Goal: Transaction & Acquisition: Purchase product/service

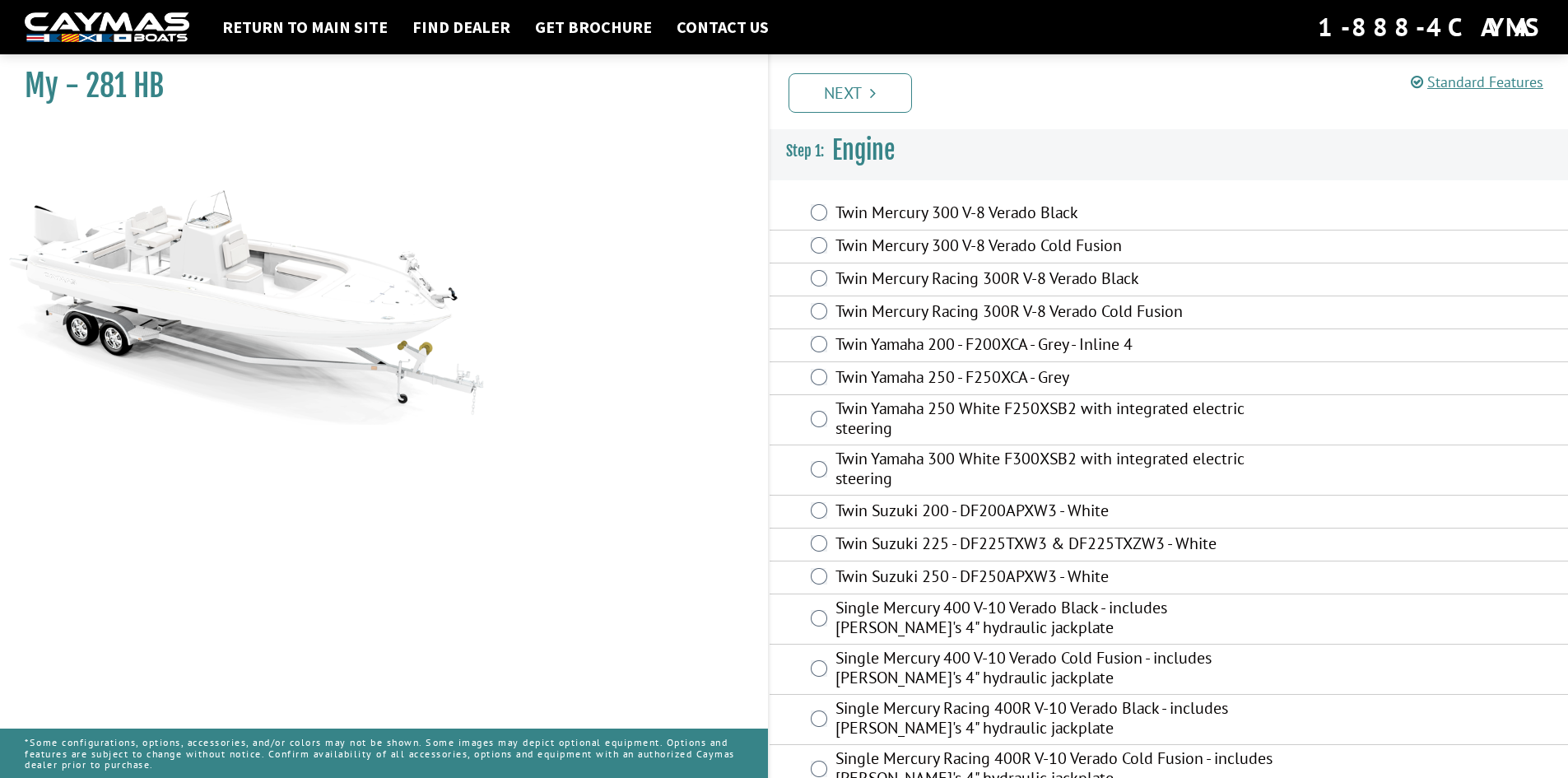
click at [855, 278] on label "Twin Mercury Racing 300R V-8 Verado Black" at bounding box center [1055, 280] width 440 height 24
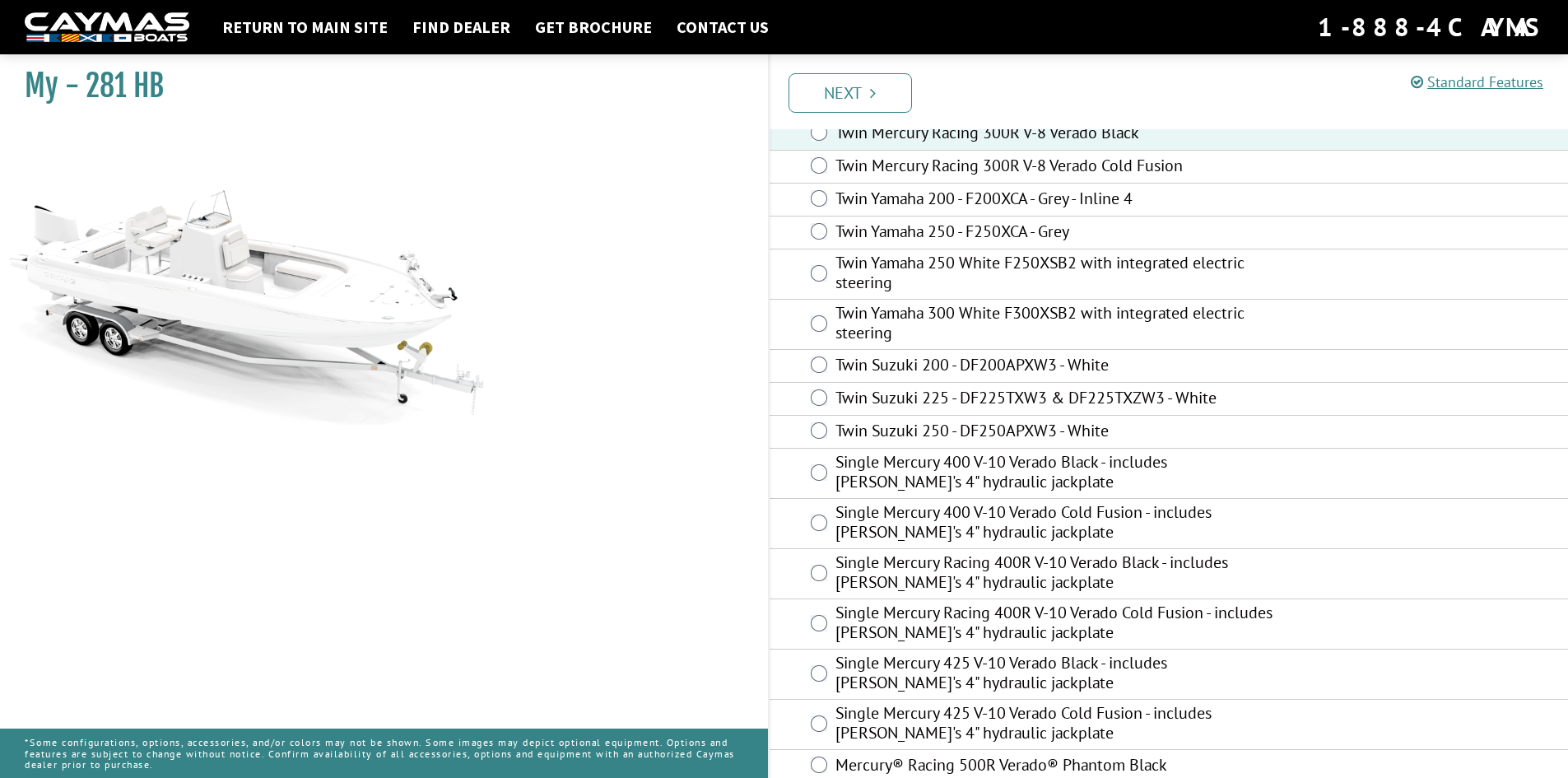
scroll to position [298, 0]
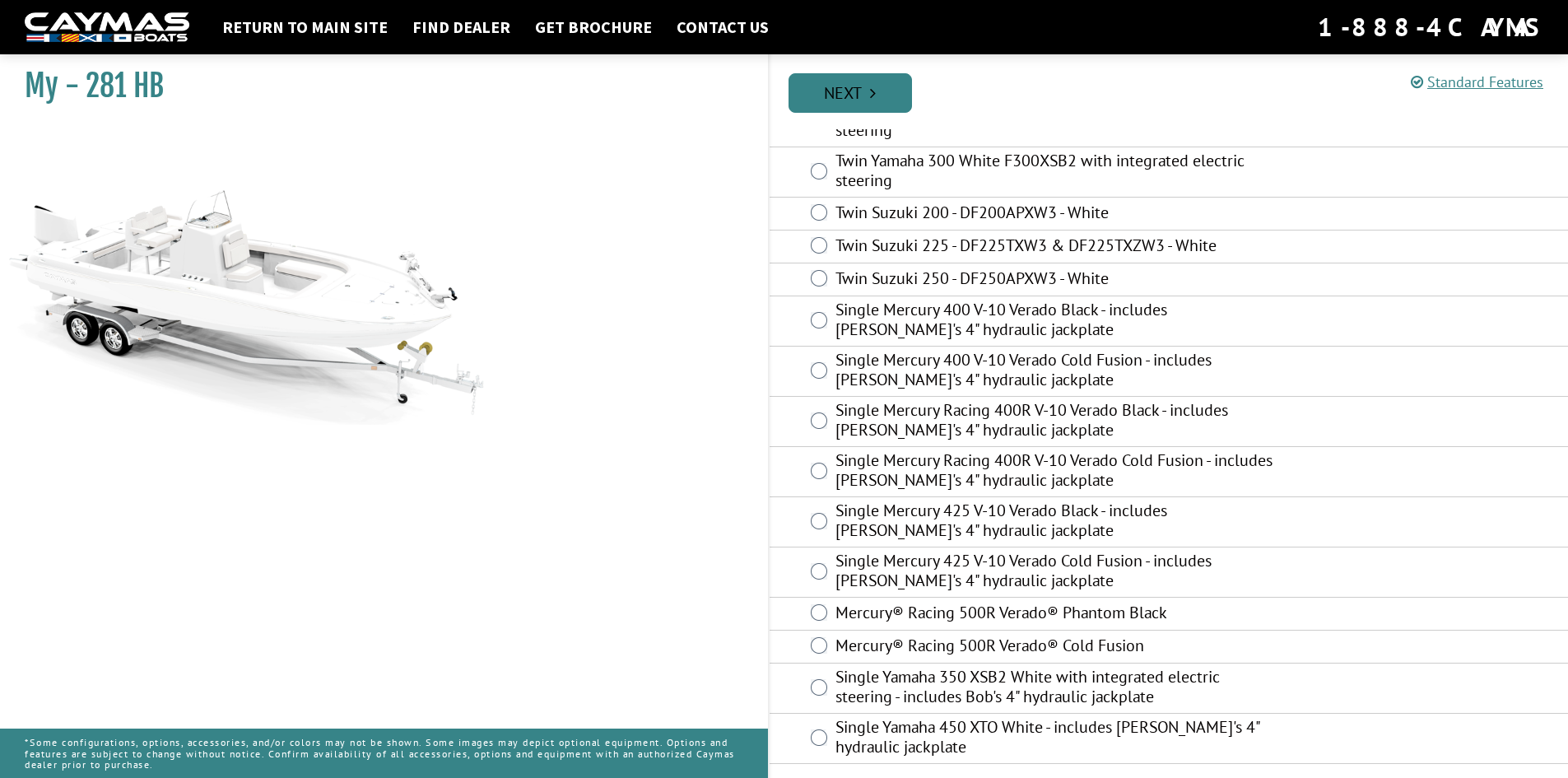
click at [855, 106] on link "Next" at bounding box center [849, 93] width 123 height 40
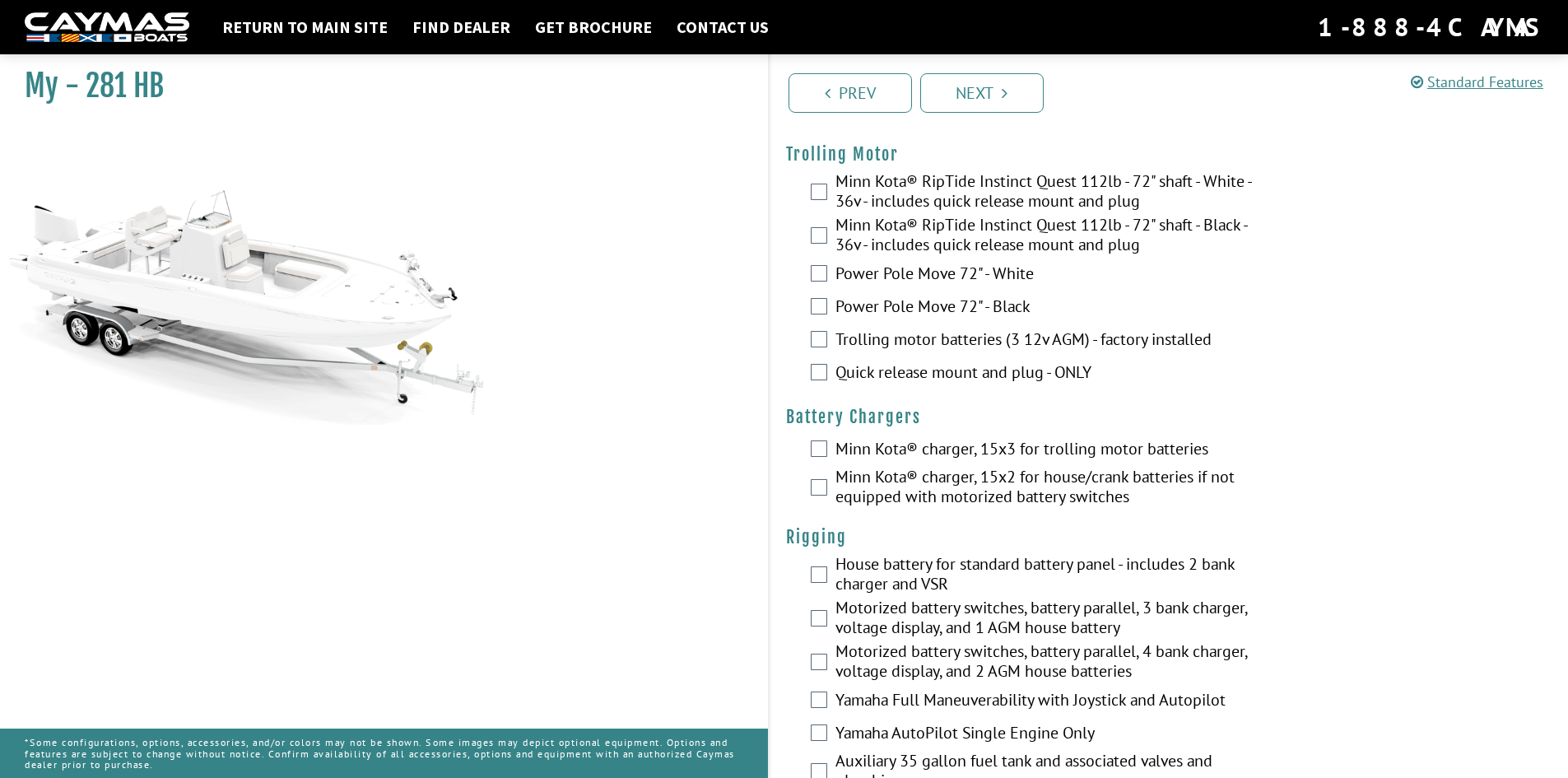
scroll to position [0, 0]
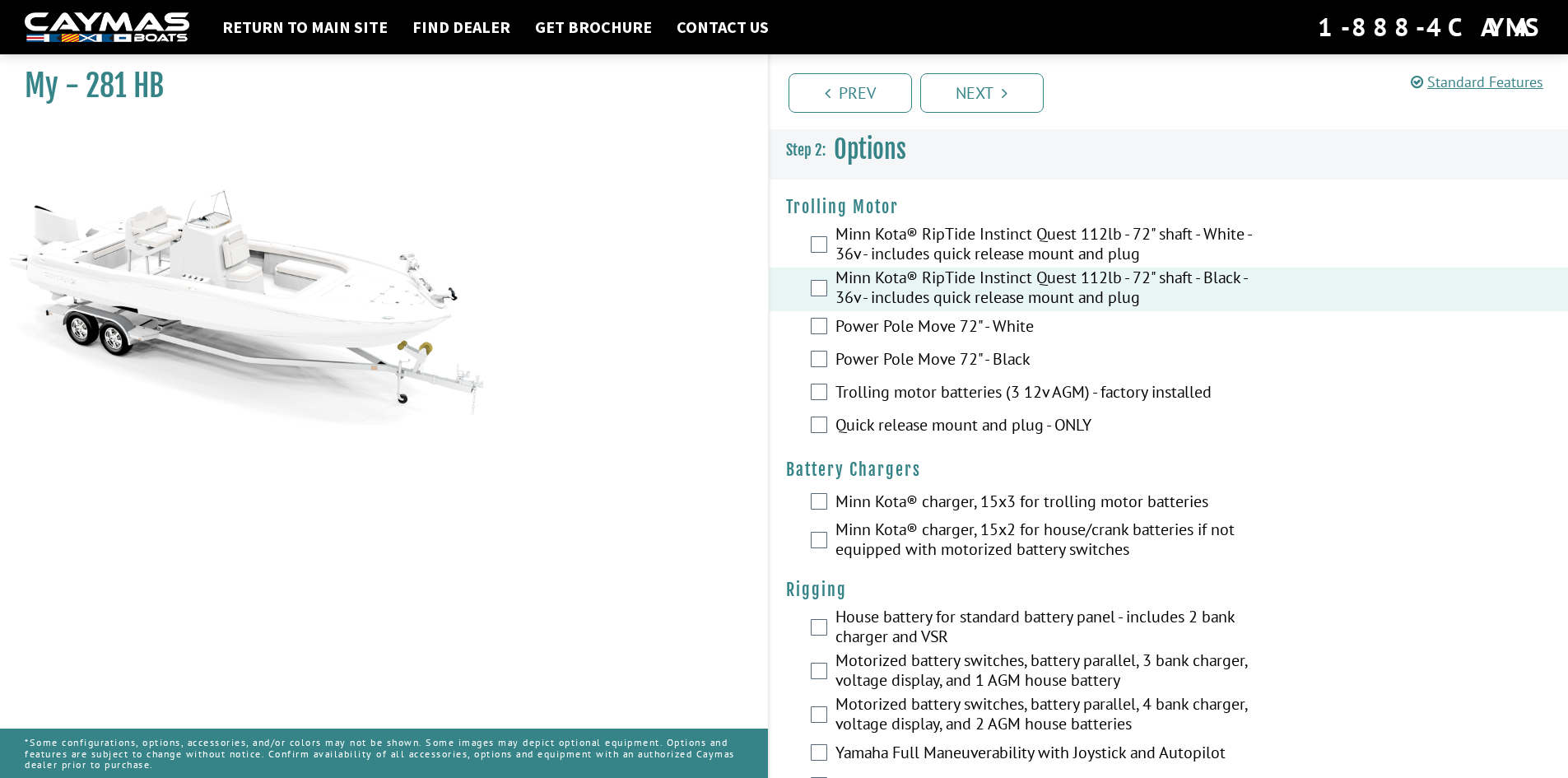
click at [923, 398] on label "Trolling motor batteries (3 12v AGM) - factory installed" at bounding box center [1055, 394] width 440 height 24
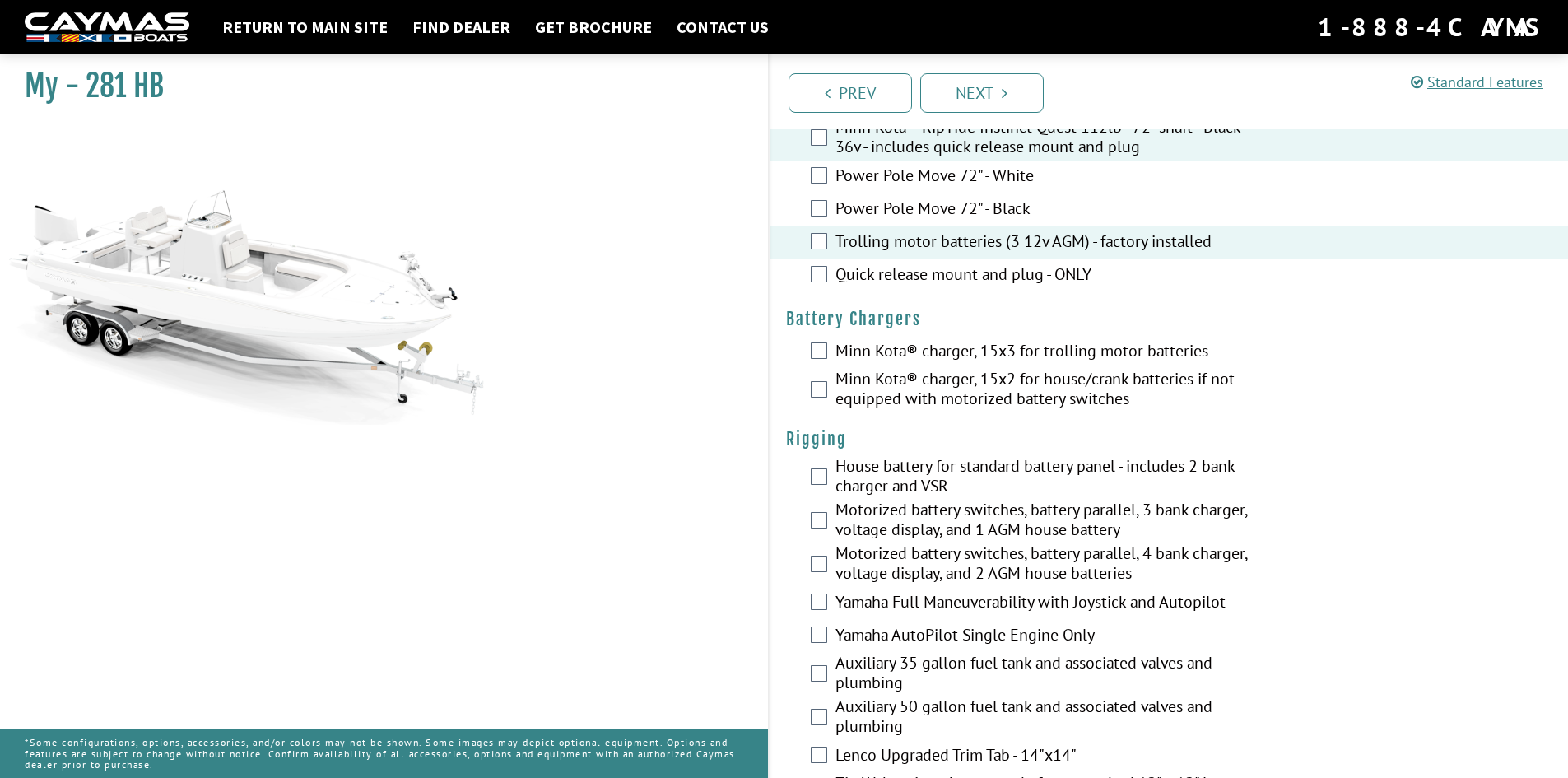
scroll to position [165, 0]
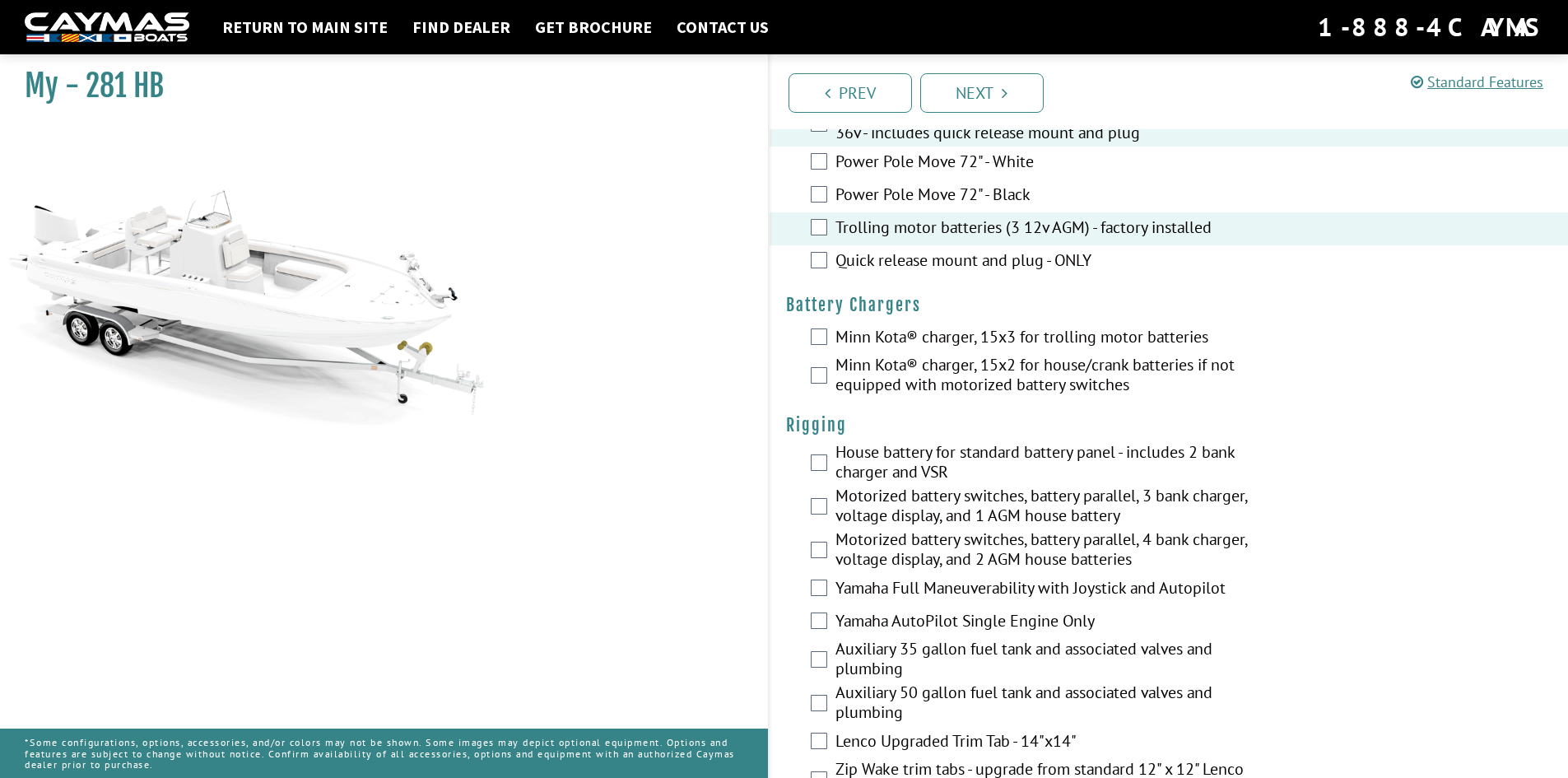
click at [910, 341] on label "Minn Kota® charger, 15x3 for trolling motor batteries" at bounding box center [1055, 338] width 440 height 24
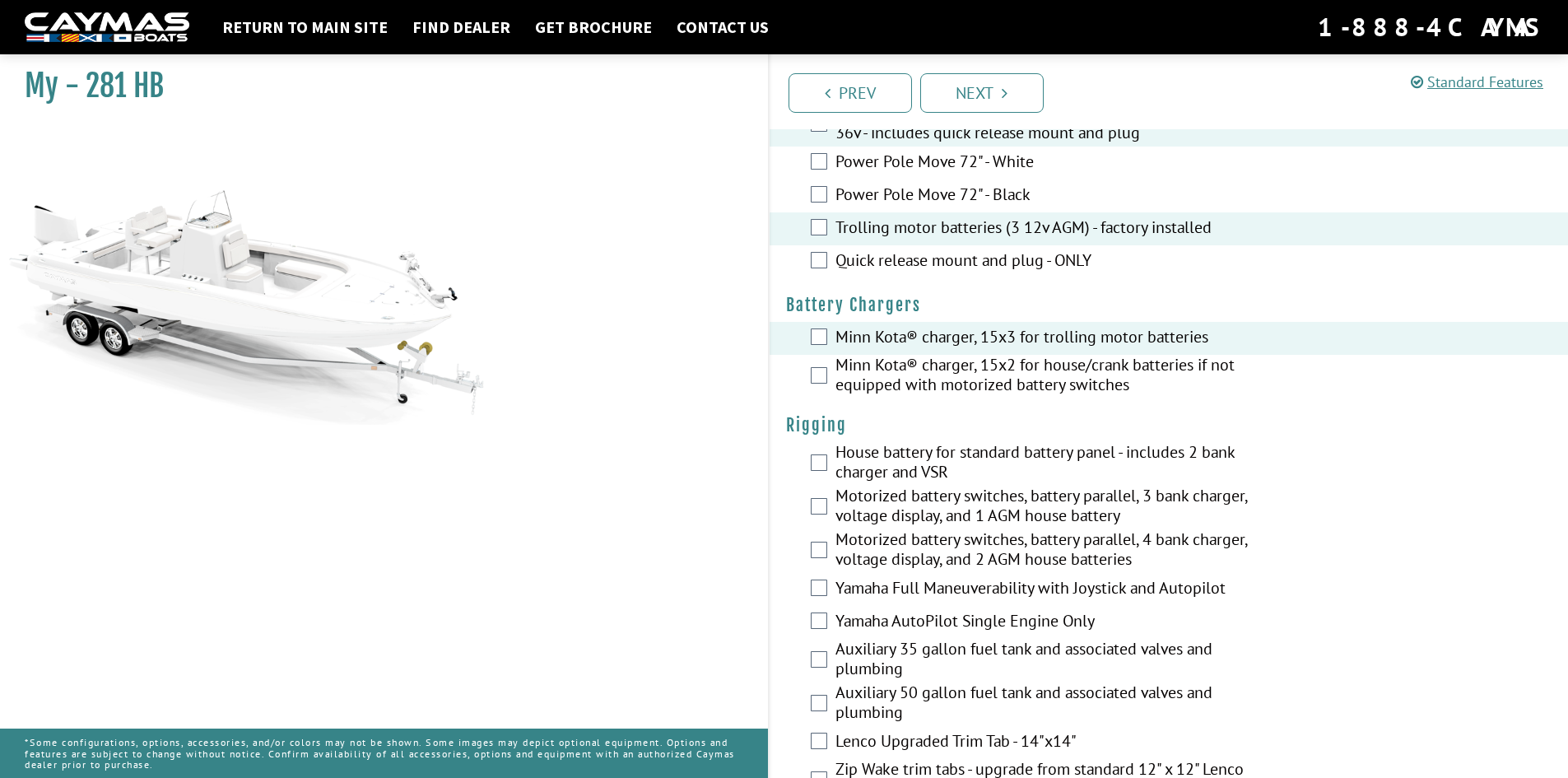
click at [900, 385] on label "Minn Kota® charger, 15x2 for house/crank batteries if not equipped with motoriz…" at bounding box center [1055, 376] width 440 height 43
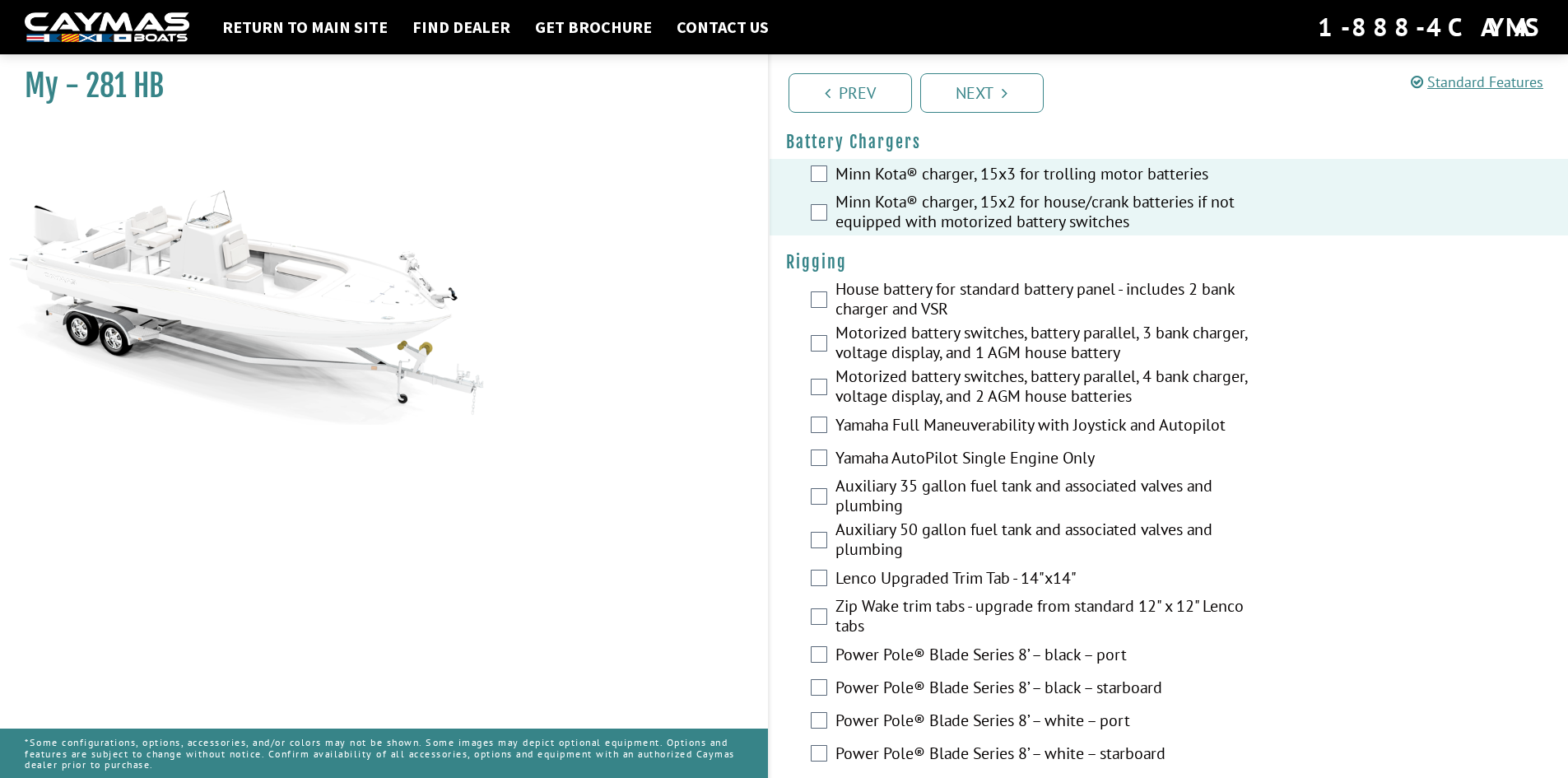
scroll to position [329, 0]
click at [905, 223] on label "Minn Kota® charger, 15x2 for house/crank batteries if not equipped with motoriz…" at bounding box center [1055, 211] width 440 height 43
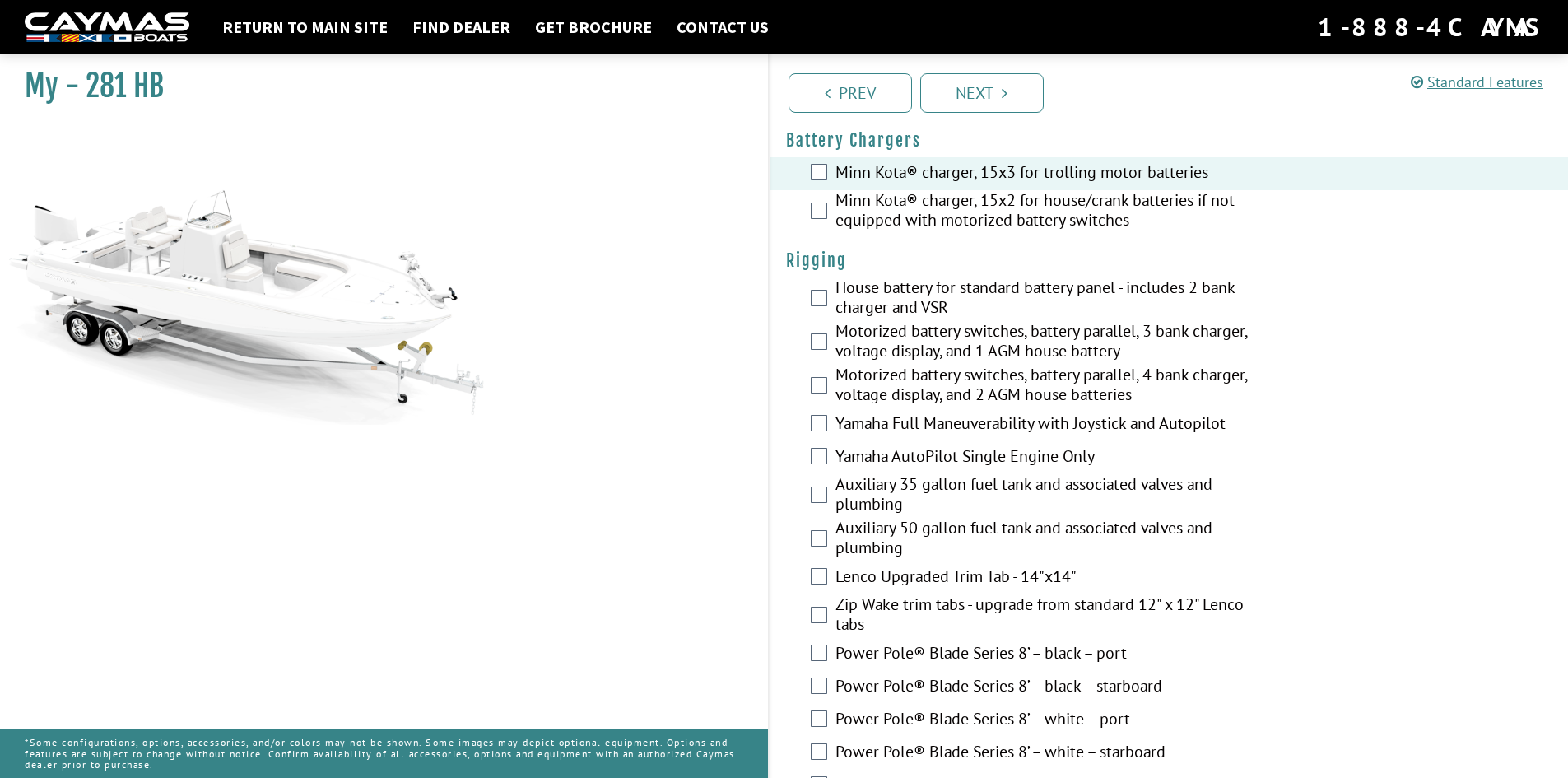
click at [900, 282] on label "House battery for standard battery panel - includes 2 bank charger and VSR" at bounding box center [1055, 299] width 440 height 43
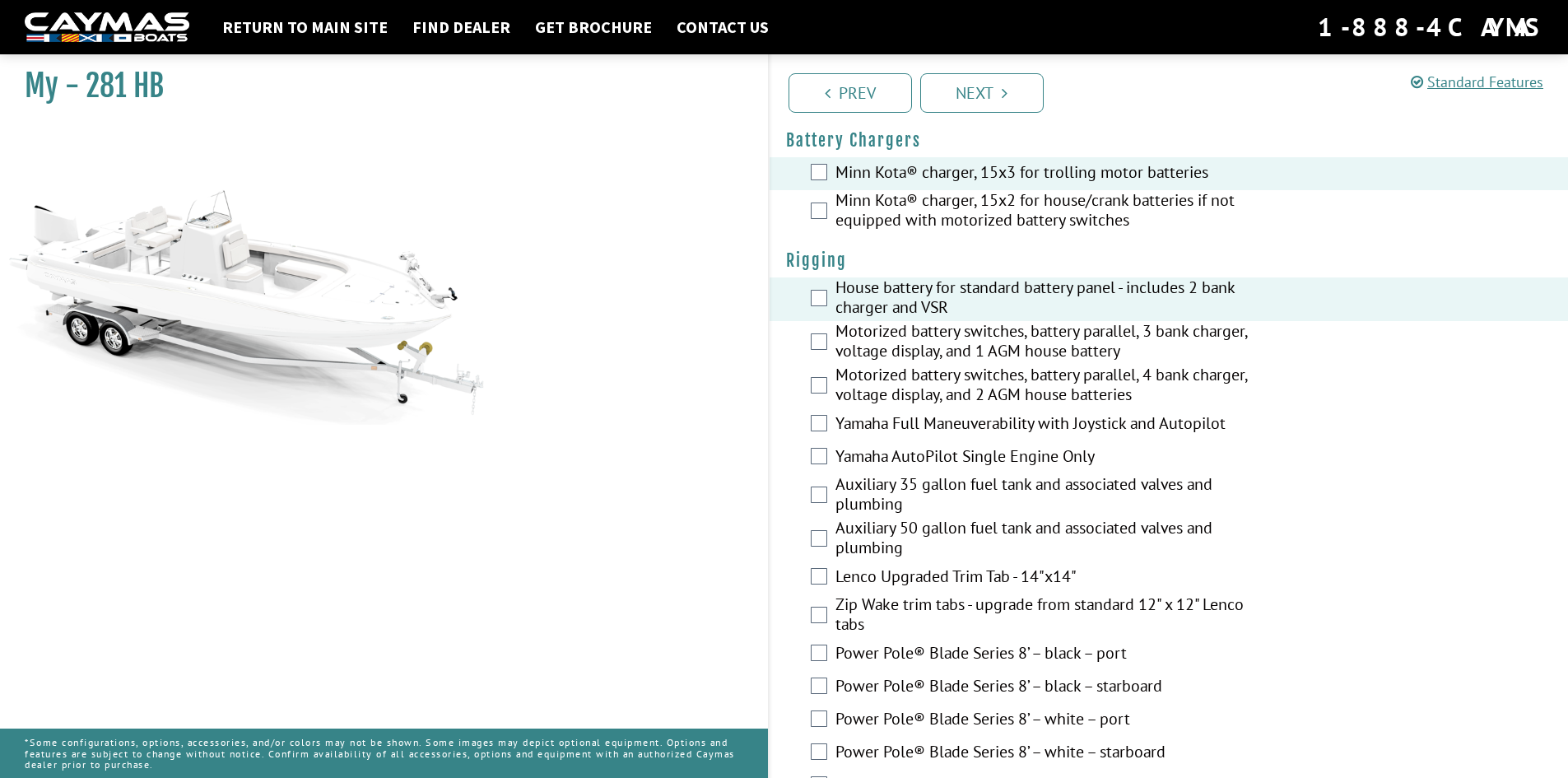
click at [905, 303] on label "House battery for standard battery panel - includes 2 bank charger and VSR" at bounding box center [1055, 299] width 440 height 43
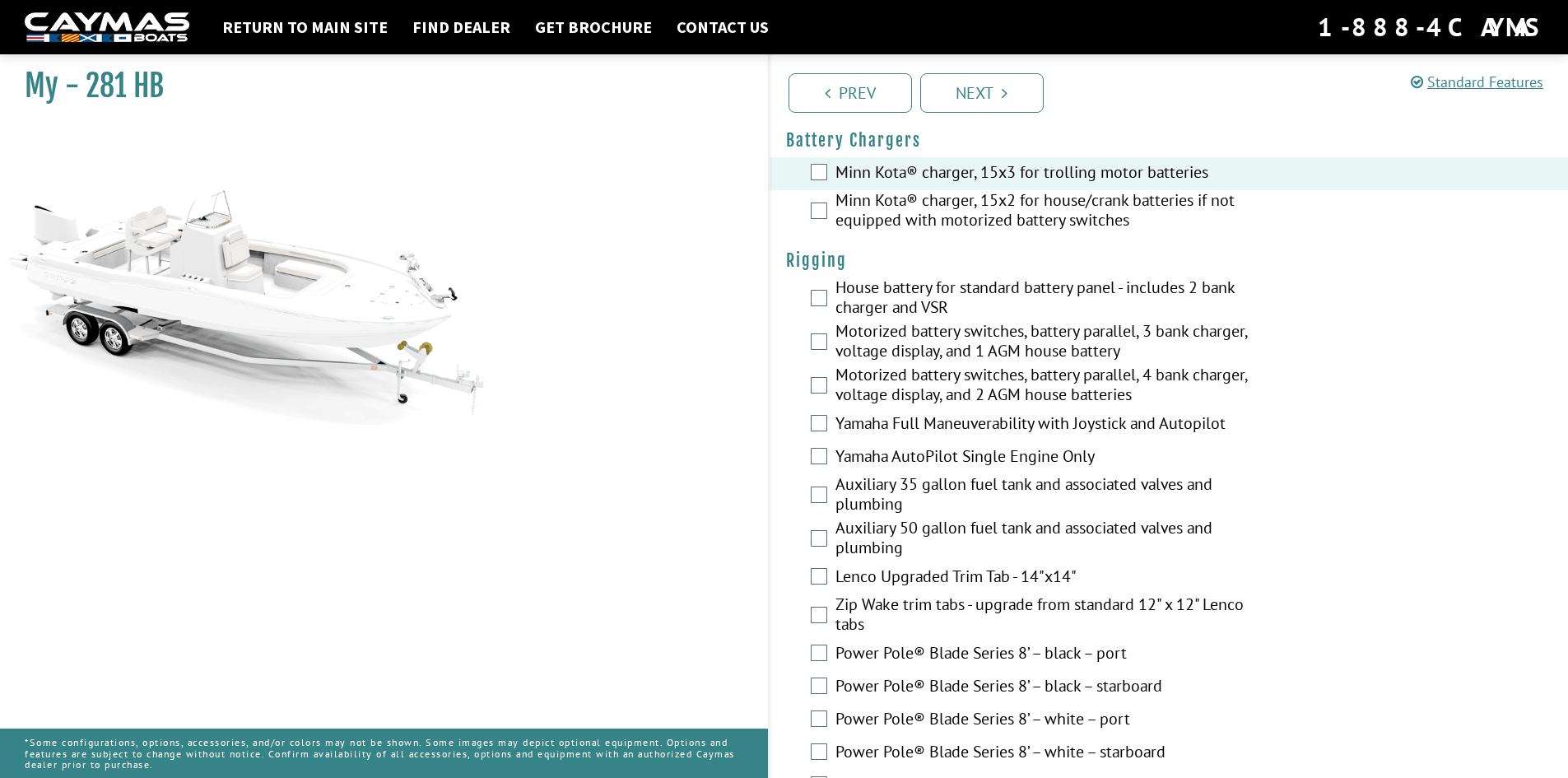
click at [911, 228] on label "Minn Kota® charger, 15x2 for house/crank batteries if not equipped with motoriz…" at bounding box center [1055, 211] width 440 height 43
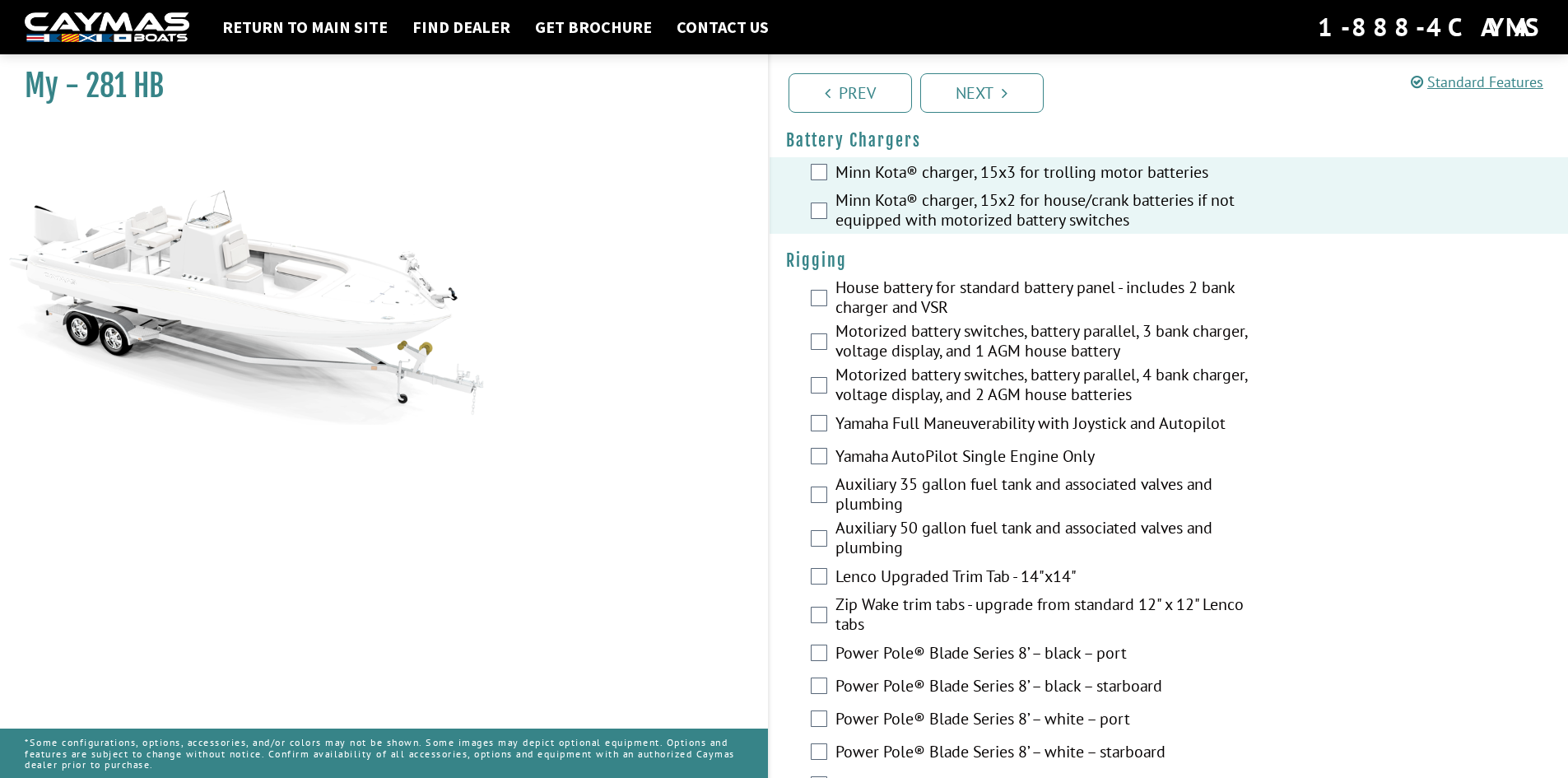
click at [957, 210] on label "Minn Kota® charger, 15x2 for house/crank batteries if not equipped with motoriz…" at bounding box center [1055, 211] width 440 height 43
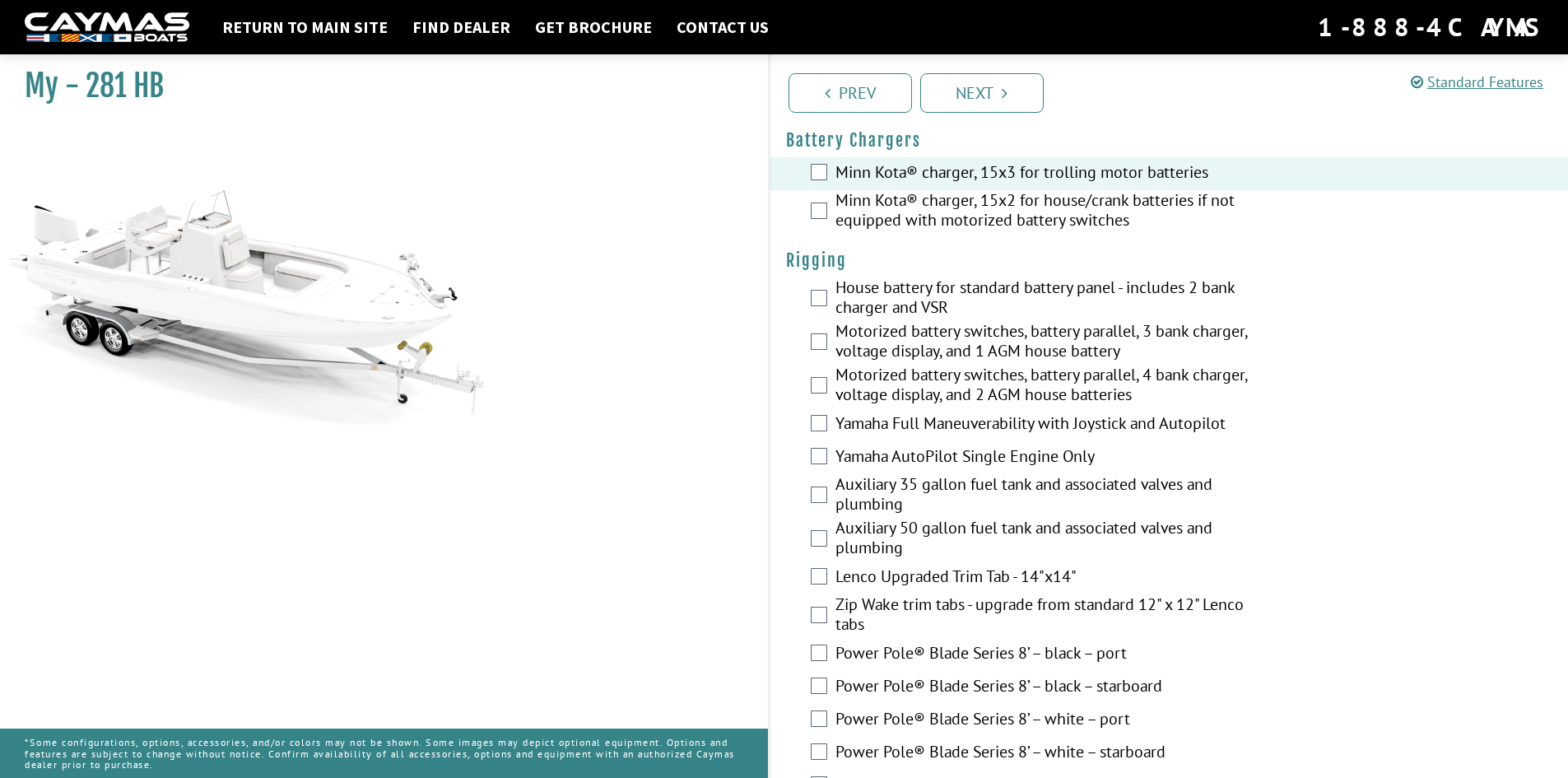
click at [924, 294] on label "House battery for standard battery panel - includes 2 bank charger and VSR" at bounding box center [1055, 299] width 440 height 43
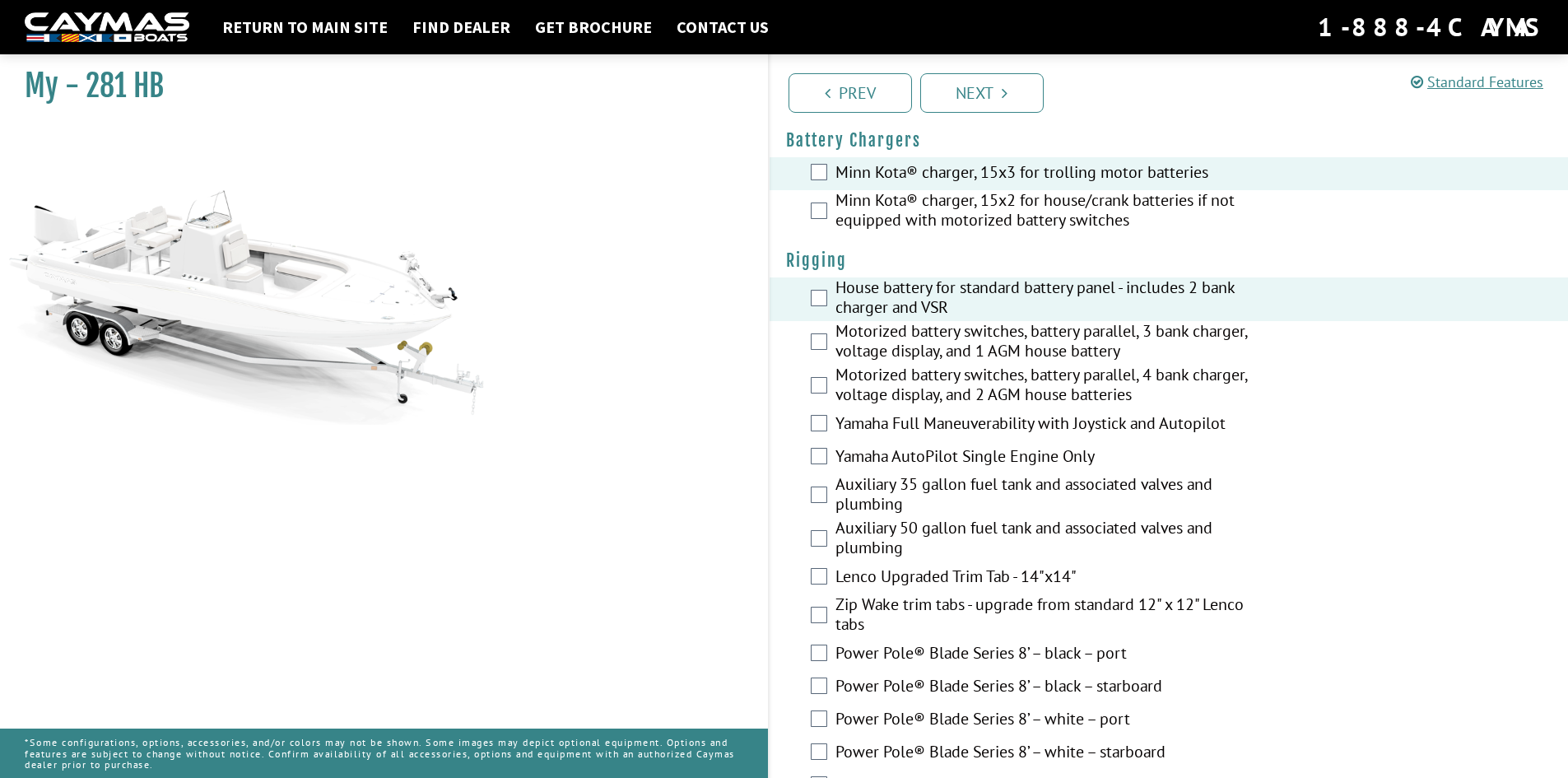
click at [949, 388] on label "Motorized battery switches, battery parallel, 4 bank charger, voltage display, …" at bounding box center [1055, 386] width 440 height 43
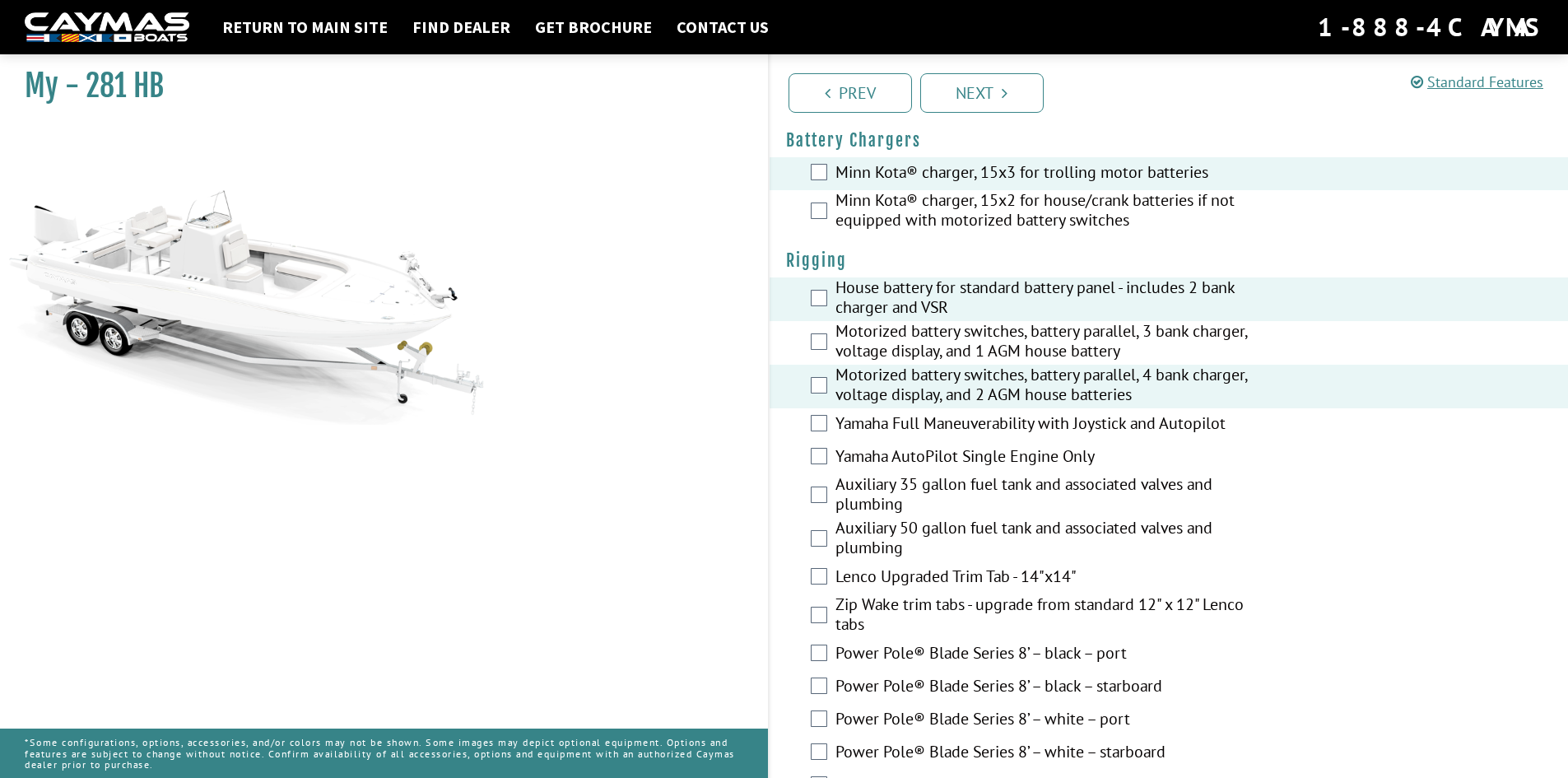
click at [933, 309] on label "House battery for standard battery panel - includes 2 bank charger and VSR" at bounding box center [1055, 299] width 440 height 43
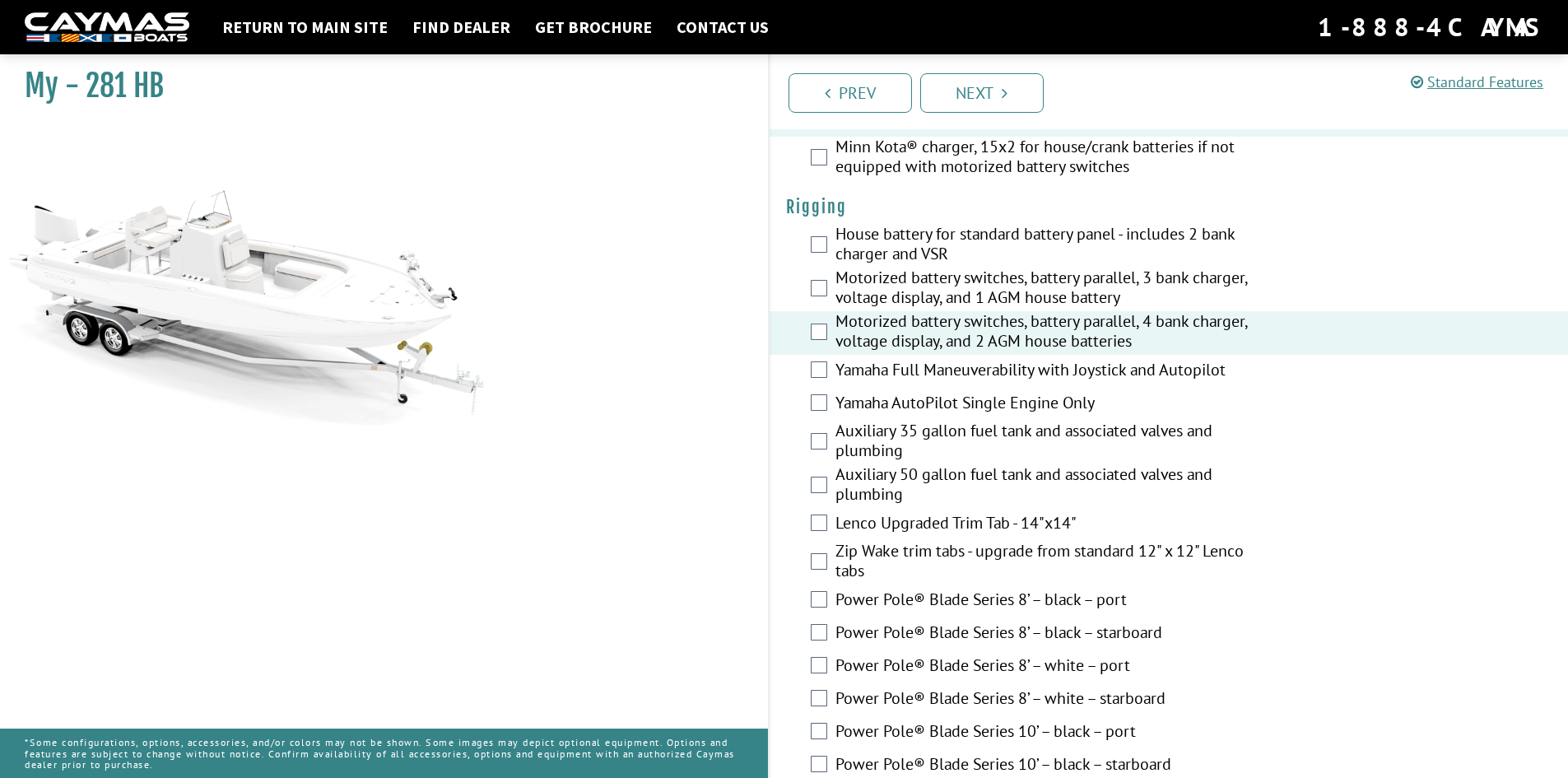
scroll to position [411, 0]
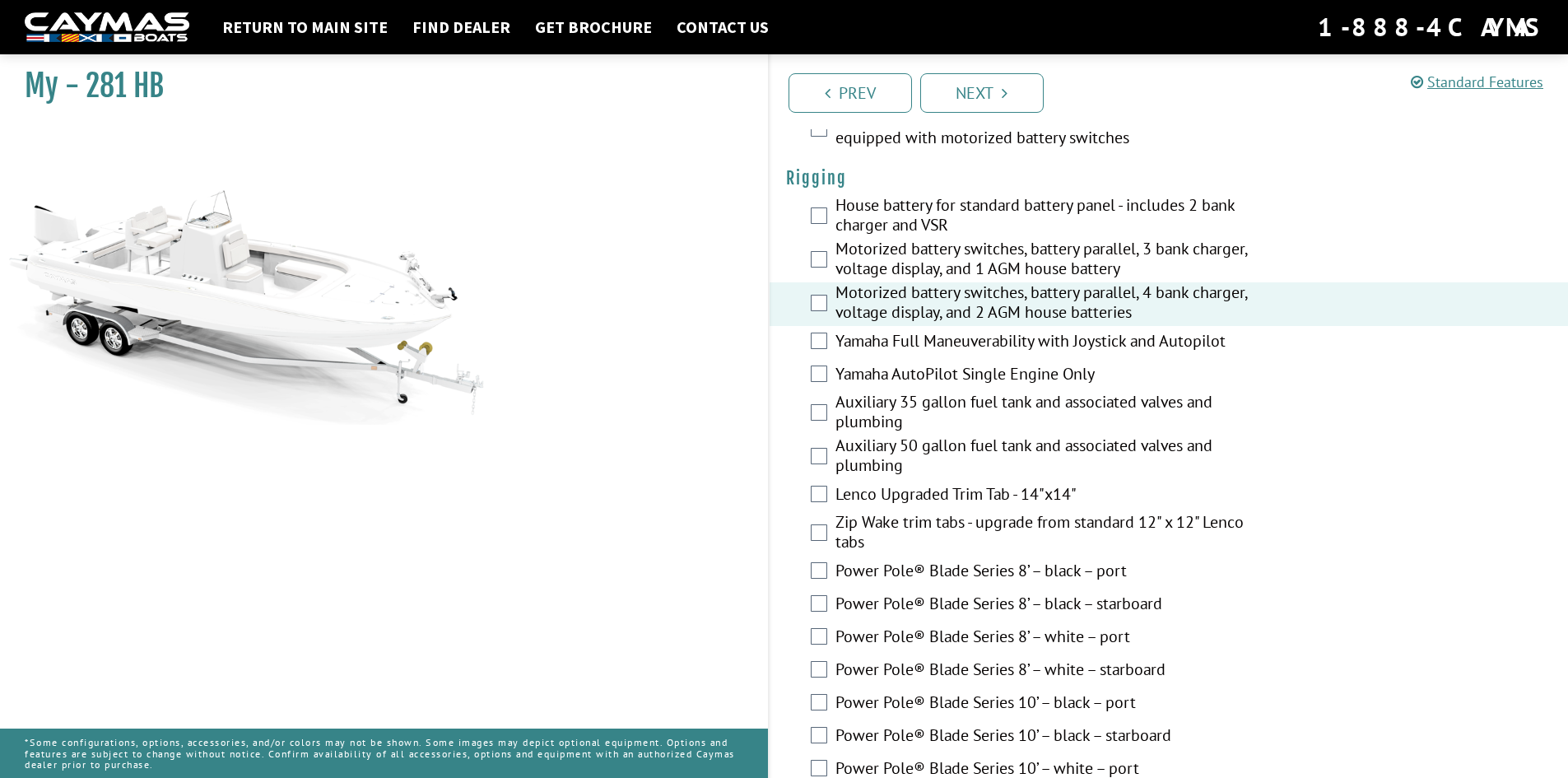
click at [924, 402] on label "Auxiliary 35 gallon fuel tank and associated valves and plumbing" at bounding box center [1055, 413] width 440 height 43
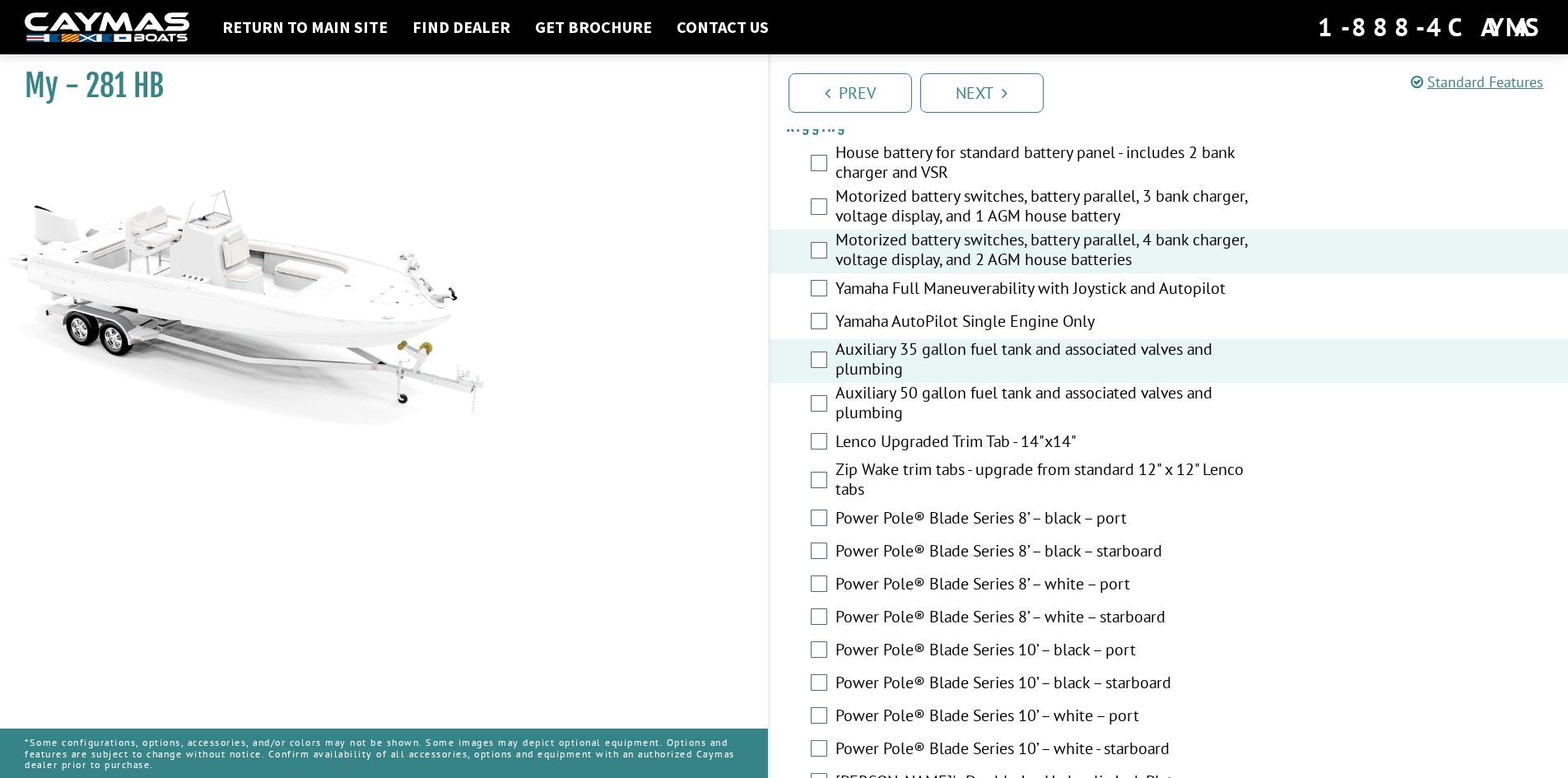
scroll to position [494, 0]
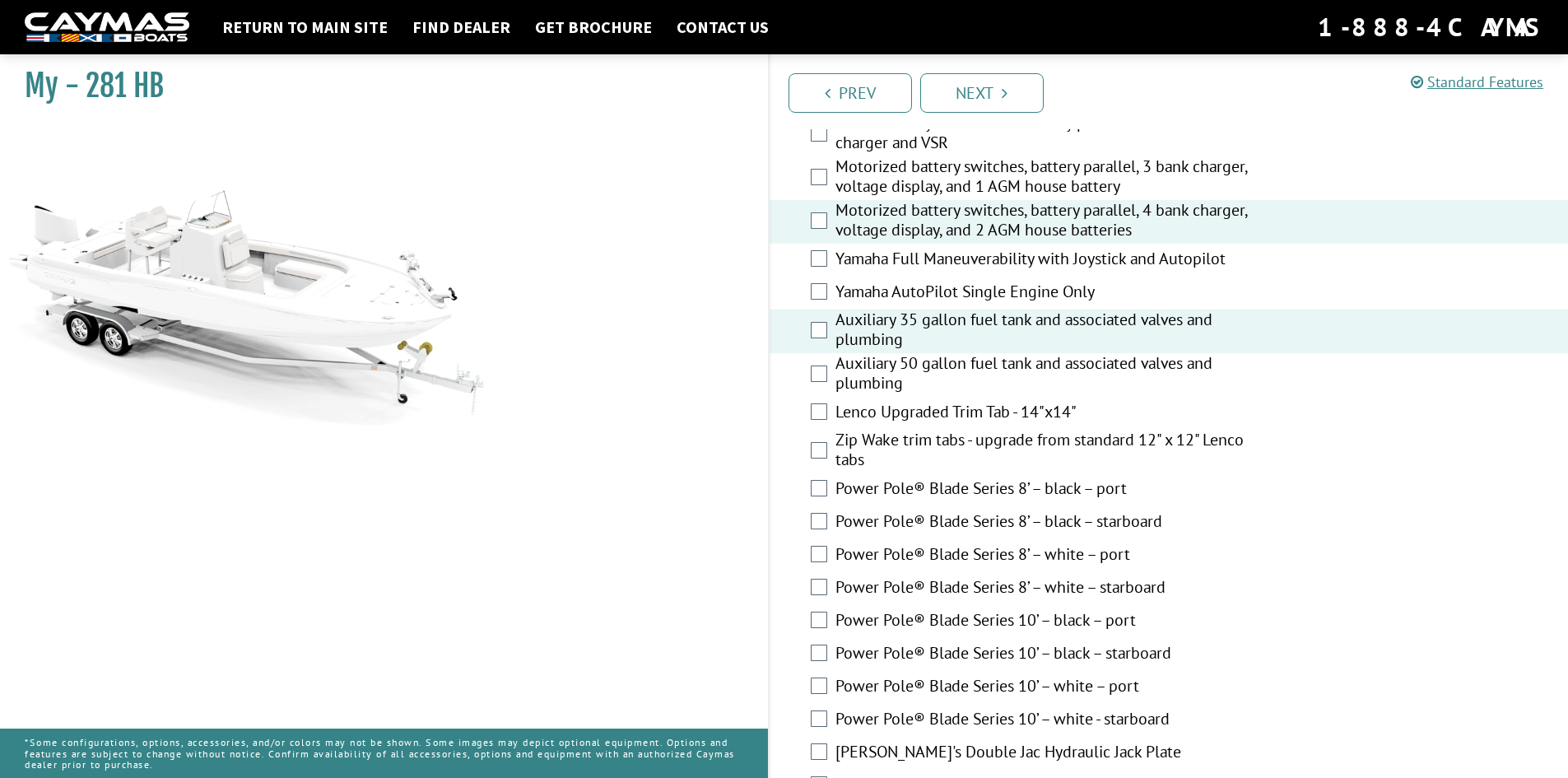
click at [921, 414] on label "Lenco Upgraded Trim Tab - 14"x14"" at bounding box center [1055, 413] width 440 height 24
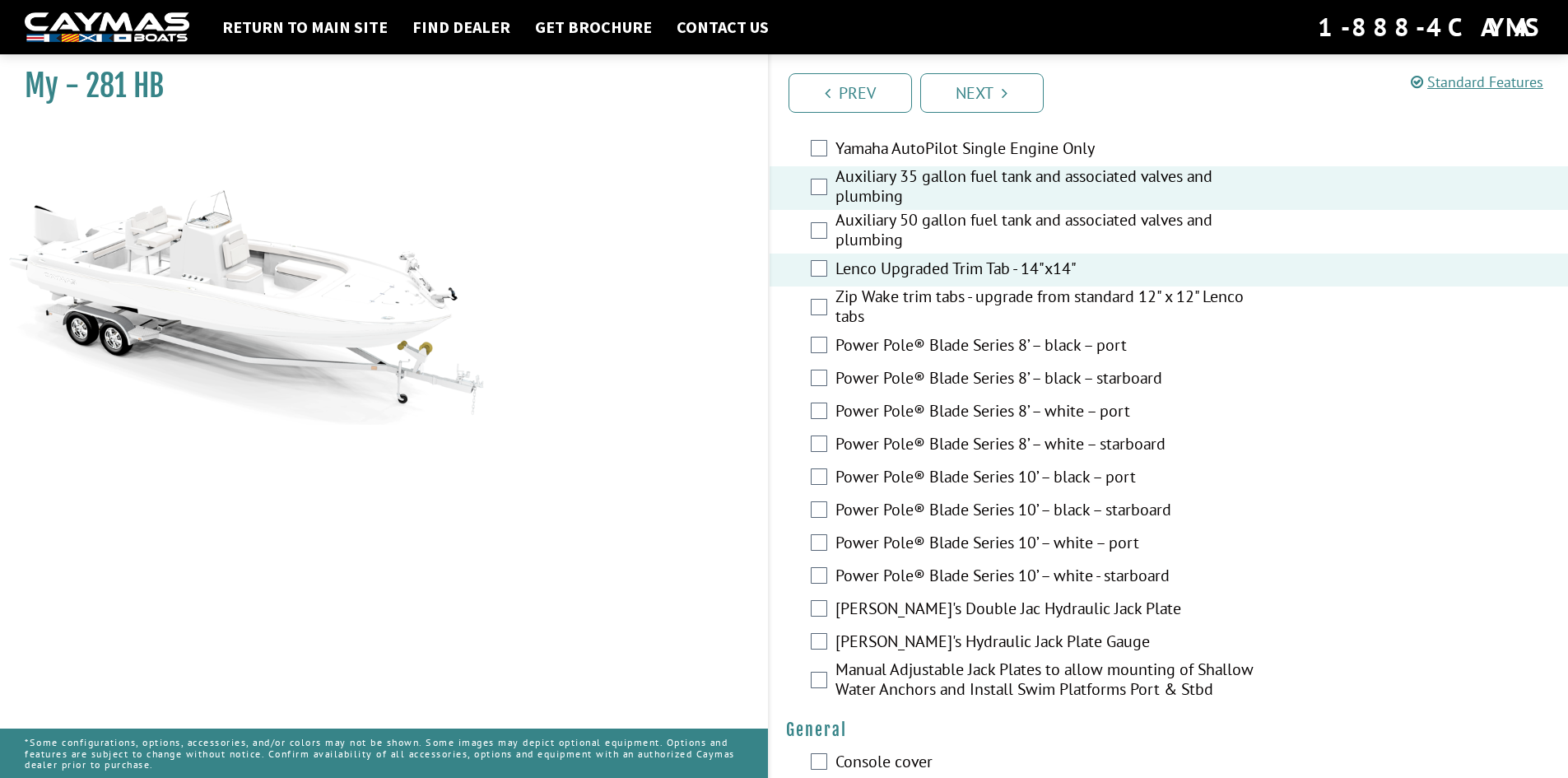
scroll to position [658, 0]
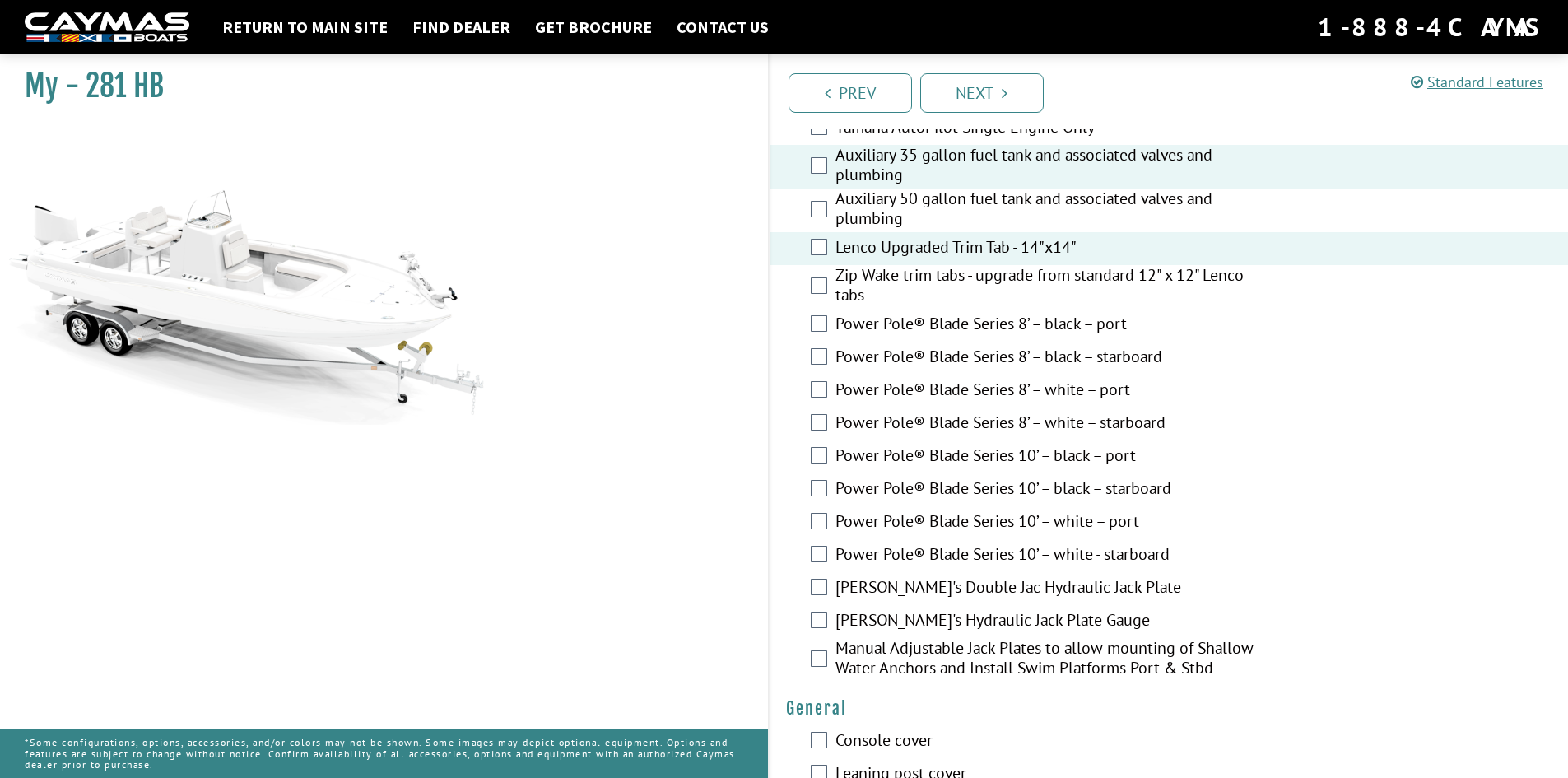
click at [895, 354] on label "Power Pole® Blade Series 8’ – black – starboard" at bounding box center [1055, 358] width 440 height 24
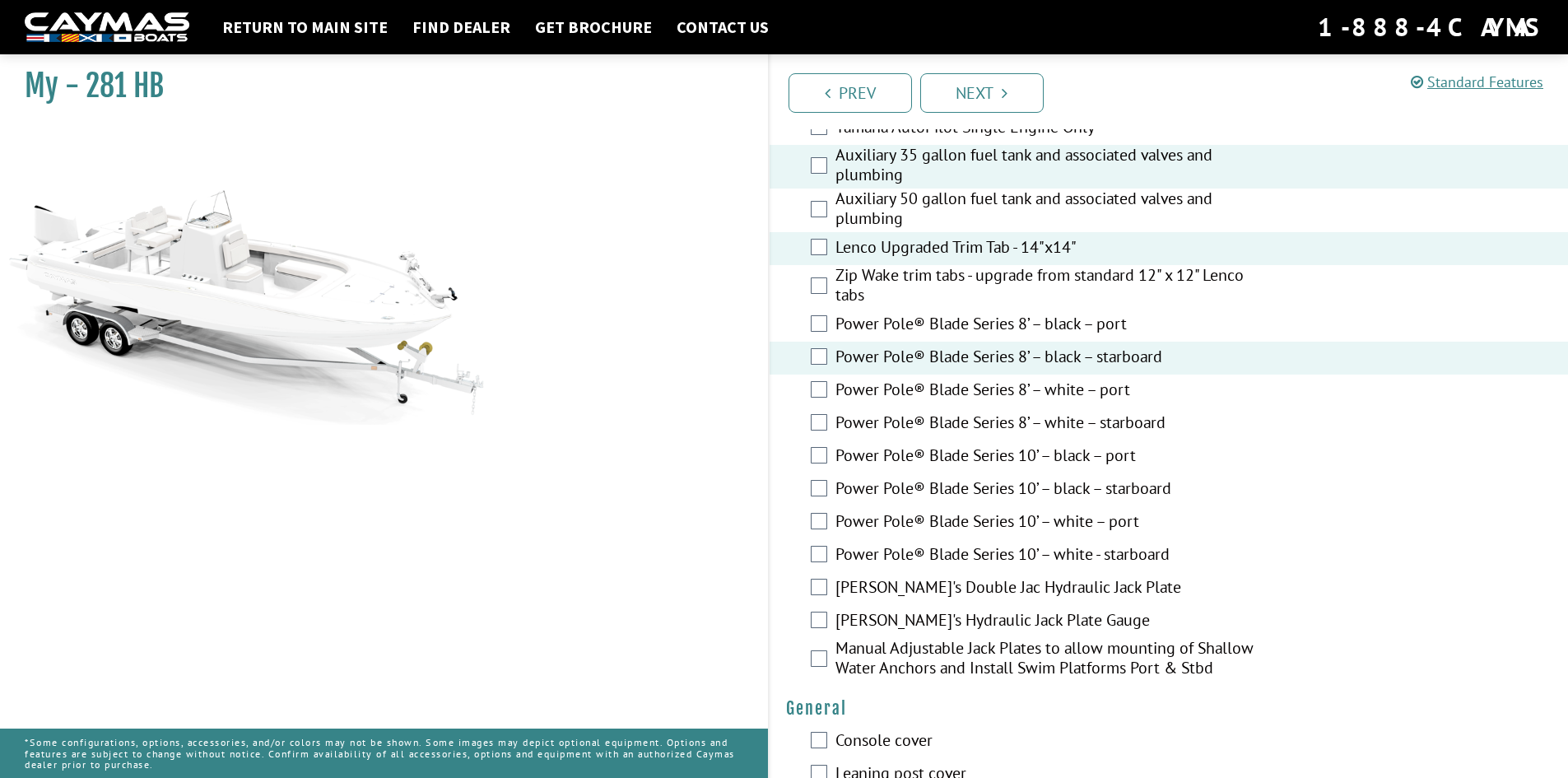
click at [896, 329] on label "Power Pole® Blade Series 8’ – black – port" at bounding box center [1055, 326] width 440 height 24
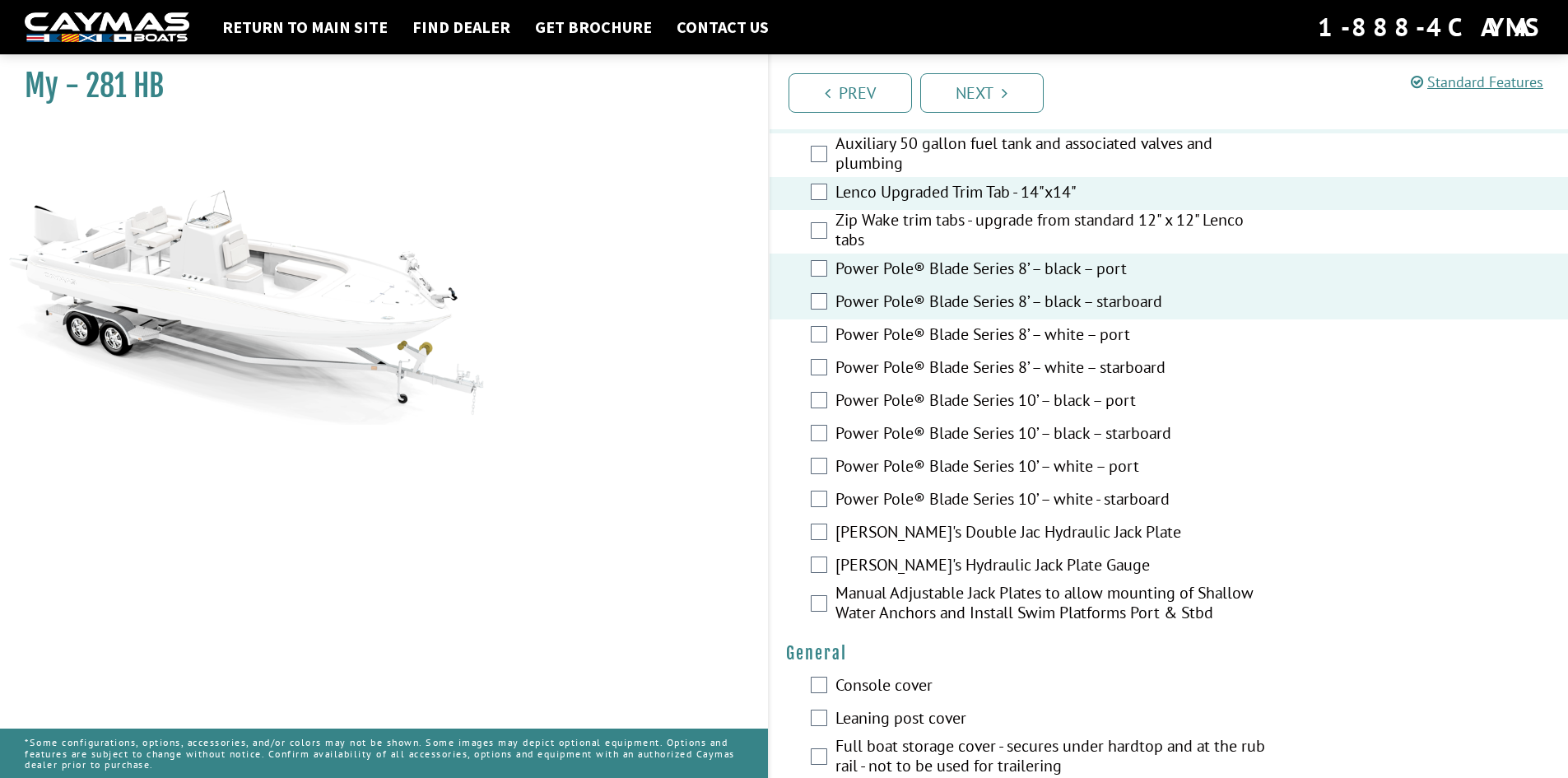
scroll to position [823, 0]
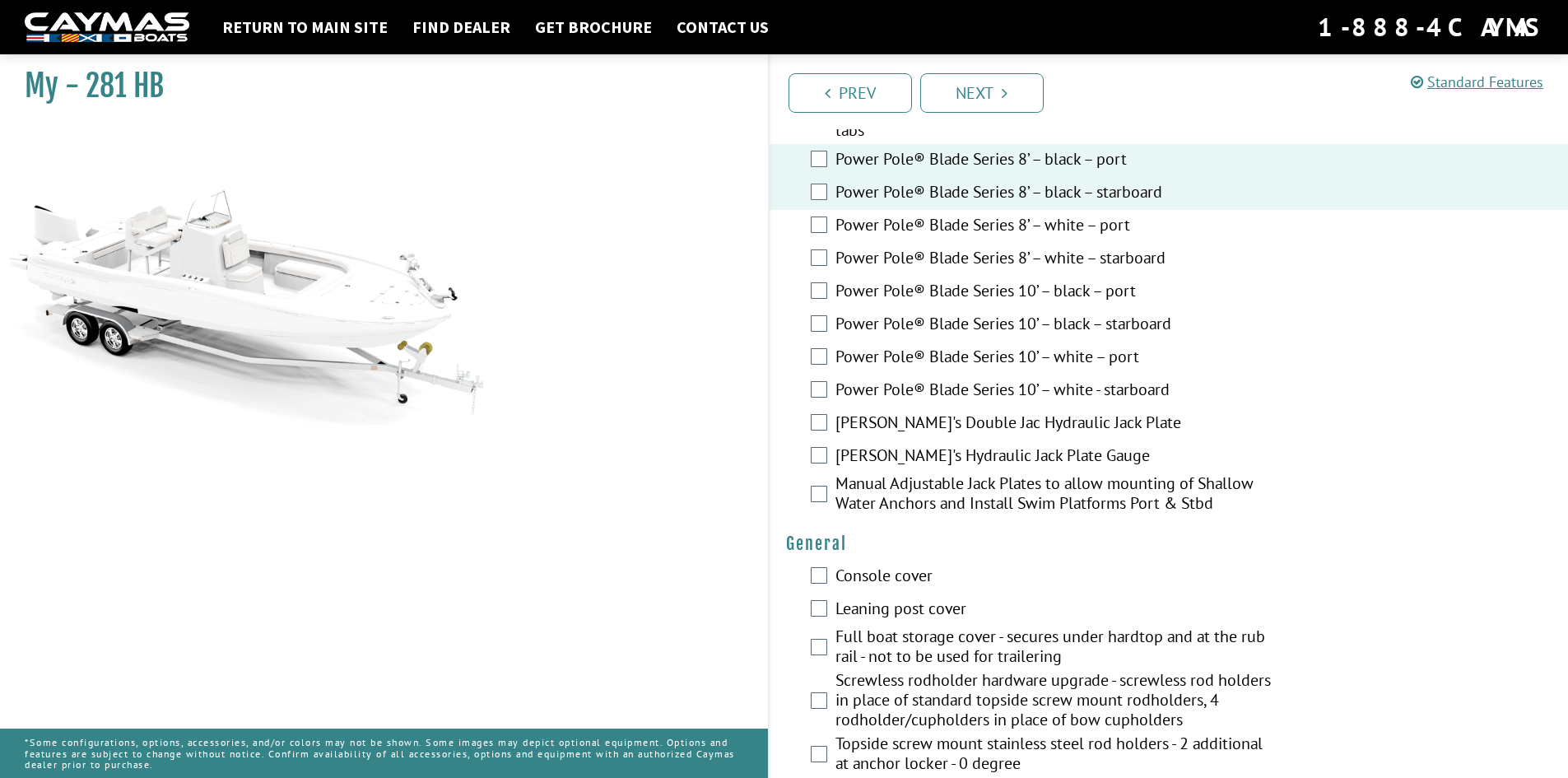
click at [900, 422] on label "[PERSON_NAME]'s Double Jac Hydraulic Jack Plate" at bounding box center [1055, 424] width 440 height 24
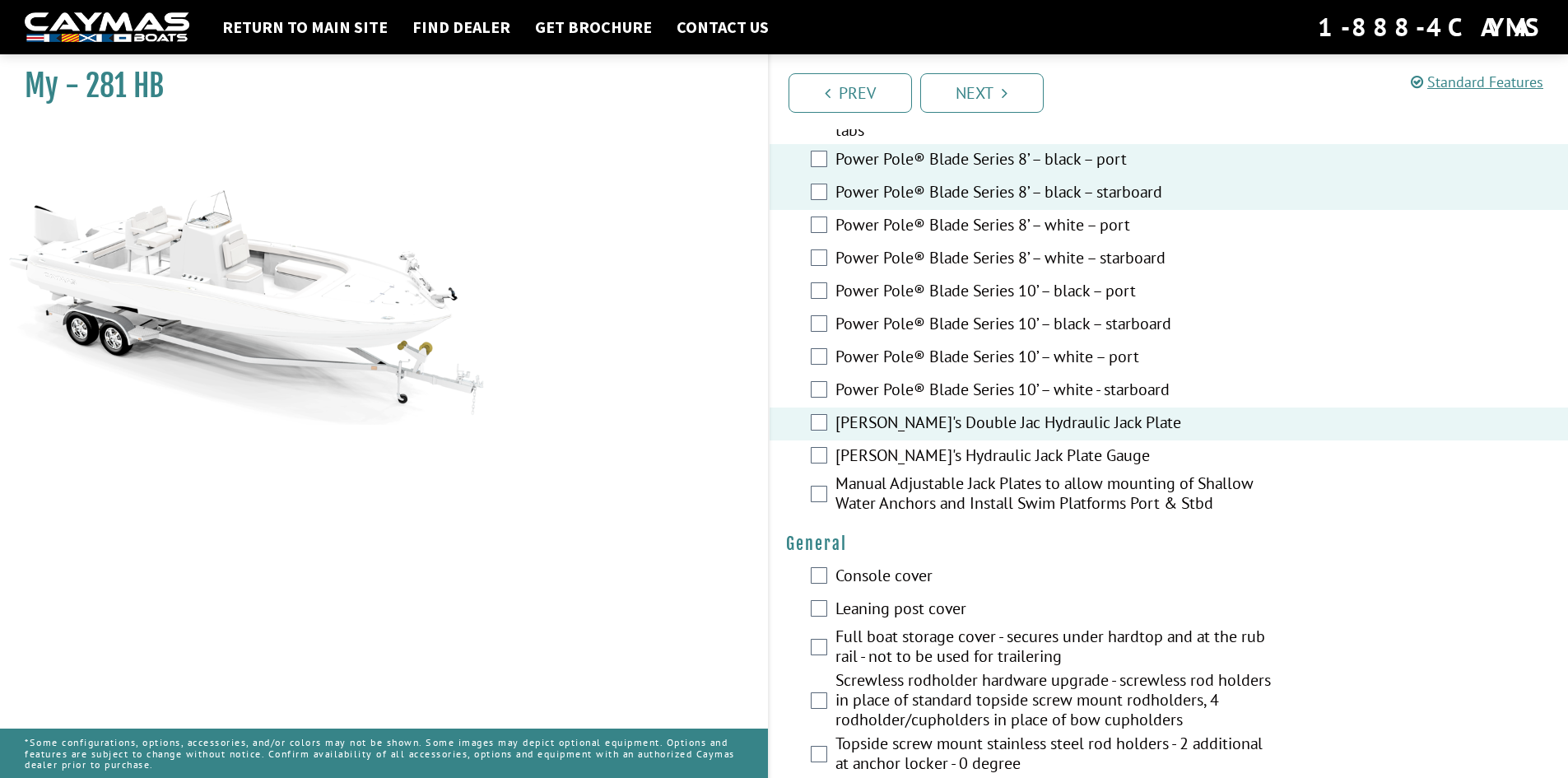
click at [918, 454] on label "[PERSON_NAME]'s Hydraulic Jack Plate Gauge" at bounding box center [1055, 457] width 440 height 24
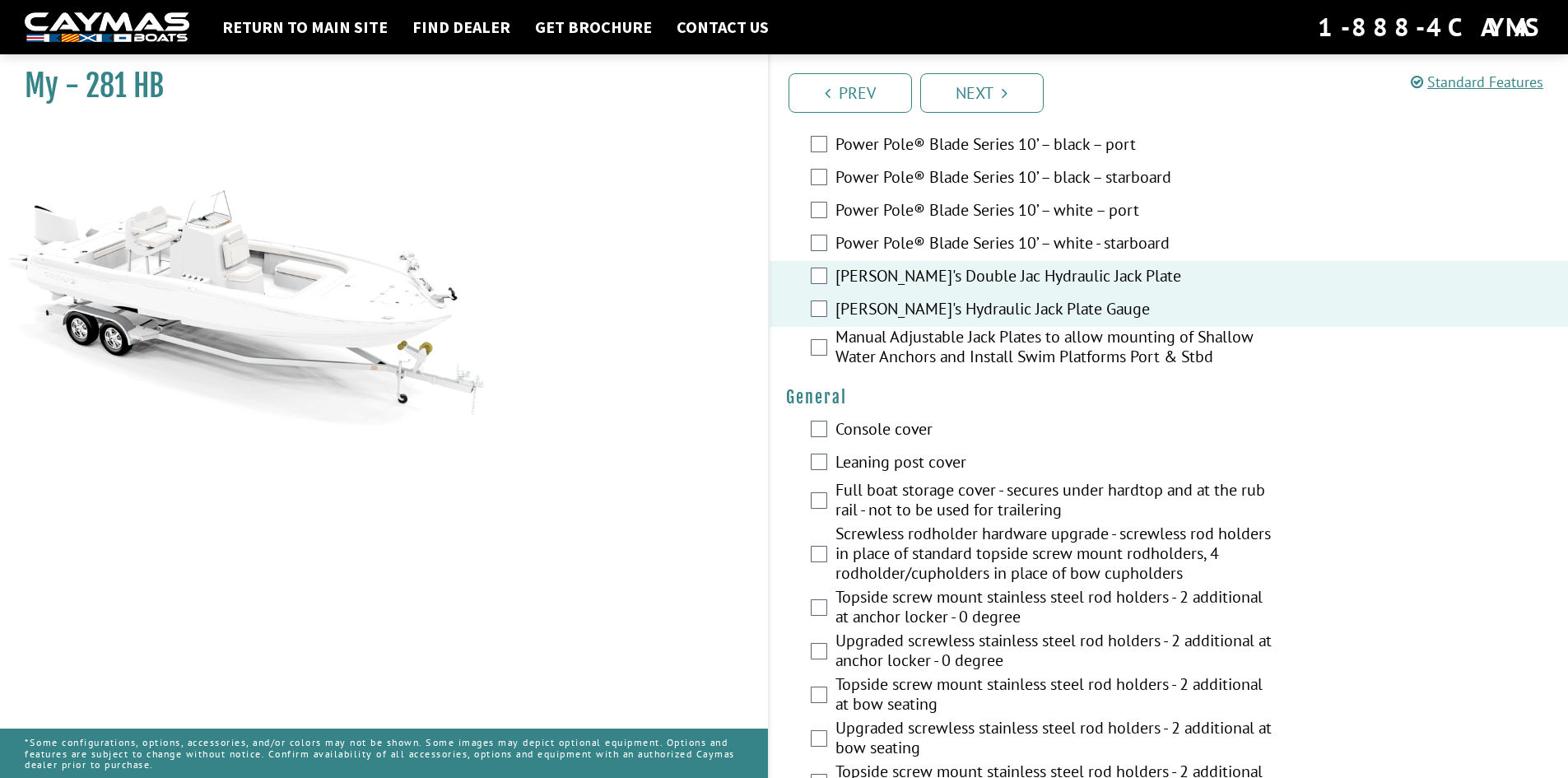
scroll to position [988, 0]
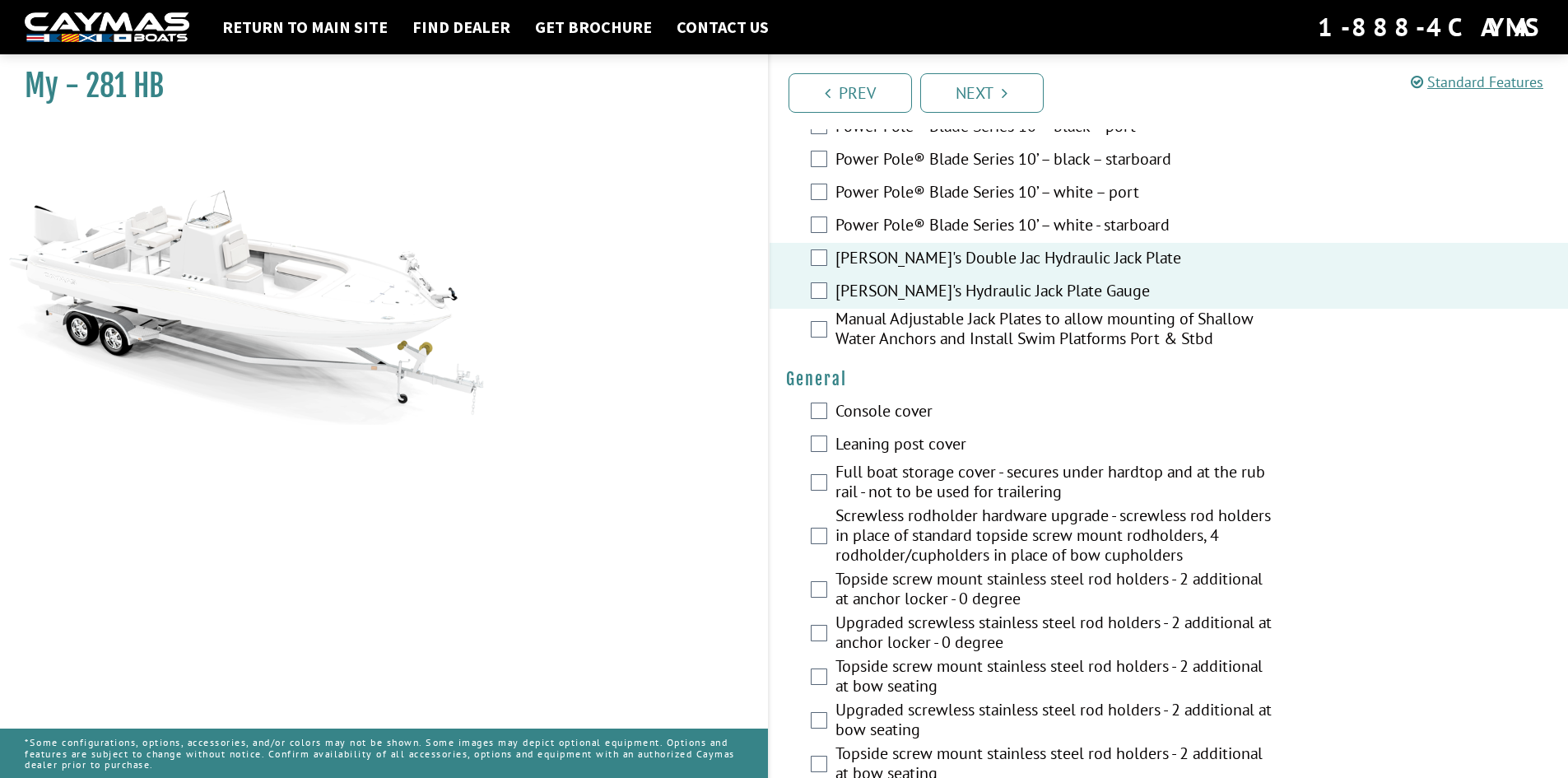
click at [903, 422] on label "Console cover" at bounding box center [1055, 413] width 440 height 24
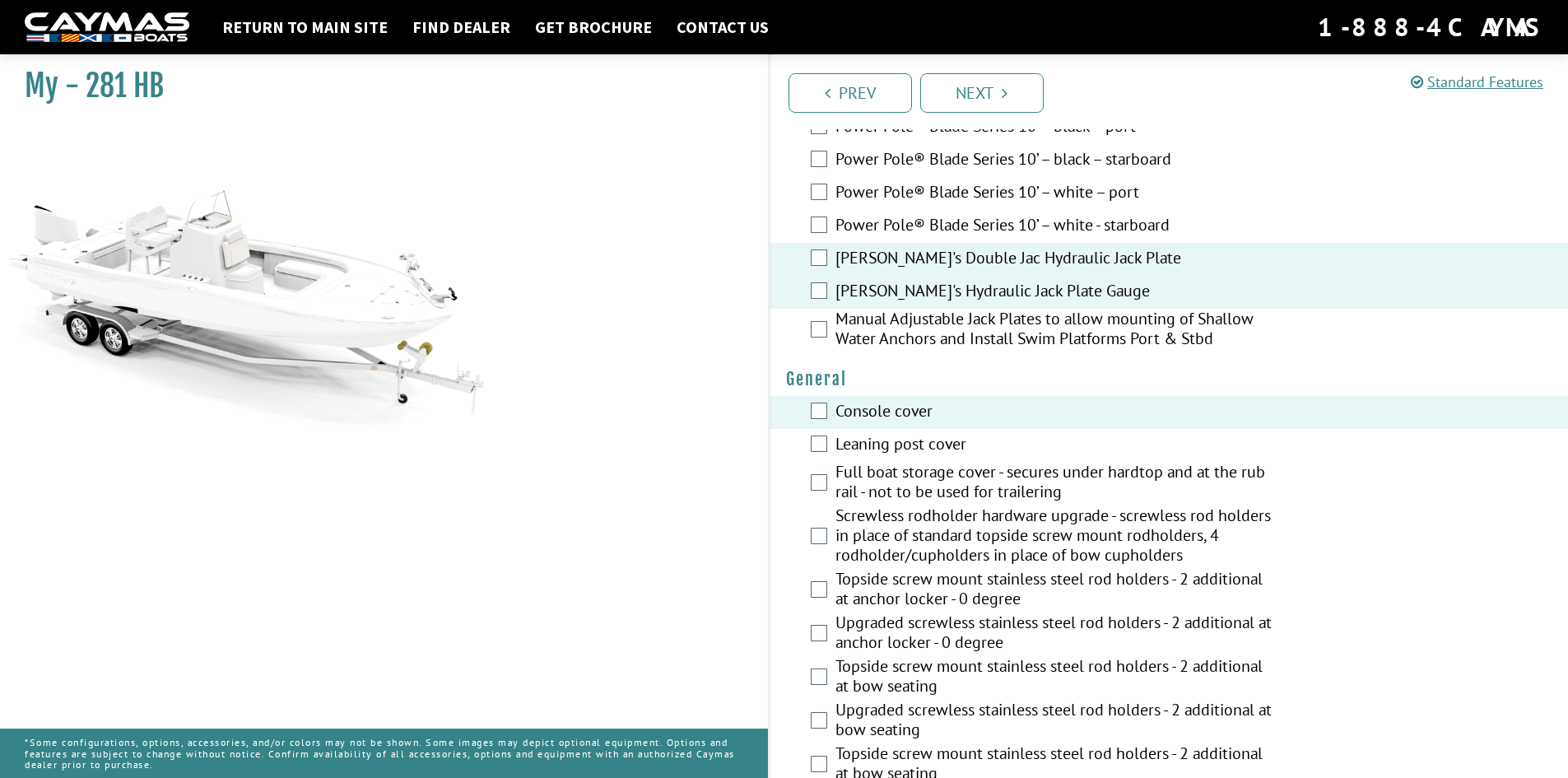
click at [904, 442] on label "Leaning post cover" at bounding box center [1055, 445] width 440 height 24
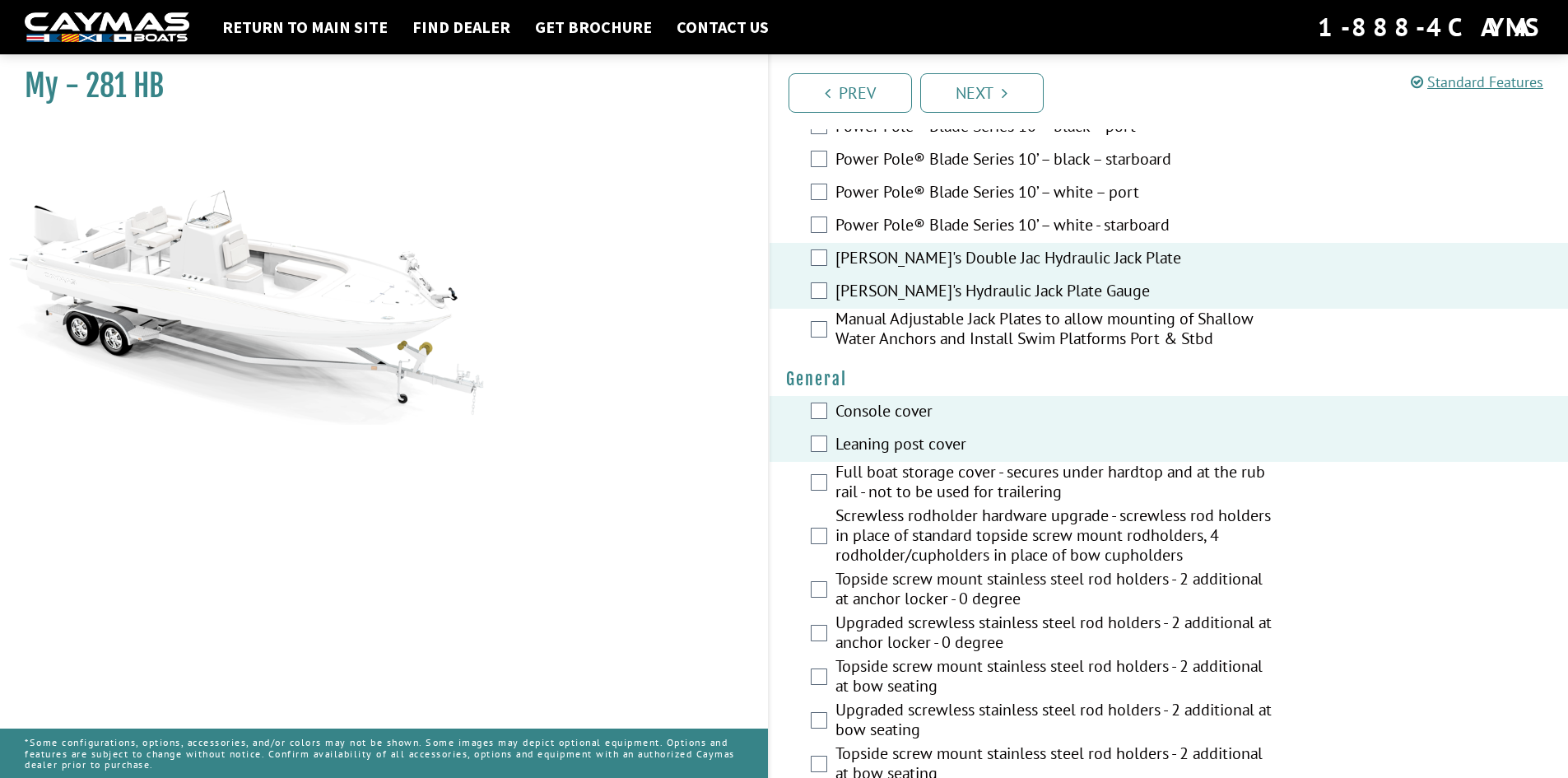
click at [1054, 485] on label "Full boat storage cover - secures under hardtop and at the rub rail - not to be…" at bounding box center [1055, 483] width 440 height 43
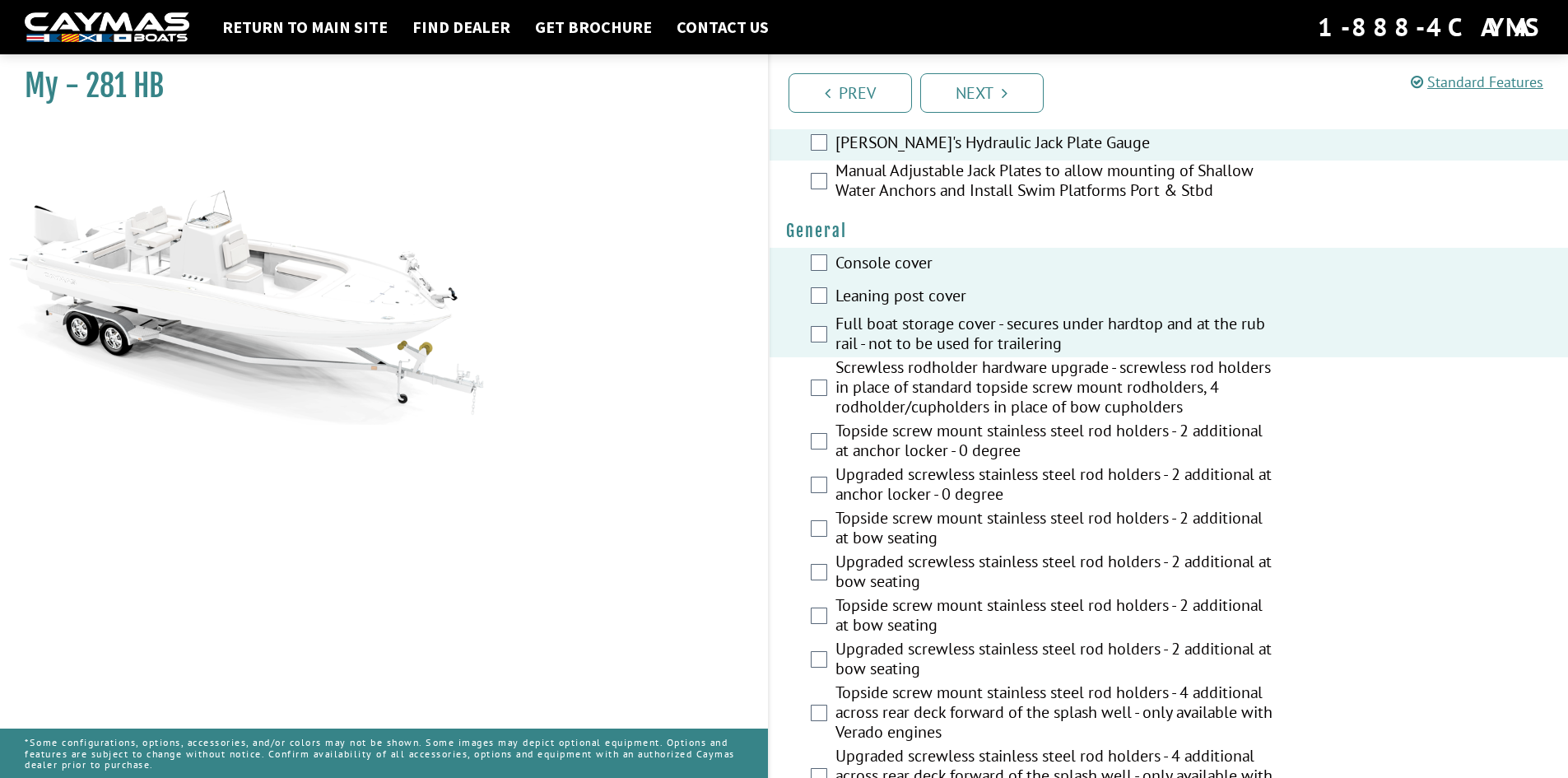
scroll to position [1152, 0]
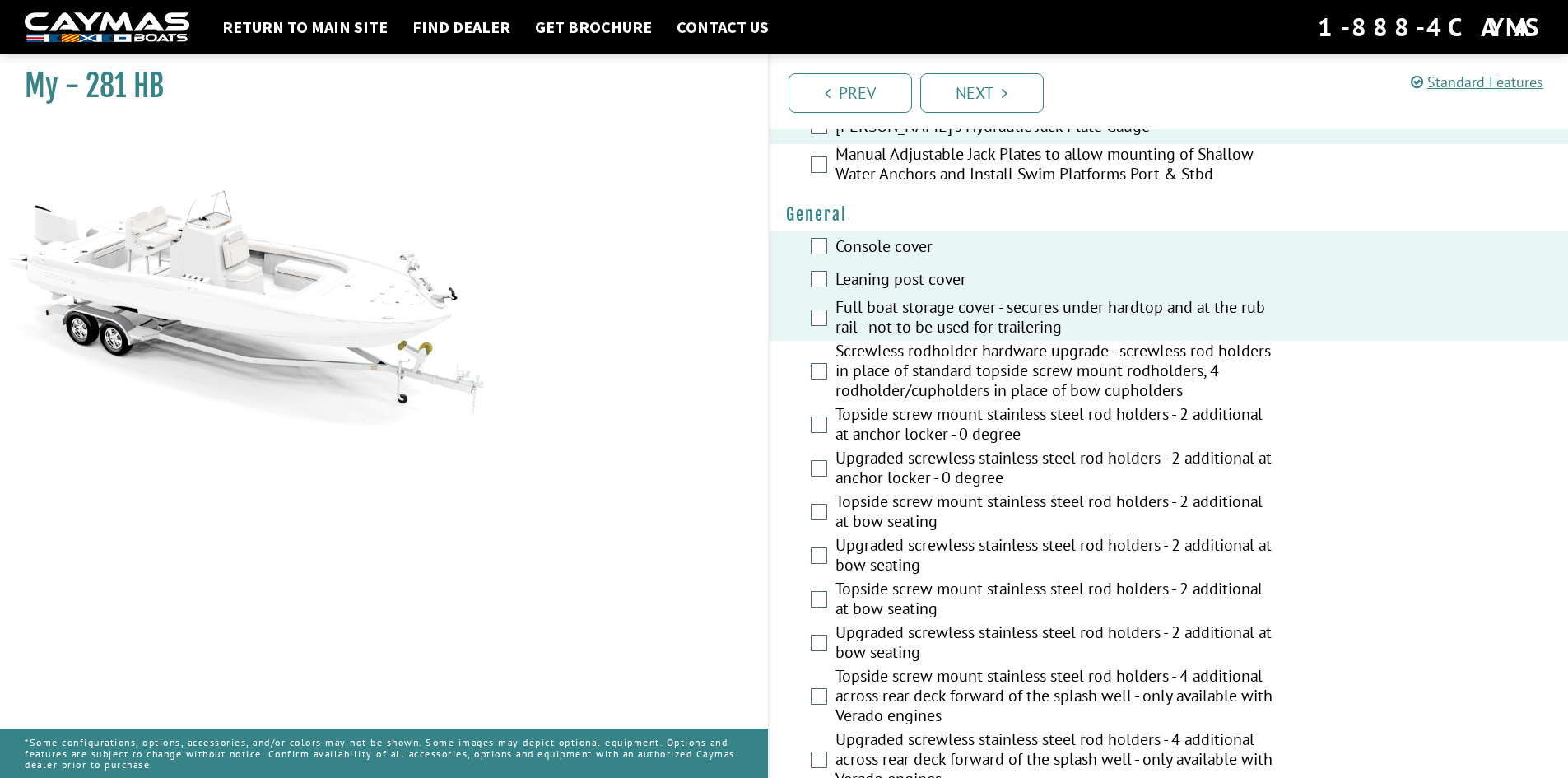
click at [1136, 389] on label "Screwless rodholder hardware upgrade - screwless rod holders in place of standa…" at bounding box center [1055, 372] width 440 height 63
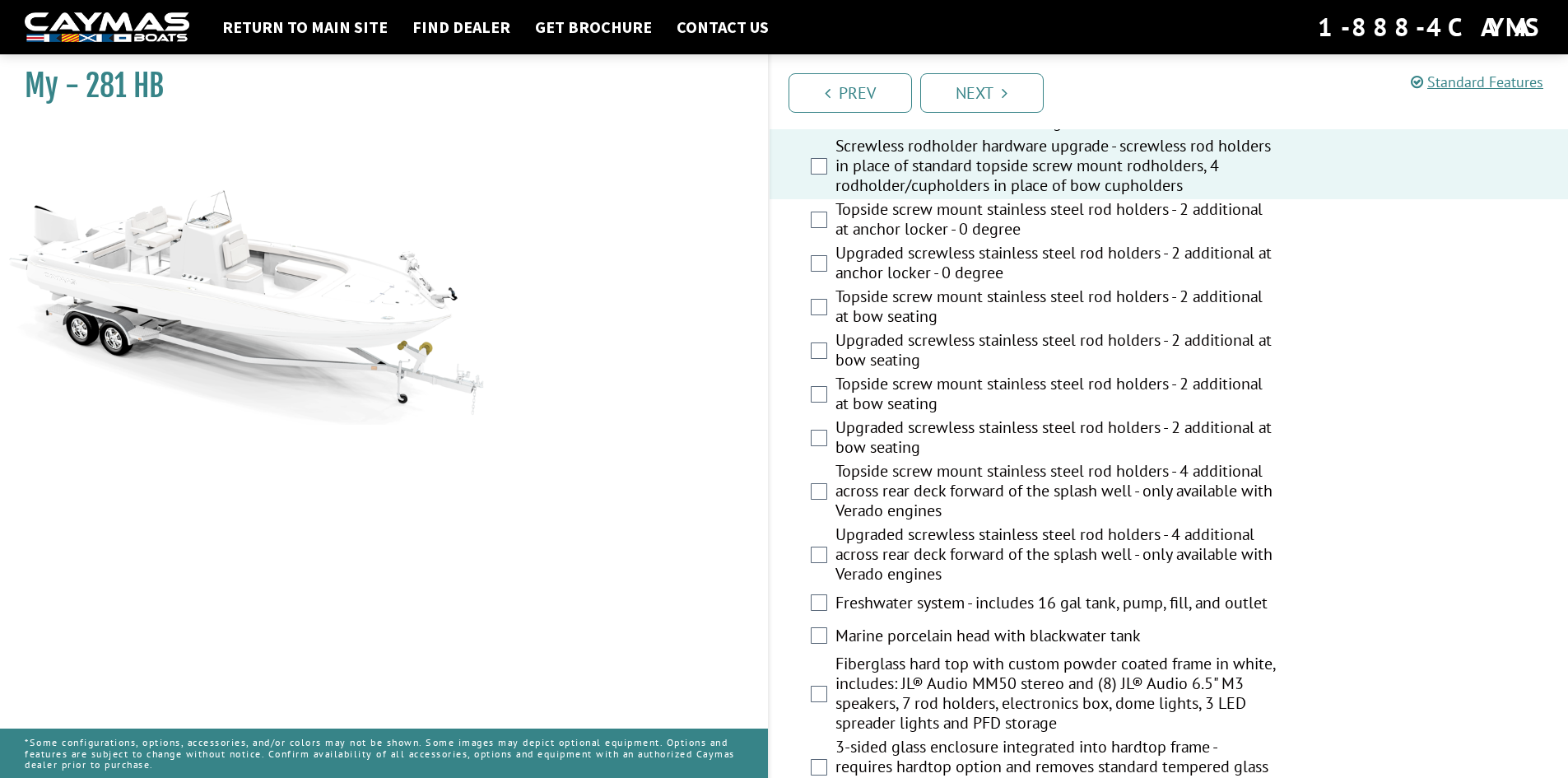
scroll to position [1481, 0]
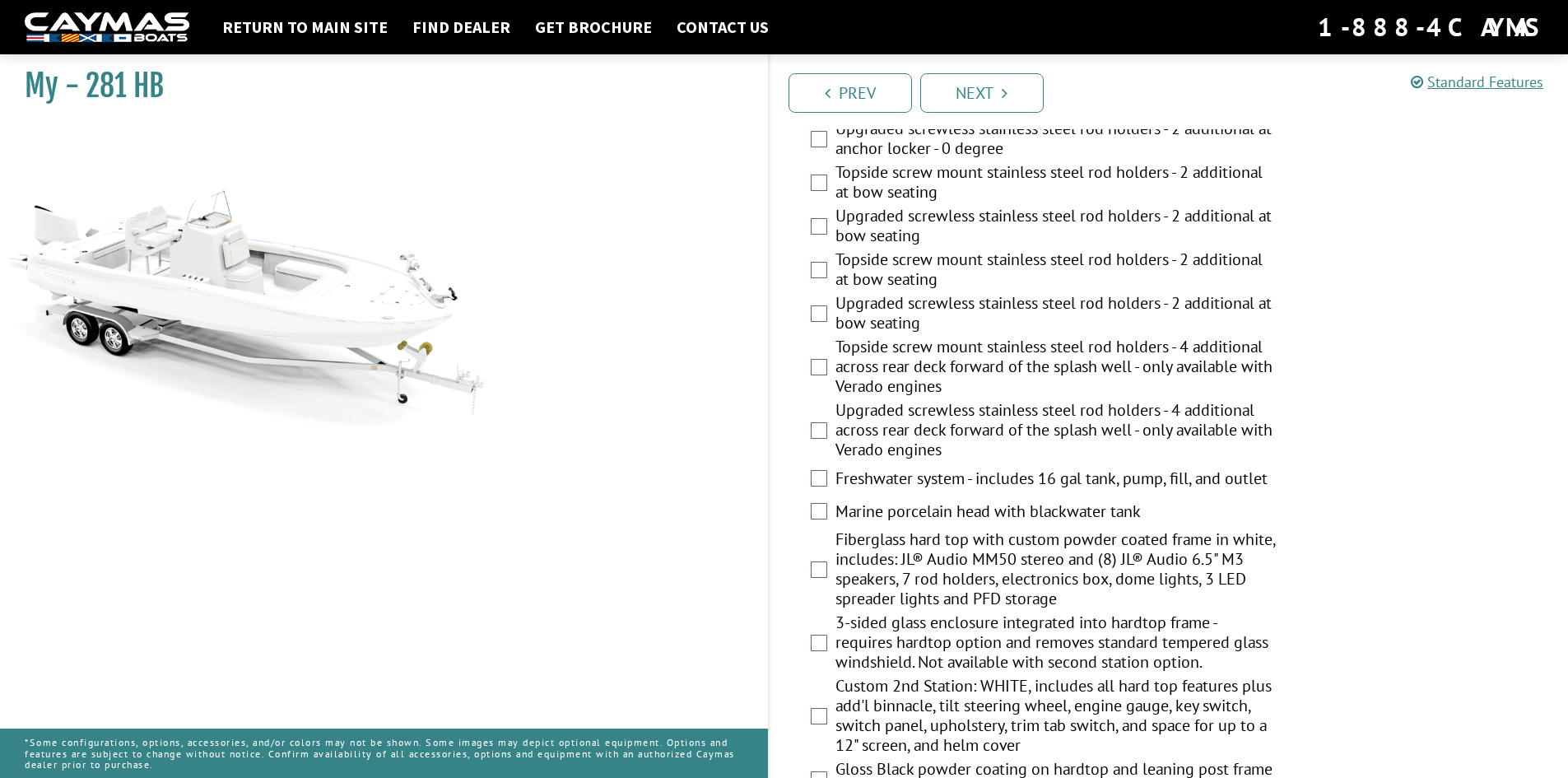
click at [941, 482] on label "Freshwater system - includes 16 gal tank, pump, fill, and outlet" at bounding box center [1055, 480] width 440 height 24
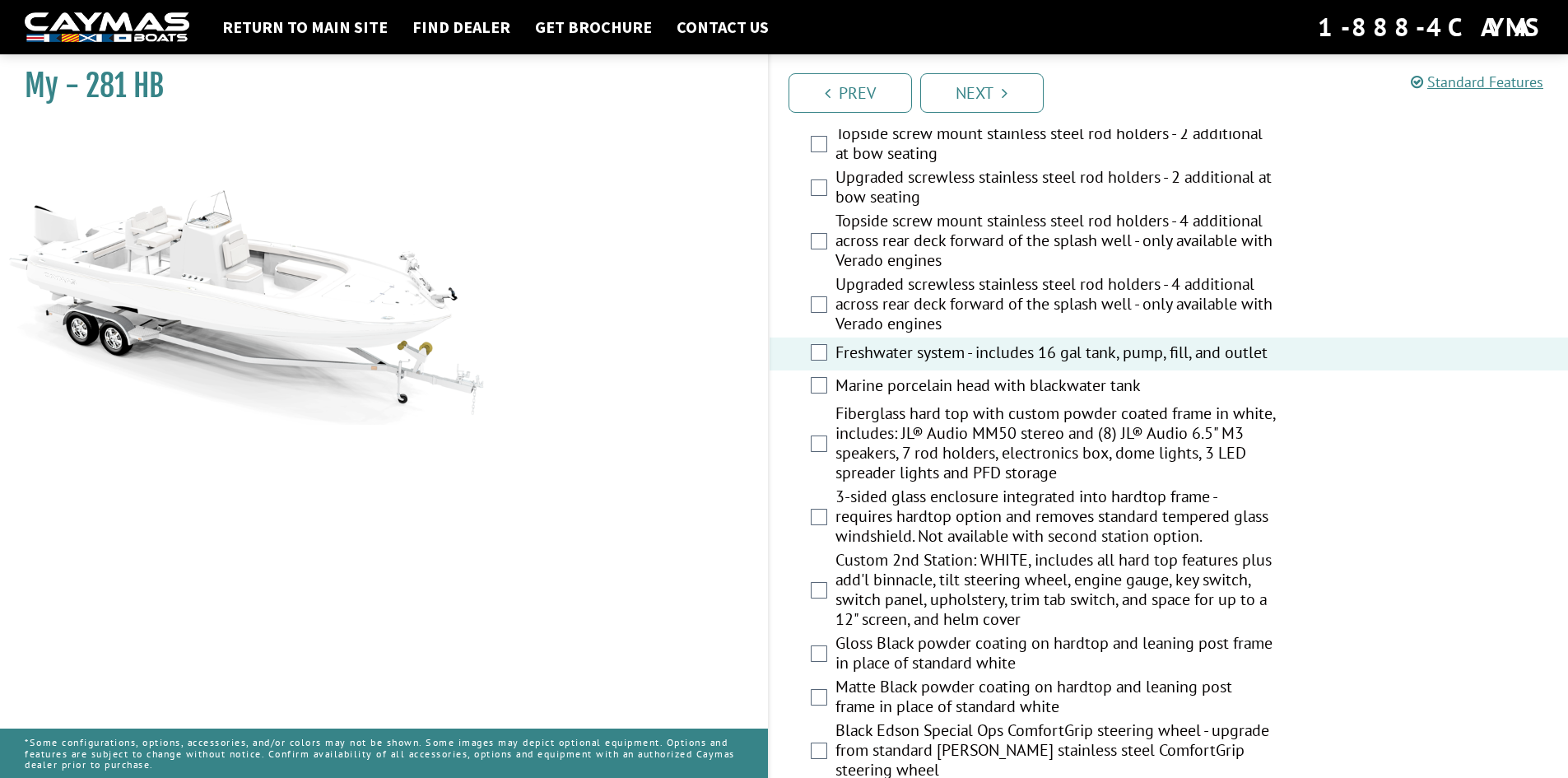
scroll to position [1646, 0]
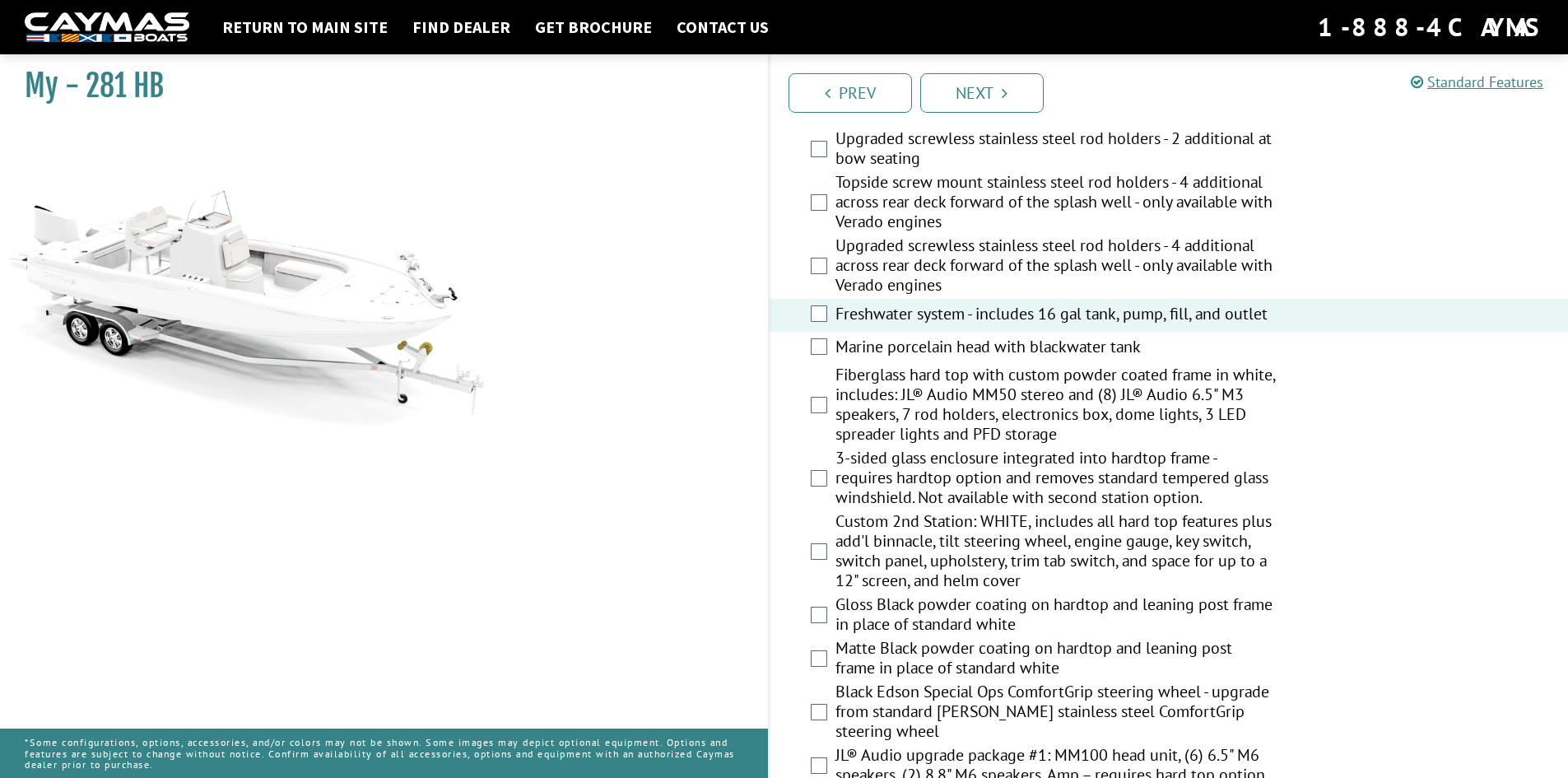
click at [945, 351] on label "Marine porcelain head with blackwater tank" at bounding box center [1055, 348] width 440 height 24
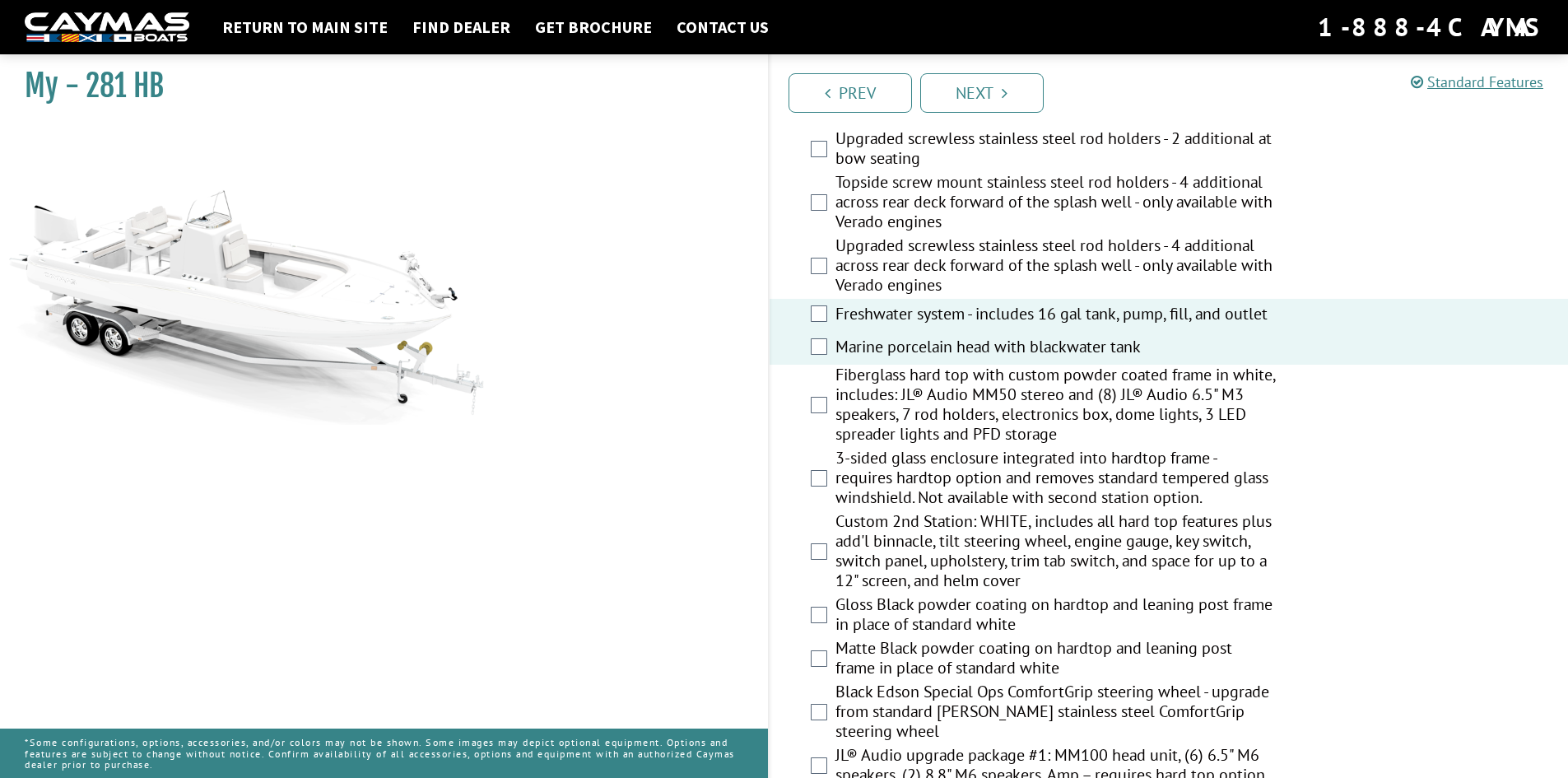
click at [954, 405] on label "Fiberglass hard top with custom powder coated frame in white, includes: JL® Aud…" at bounding box center [1055, 406] width 440 height 83
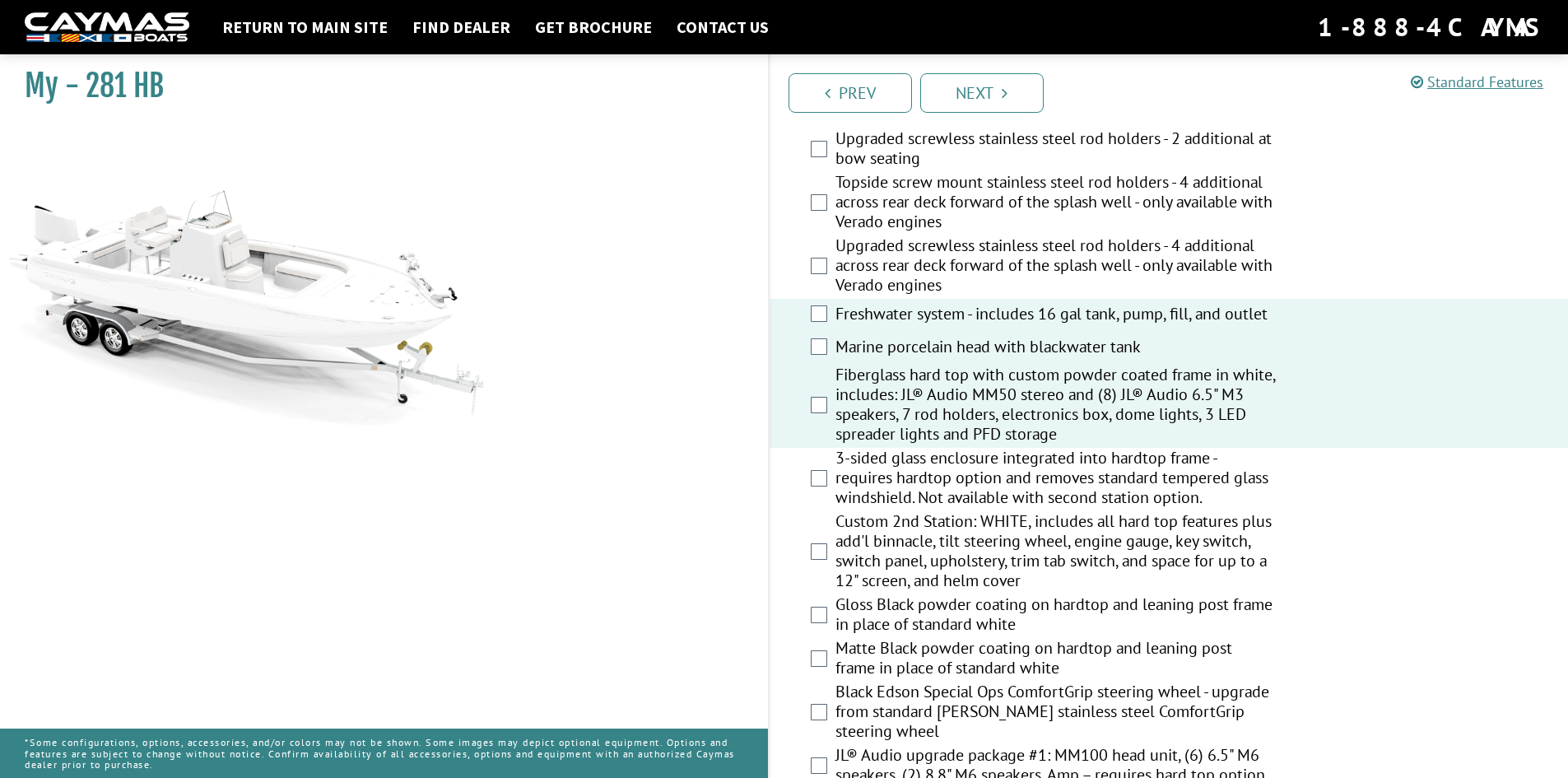
click at [951, 475] on label "3-sided glass enclosure integrated into hardtop frame - requires hardtop option…" at bounding box center [1055, 479] width 440 height 63
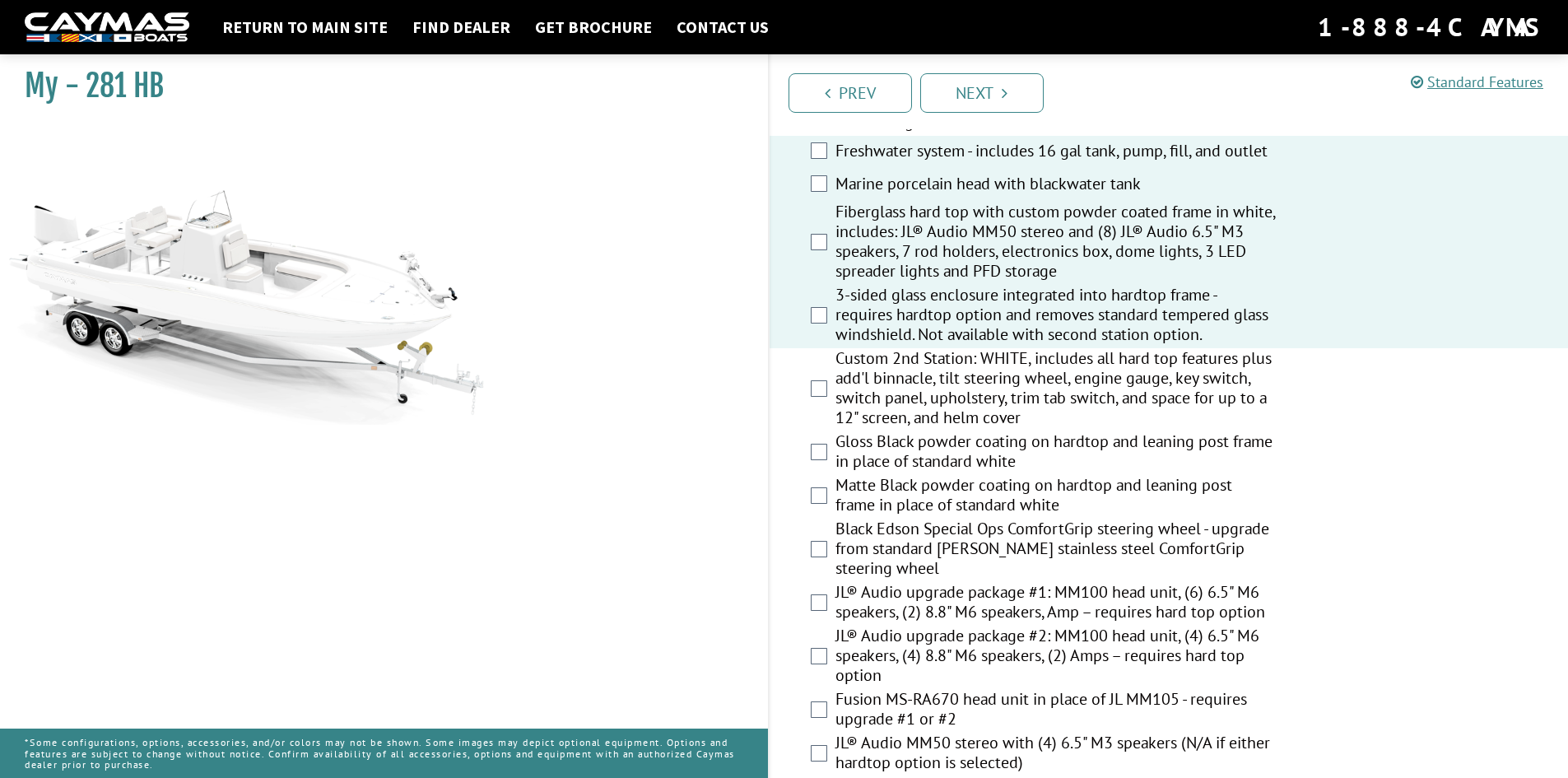
scroll to position [1811, 0]
click at [941, 456] on label "Gloss Black powder coating on hardtop and leaning post frame in place of standa…" at bounding box center [1055, 452] width 440 height 43
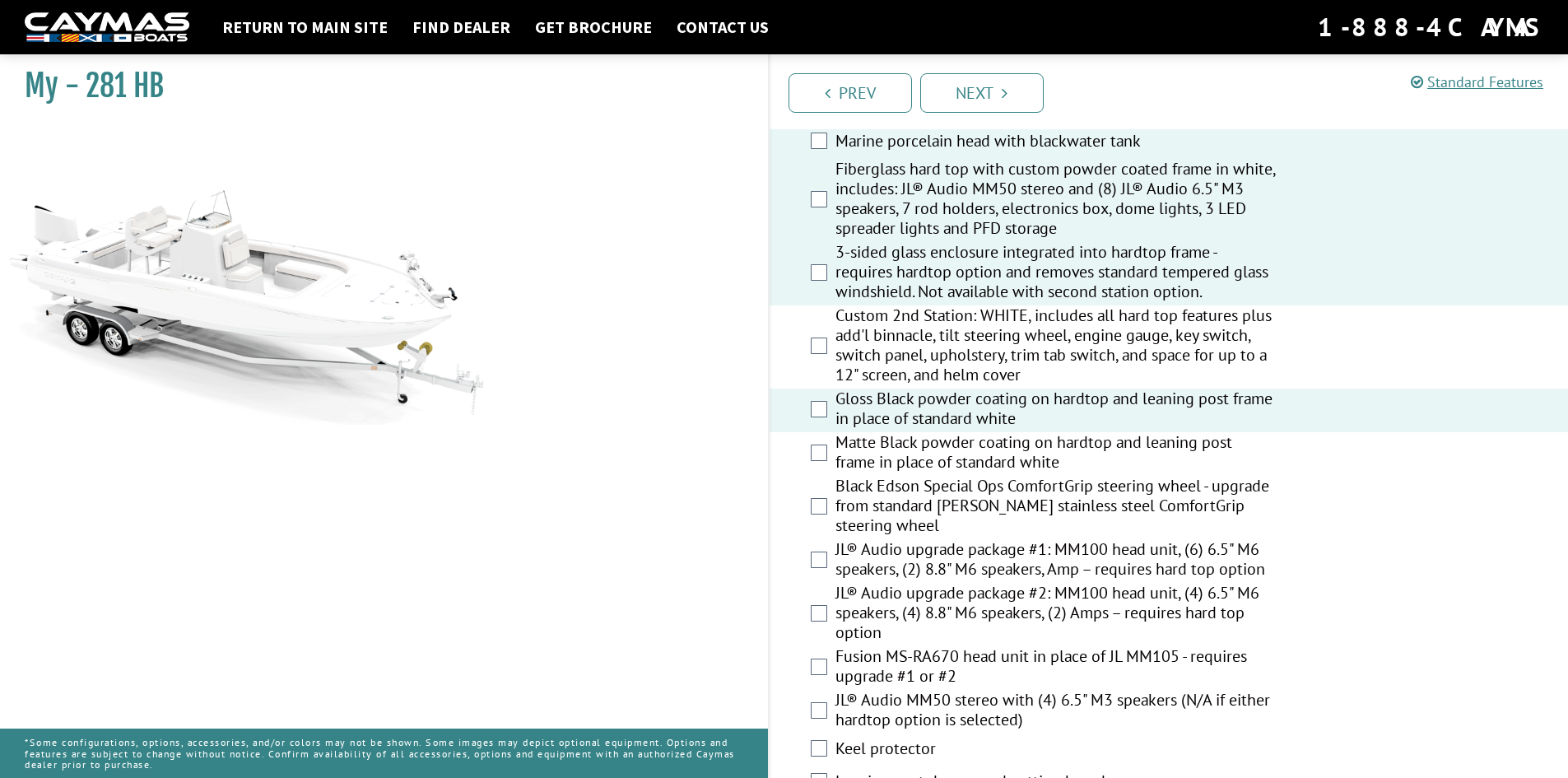
scroll to position [1892, 0]
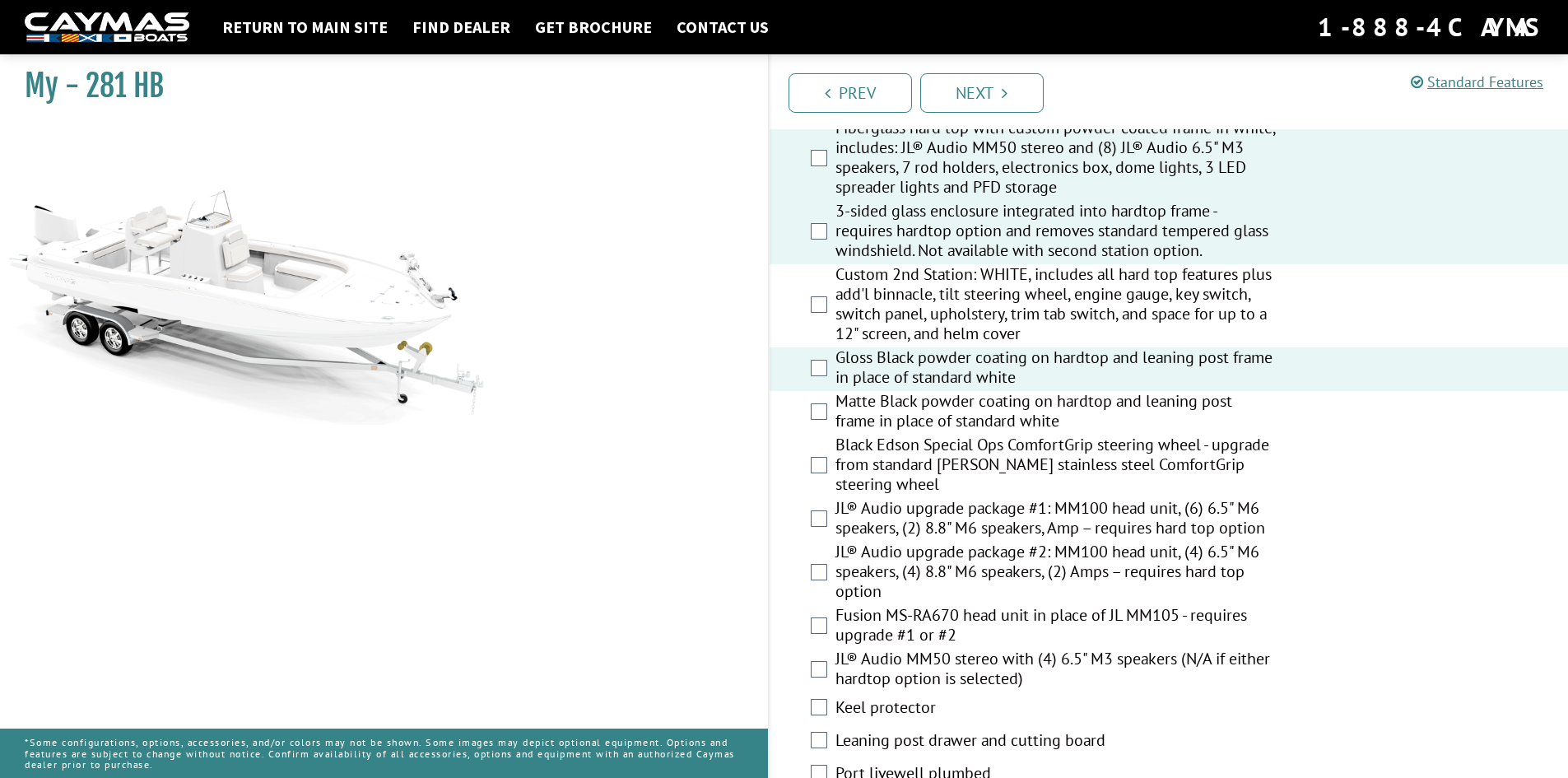
click at [926, 458] on label "Black Edson Special Ops ComfortGrip steering wheel - upgrade from standard [PER…" at bounding box center [1055, 466] width 440 height 63
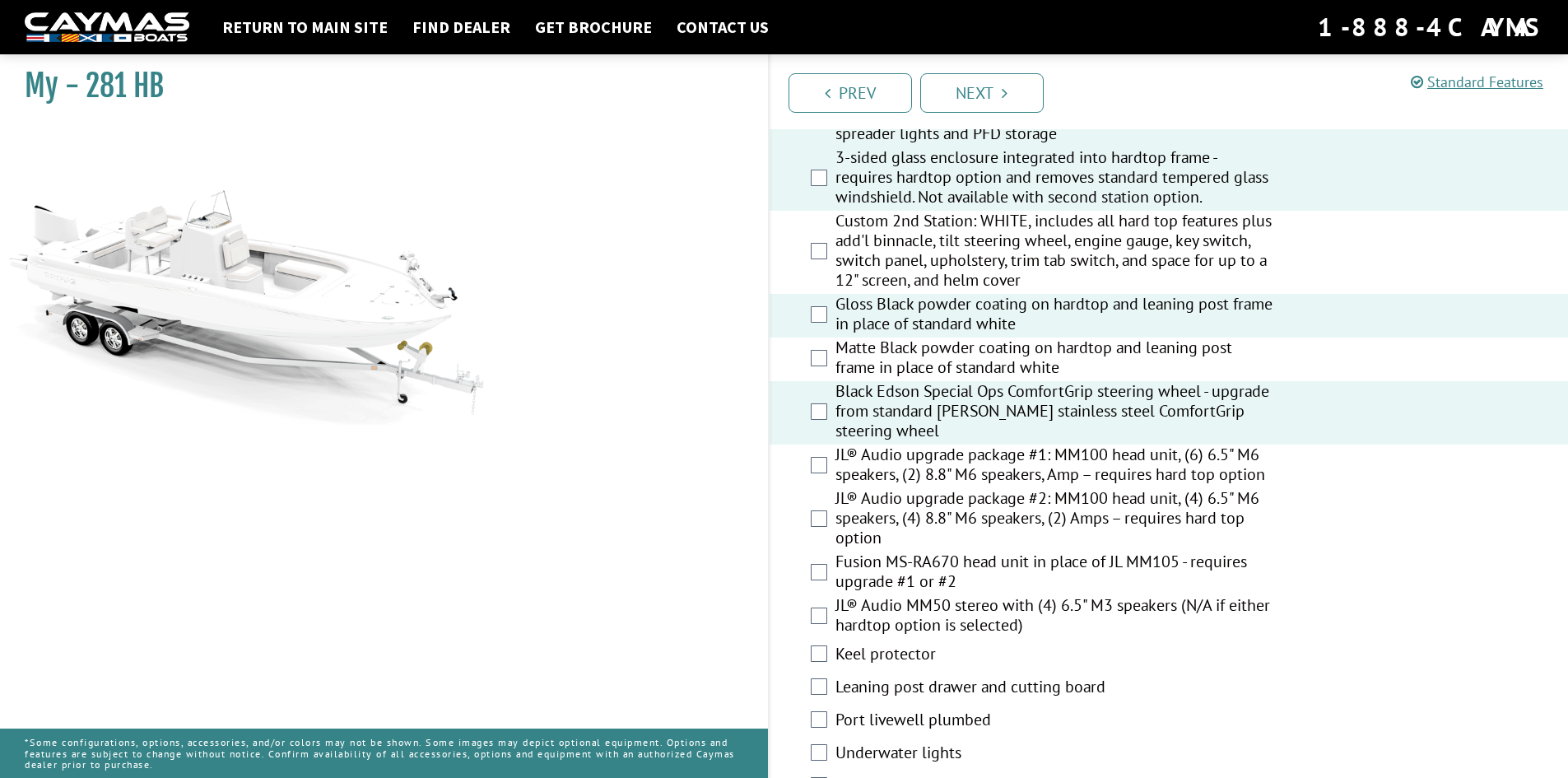
scroll to position [1975, 0]
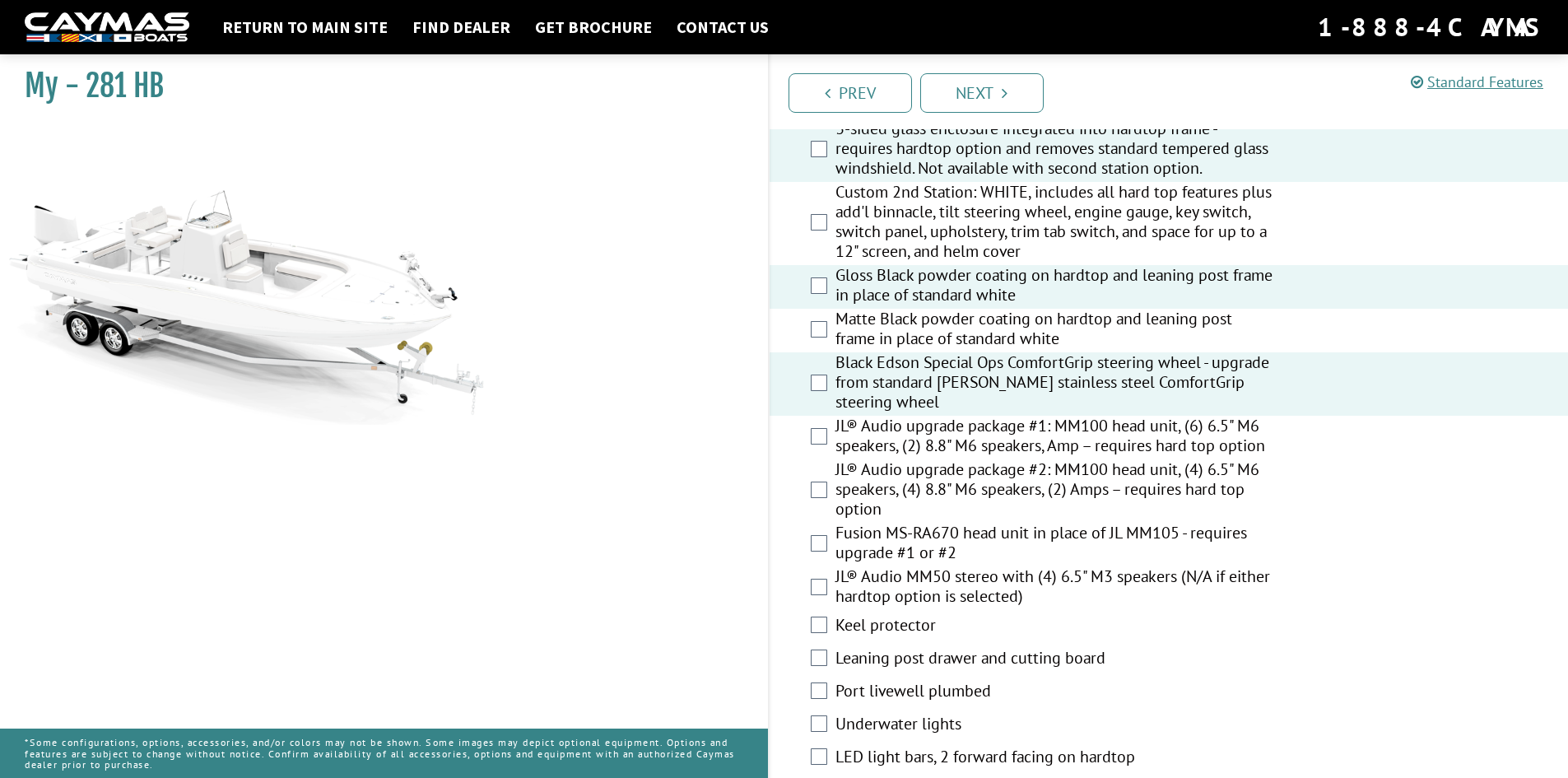
click at [944, 444] on label "JL® Audio upgrade package #1: MM100 head unit, (6) 6.5" M6 speakers, (2) 8.8" M…" at bounding box center [1055, 437] width 440 height 43
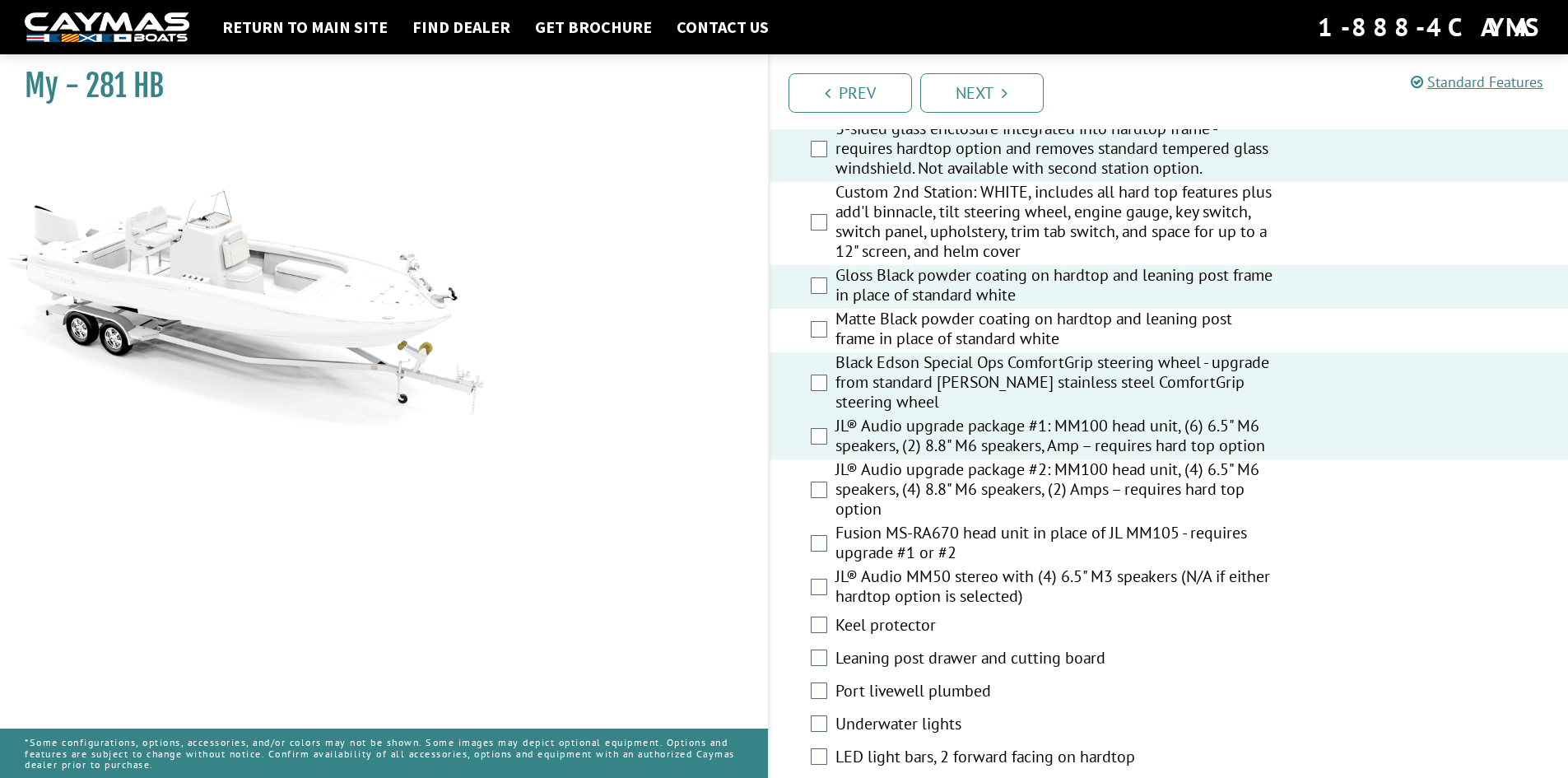
scroll to position [2057, 0]
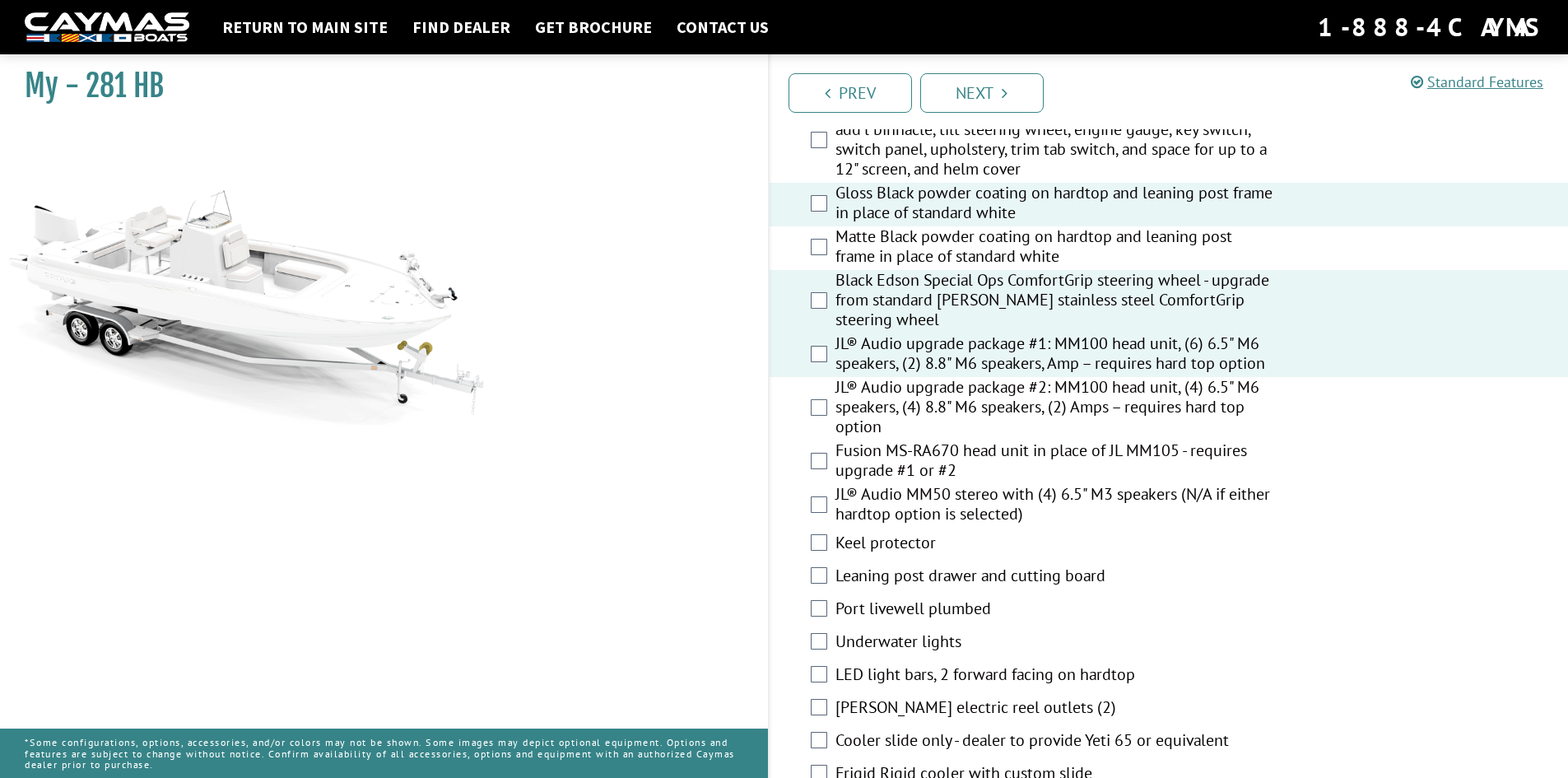
click at [904, 535] on label "Keel protector" at bounding box center [1055, 544] width 440 height 24
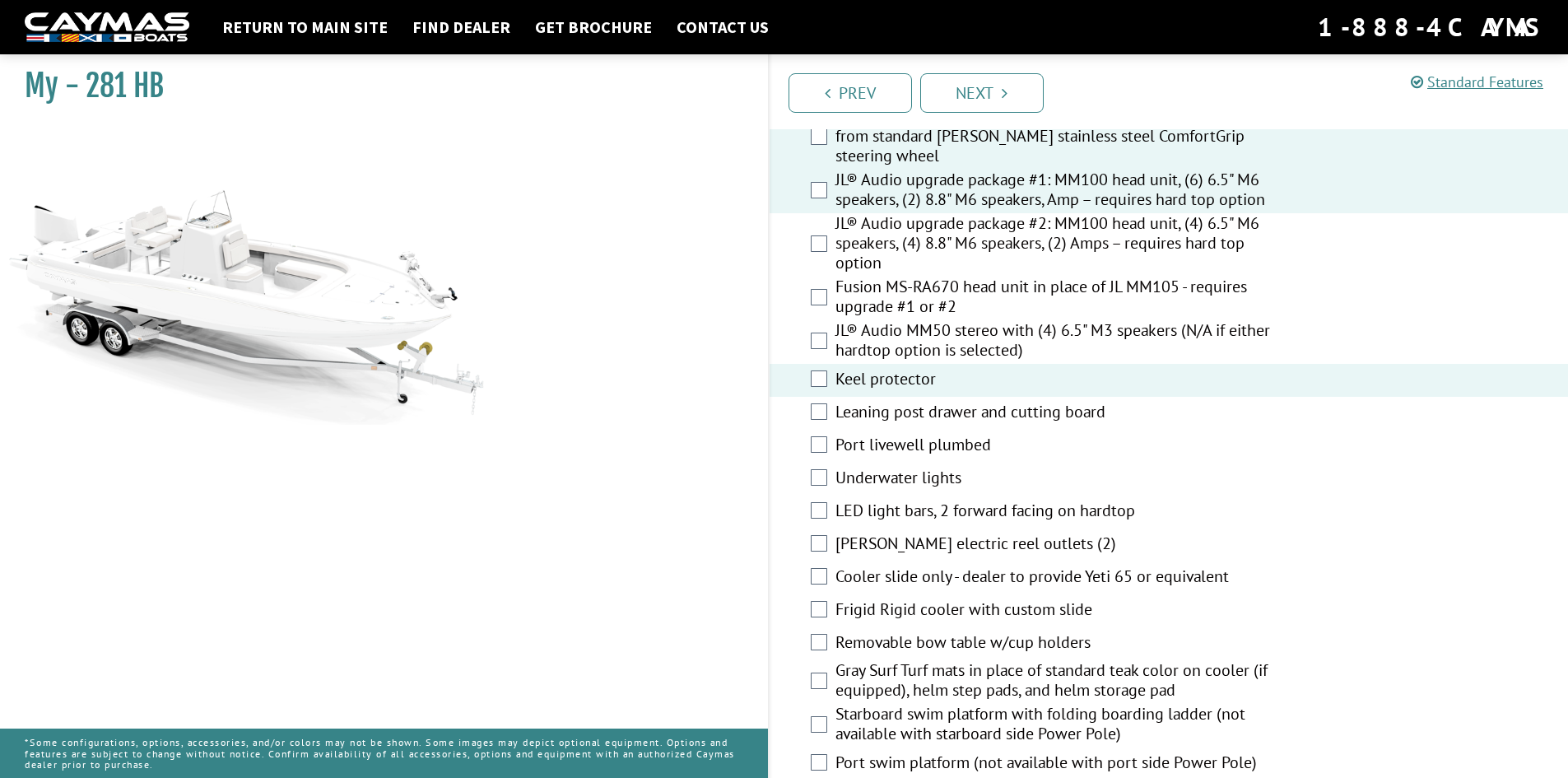
scroll to position [2222, 0]
click at [964, 409] on label "Leaning post drawer and cutting board" at bounding box center [1055, 413] width 440 height 24
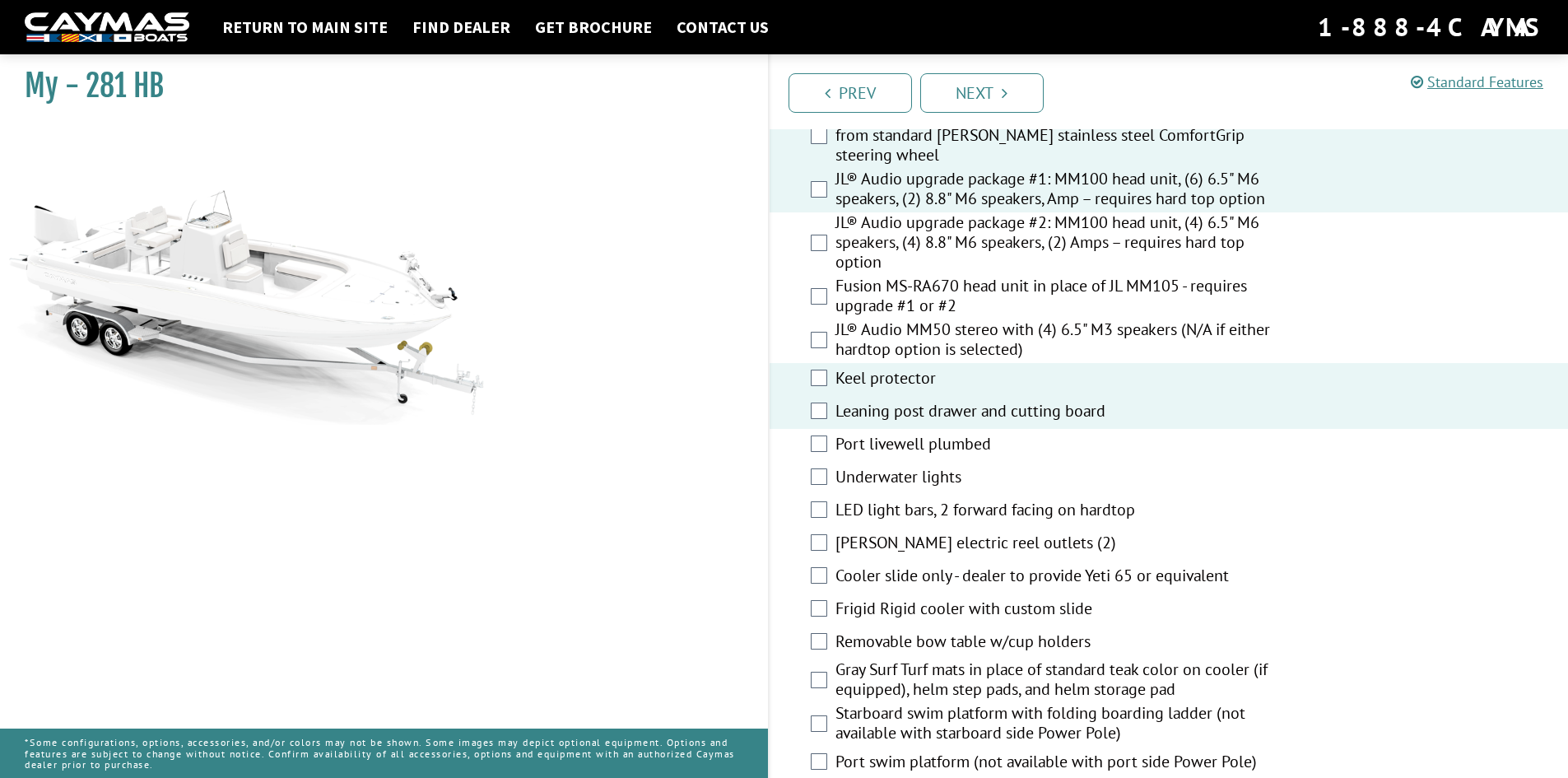
click at [937, 443] on label "Port livewell plumbed" at bounding box center [1055, 445] width 440 height 24
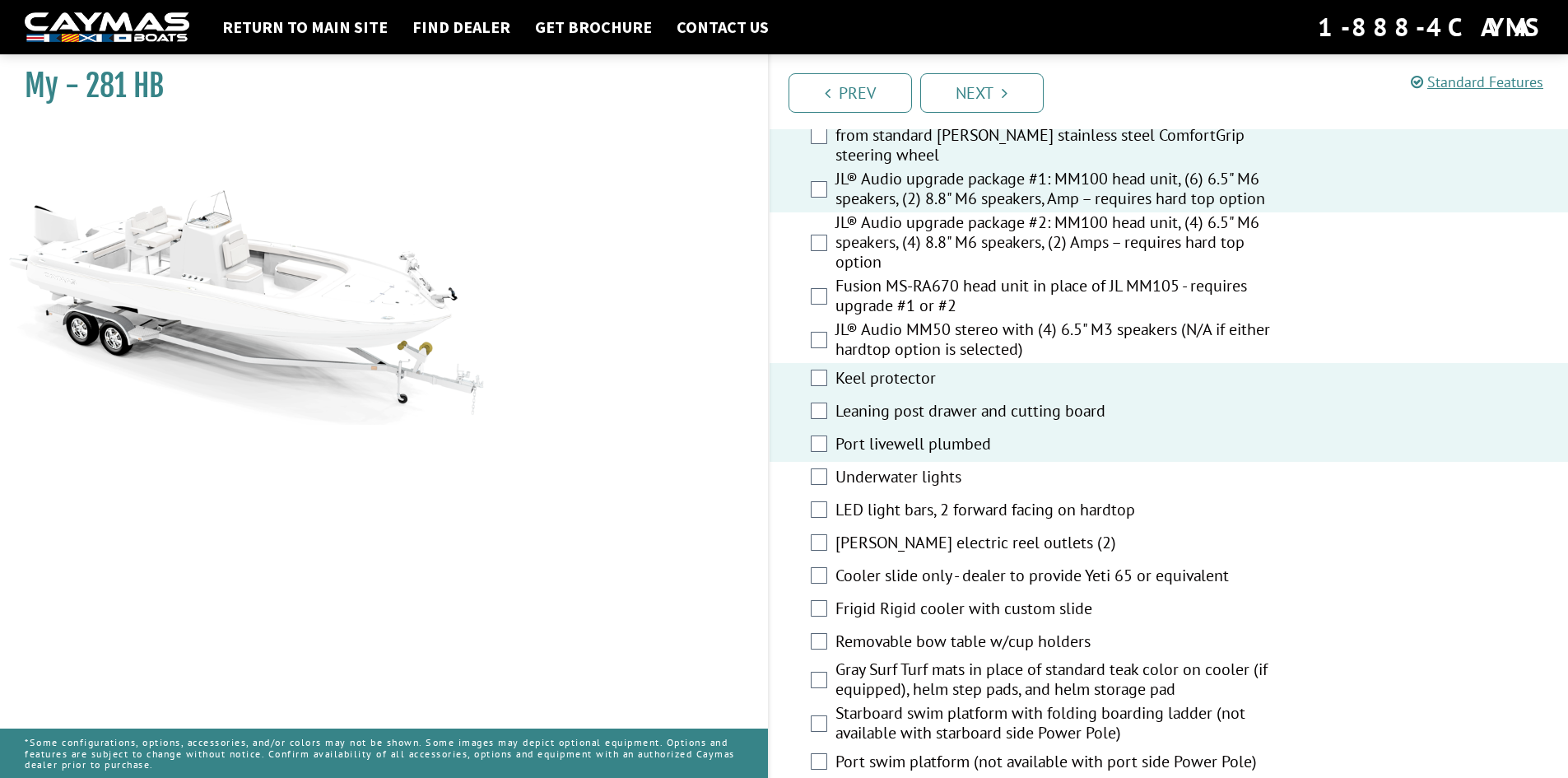
scroll to position [2304, 0]
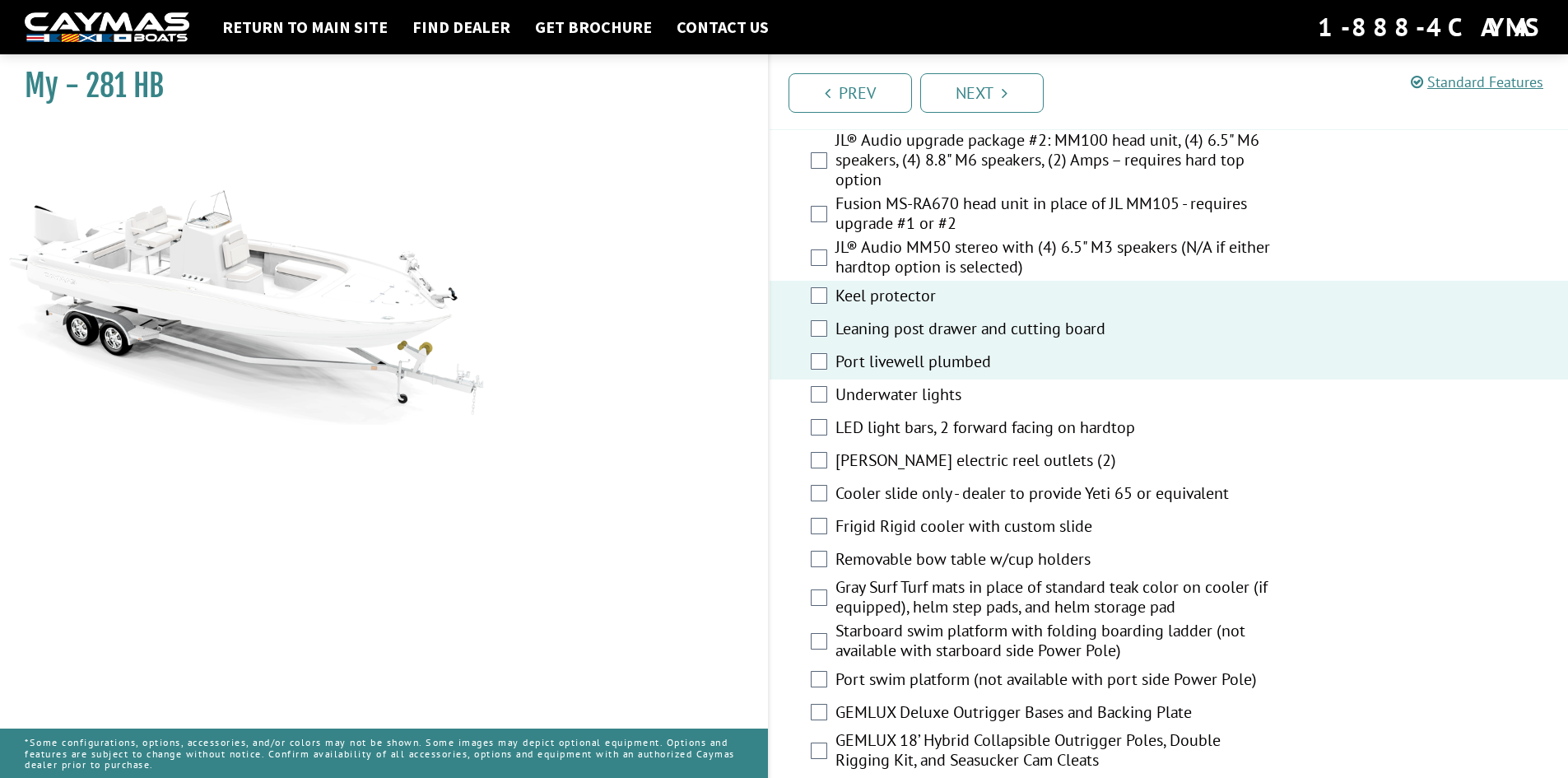
click at [950, 410] on div "Underwater lights" at bounding box center [1169, 396] width 799 height 33
click at [947, 405] on label "Underwater lights" at bounding box center [1055, 396] width 440 height 24
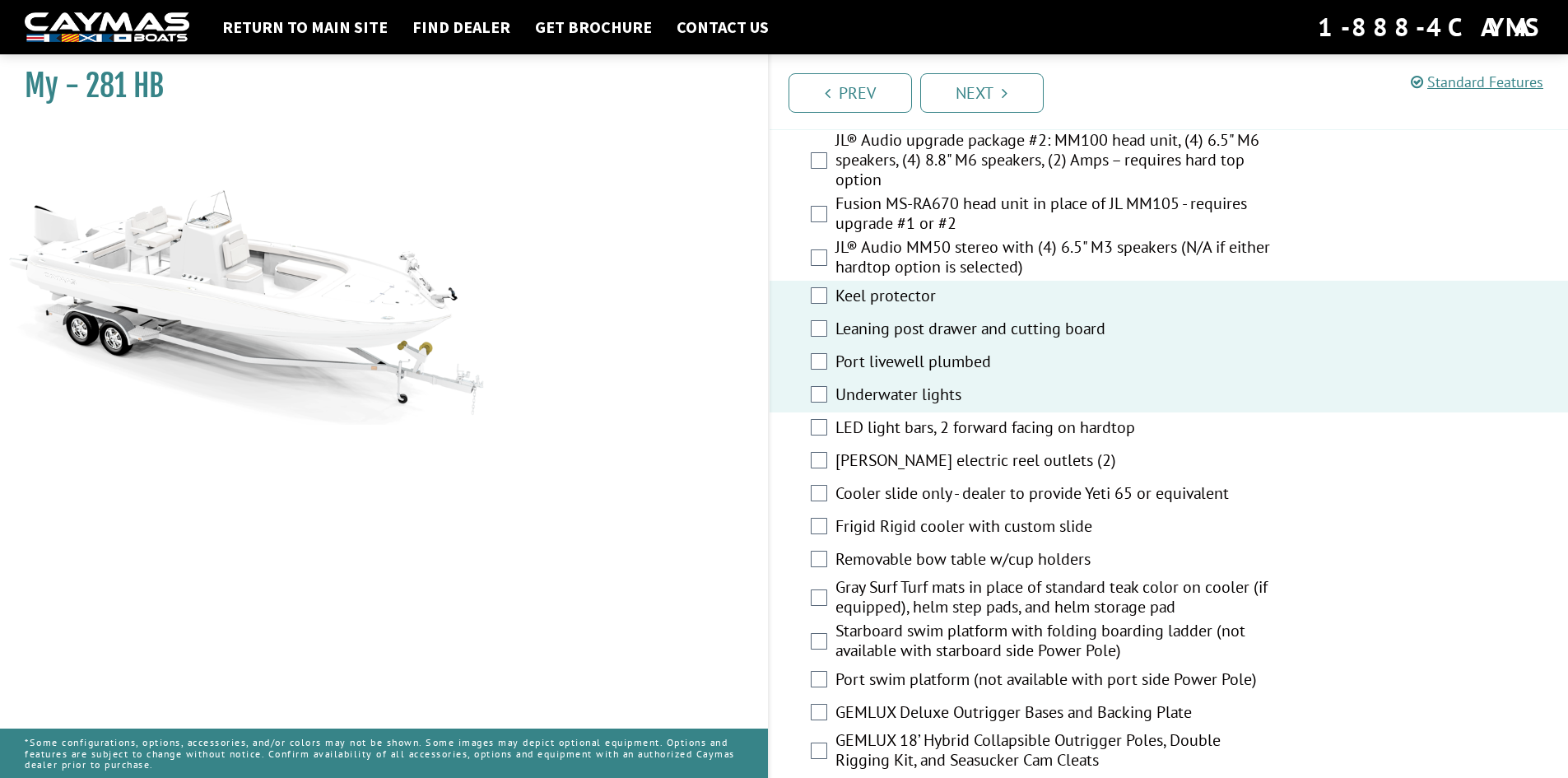
click at [949, 417] on label "LED light bars, 2 forward facing on hardtop" at bounding box center [1055, 429] width 440 height 24
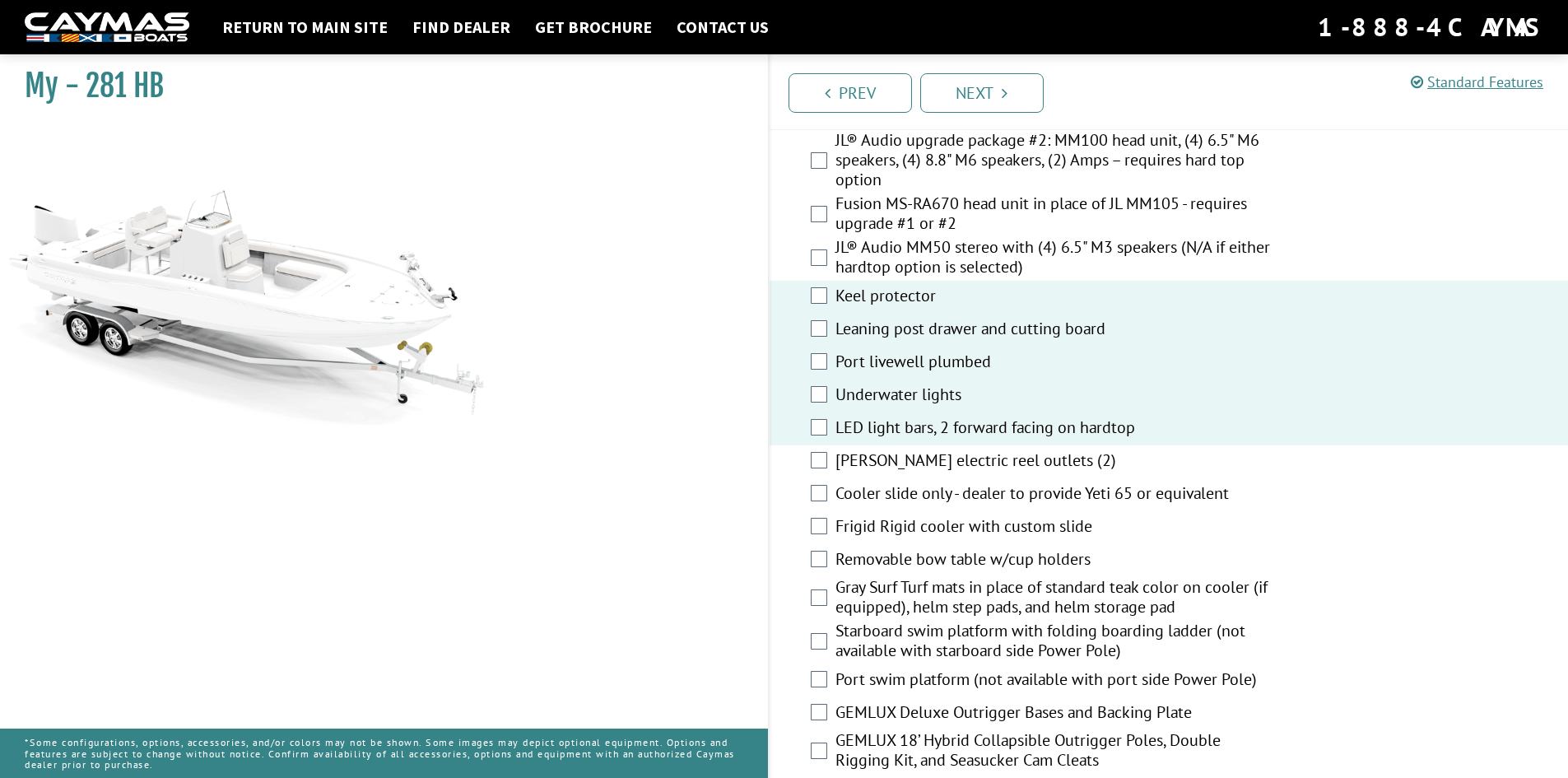
click at [957, 490] on label "Cooler slide only - dealer to provide Yeti 65 or equivalent" at bounding box center [1055, 495] width 440 height 24
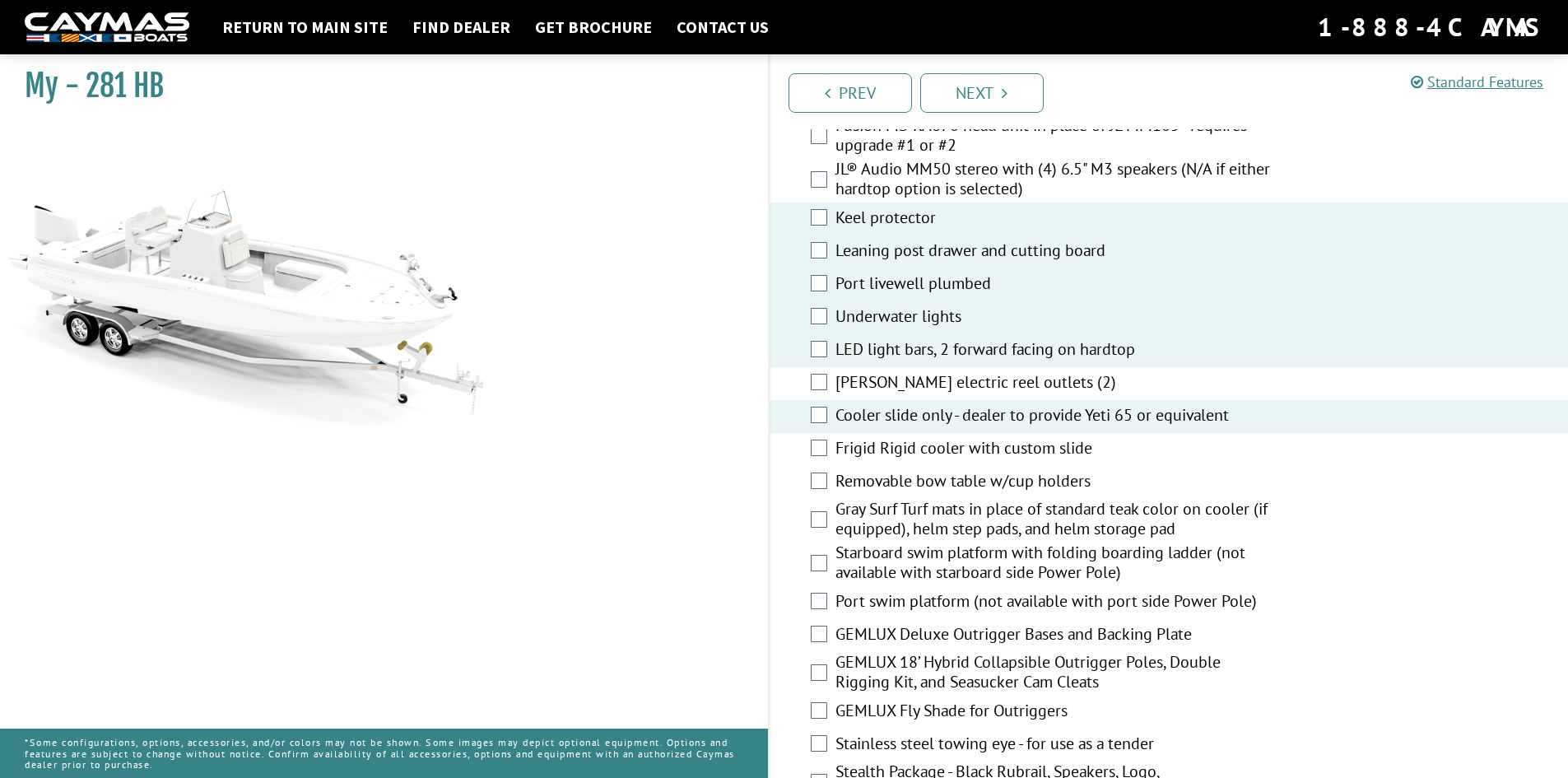
scroll to position [2469, 0]
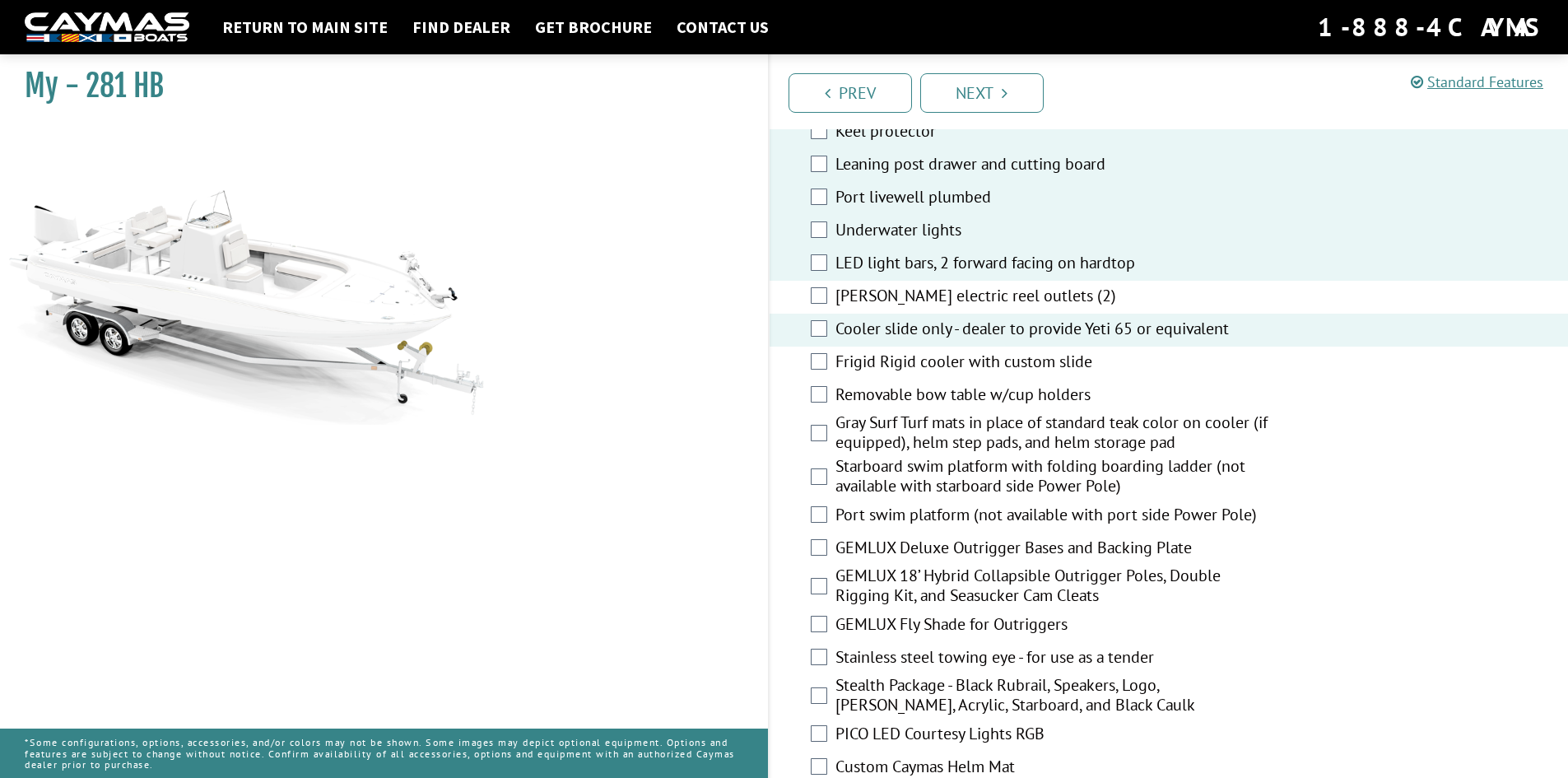
click at [920, 396] on label "Removable bow table w/cup holders" at bounding box center [1055, 396] width 440 height 24
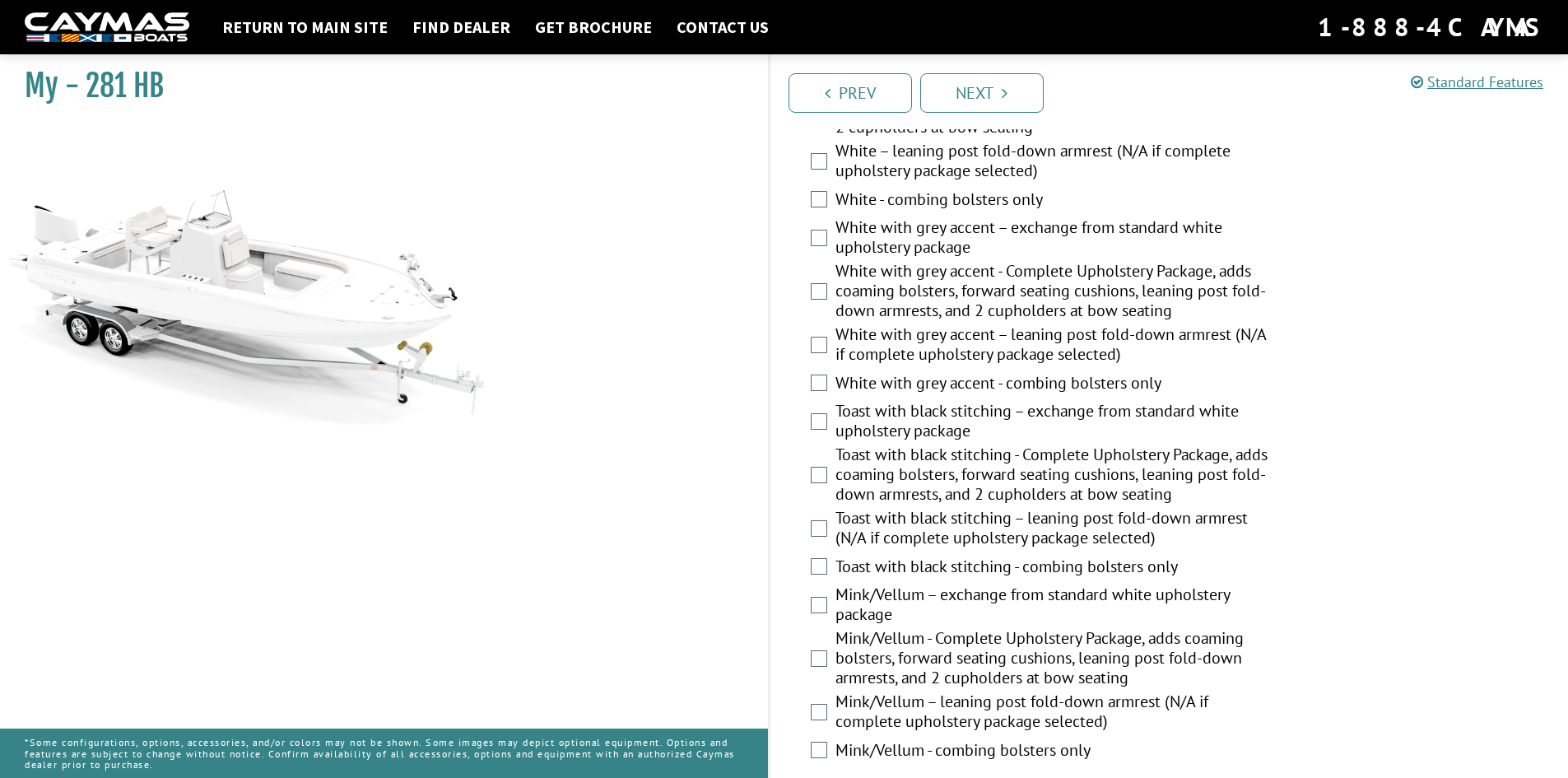
scroll to position [3292, 0]
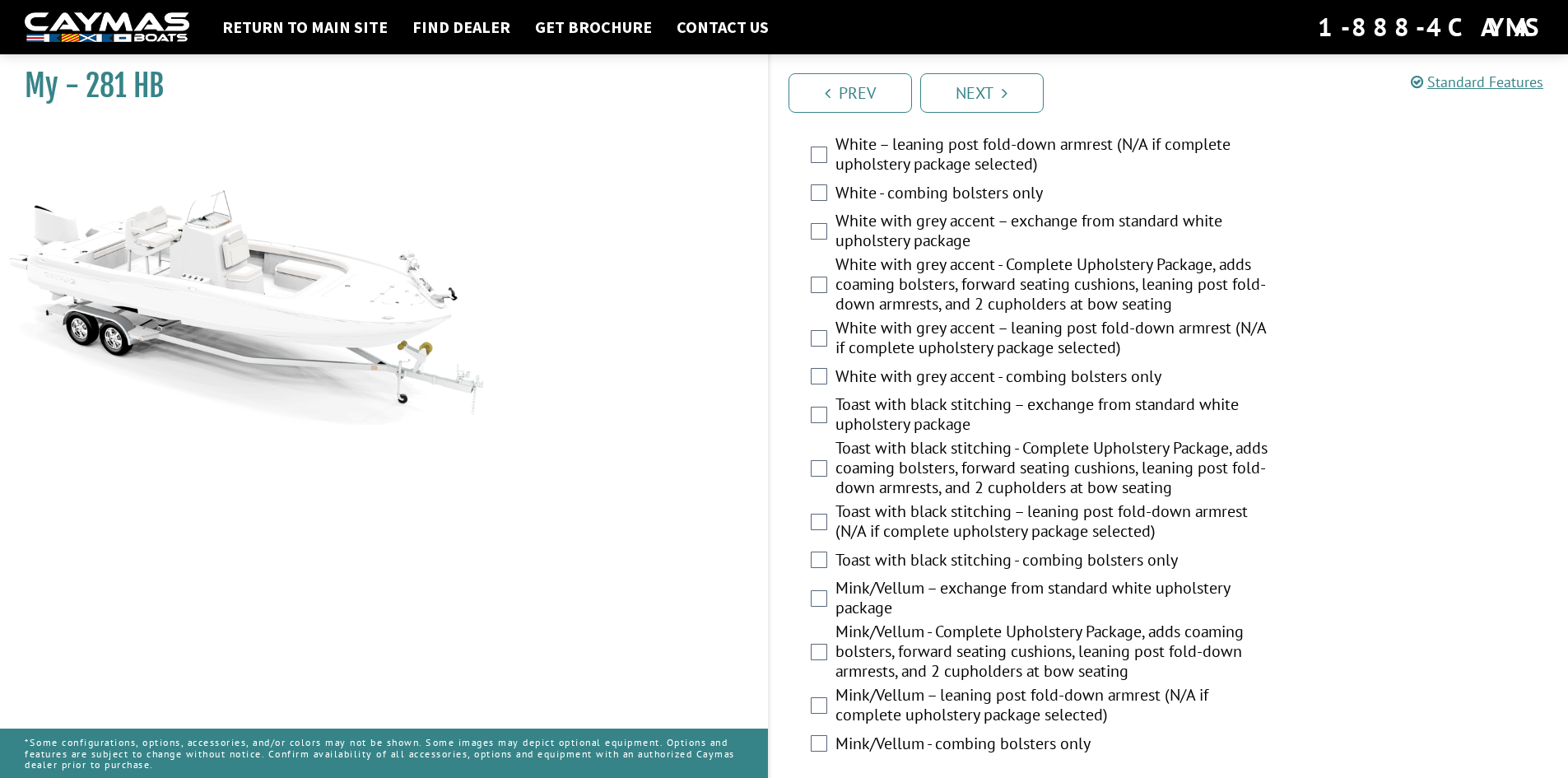
click at [903, 421] on label "Toast with black stitching – exchange from standard white upholstery package" at bounding box center [1055, 416] width 440 height 43
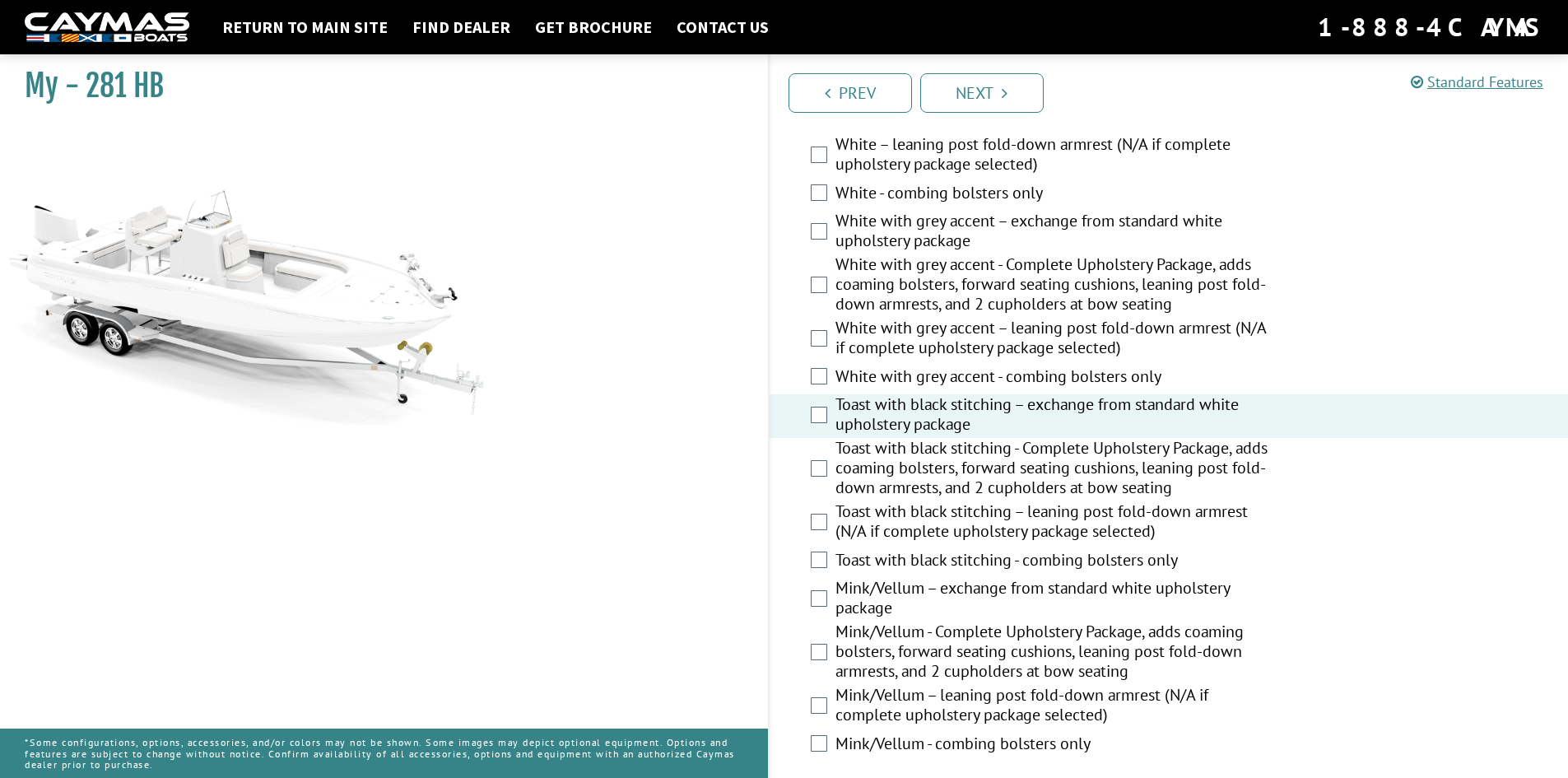
click at [985, 478] on label "Toast with black stitching - Complete Upholstery Package, adds coaming bolsters…" at bounding box center [1055, 469] width 440 height 63
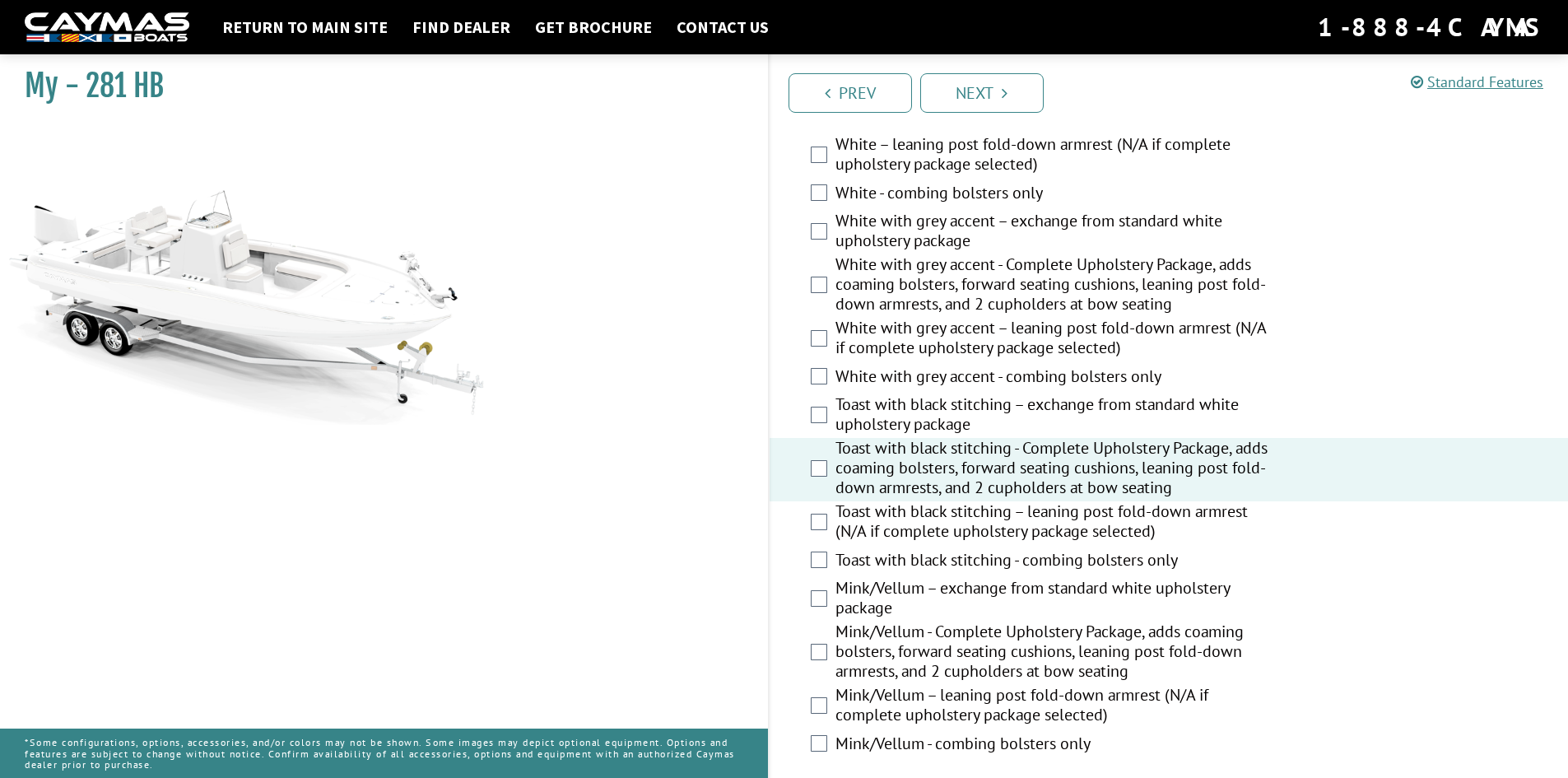
click at [943, 430] on label "Toast with black stitching – exchange from standard white upholstery package" at bounding box center [1055, 416] width 440 height 43
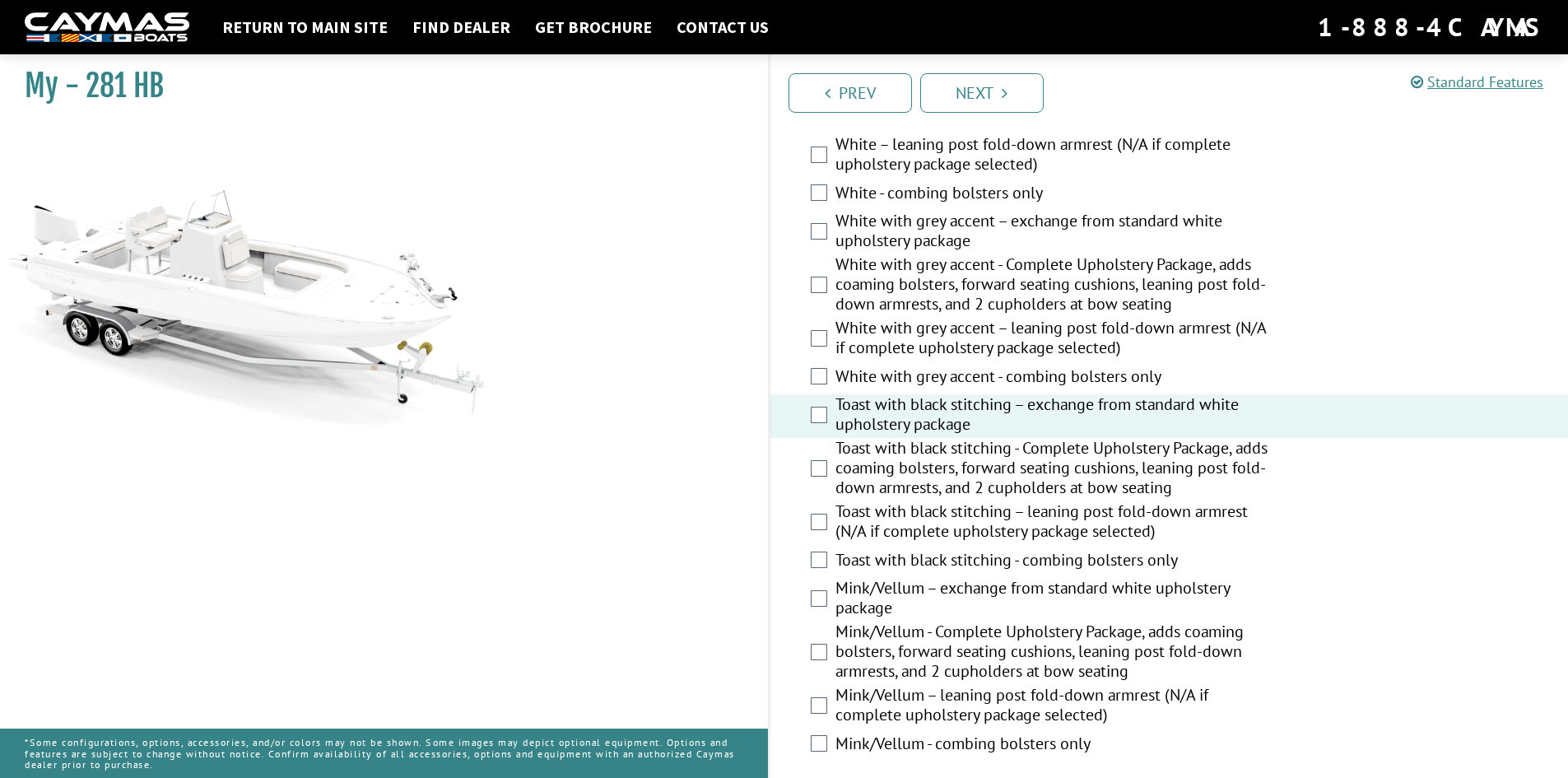
click at [917, 462] on label "Toast with black stitching - Complete Upholstery Package, adds coaming bolsters…" at bounding box center [1055, 469] width 440 height 63
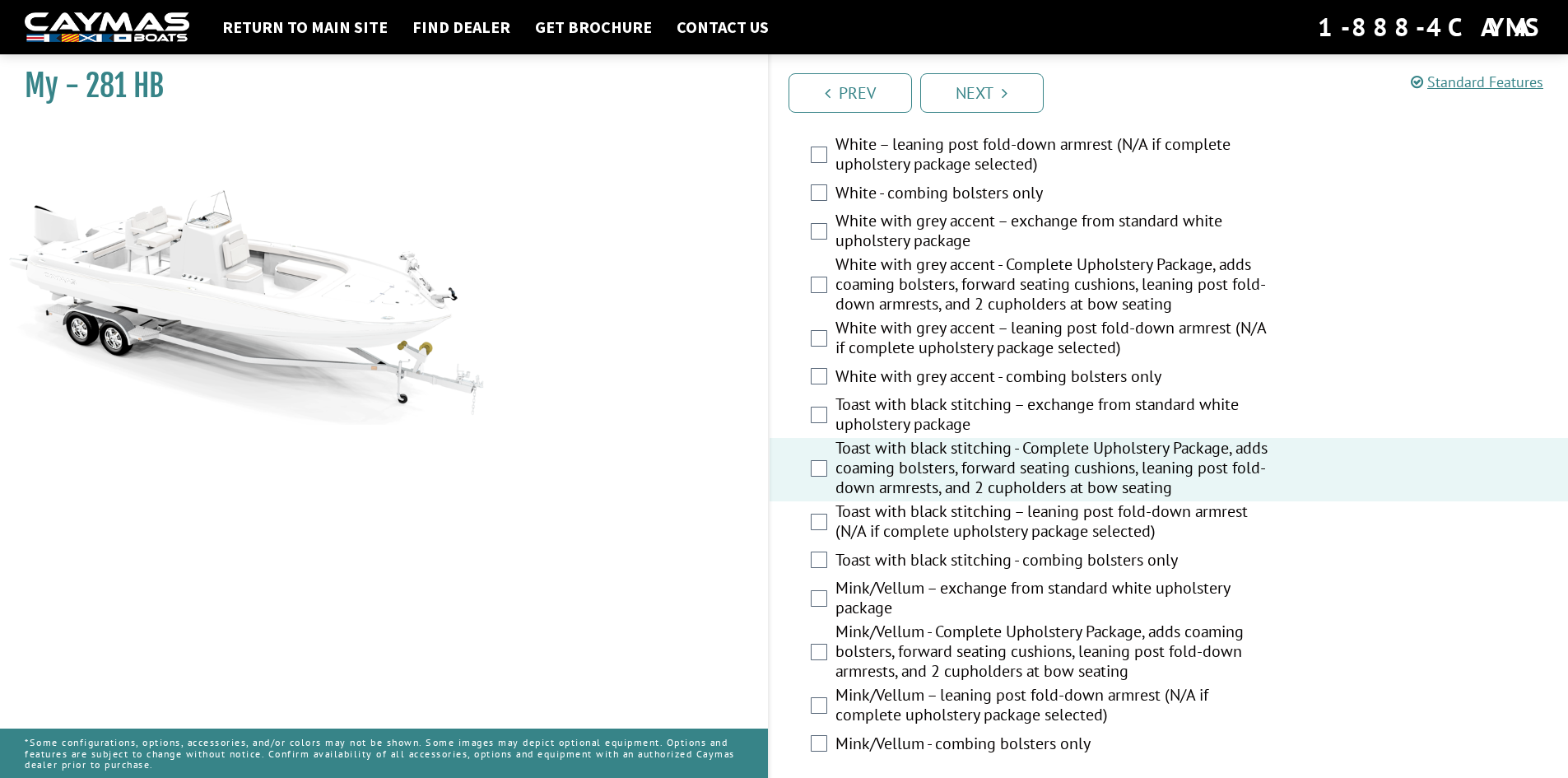
click at [927, 423] on label "Toast with black stitching – exchange from standard white upholstery package" at bounding box center [1055, 416] width 440 height 43
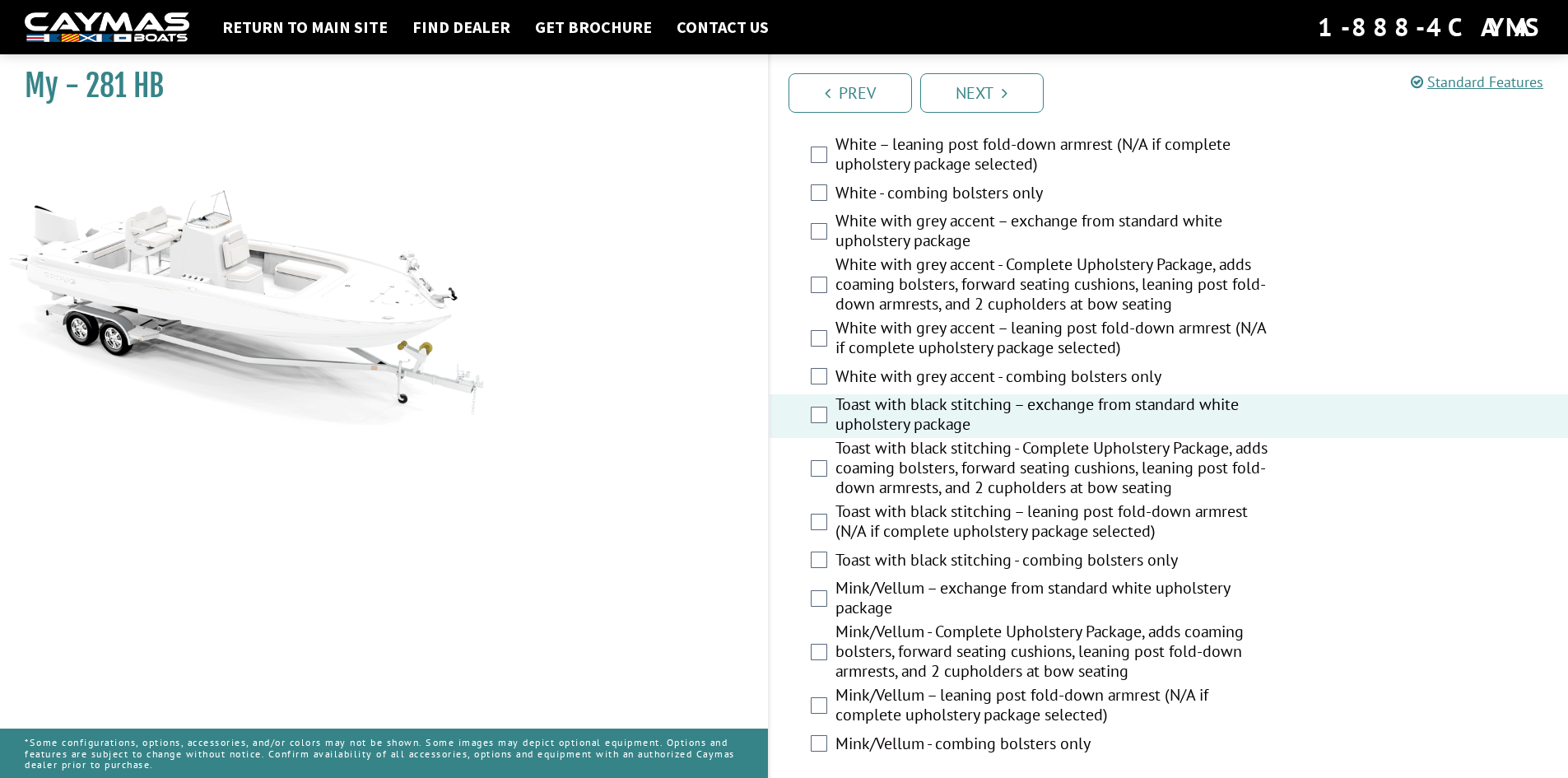
click at [928, 458] on label "Toast with black stitching - Complete Upholstery Package, adds coaming bolsters…" at bounding box center [1055, 469] width 440 height 63
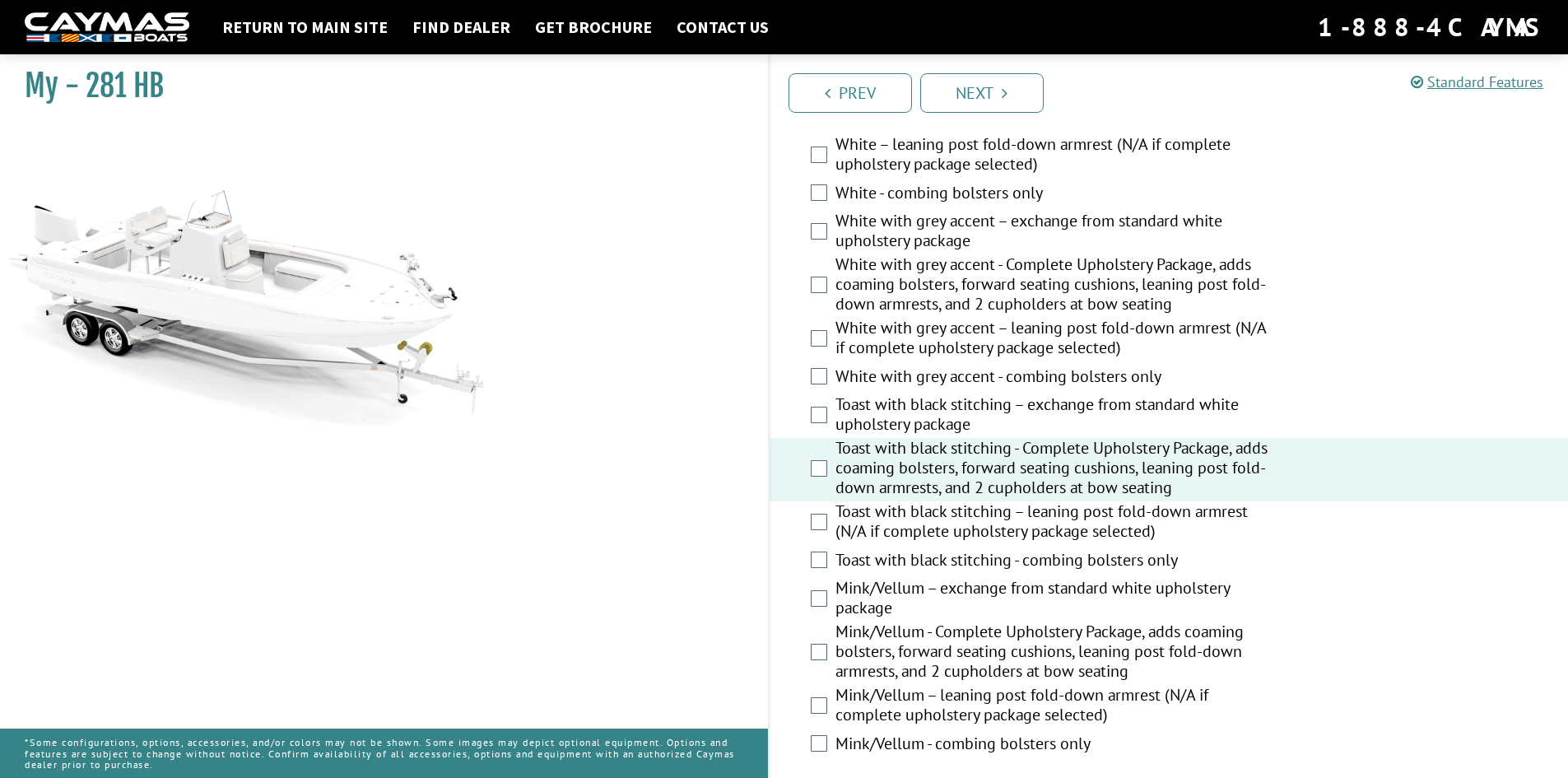
click at [930, 400] on label "Toast with black stitching – exchange from standard white upholstery package" at bounding box center [1055, 416] width 440 height 43
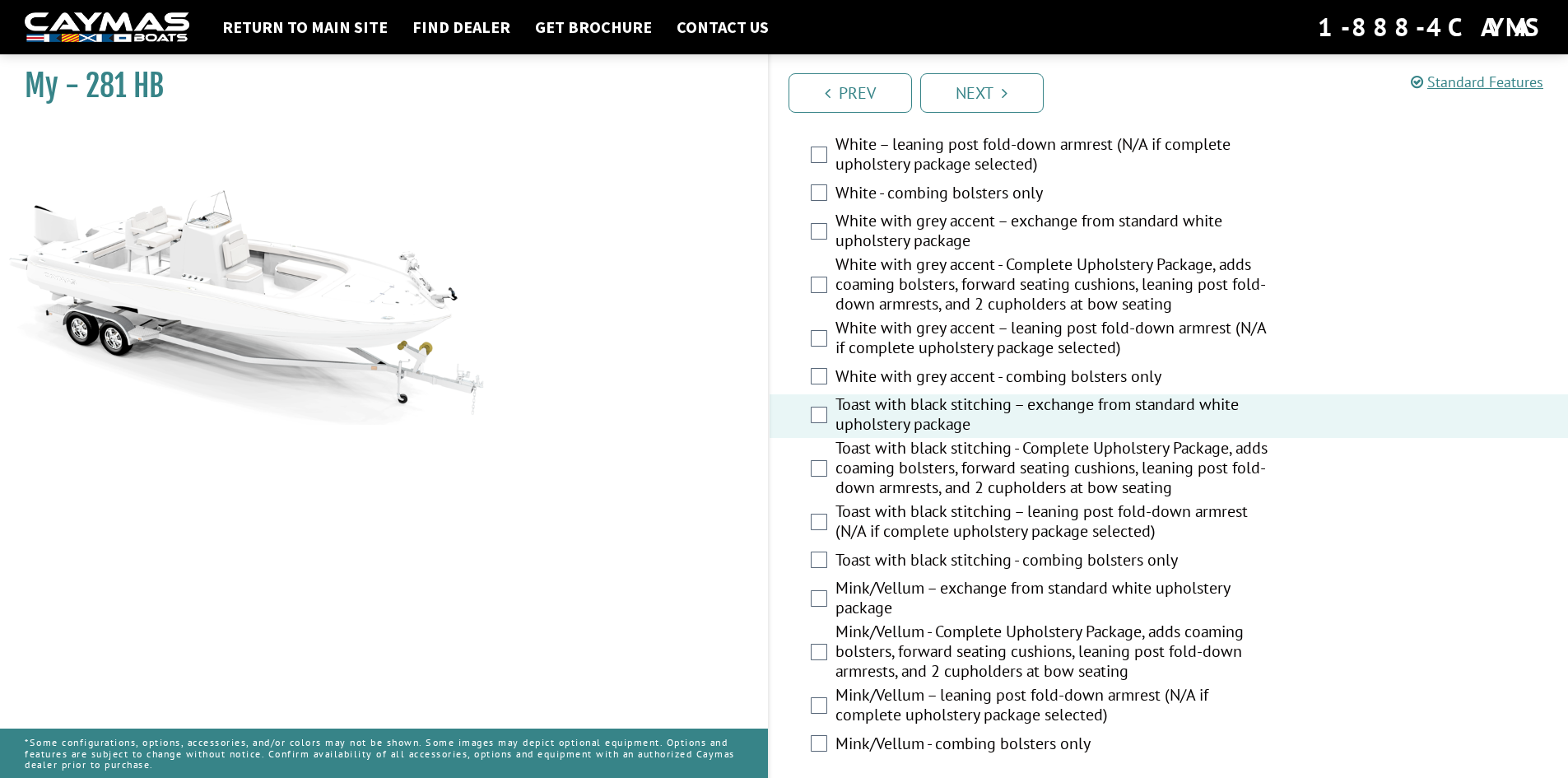
click at [921, 478] on label "Toast with black stitching - Complete Upholstery Package, adds coaming bolsters…" at bounding box center [1055, 469] width 440 height 63
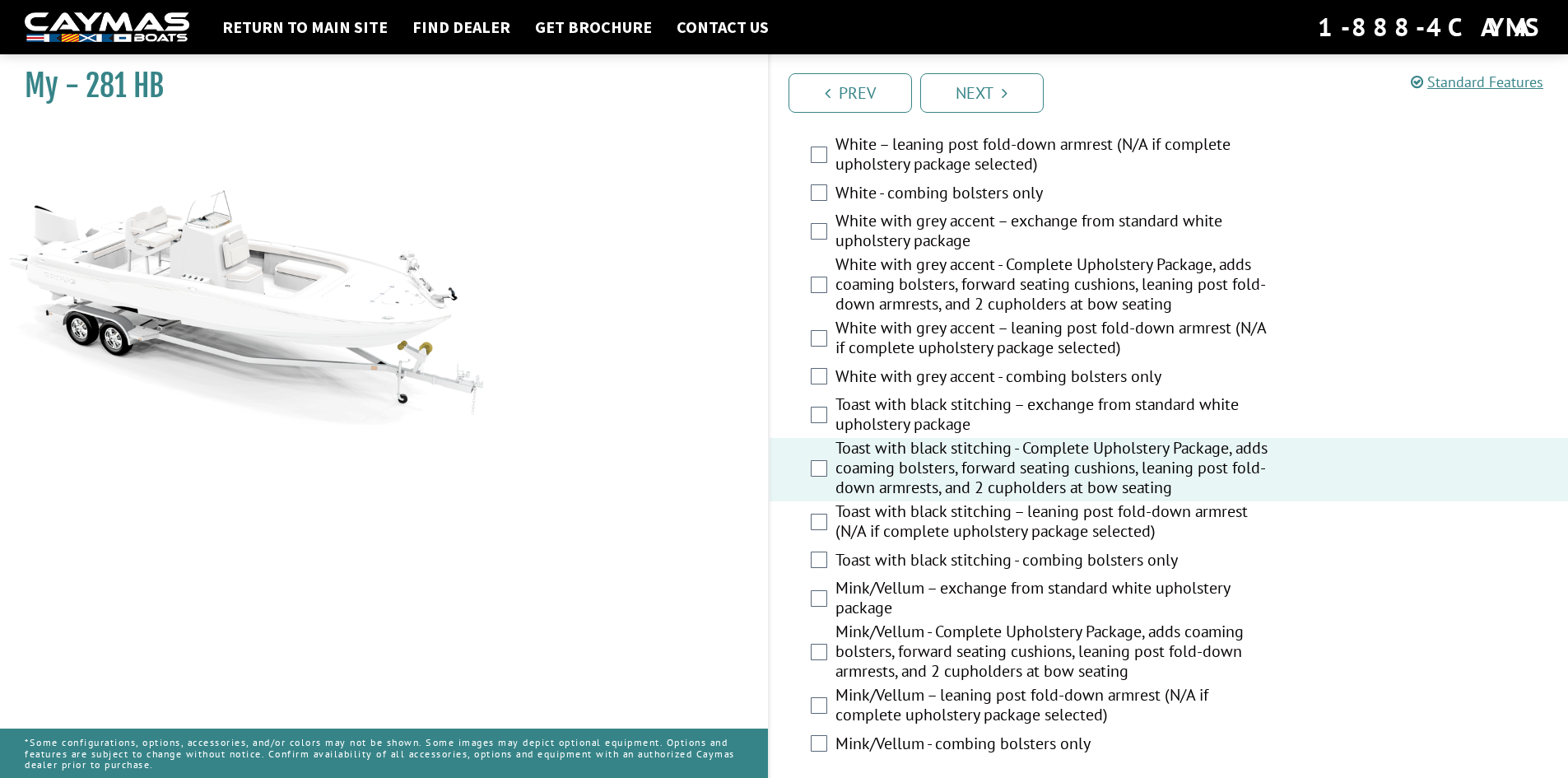
click at [941, 321] on label "White with grey accent – leaning post fold-down armrest (N/A if complete uphols…" at bounding box center [1055, 339] width 440 height 43
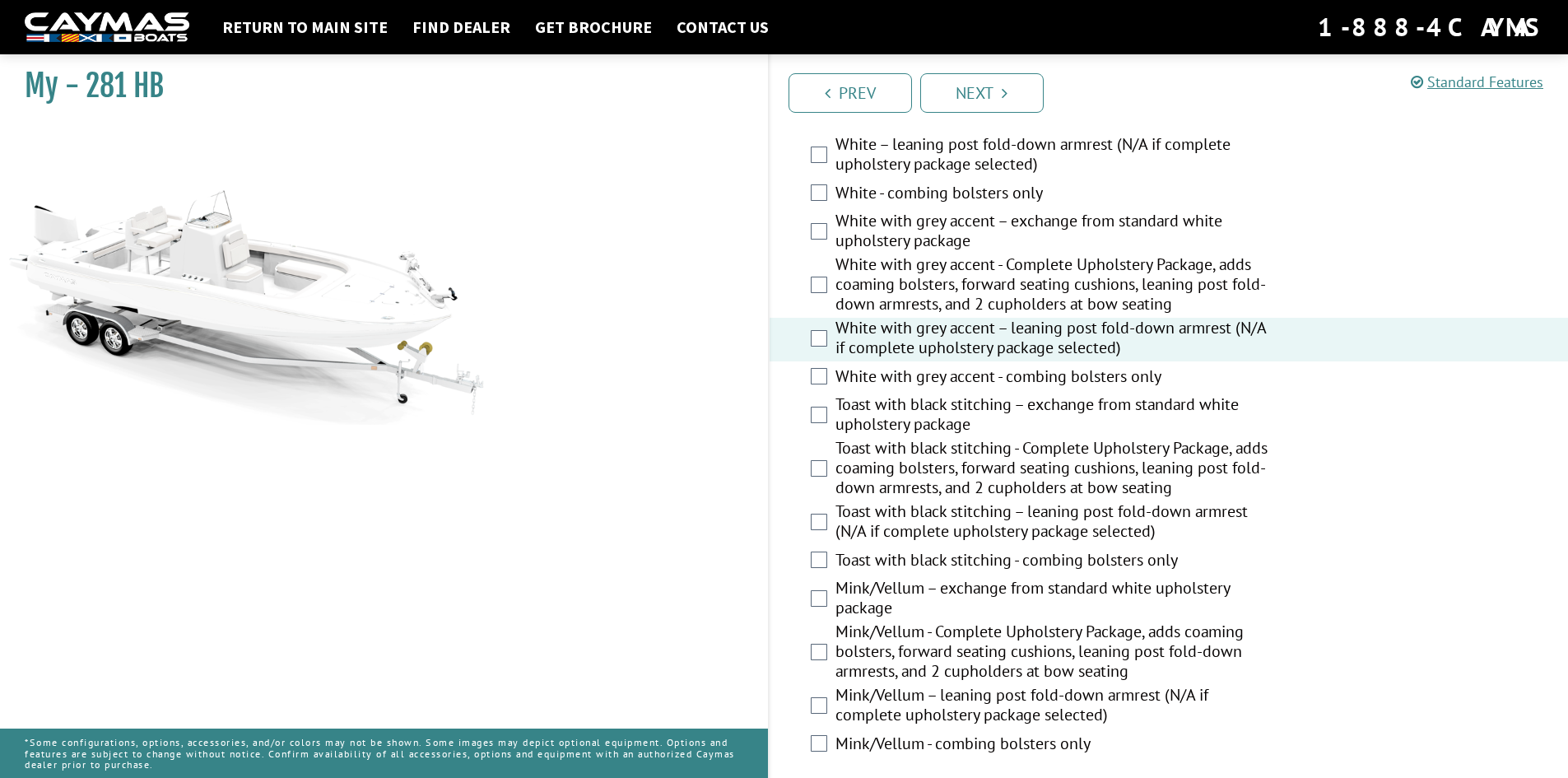
click at [938, 446] on label "Toast with black stitching - Complete Upholstery Package, adds coaming bolsters…" at bounding box center [1055, 469] width 440 height 63
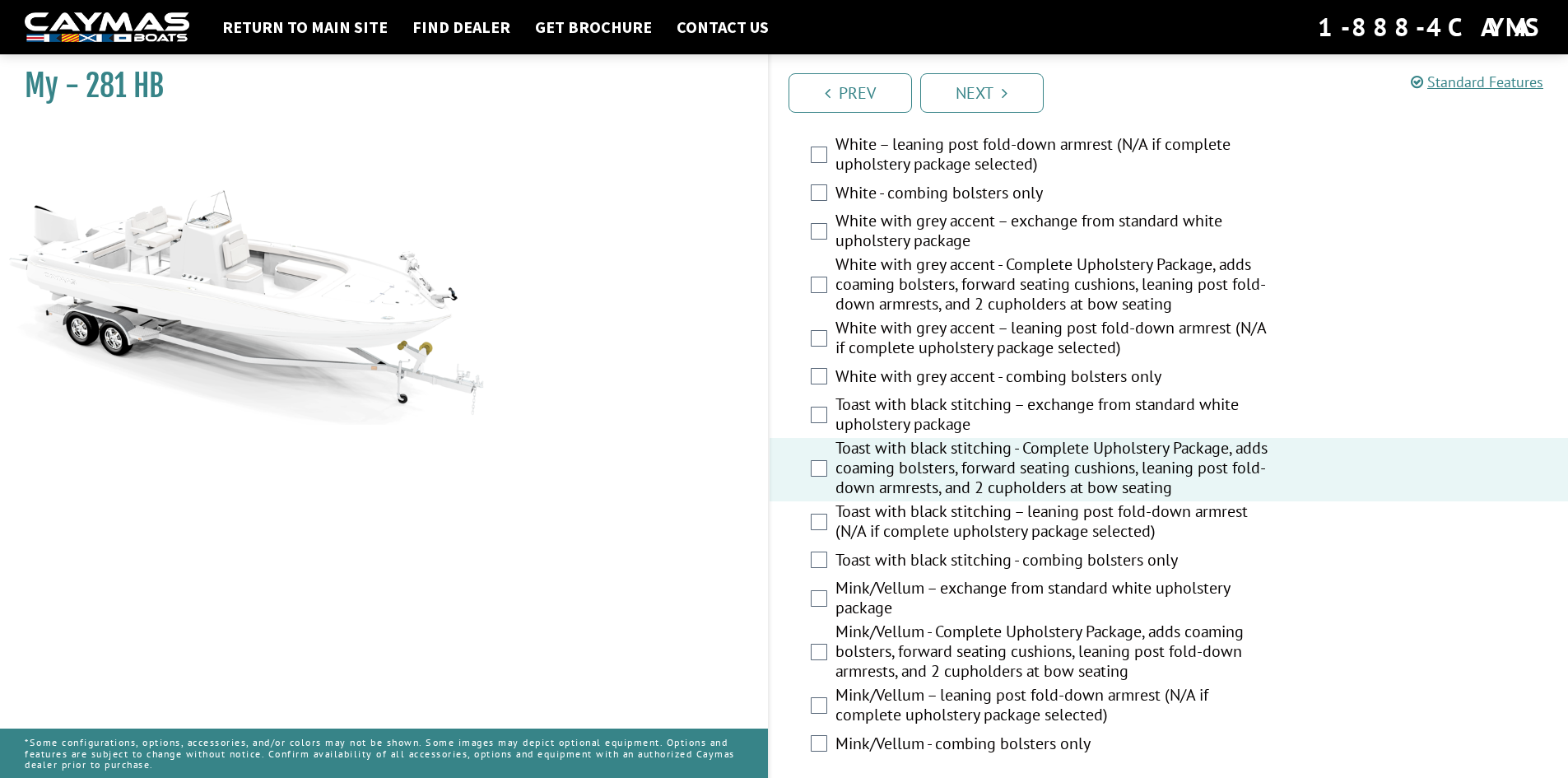
click at [983, 517] on label "Toast with black stitching – leaning post fold-down armrest (N/A if complete up…" at bounding box center [1055, 523] width 440 height 43
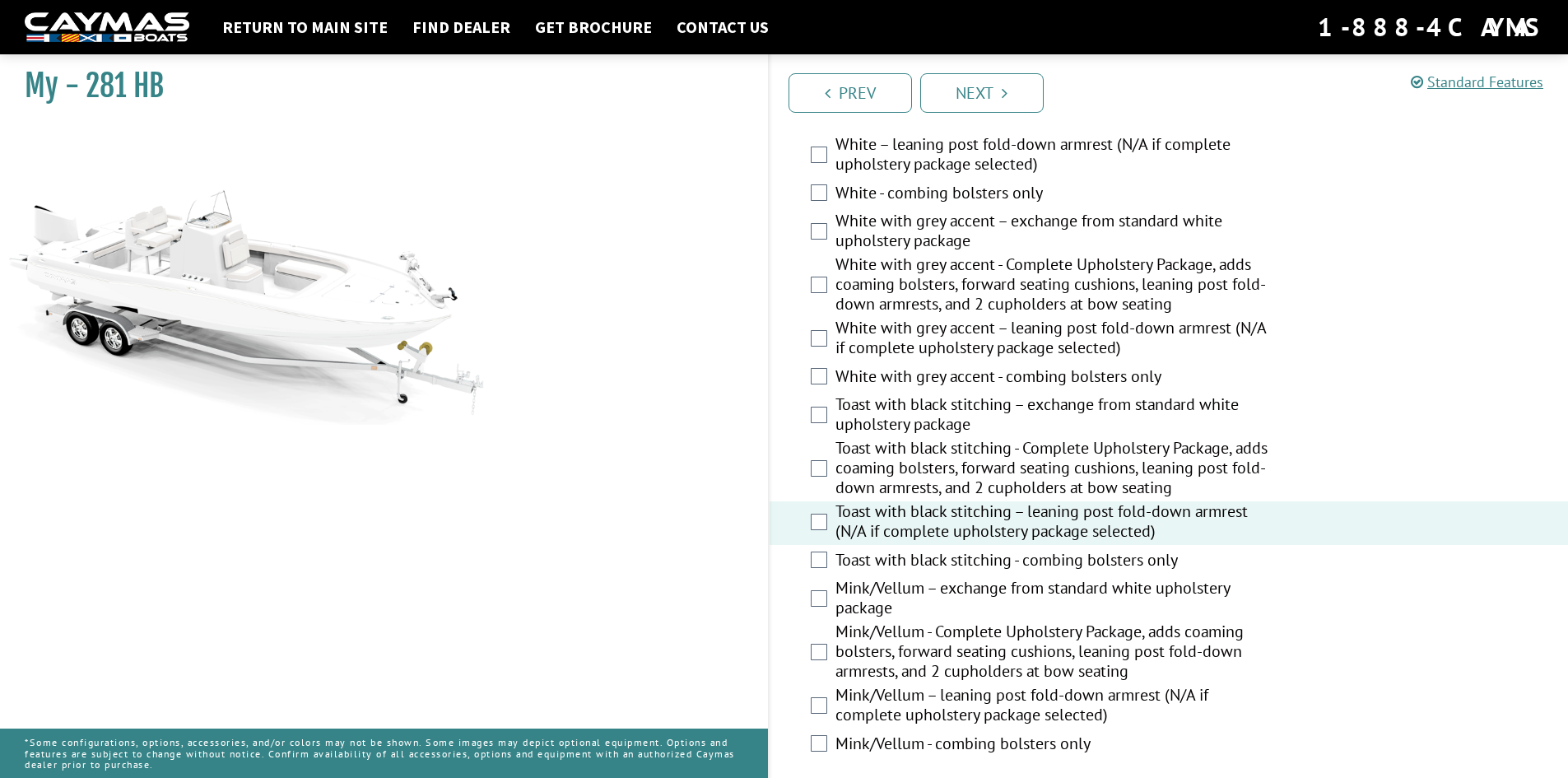
click at [1012, 443] on label "Toast with black stitching - Complete Upholstery Package, adds coaming bolsters…" at bounding box center [1055, 469] width 440 height 63
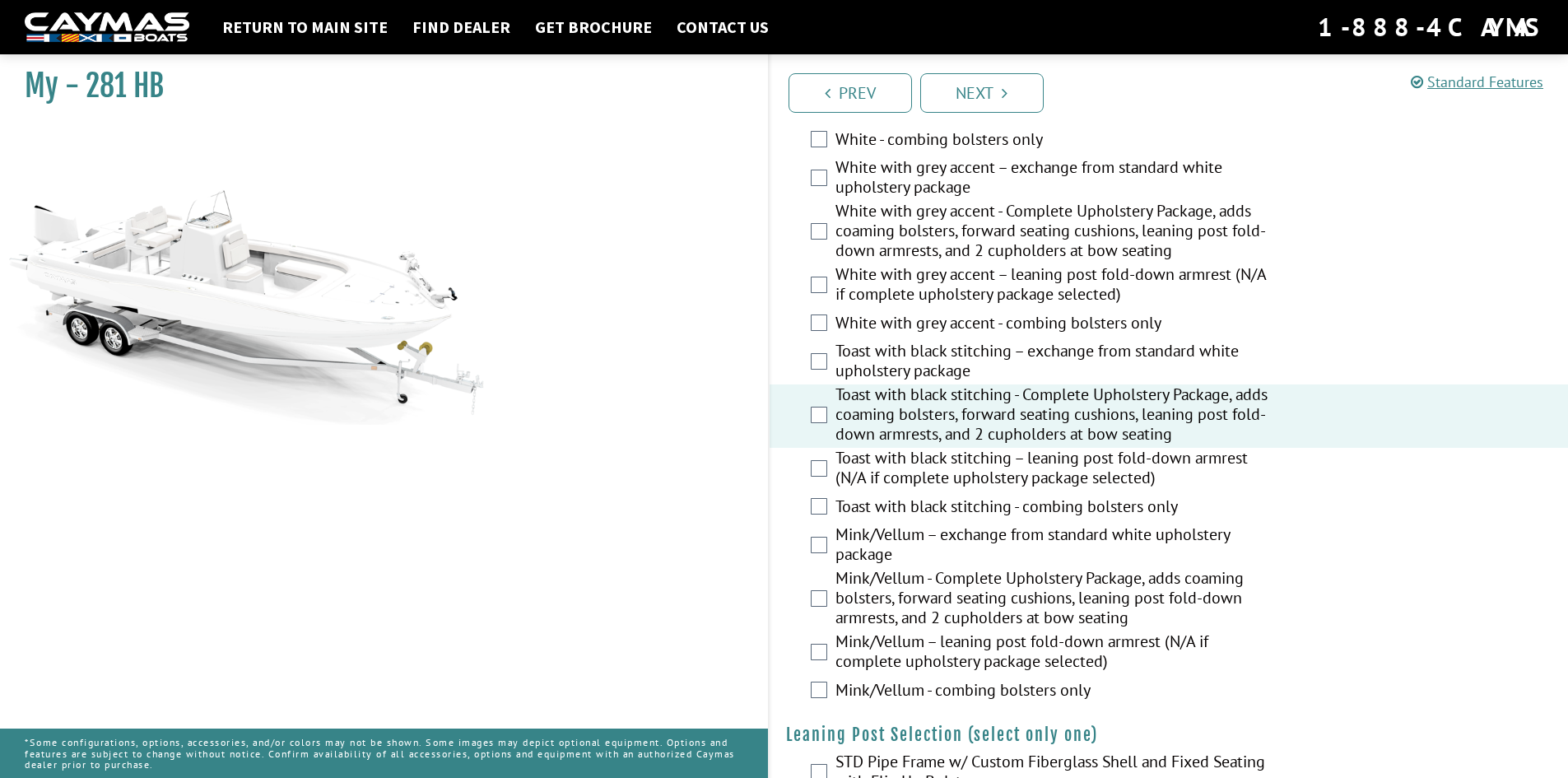
scroll to position [3374, 0]
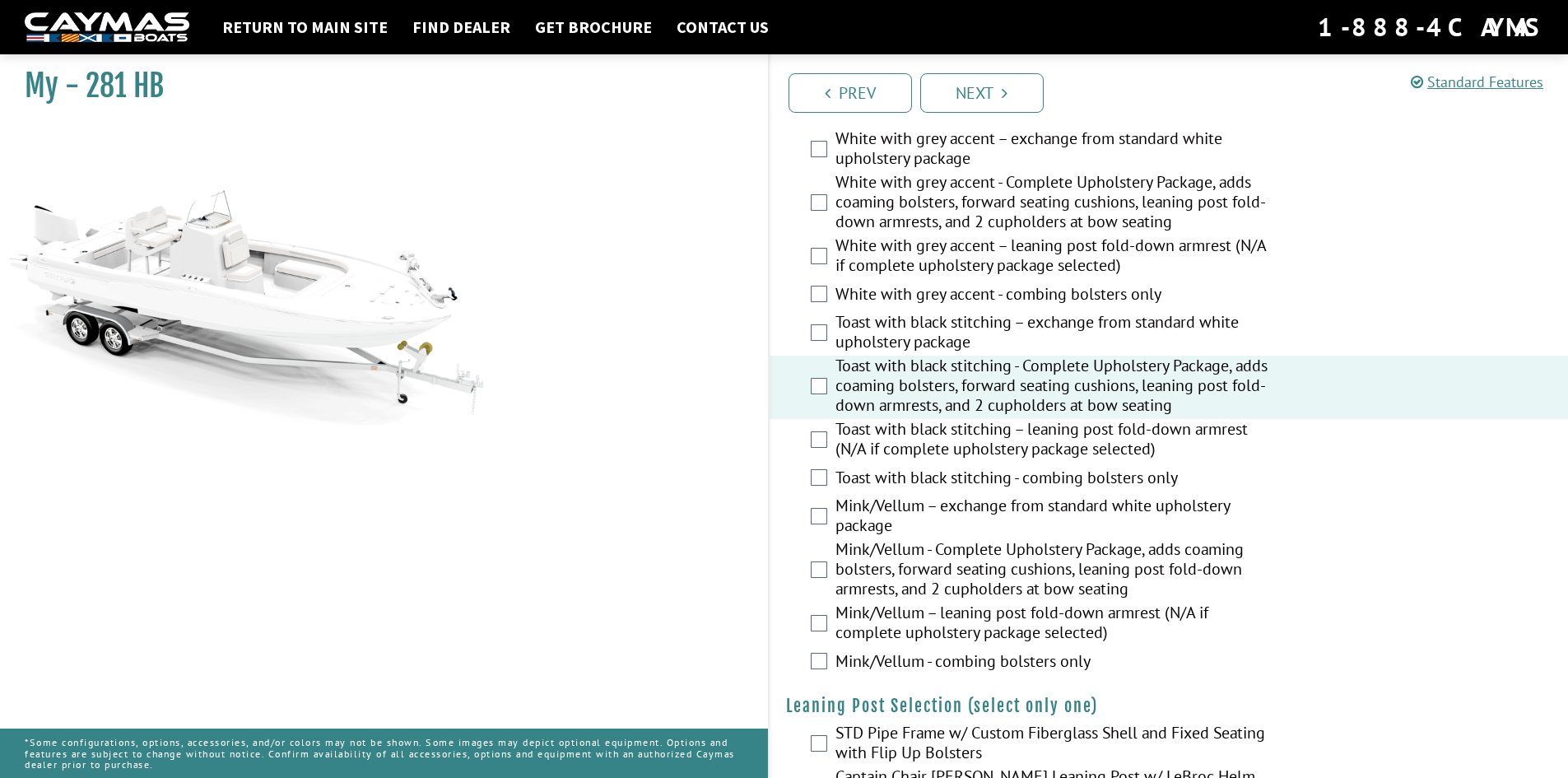
click at [987, 479] on label "Toast with black stitching - combing bolsters only" at bounding box center [1055, 479] width 440 height 24
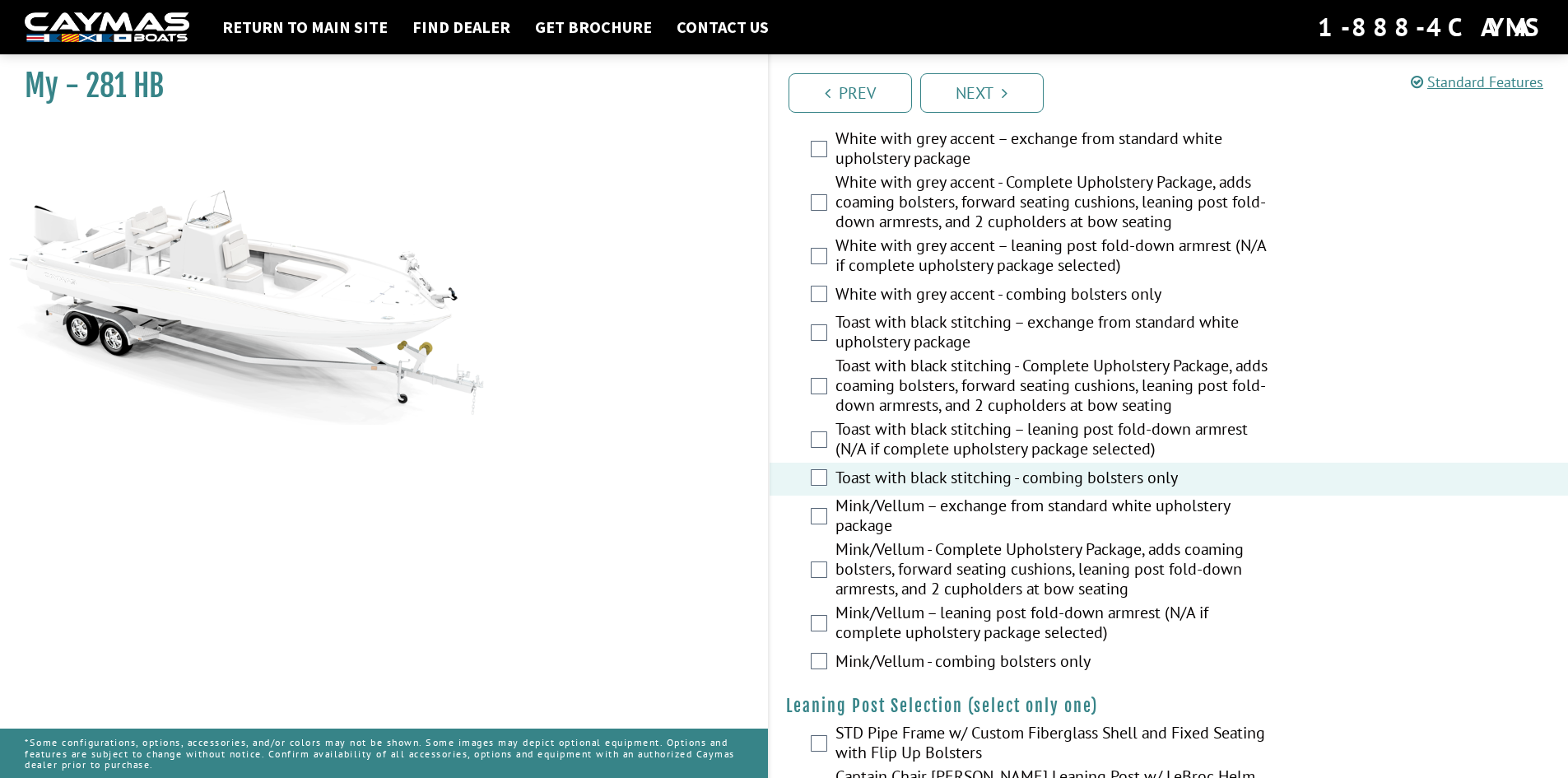
click at [979, 394] on label "Toast with black stitching - Complete Upholstery Package, adds coaming bolsters…" at bounding box center [1055, 387] width 440 height 63
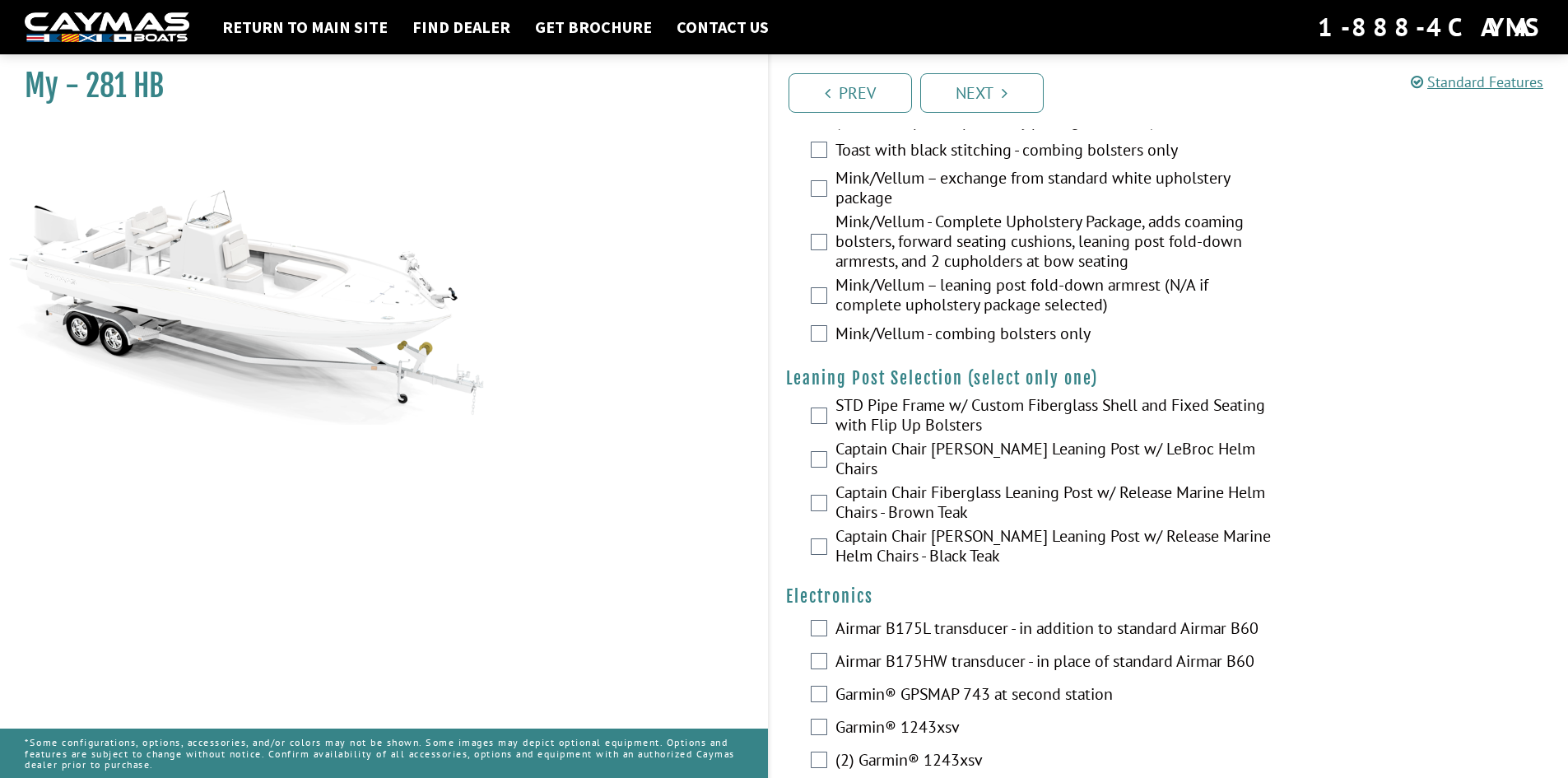
scroll to position [3703, 0]
click at [974, 489] on label "Captain Chair Fiberglass Leaning Post w/ Release Marine Helm Chairs - Brown Teak" at bounding box center [1055, 502] width 440 height 43
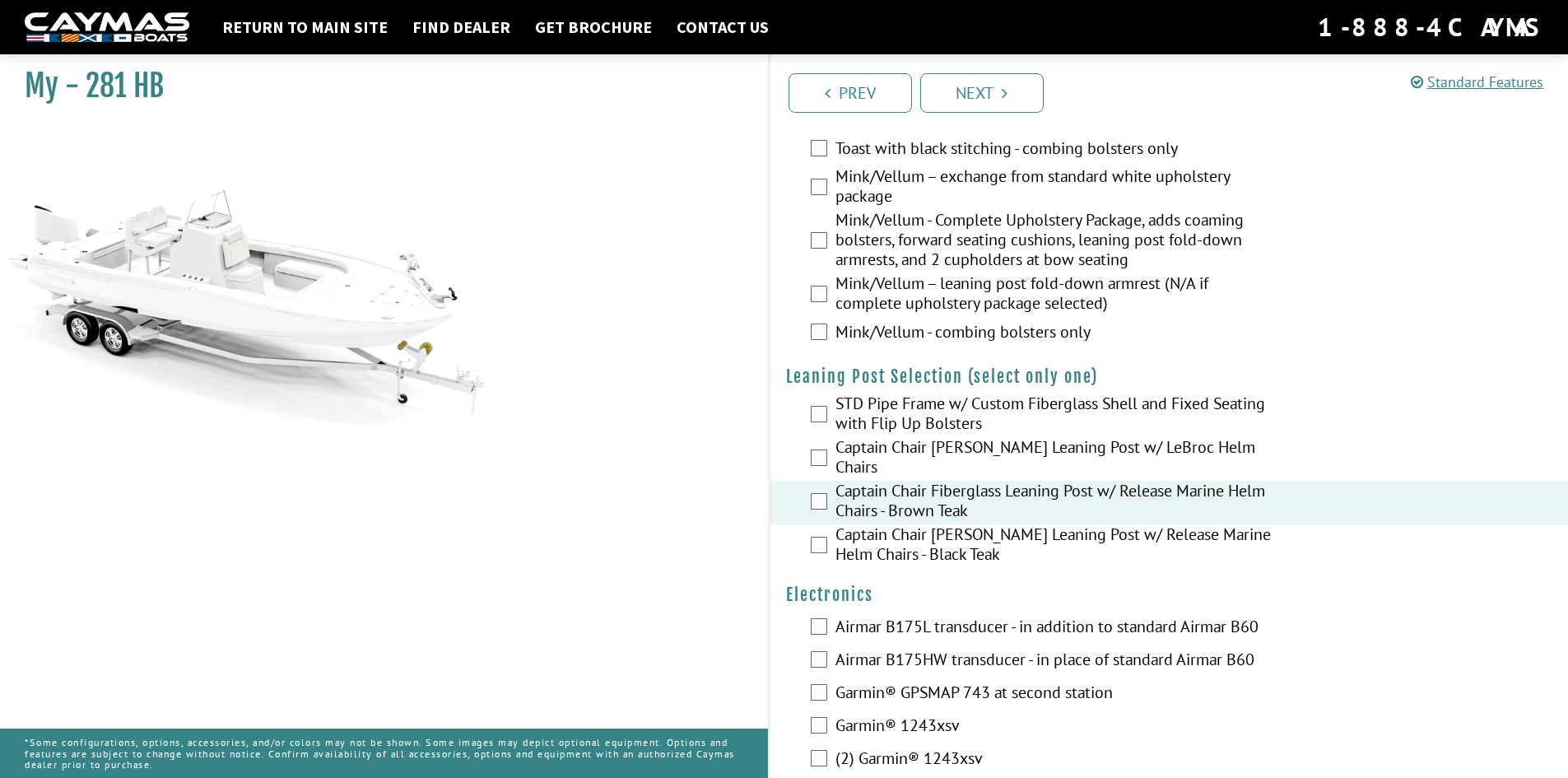
click at [986, 533] on label "Captain Chair [PERSON_NAME] Leaning Post w/ Release Marine Helm Chairs - Black …" at bounding box center [1055, 546] width 440 height 43
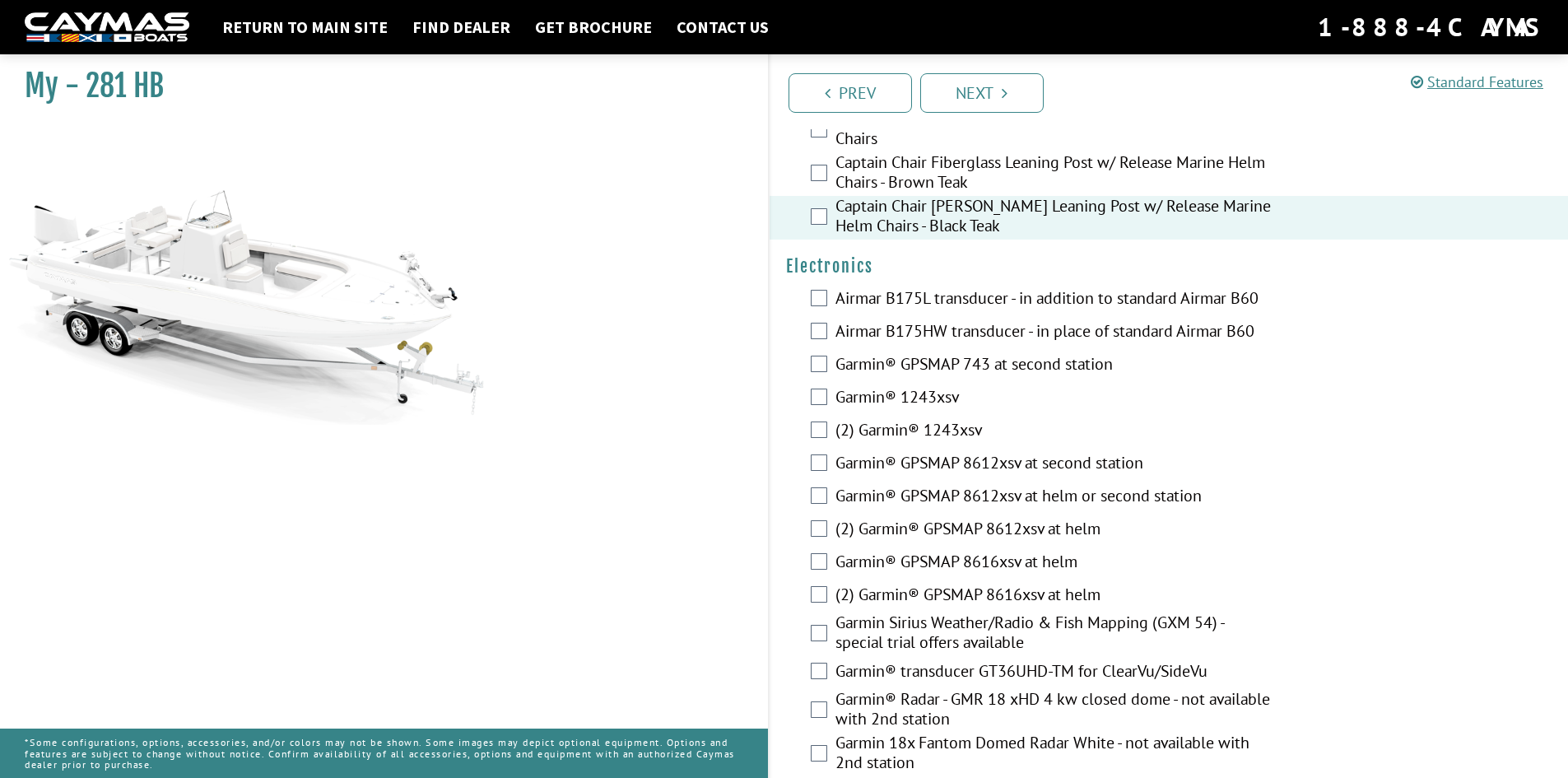
scroll to position [4032, 0]
click at [974, 455] on label "Garmin® GPSMAP 8612xsv at second station" at bounding box center [1055, 463] width 440 height 24
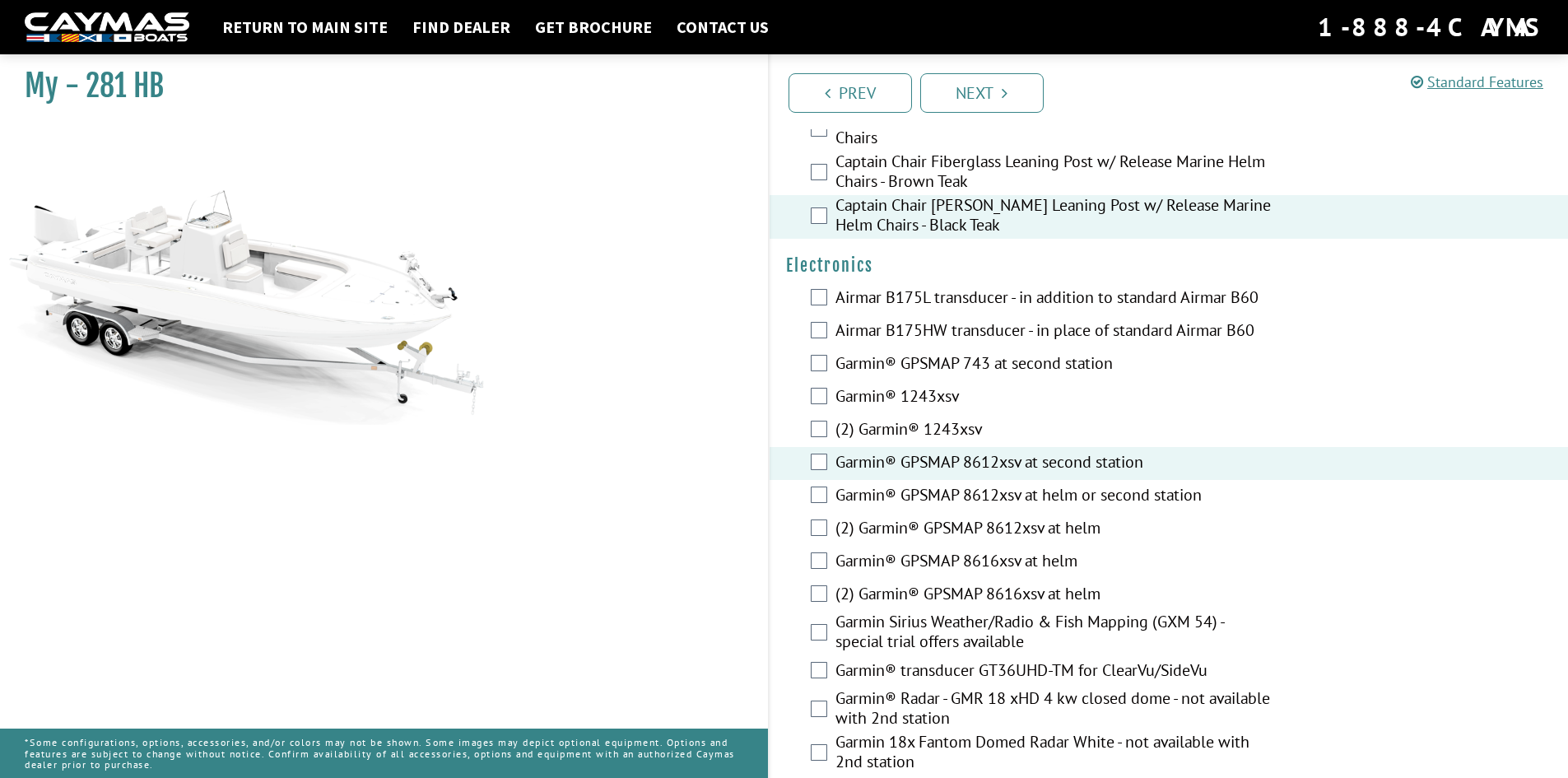
click at [974, 455] on label "Garmin® GPSMAP 8612xsv at second station" at bounding box center [1055, 463] width 440 height 24
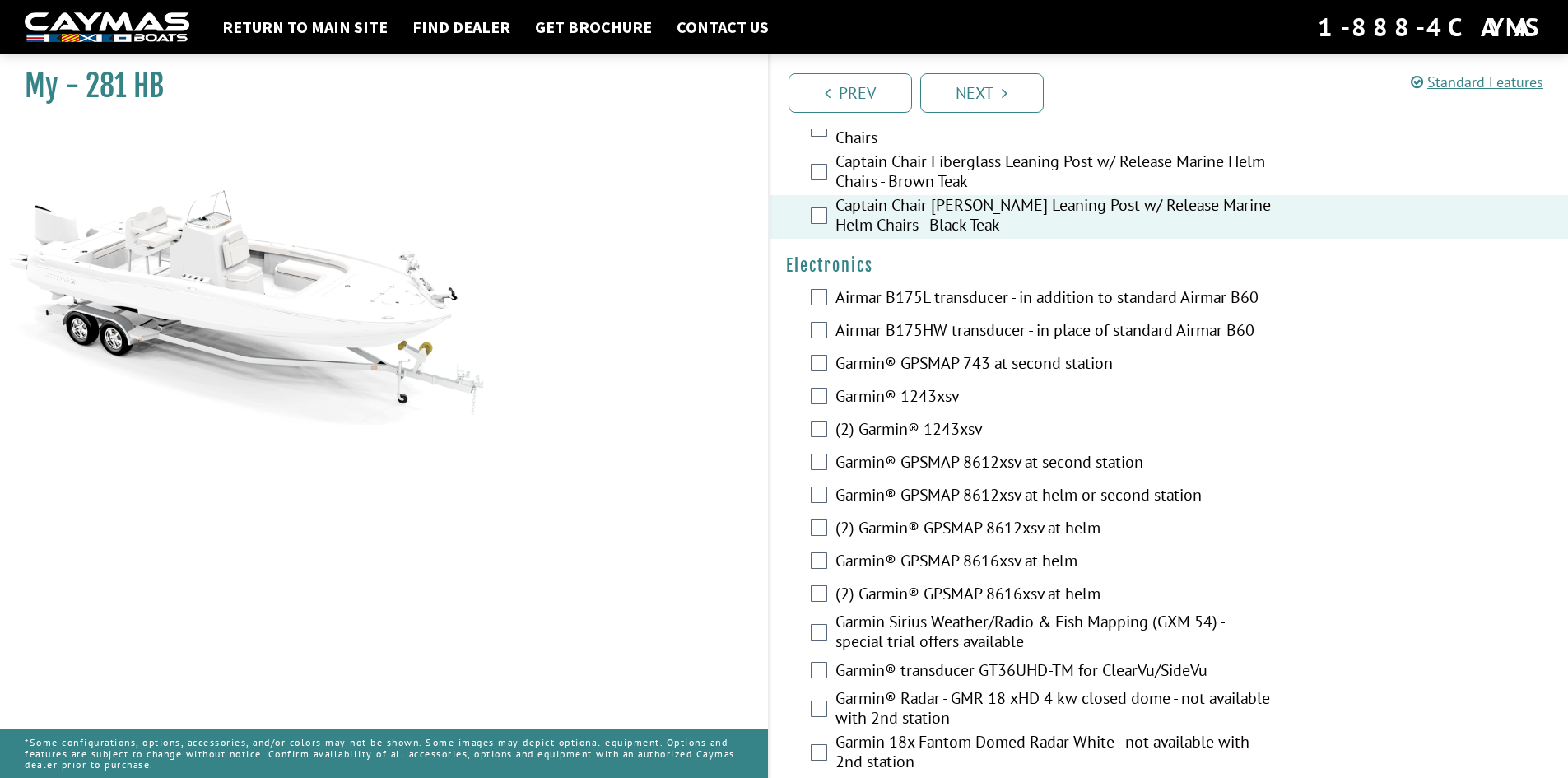
click at [975, 513] on div "(2) Garmin® GPSMAP 8612xsv at helm" at bounding box center [1169, 529] width 799 height 33
click at [973, 517] on label "(2) Garmin® GPSMAP 8612xsv at helm" at bounding box center [1055, 529] width 440 height 24
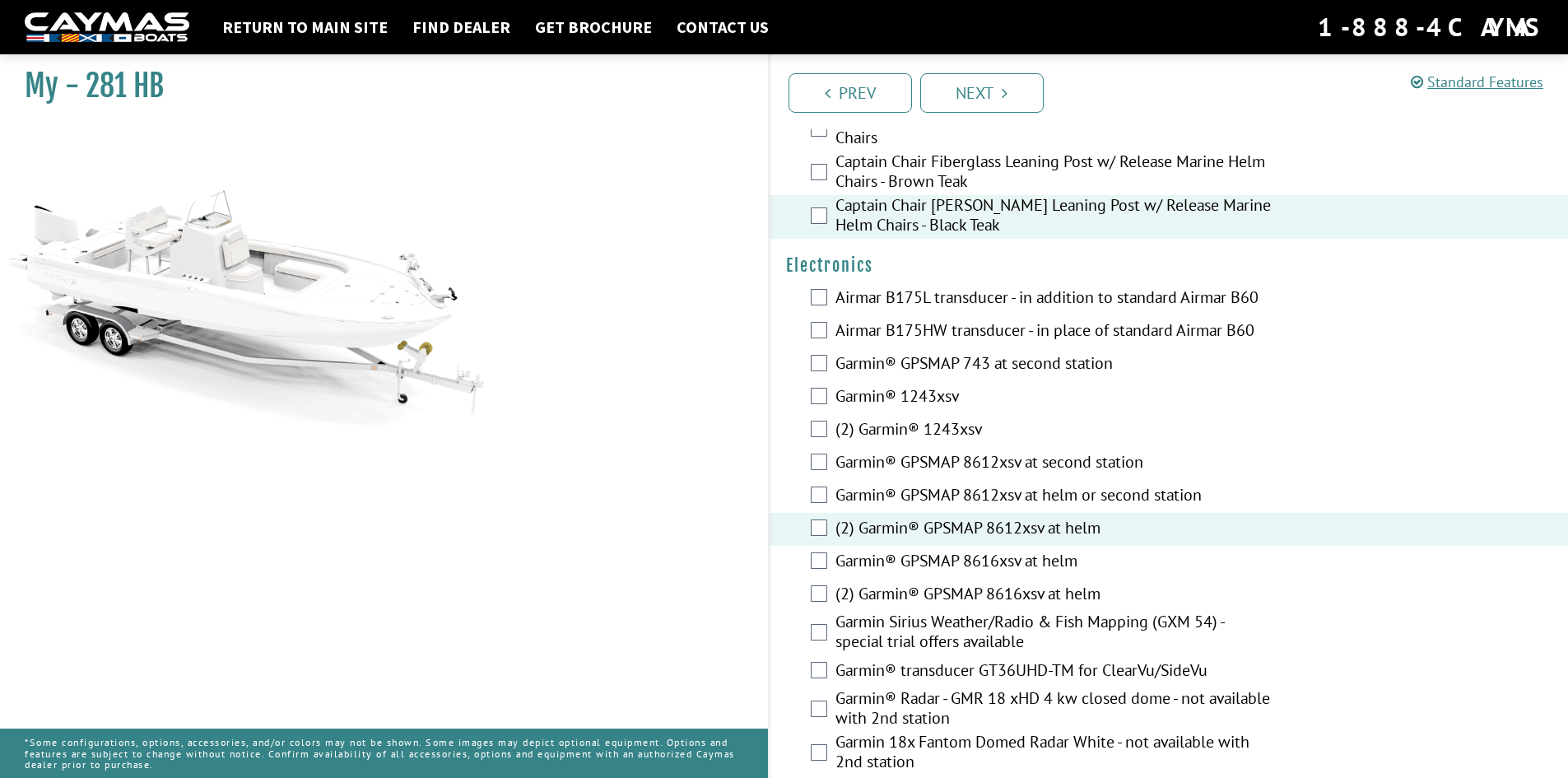
click at [949, 354] on label "Garmin® GPSMAP 743 at second station" at bounding box center [1055, 364] width 440 height 24
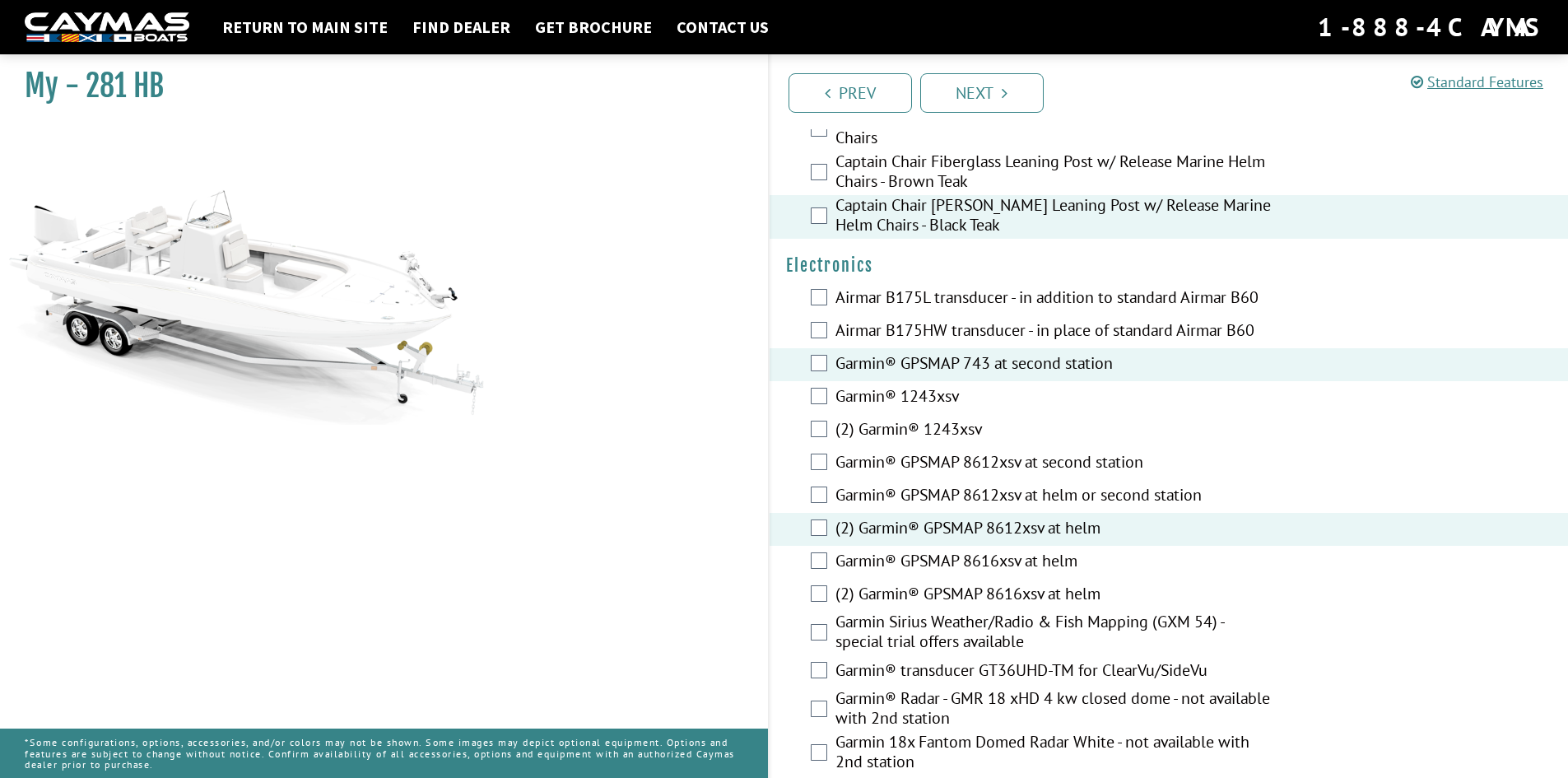
click at [947, 362] on label "Garmin® GPSMAP 743 at second station" at bounding box center [1055, 364] width 440 height 24
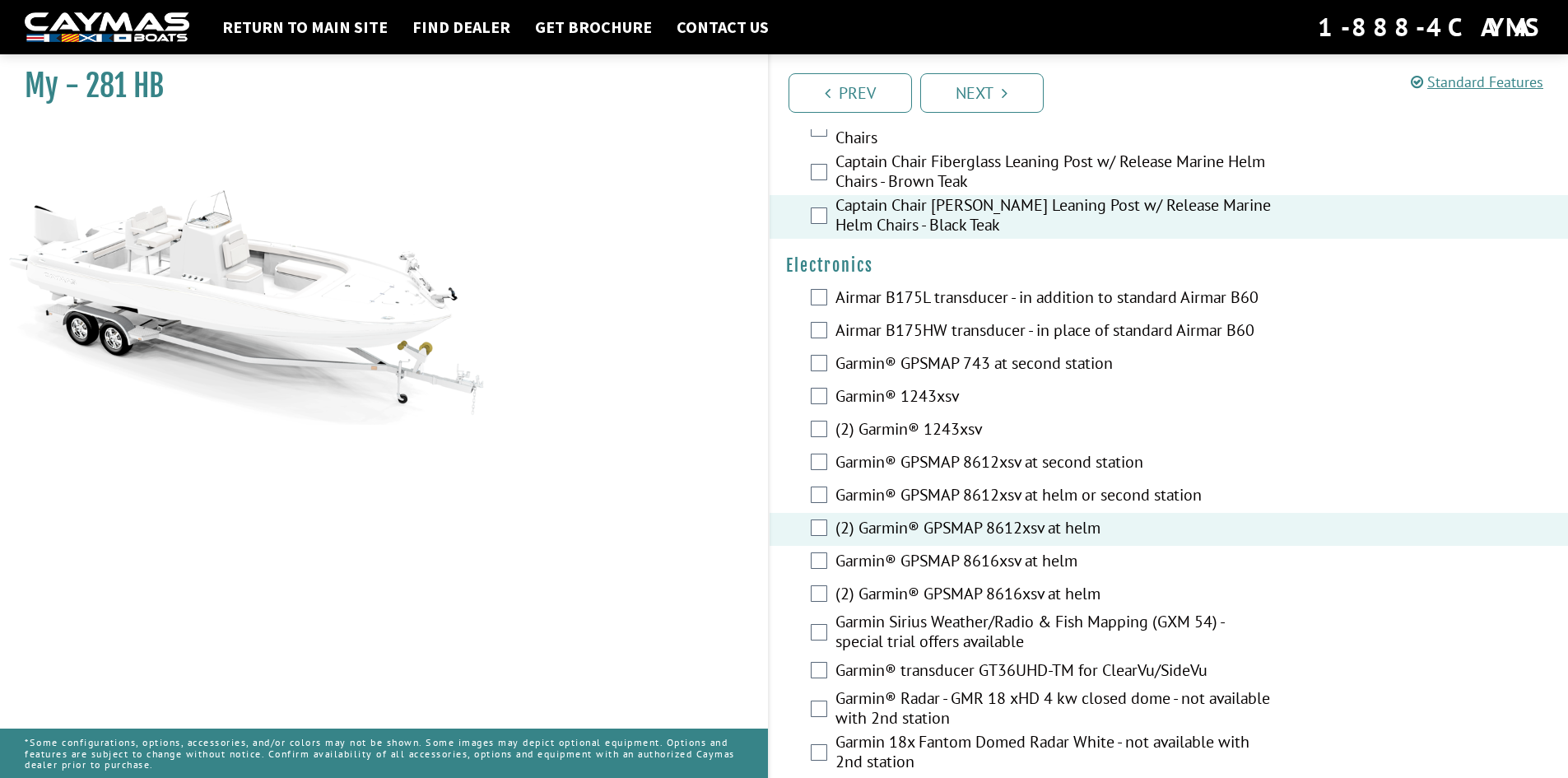
click at [947, 452] on label "Garmin® GPSMAP 8612xsv at second station" at bounding box center [1055, 463] width 440 height 24
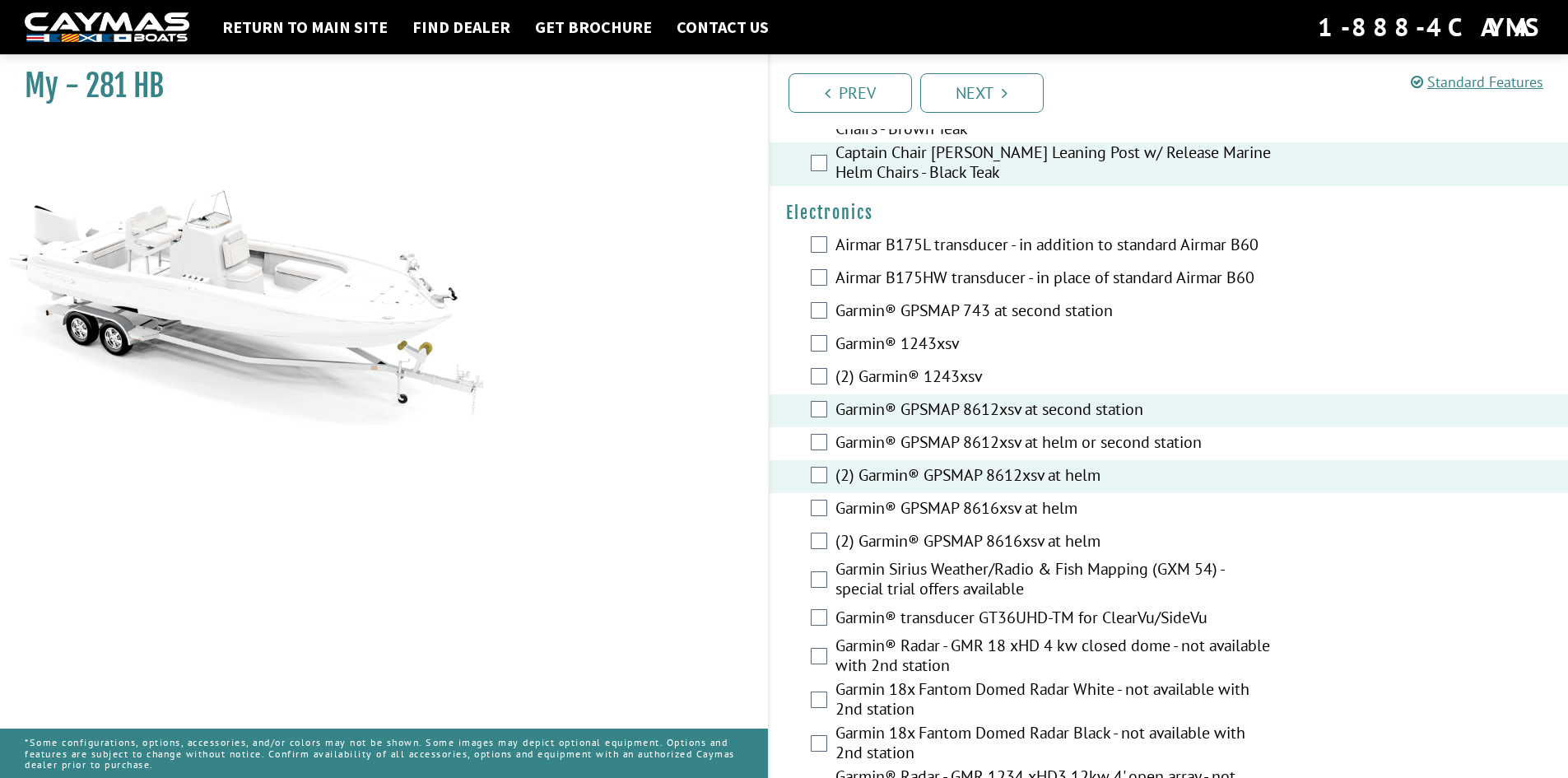
scroll to position [4115, 0]
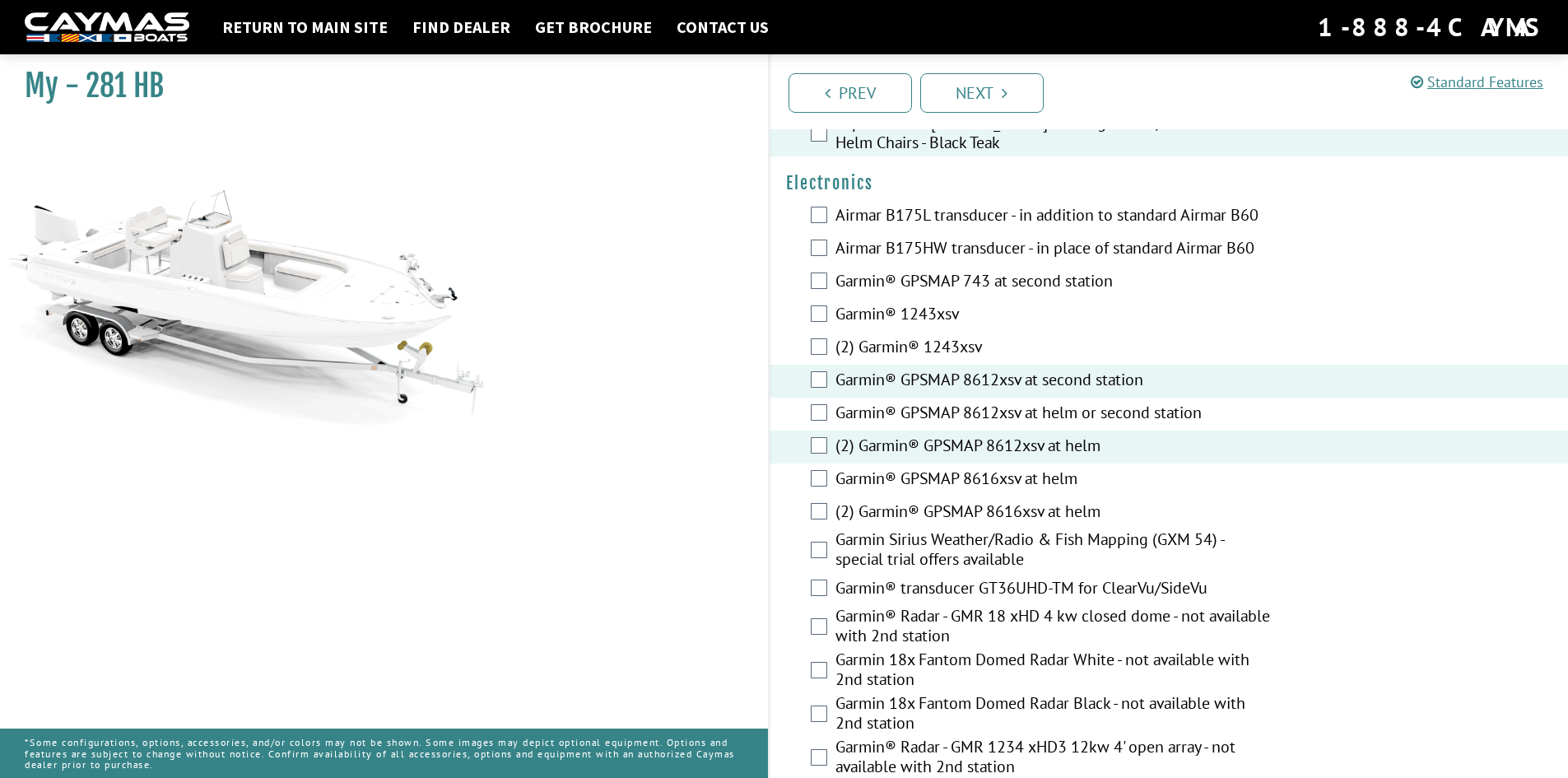
click at [967, 505] on label "(2) Garmin® GPSMAP 8616xsv at helm" at bounding box center [1055, 513] width 440 height 24
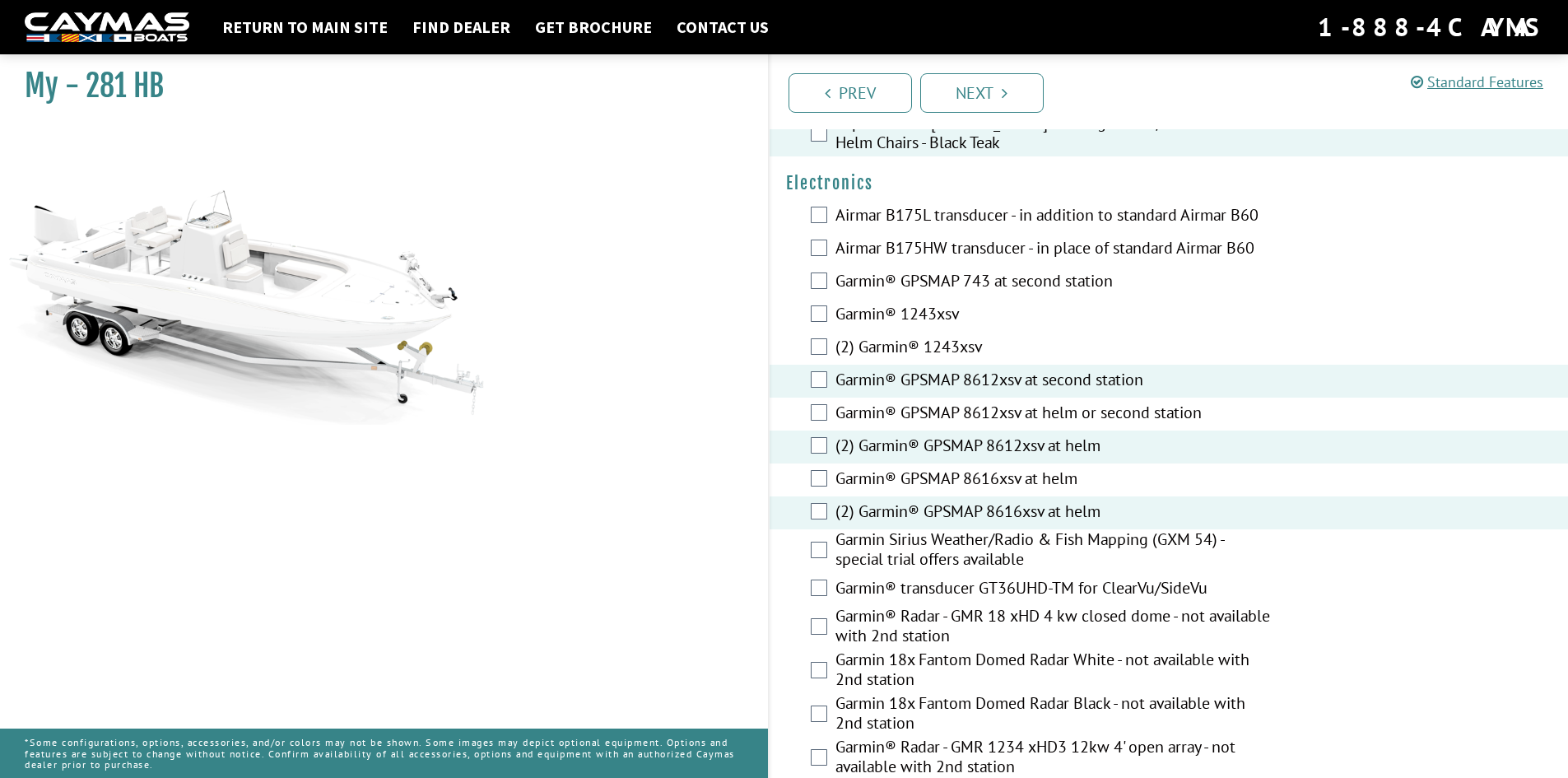
click at [959, 435] on label "(2) Garmin® GPSMAP 8612xsv at helm" at bounding box center [1055, 447] width 440 height 24
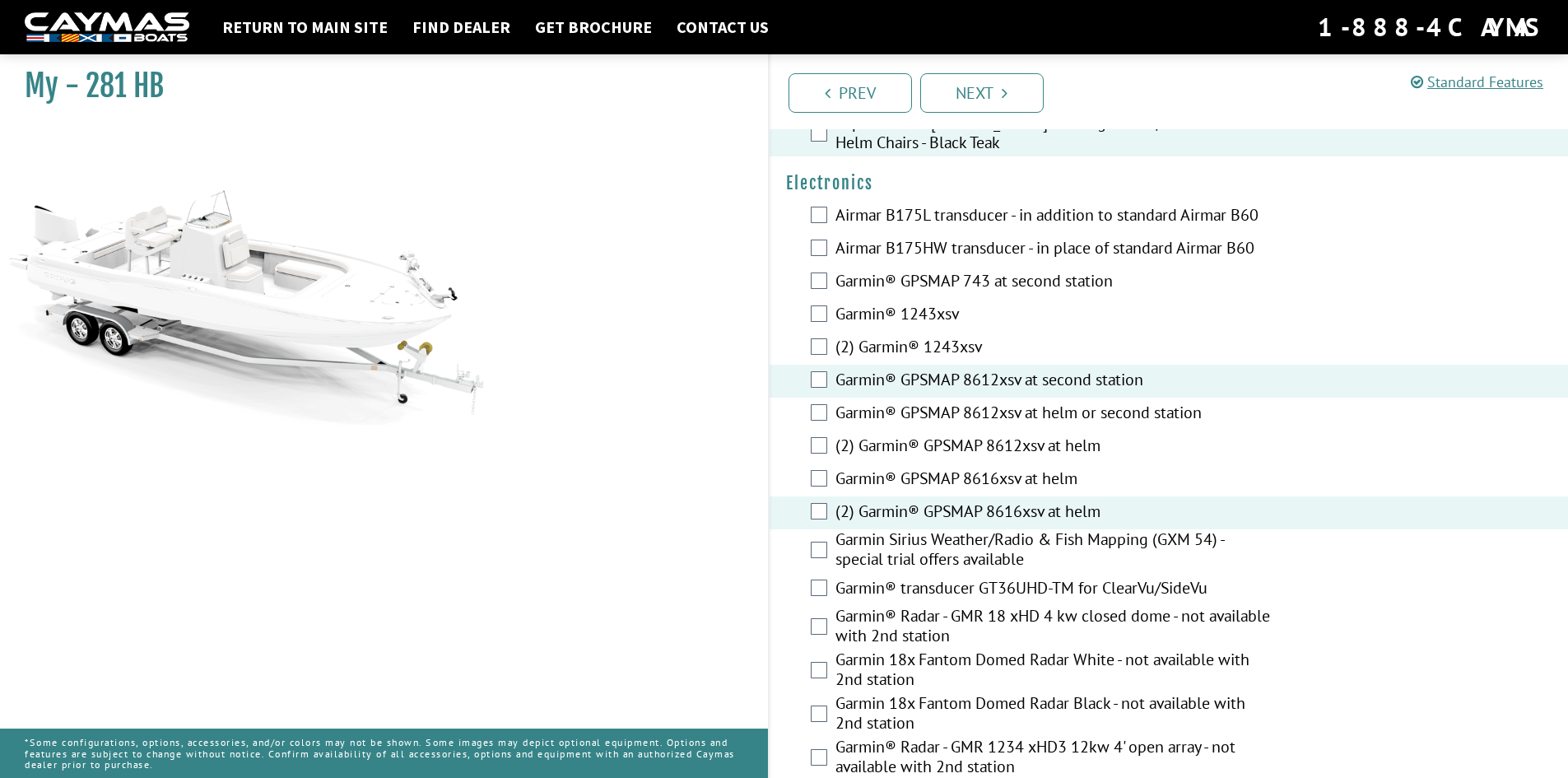
scroll to position [4197, 0]
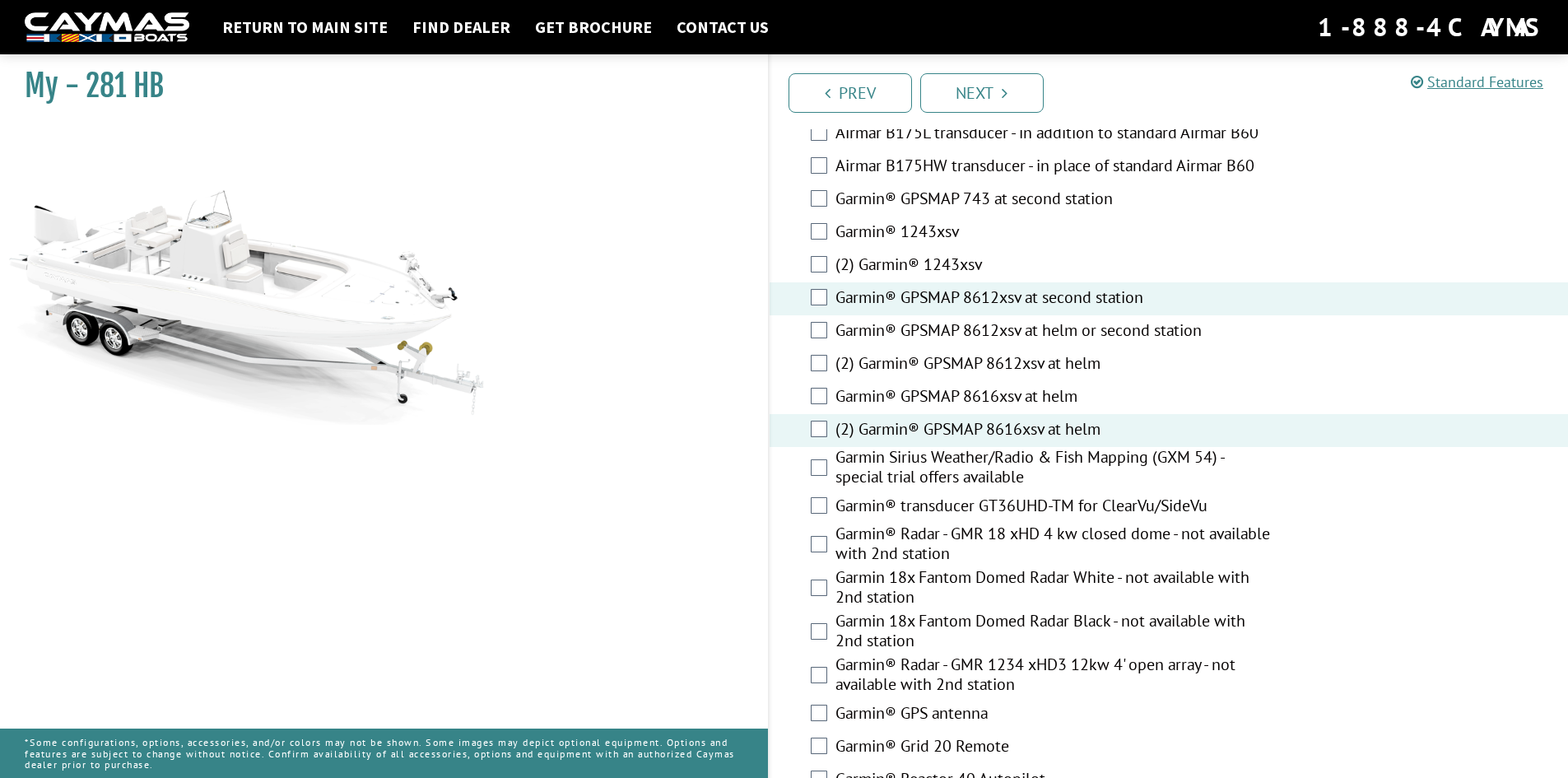
click at [999, 460] on label "Garmin Sirius Weather/Radio & Fish Mapping (GXM 54) - special trial offers avai…" at bounding box center [1055, 469] width 440 height 43
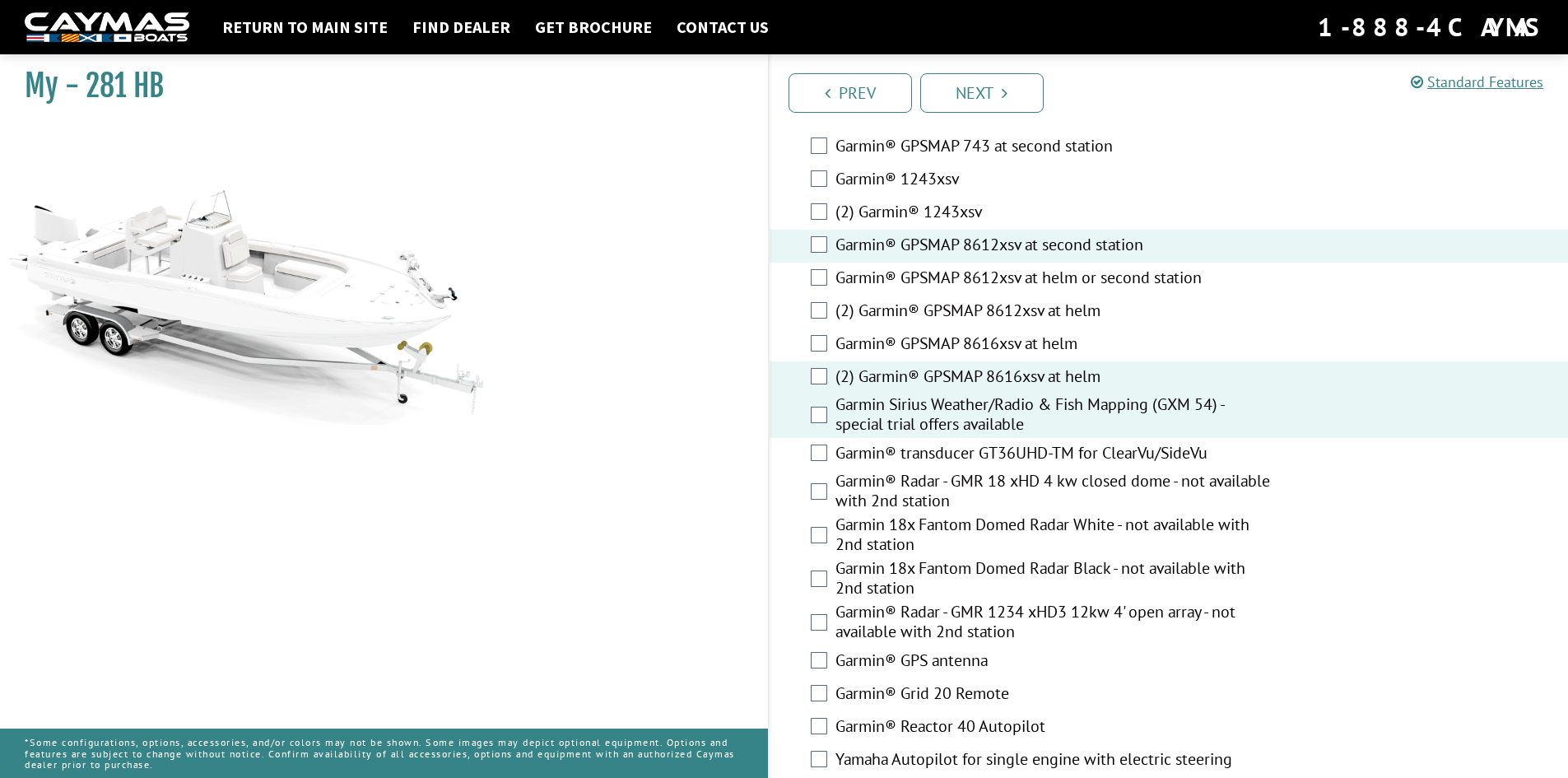
scroll to position [4279, 0]
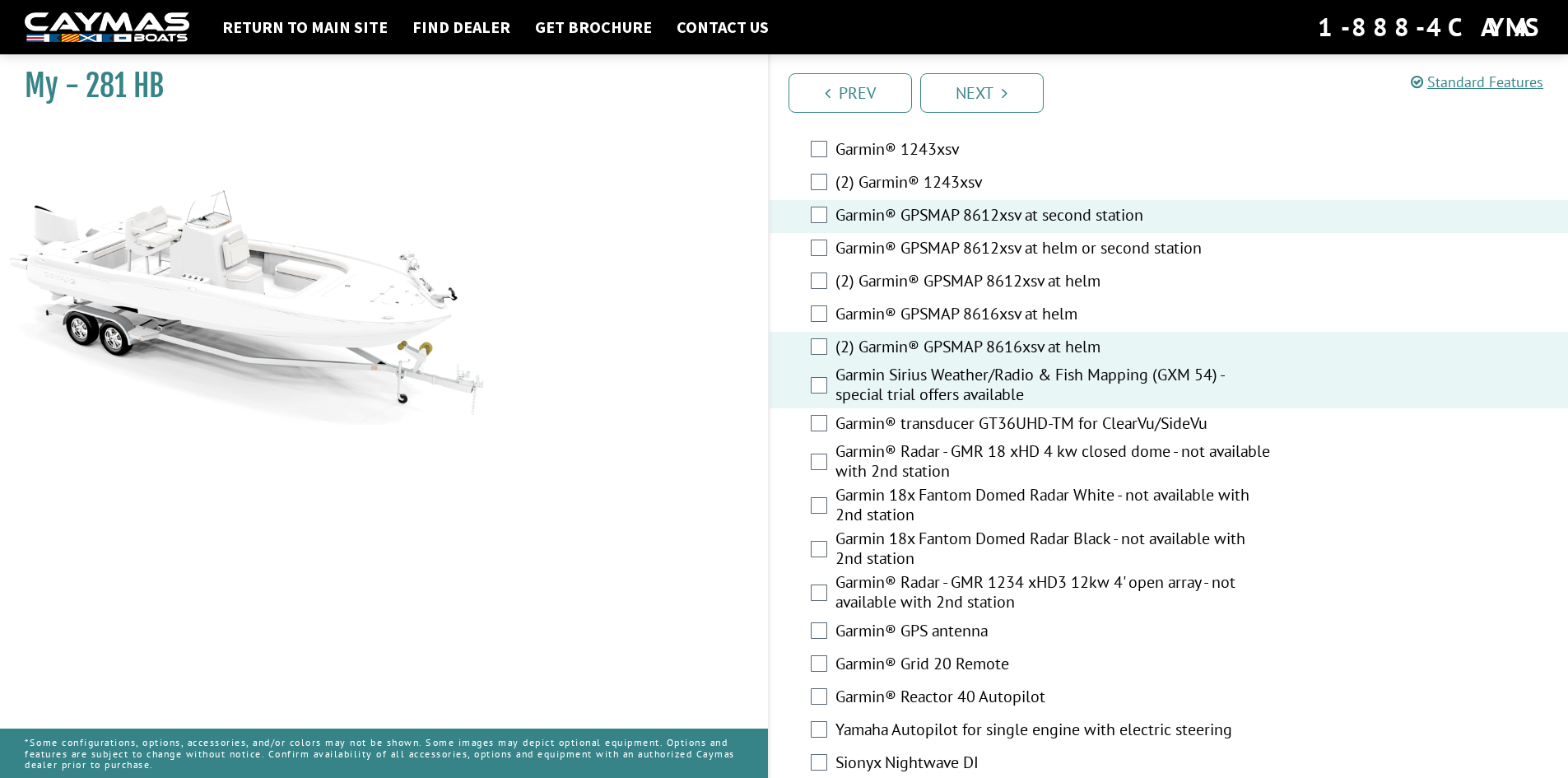
click at [996, 413] on label "Garmin® transducer GT36UHD-TM for ClearVu/SideVu" at bounding box center [1055, 425] width 440 height 24
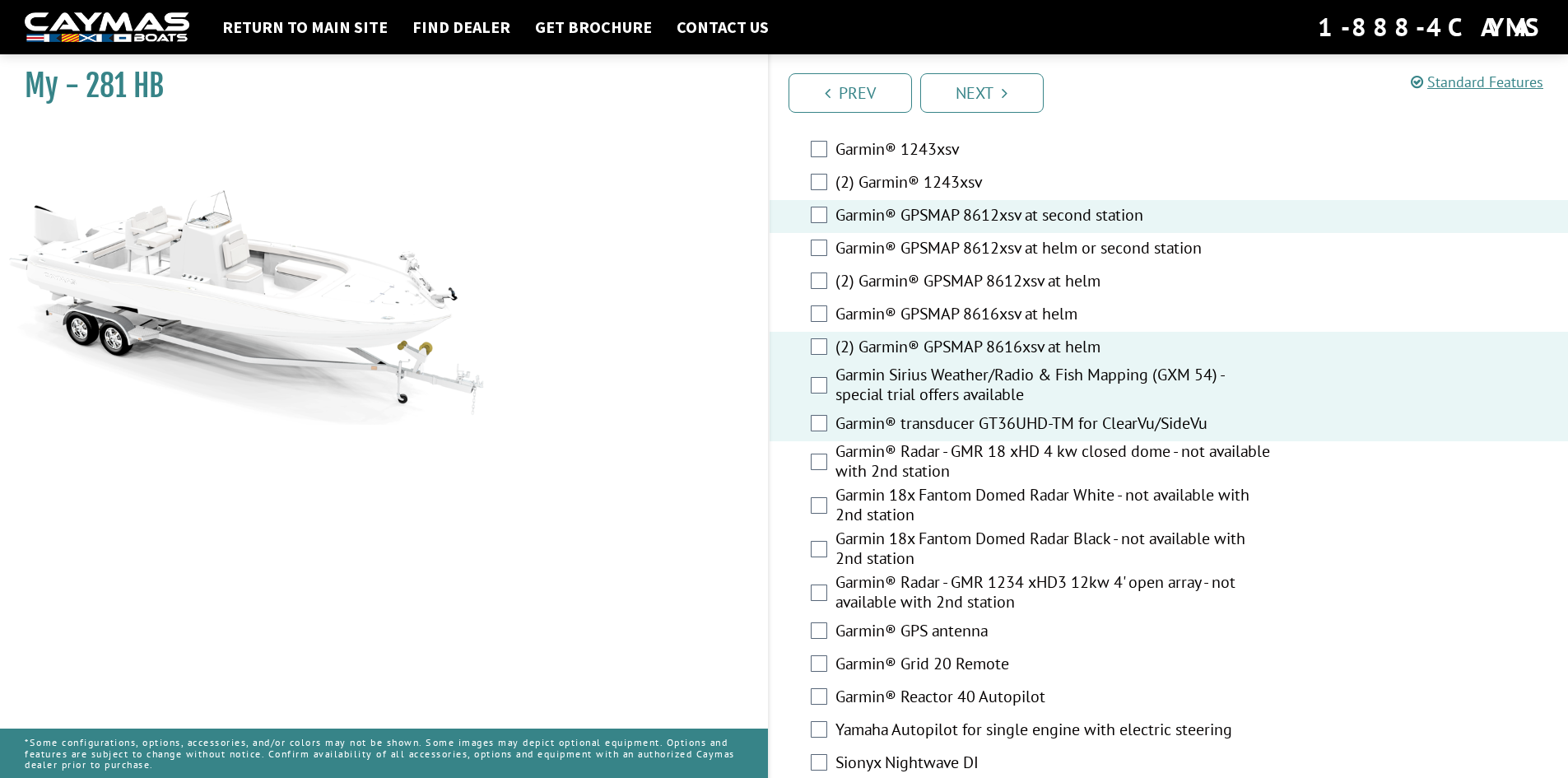
click at [954, 205] on label "Garmin® GPSMAP 8612xsv at second station" at bounding box center [1055, 217] width 440 height 24
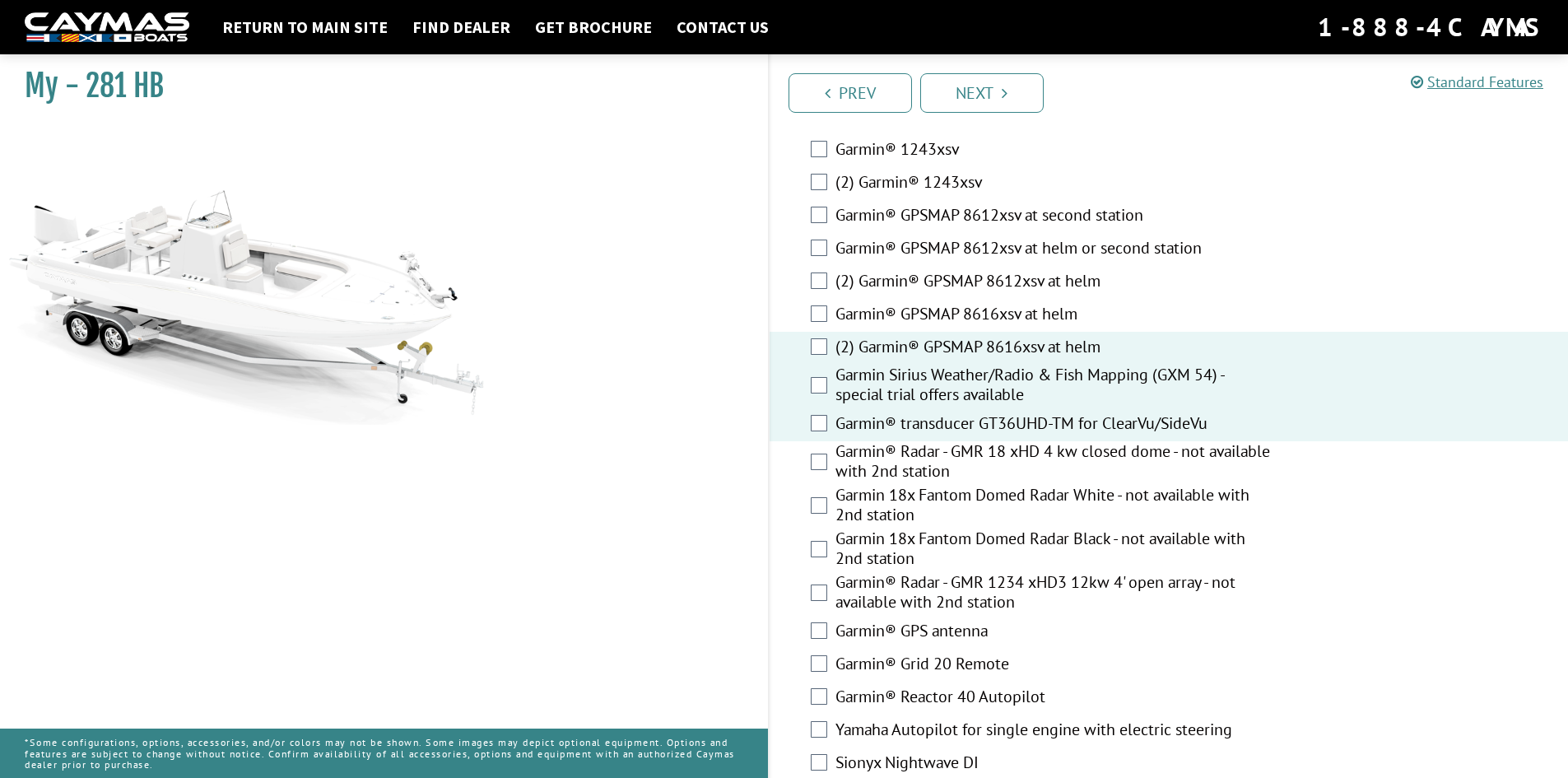
click at [1026, 532] on label "Garmin 18x Fantom Domed Radar Black - not available with 2nd station" at bounding box center [1055, 550] width 440 height 43
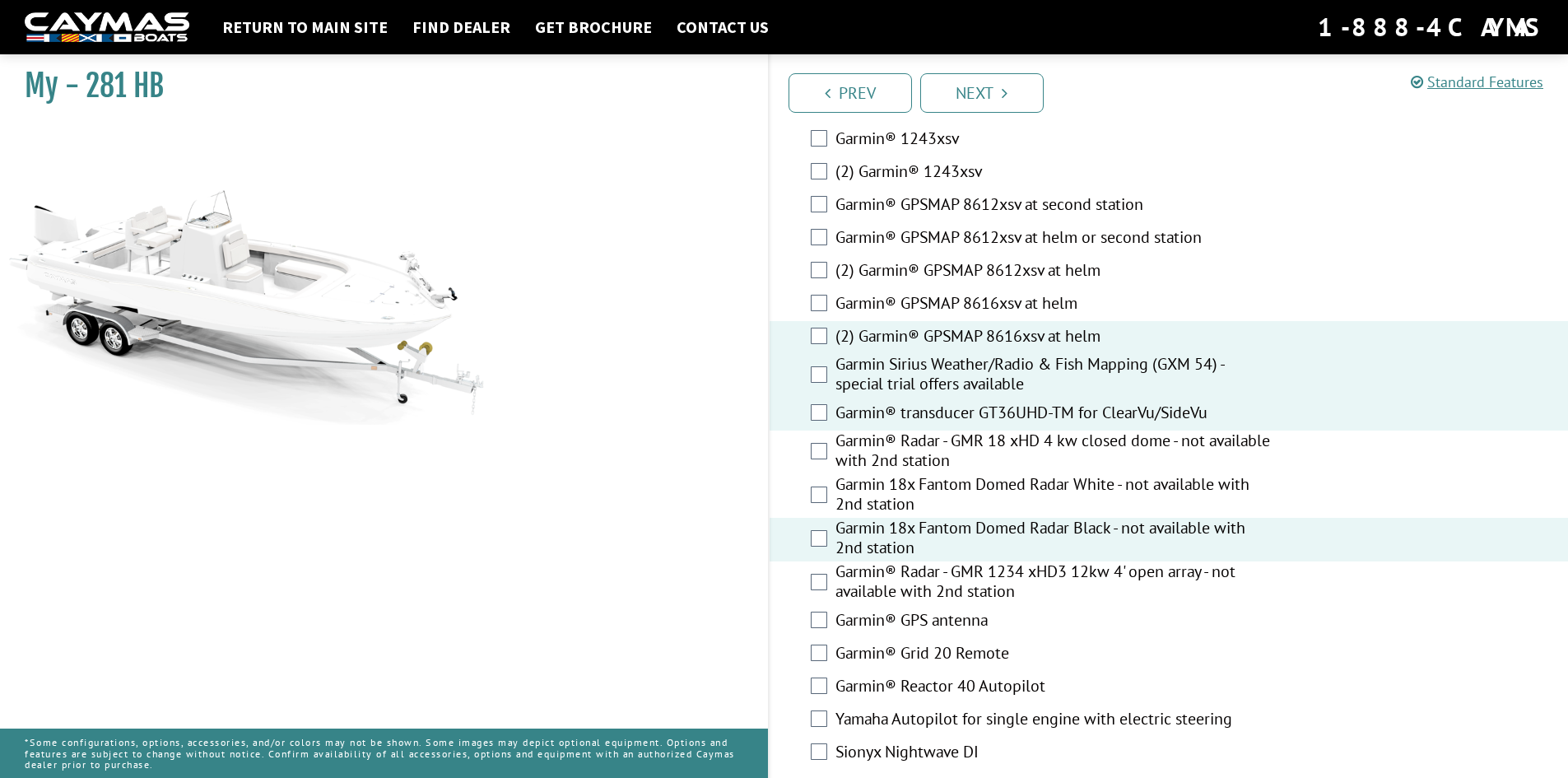
scroll to position [4361, 0]
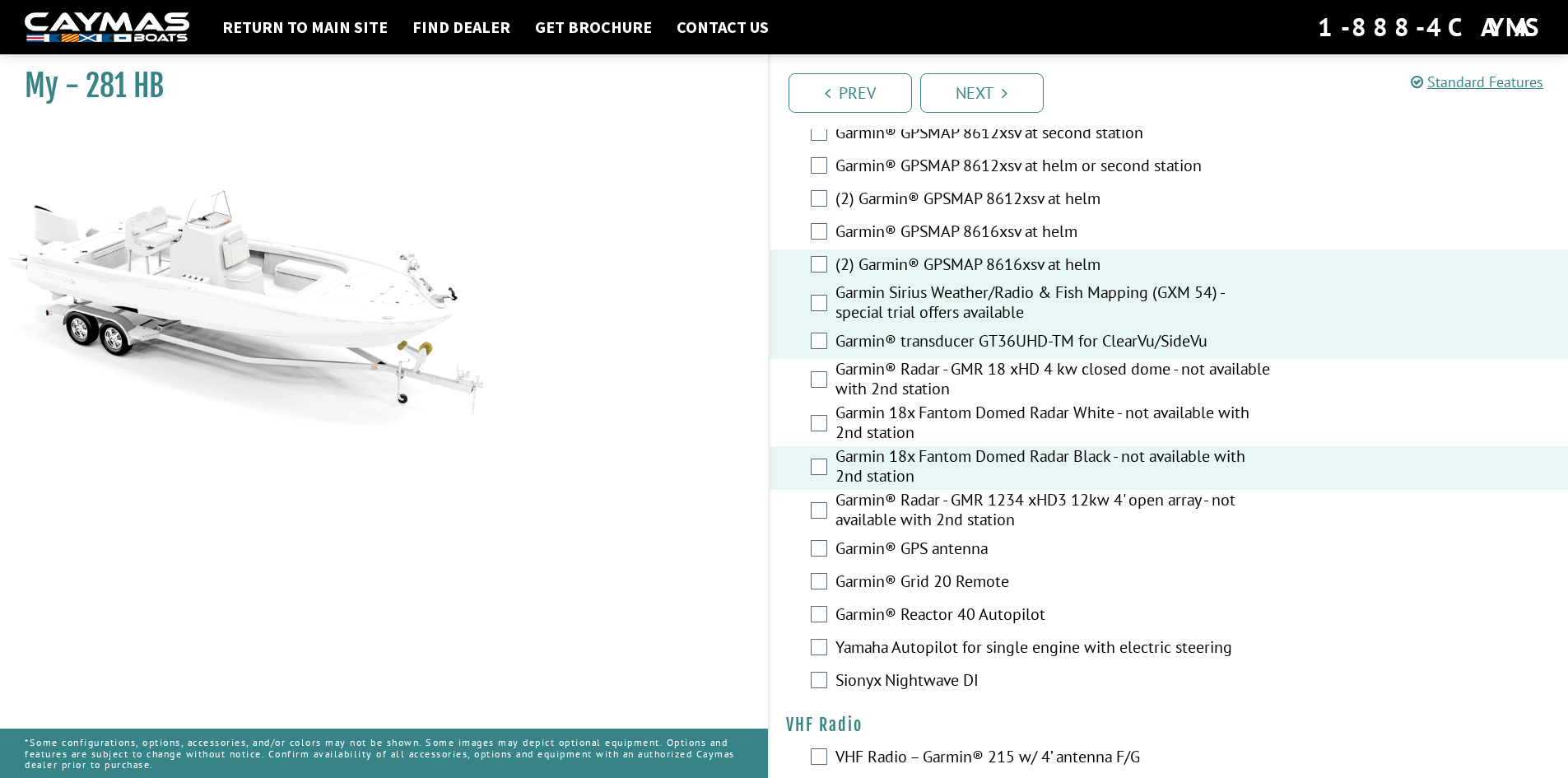
click at [988, 538] on label "Garmin® GPS antenna" at bounding box center [1055, 550] width 440 height 24
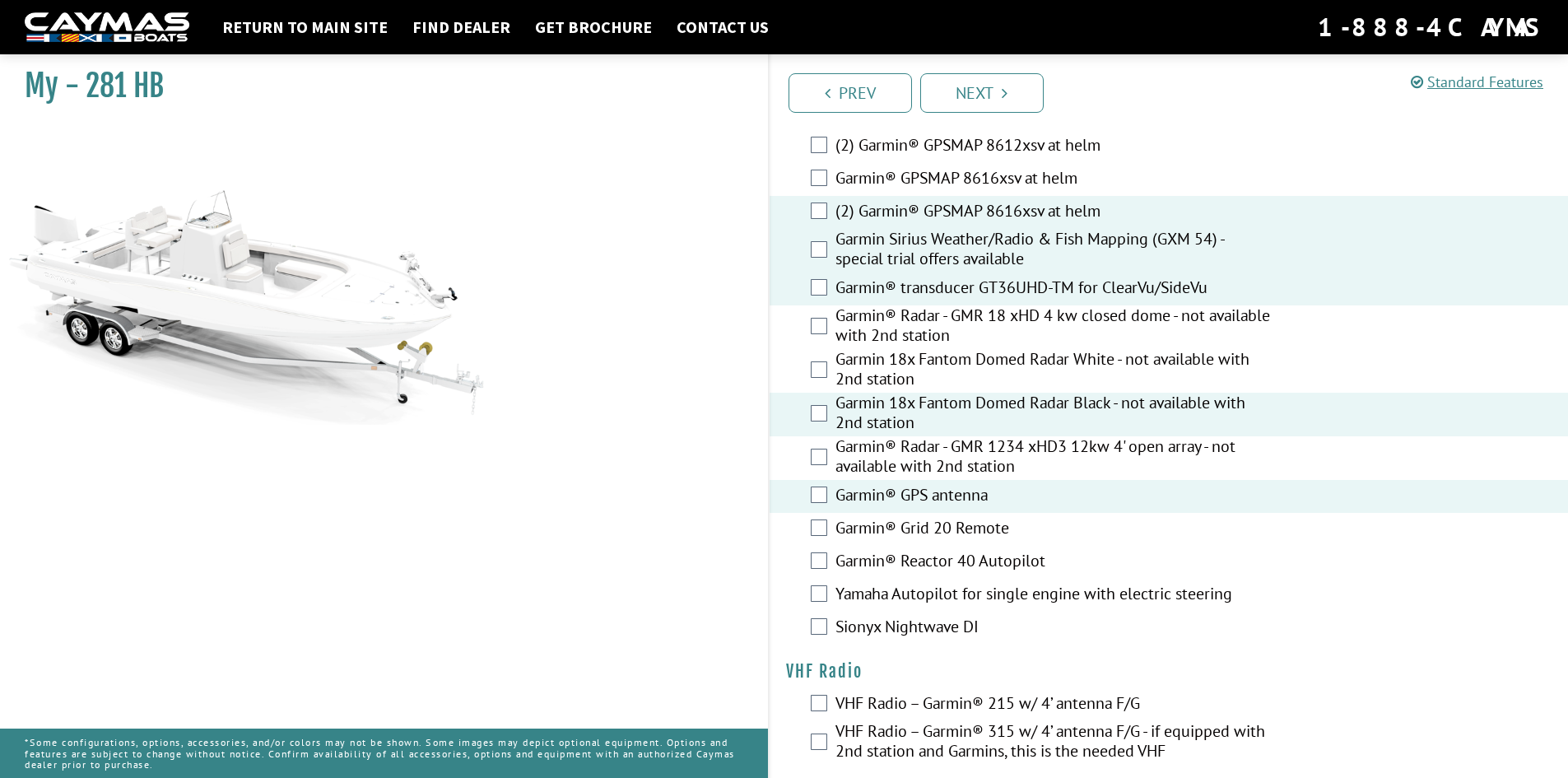
scroll to position [4443, 0]
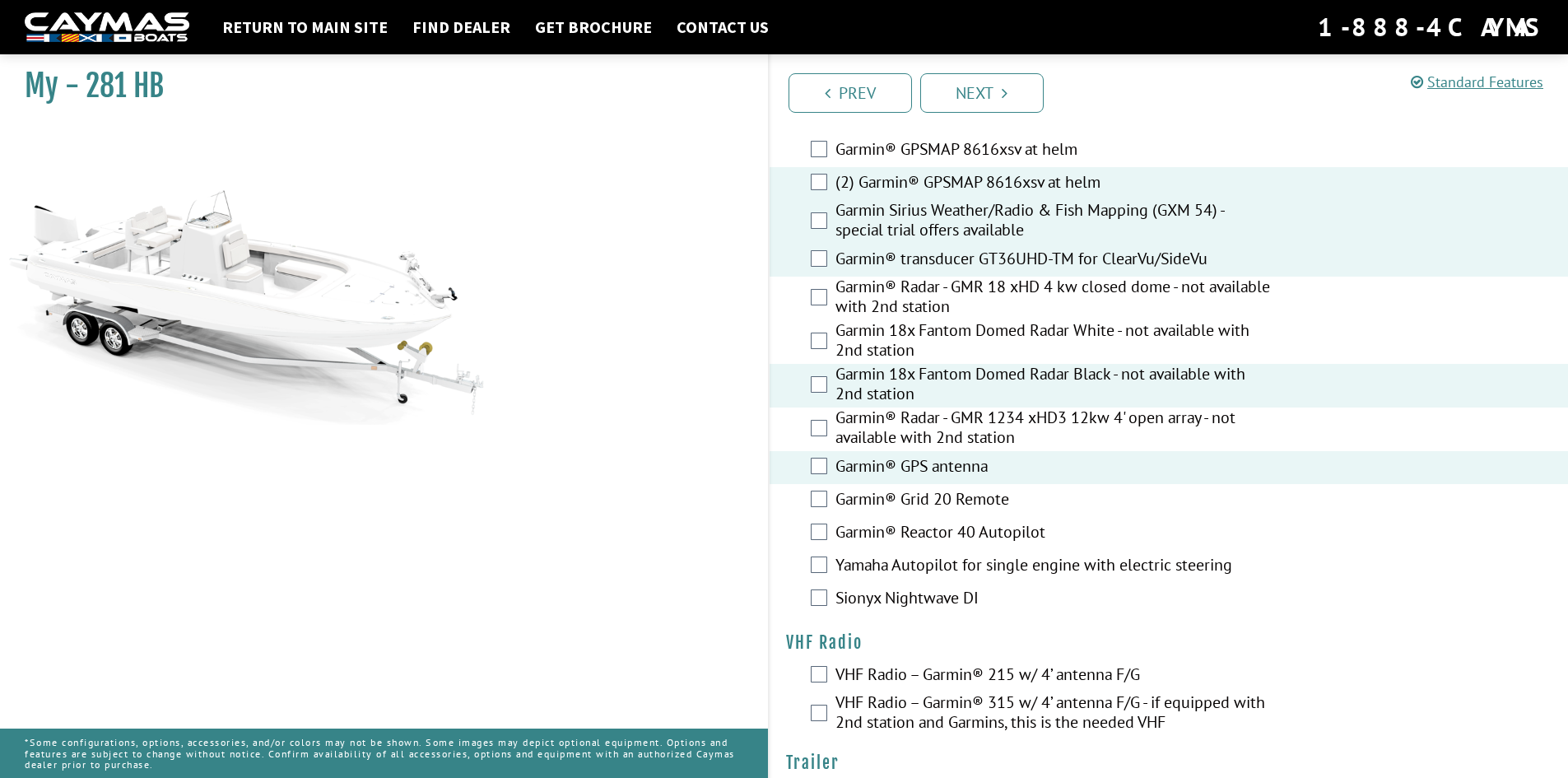
click at [1017, 522] on label "Garmin® Reactor 40 Autopilot" at bounding box center [1055, 533] width 440 height 24
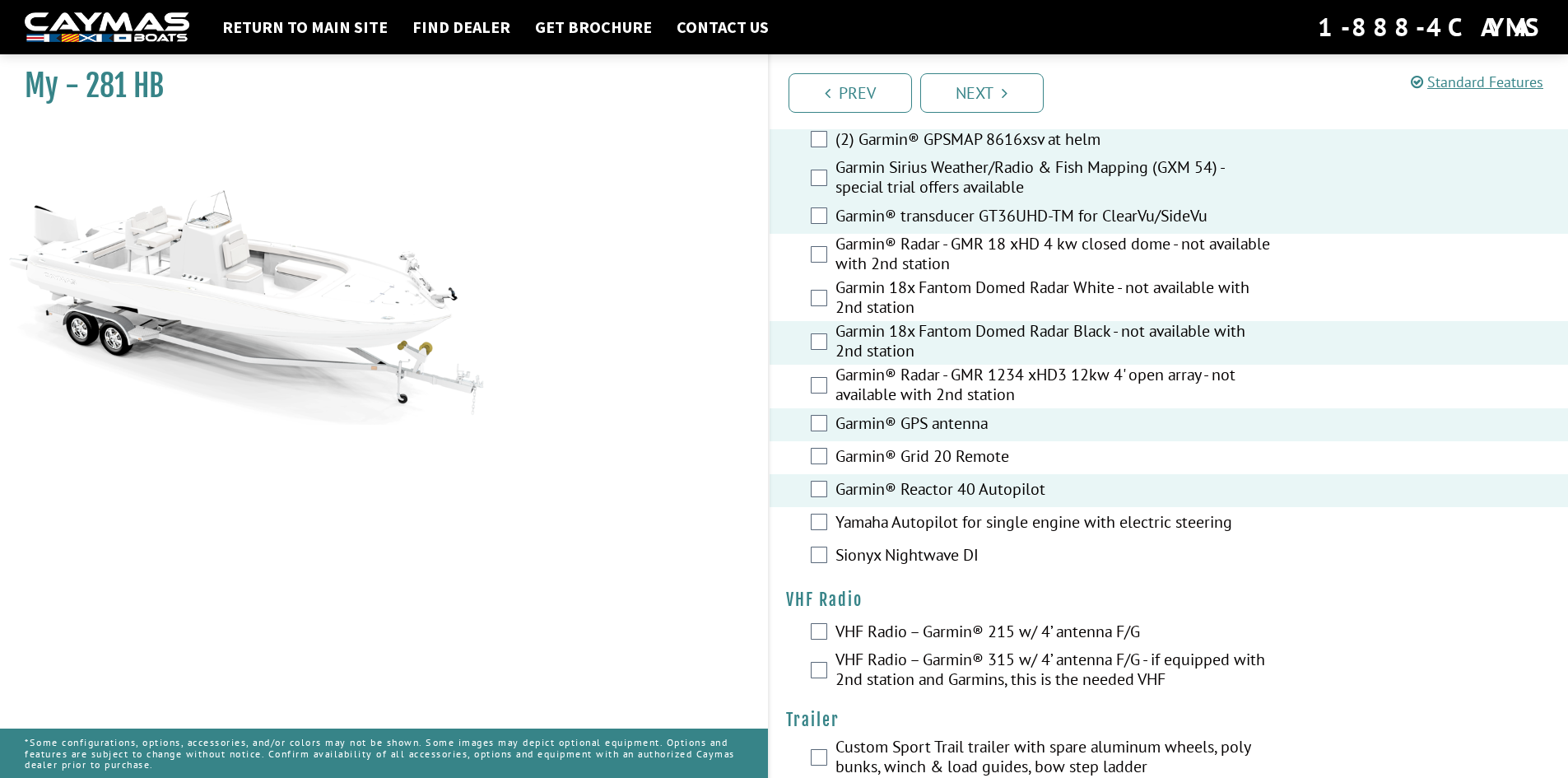
scroll to position [4510, 0]
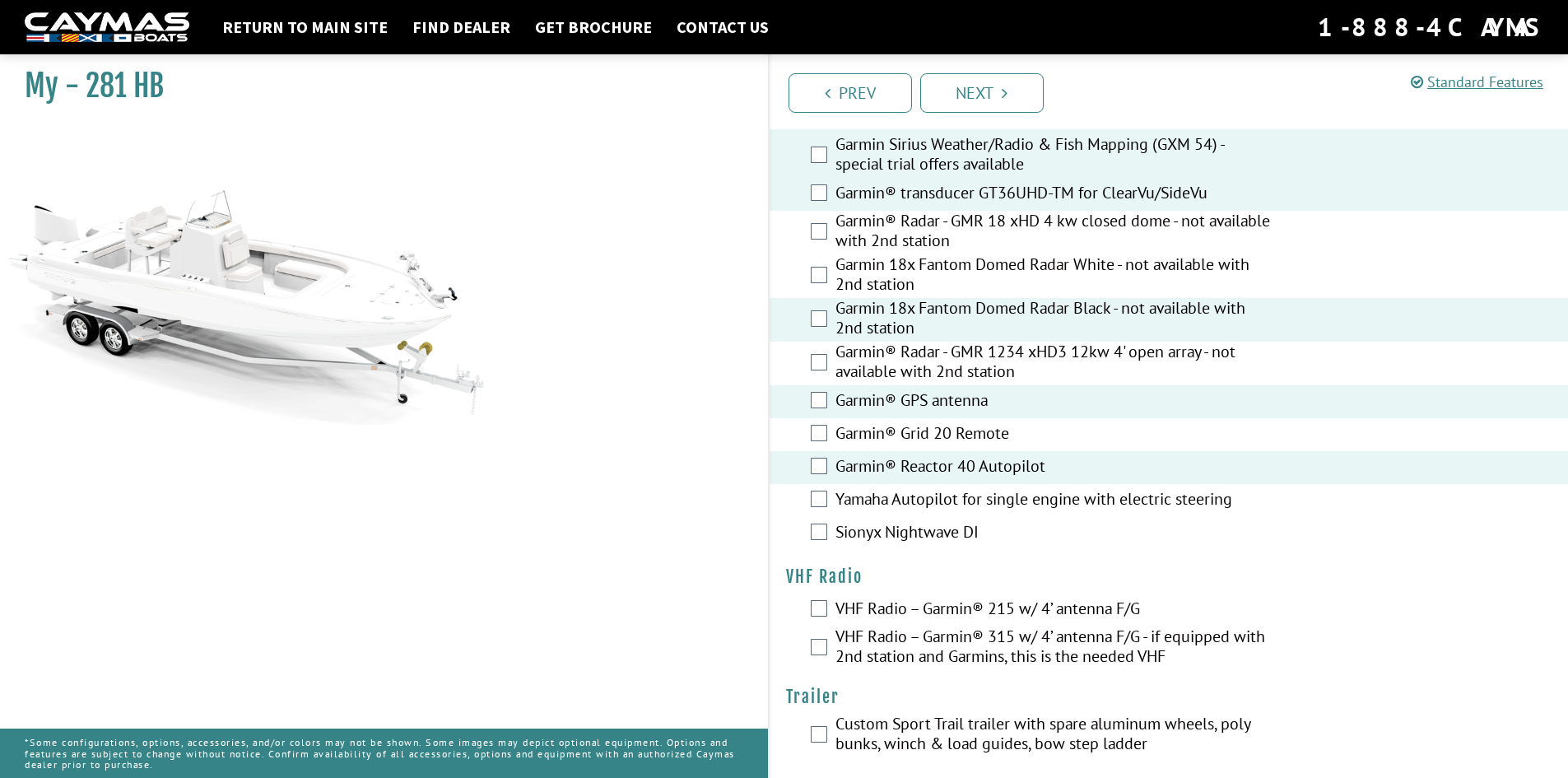
click at [1033, 634] on label "VHF Radio – Garmin® 315 w/ 4’ antenna F/G - if equipped with 2nd station and Ga…" at bounding box center [1055, 648] width 440 height 43
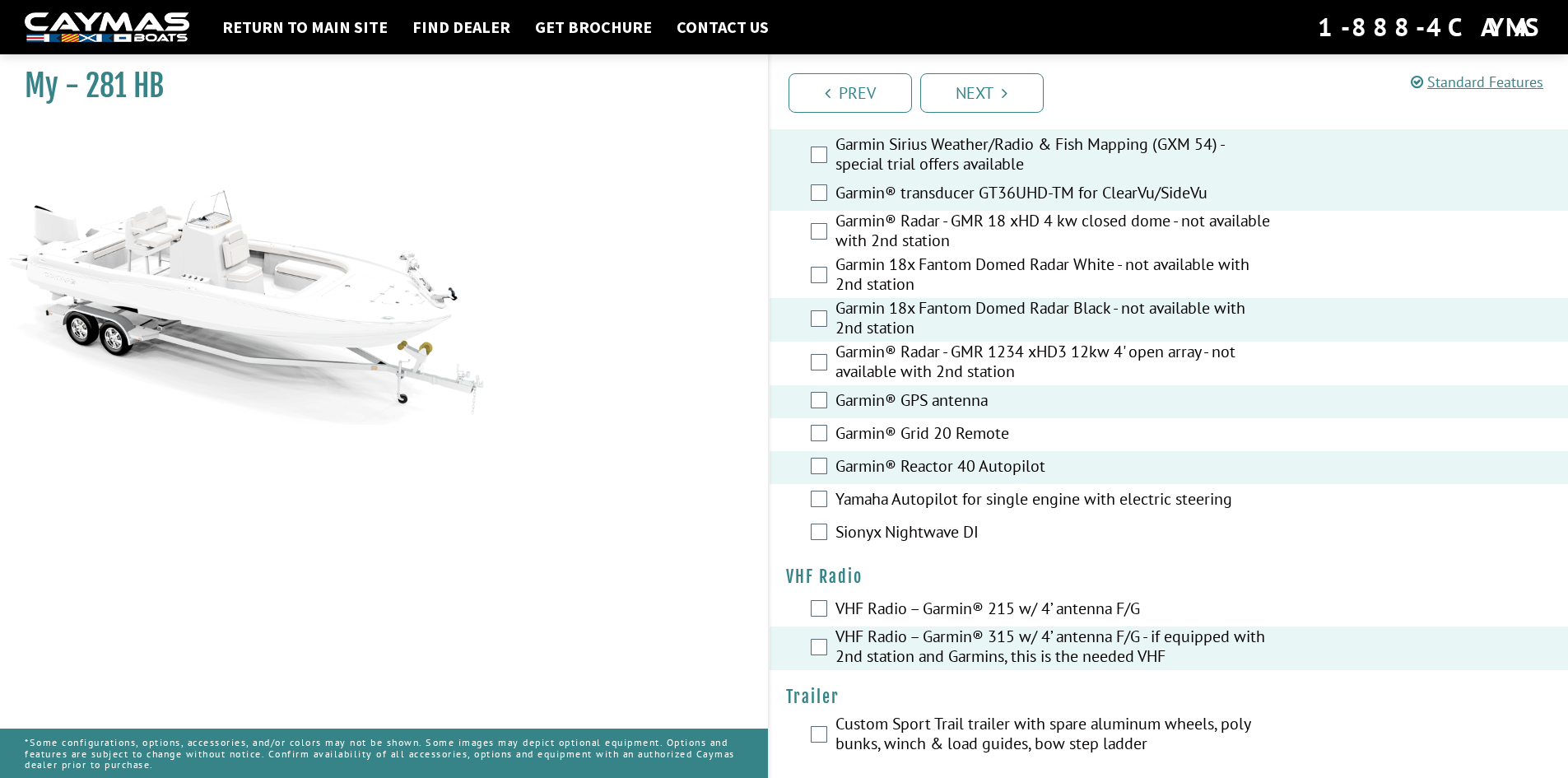
click at [1017, 717] on label "Custom Sport Trail trailer with spare aluminum wheels, poly bunks, winch & load…" at bounding box center [1055, 735] width 440 height 43
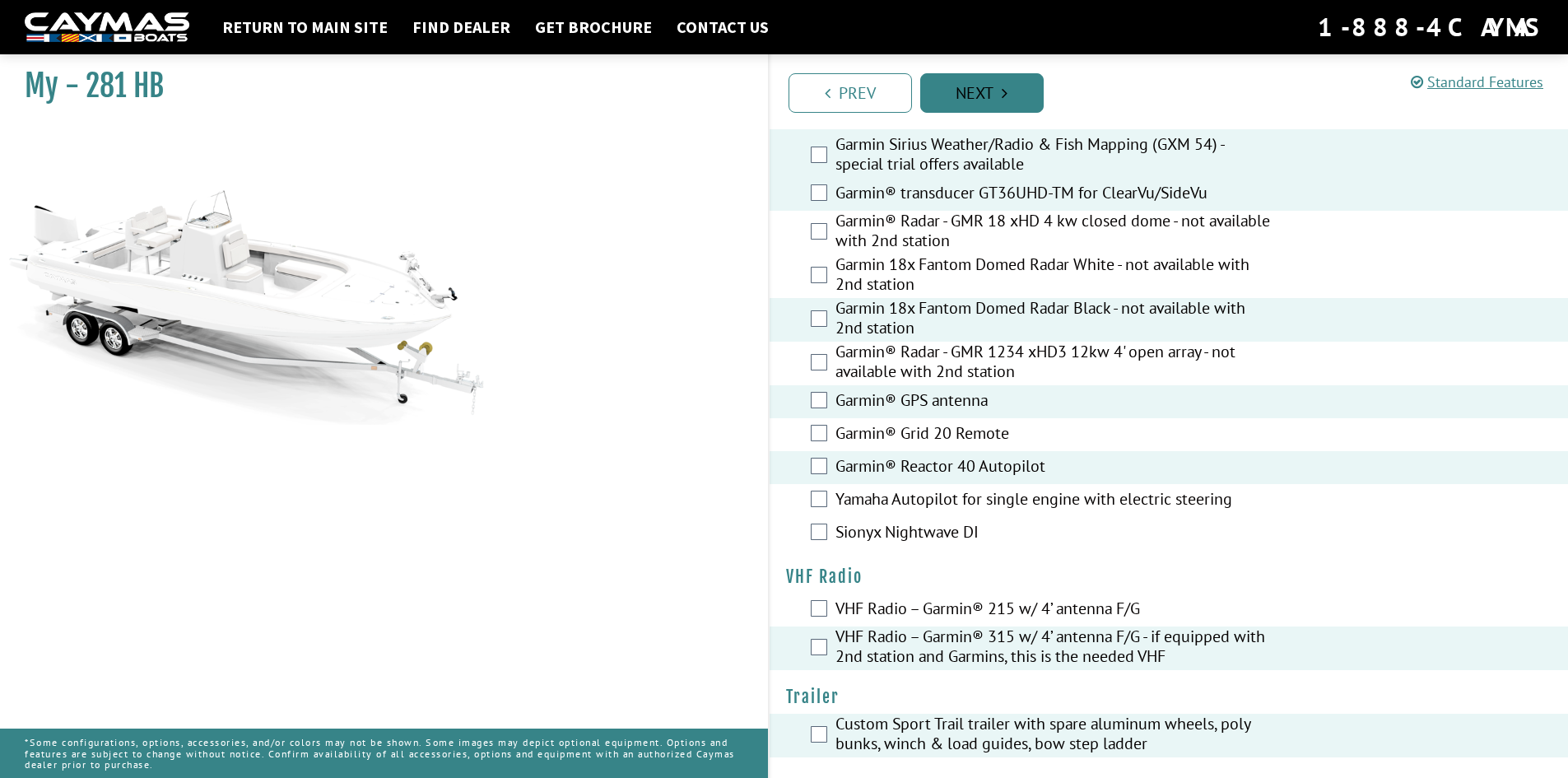
click at [970, 102] on link "Next" at bounding box center [981, 93] width 123 height 40
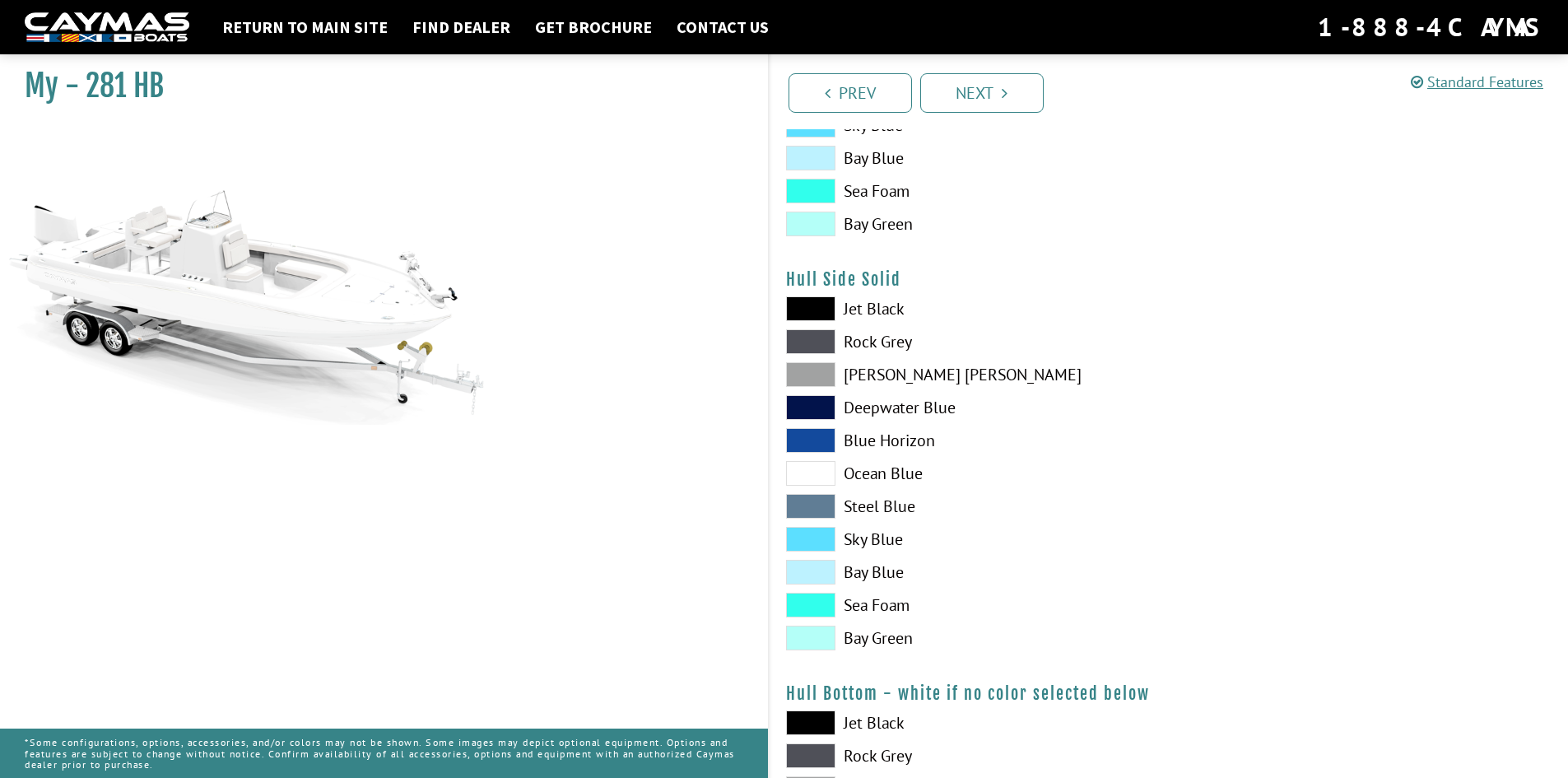
scroll to position [0, 0]
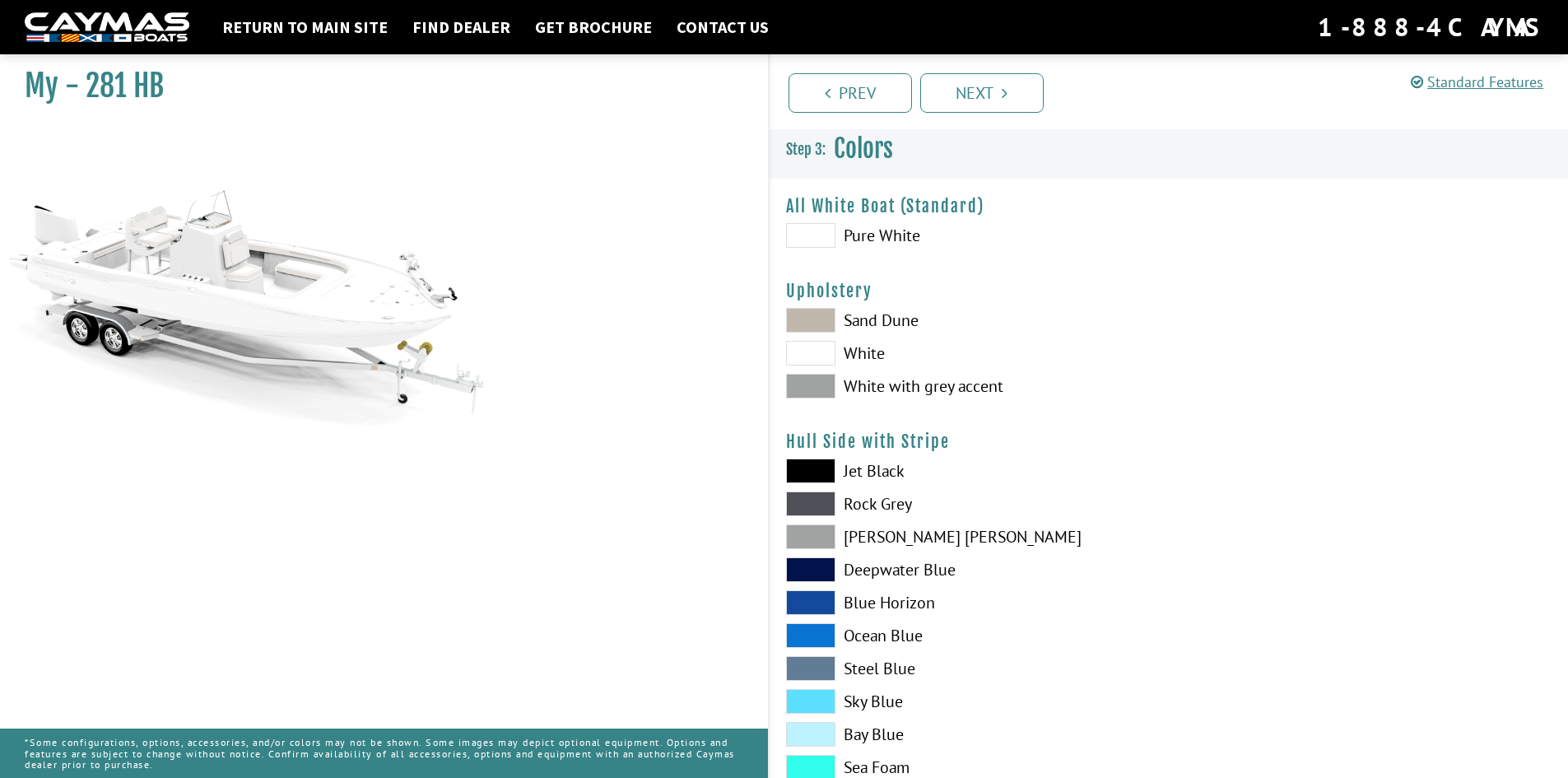
click at [825, 314] on span at bounding box center [811, 319] width 49 height 24
click at [820, 238] on span at bounding box center [811, 235] width 49 height 24
click at [827, 473] on span at bounding box center [811, 470] width 49 height 24
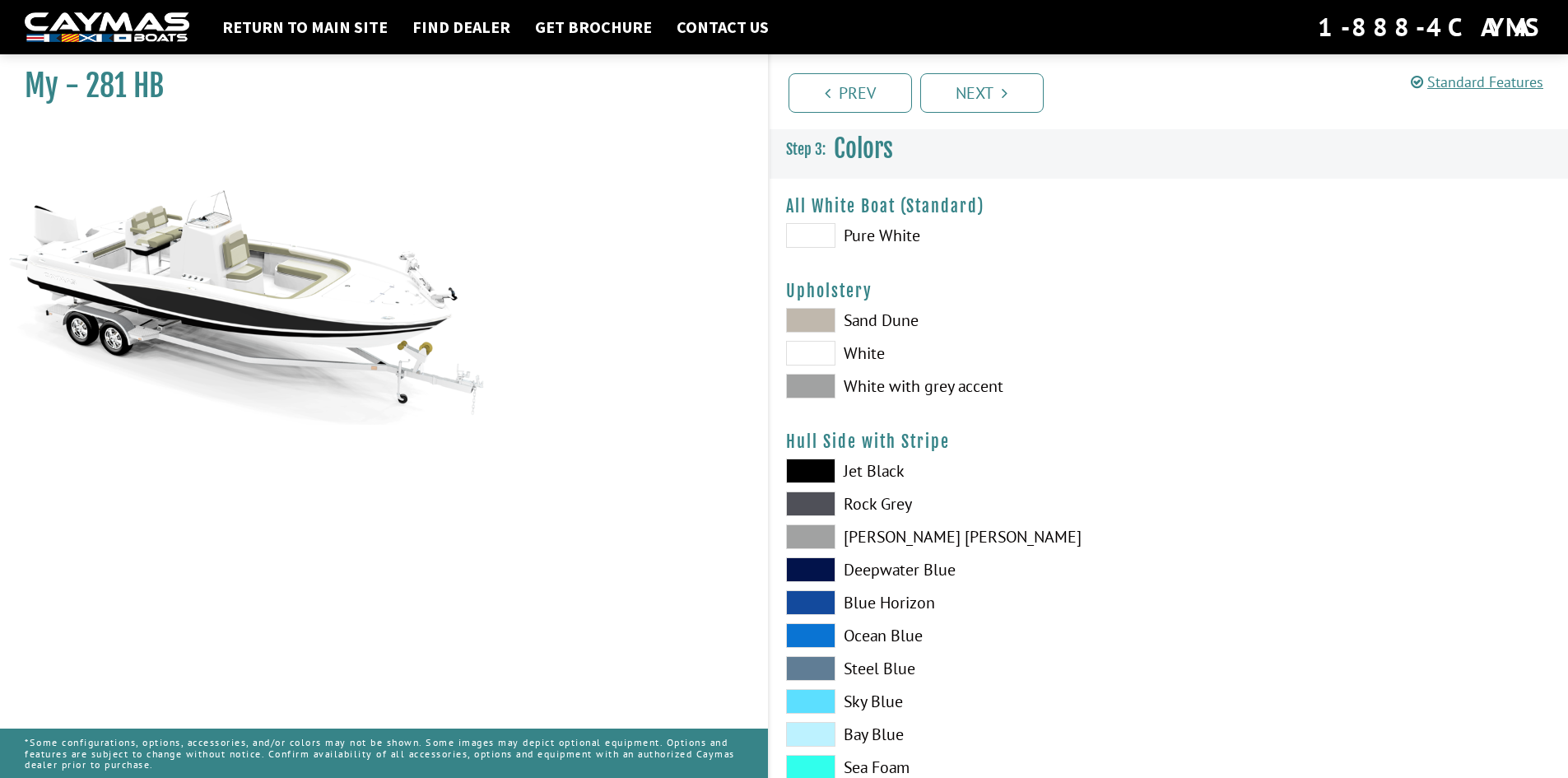
click at [825, 478] on span at bounding box center [811, 470] width 49 height 24
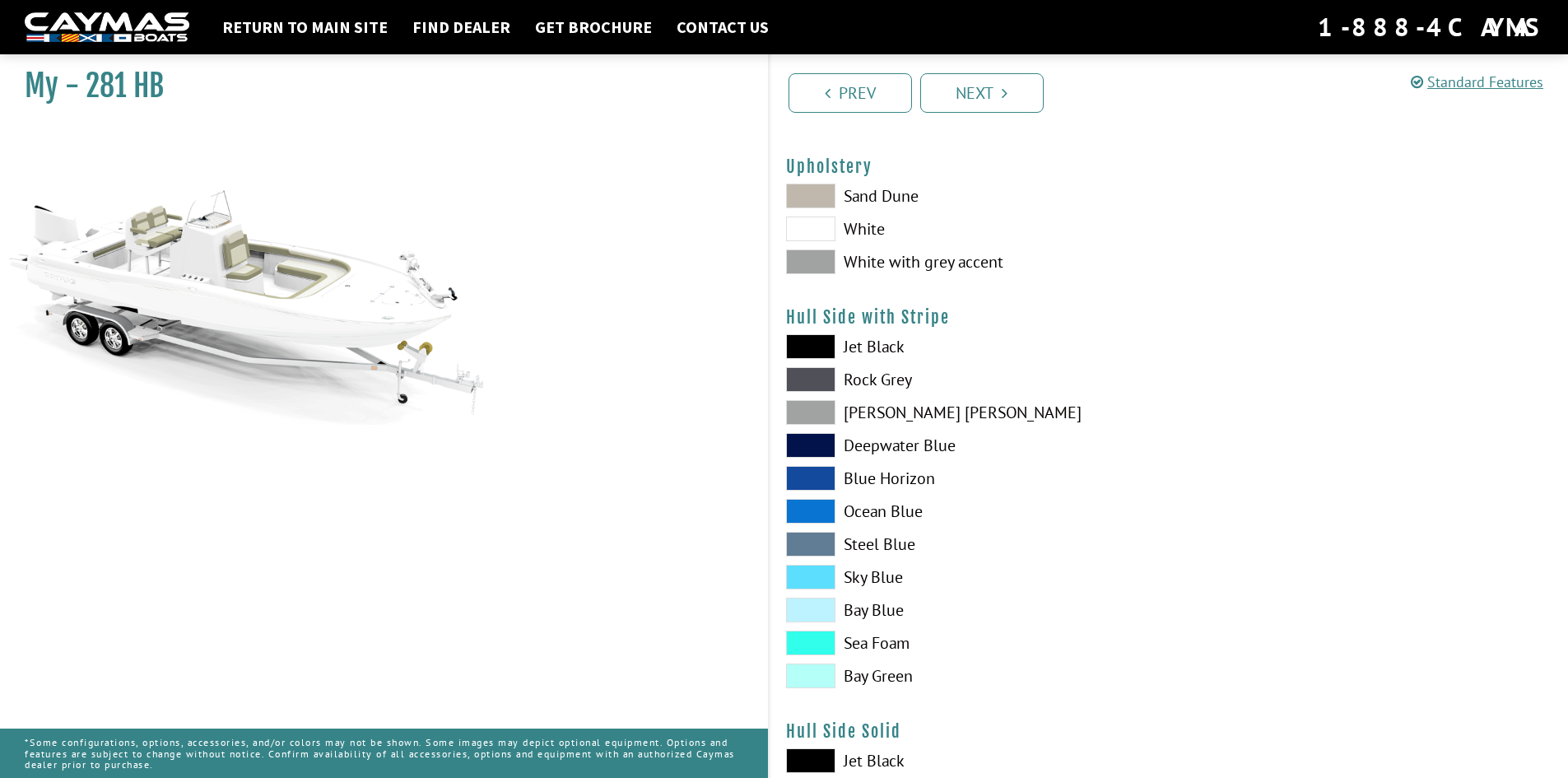
scroll to position [165, 0]
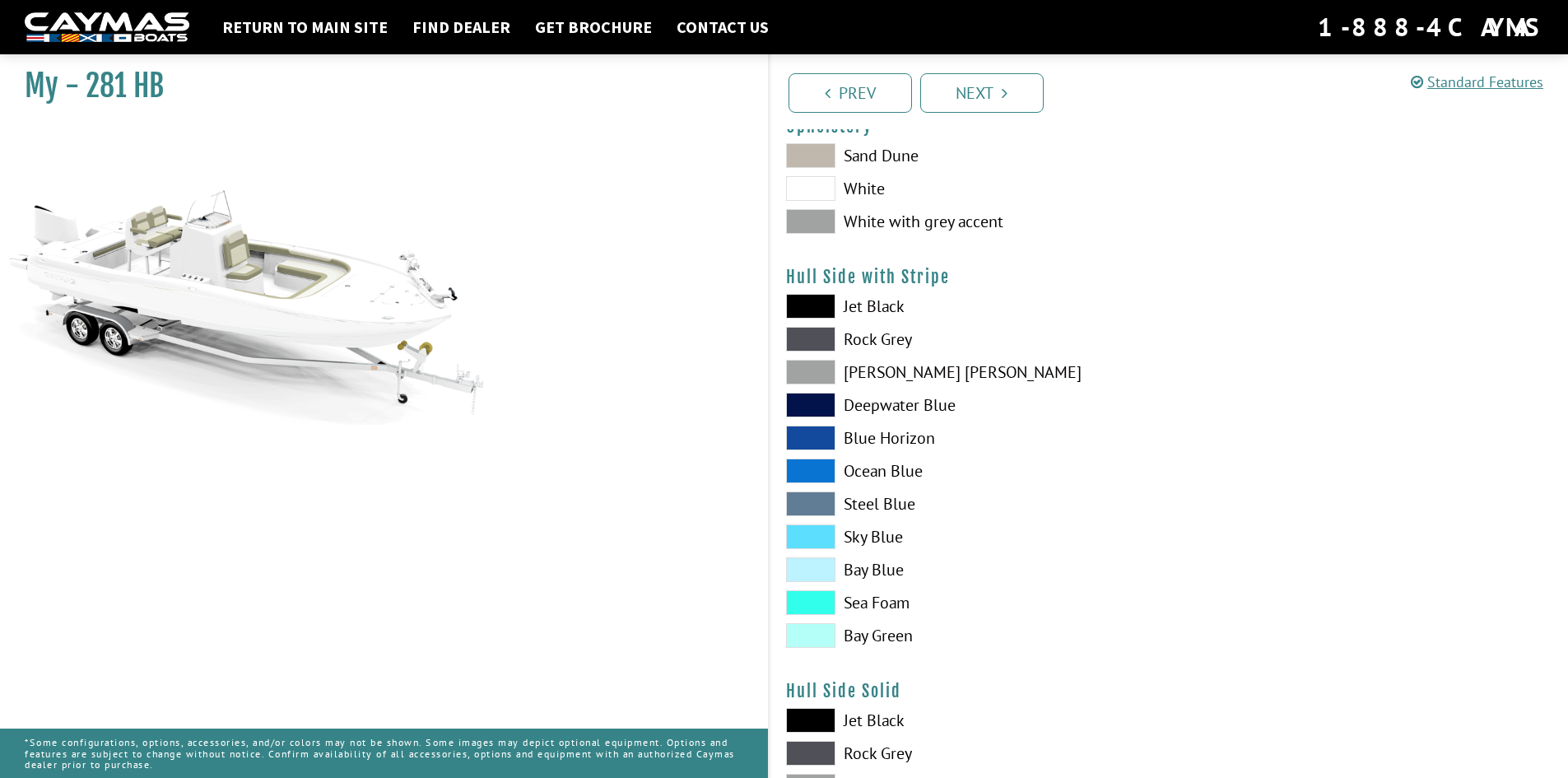
click at [812, 504] on span at bounding box center [811, 503] width 49 height 24
click at [809, 300] on span at bounding box center [811, 306] width 49 height 24
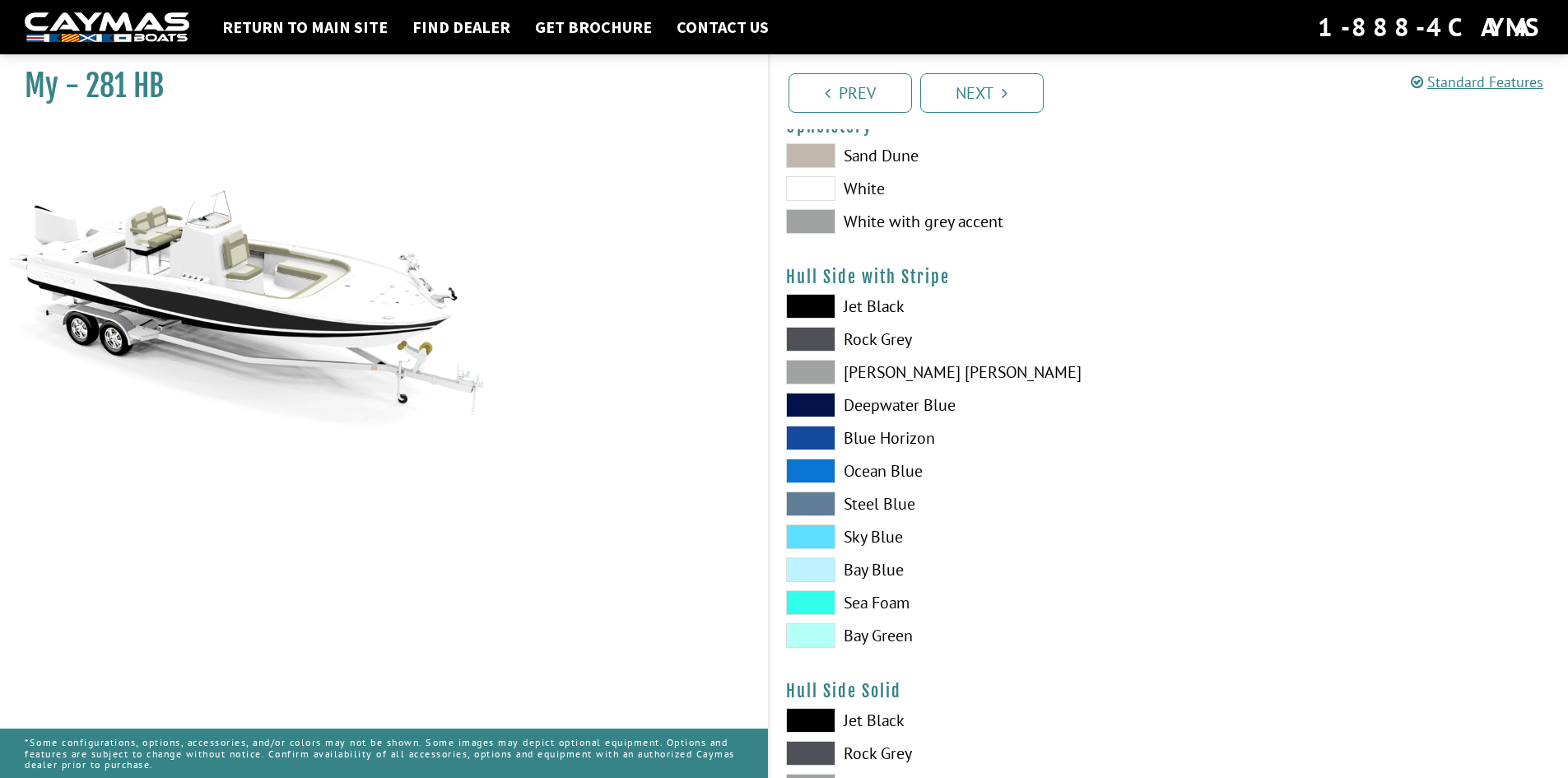
click at [811, 340] on span at bounding box center [811, 338] width 49 height 24
click at [811, 367] on span at bounding box center [811, 371] width 49 height 24
click at [814, 308] on span at bounding box center [811, 306] width 49 height 24
click at [812, 362] on span at bounding box center [811, 371] width 49 height 24
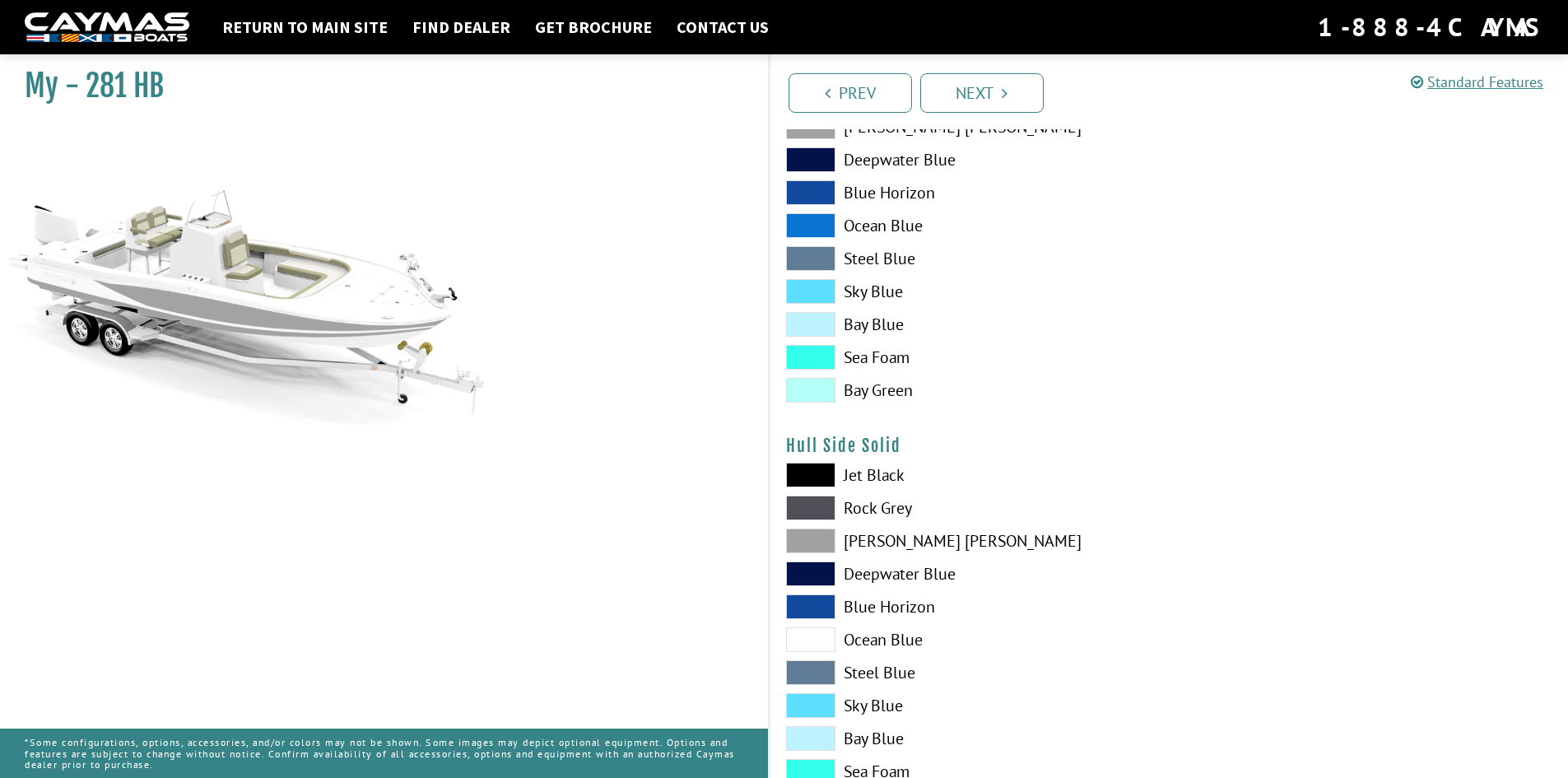
scroll to position [411, 0]
click at [813, 469] on span at bounding box center [811, 472] width 49 height 24
click at [826, 498] on span at bounding box center [811, 505] width 49 height 24
click at [824, 474] on span at bounding box center [811, 472] width 49 height 24
click at [824, 512] on span at bounding box center [811, 505] width 49 height 24
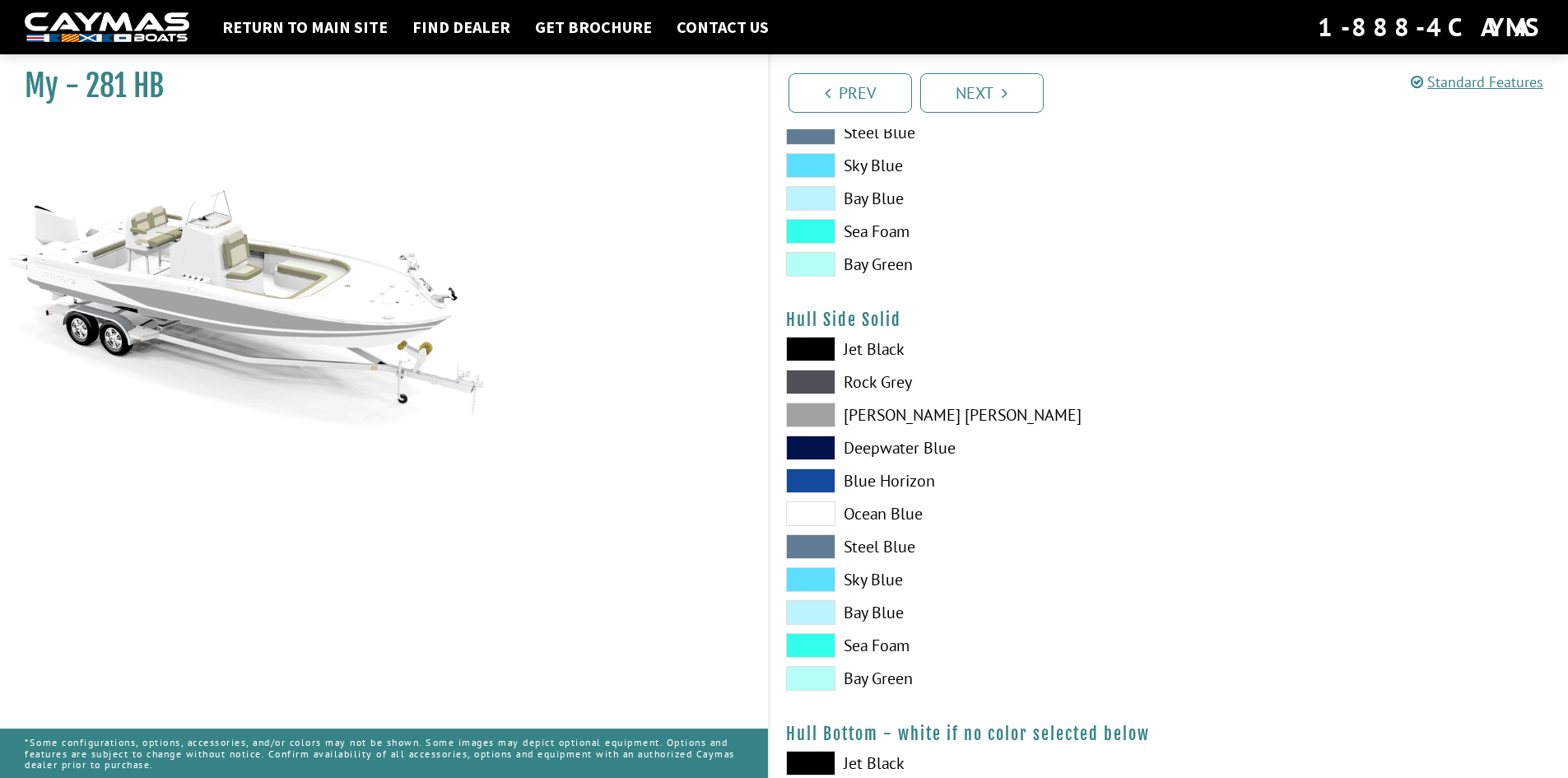
scroll to position [576, 0]
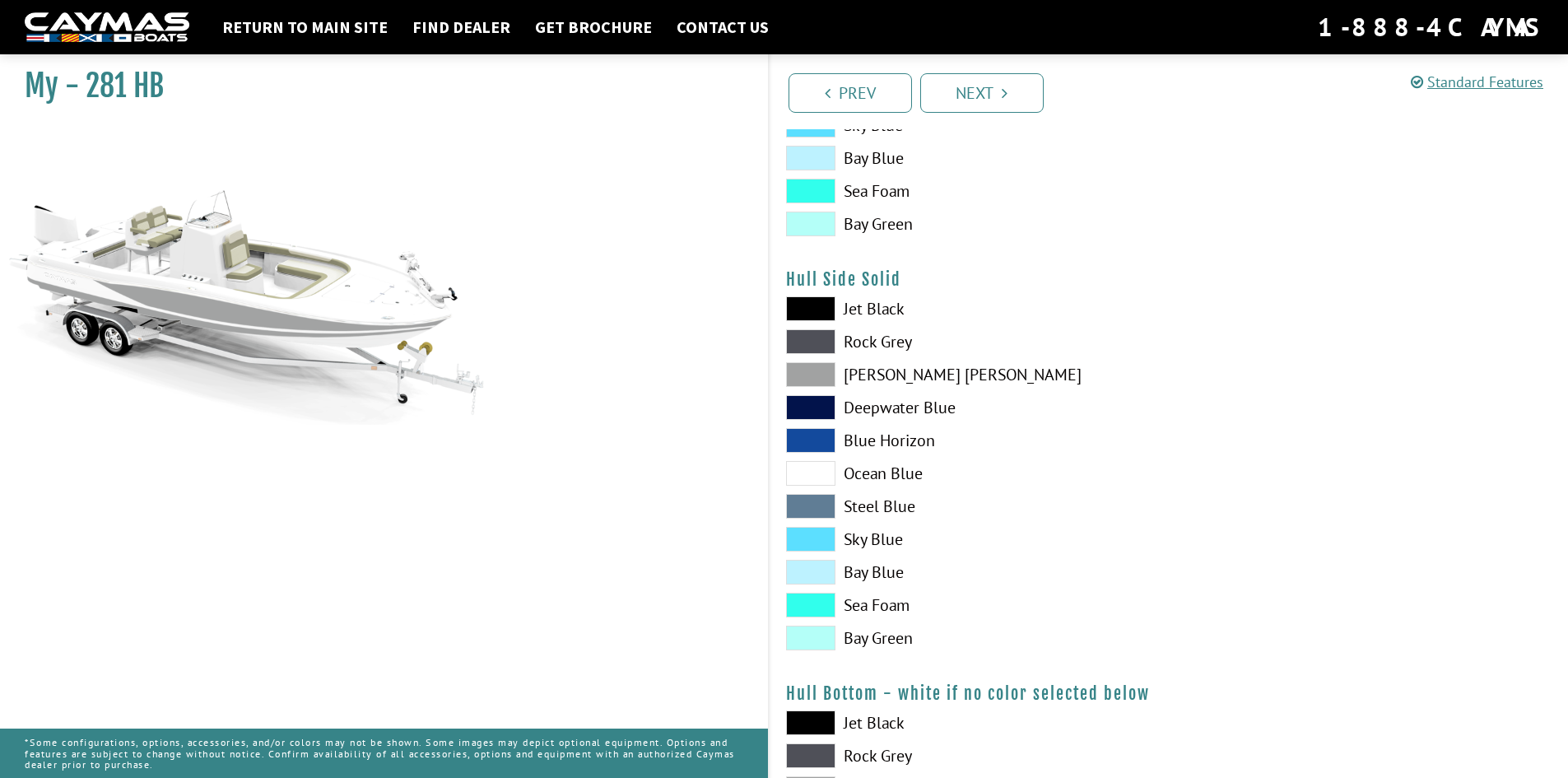
click at [814, 302] on span at bounding box center [811, 308] width 49 height 24
click at [824, 637] on span at bounding box center [811, 637] width 49 height 24
click at [824, 595] on span at bounding box center [811, 604] width 49 height 24
click at [820, 394] on div "Jet Black Rock Grey Dove Gray Deepwater Blue Blue Horizon Ocean Blue" at bounding box center [969, 477] width 399 height 362
click at [818, 454] on div "Jet Black Rock Grey Dove Gray Deepwater Blue Blue Horizon Ocean Blue" at bounding box center [969, 477] width 399 height 362
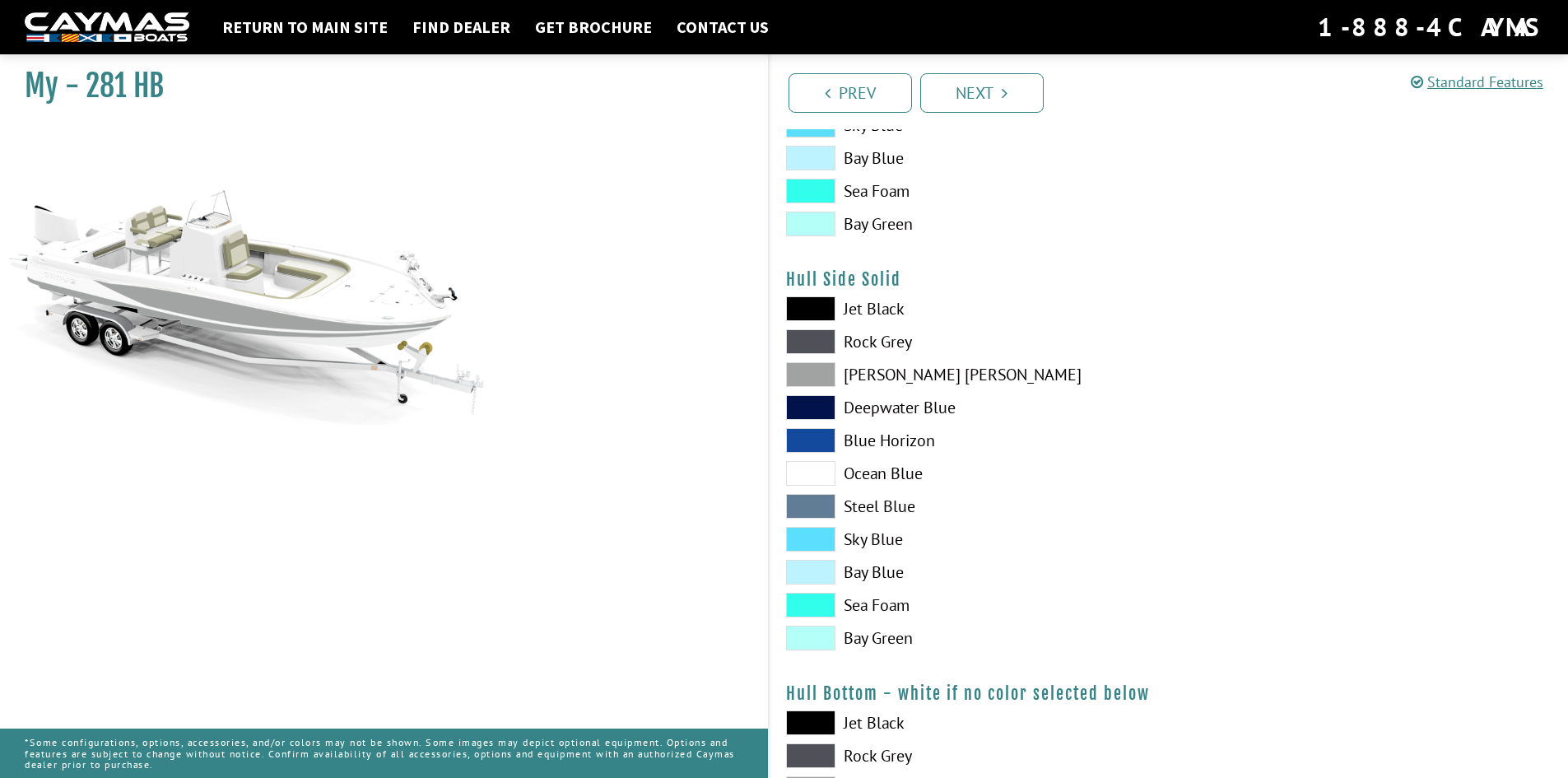
click at [818, 477] on span at bounding box center [811, 472] width 49 height 24
click at [820, 379] on span at bounding box center [811, 374] width 49 height 24
click at [824, 330] on span at bounding box center [811, 341] width 49 height 24
click at [820, 298] on span at bounding box center [811, 308] width 49 height 24
click at [820, 362] on span at bounding box center [811, 374] width 49 height 24
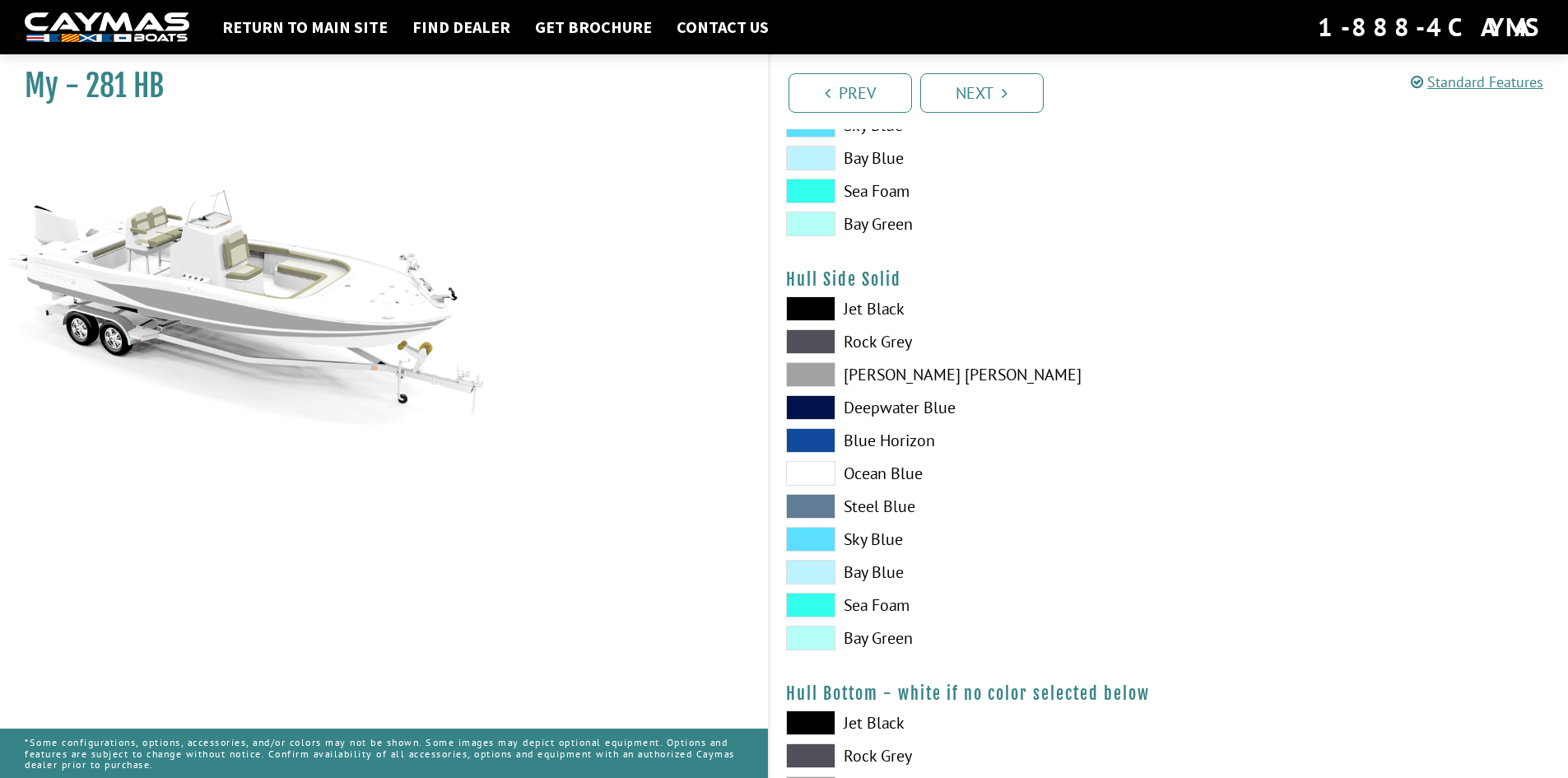
click at [810, 306] on span at bounding box center [811, 308] width 49 height 24
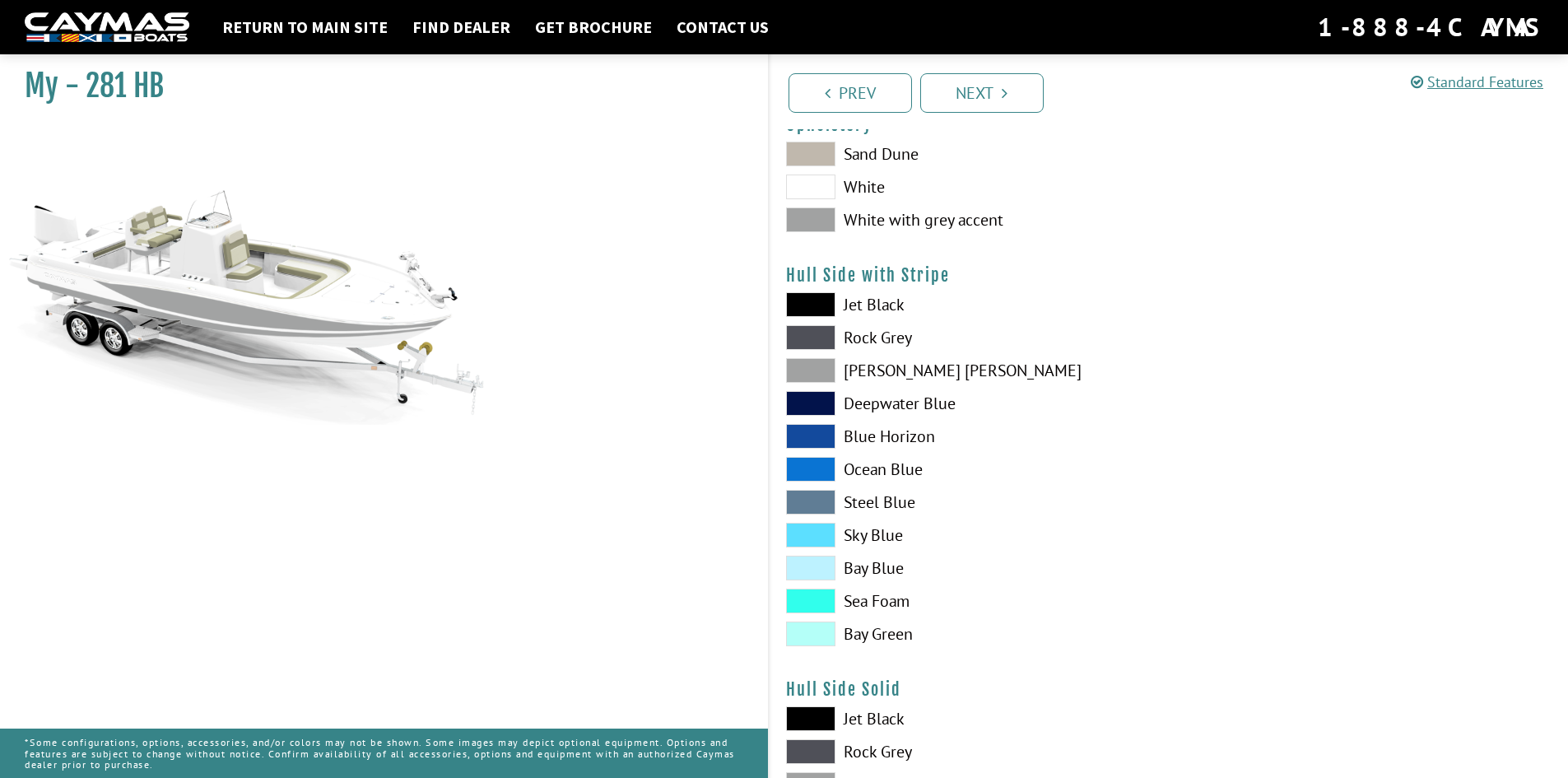
scroll to position [165, 0]
click at [816, 344] on span at bounding box center [811, 338] width 49 height 24
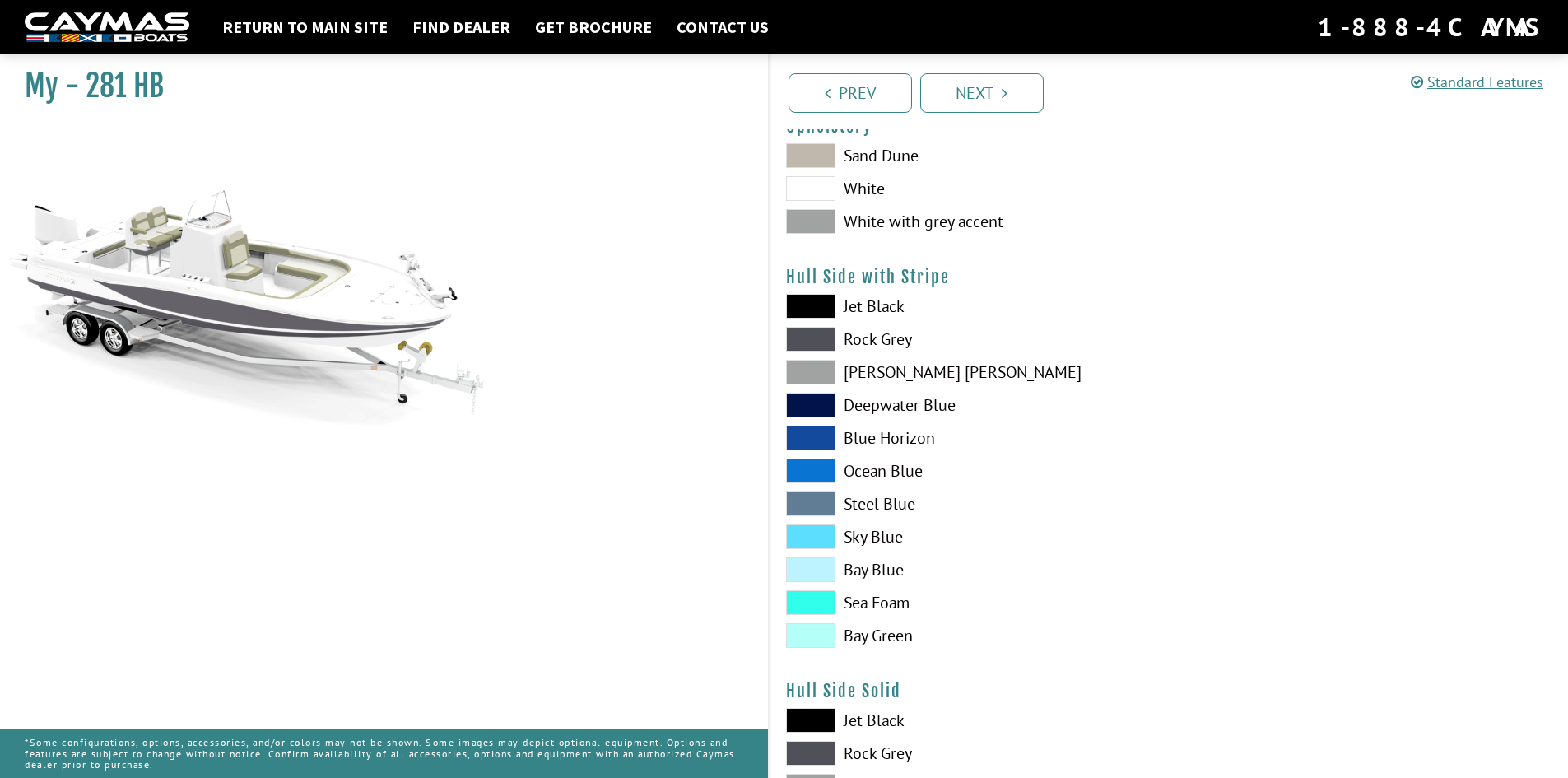
click at [811, 366] on span at bounding box center [811, 371] width 49 height 24
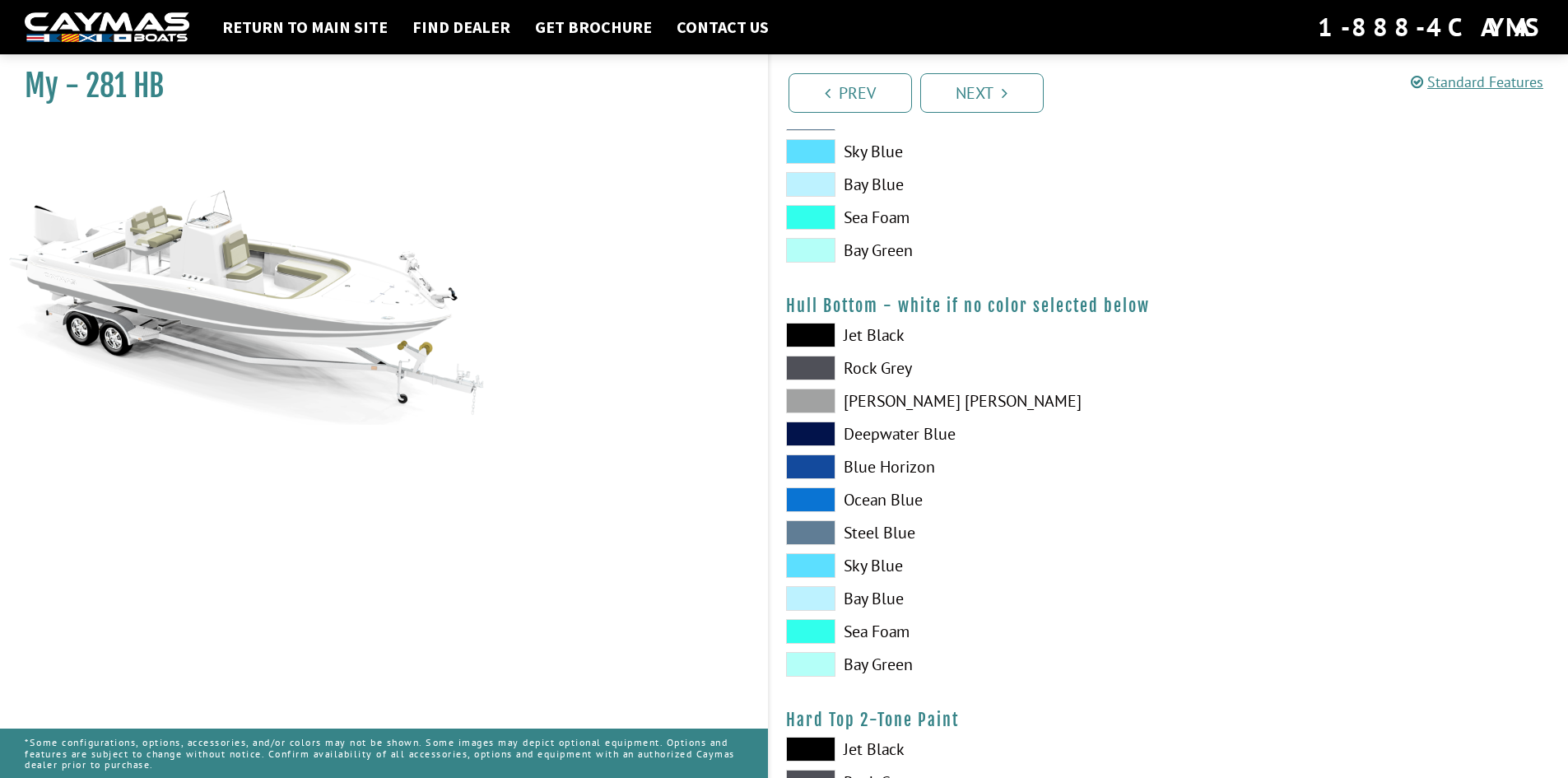
scroll to position [988, 0]
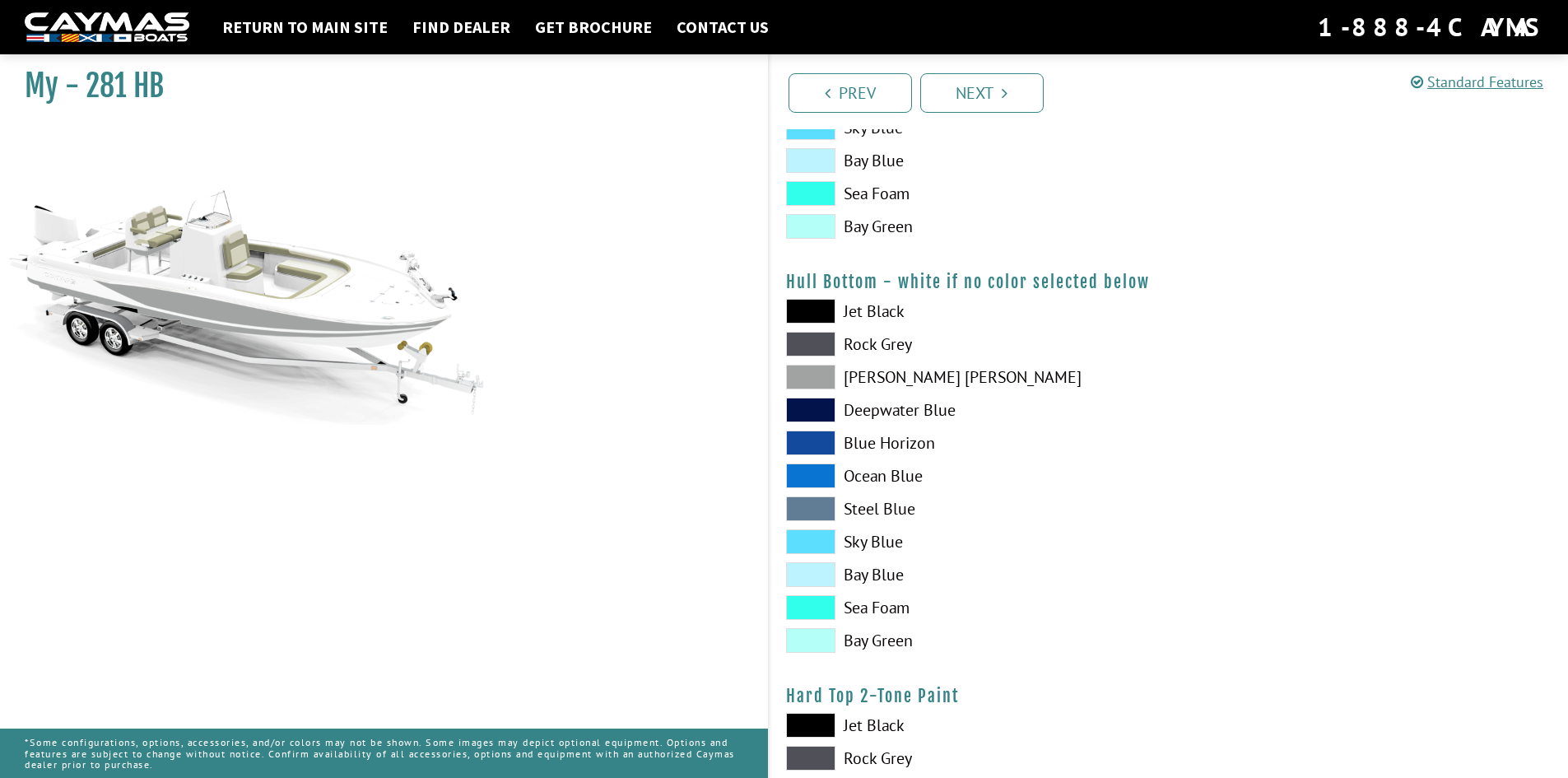
click at [816, 316] on span at bounding box center [811, 310] width 49 height 24
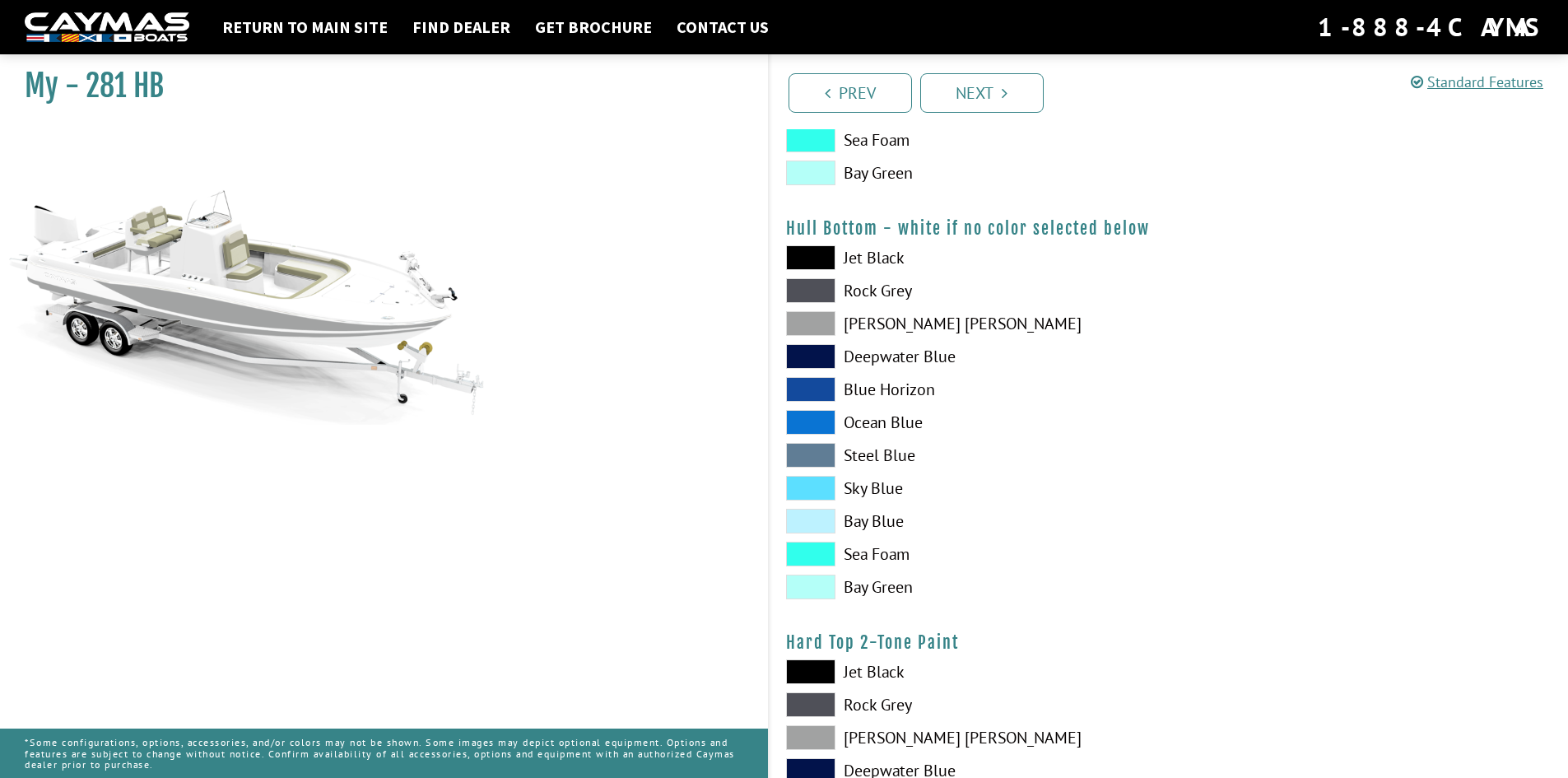
scroll to position [1069, 0]
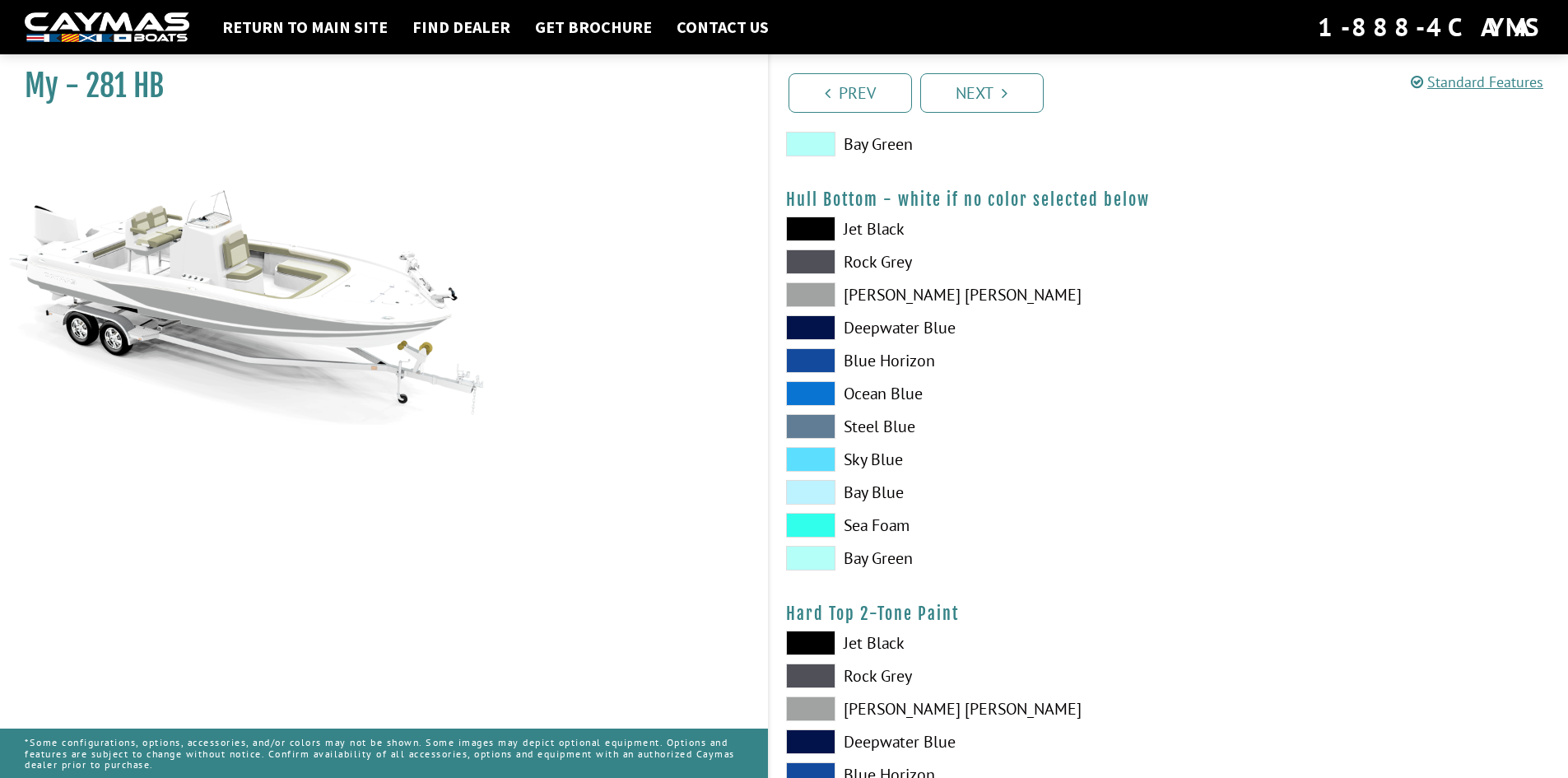
click at [828, 482] on span at bounding box center [811, 491] width 49 height 24
click at [827, 454] on span at bounding box center [811, 459] width 49 height 24
click at [815, 240] on span at bounding box center [811, 228] width 49 height 24
click at [820, 234] on span at bounding box center [811, 228] width 49 height 24
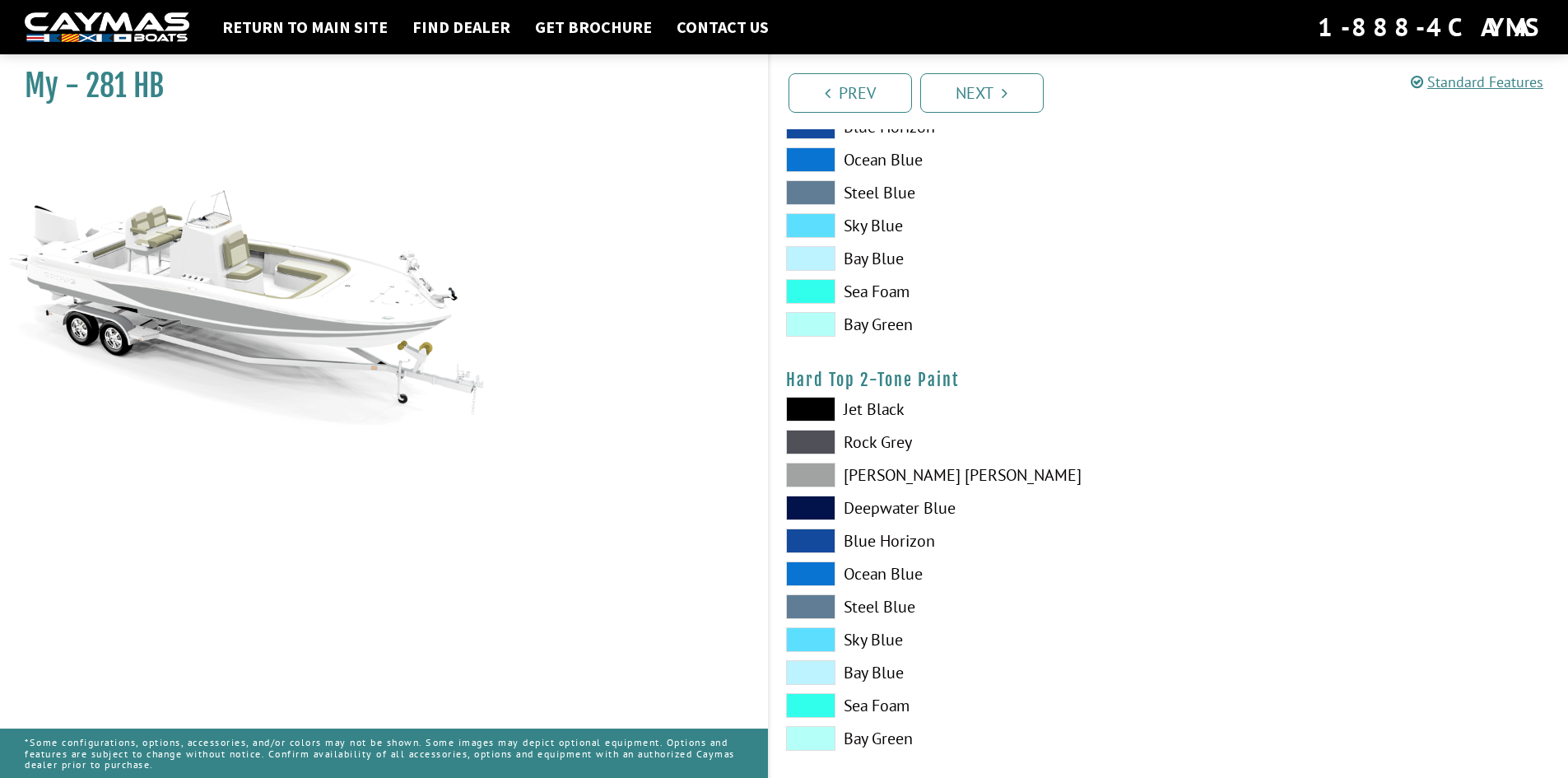
scroll to position [1399, 0]
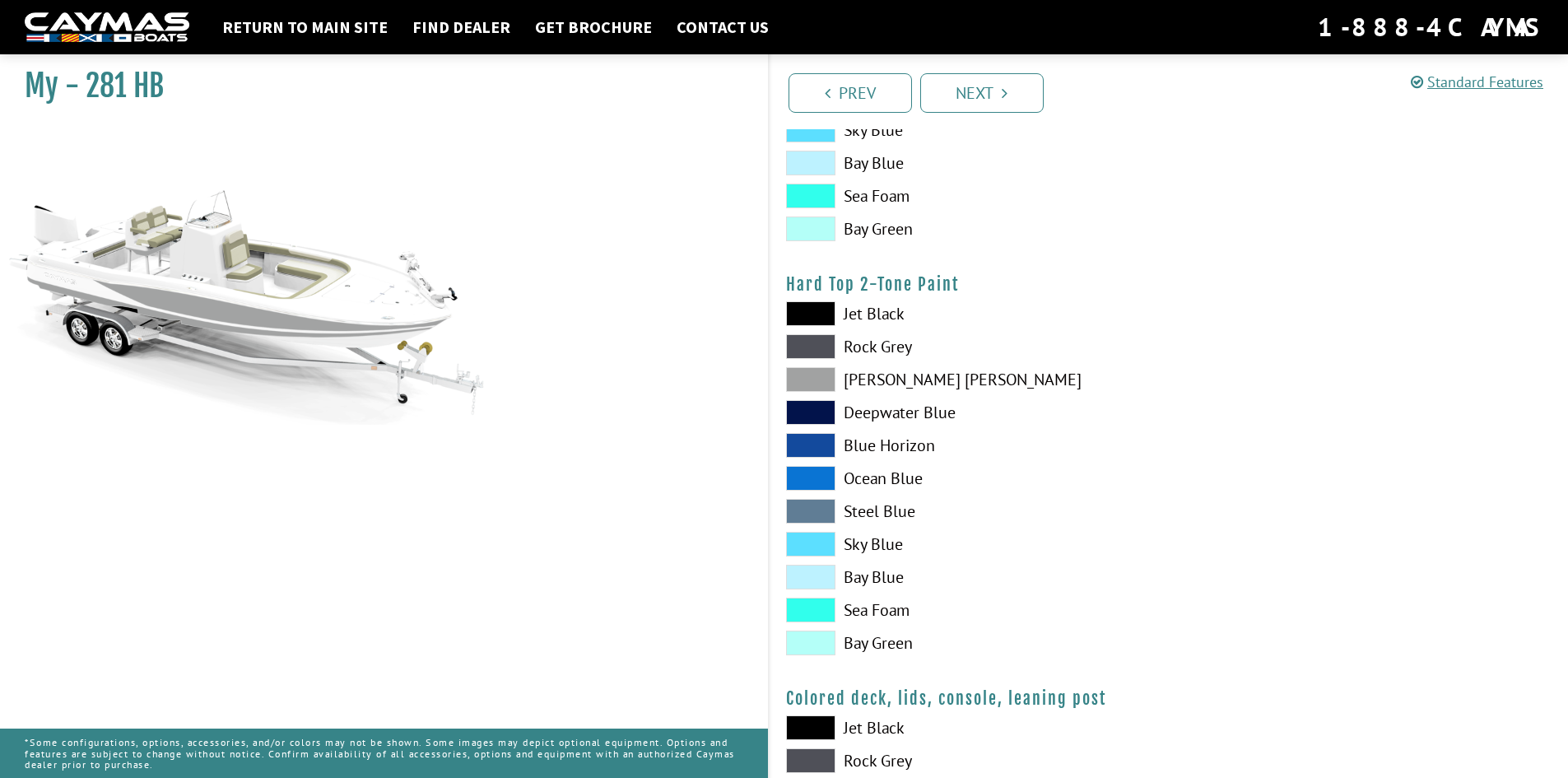
click at [825, 313] on span at bounding box center [811, 313] width 49 height 24
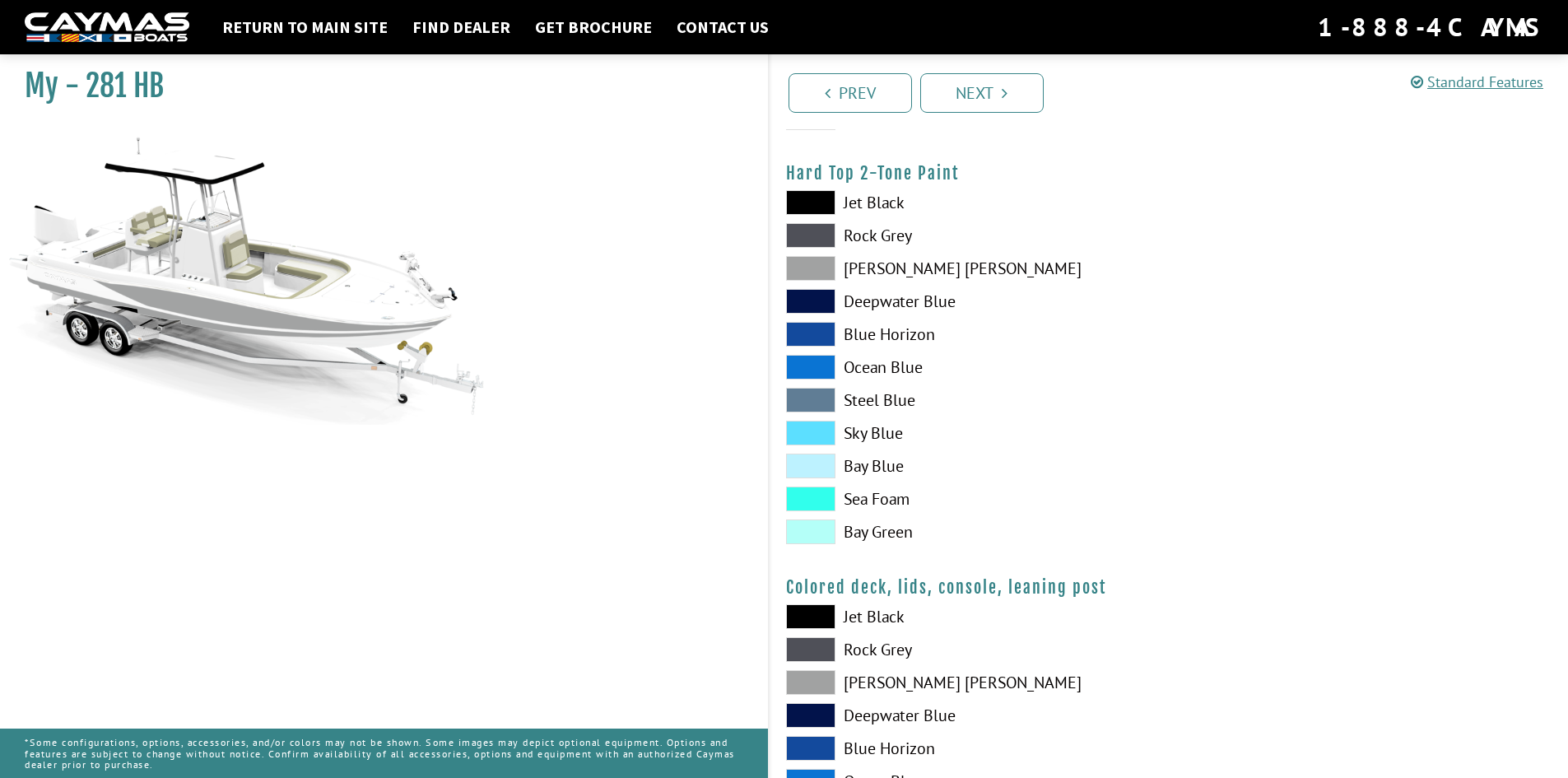
scroll to position [1481, 0]
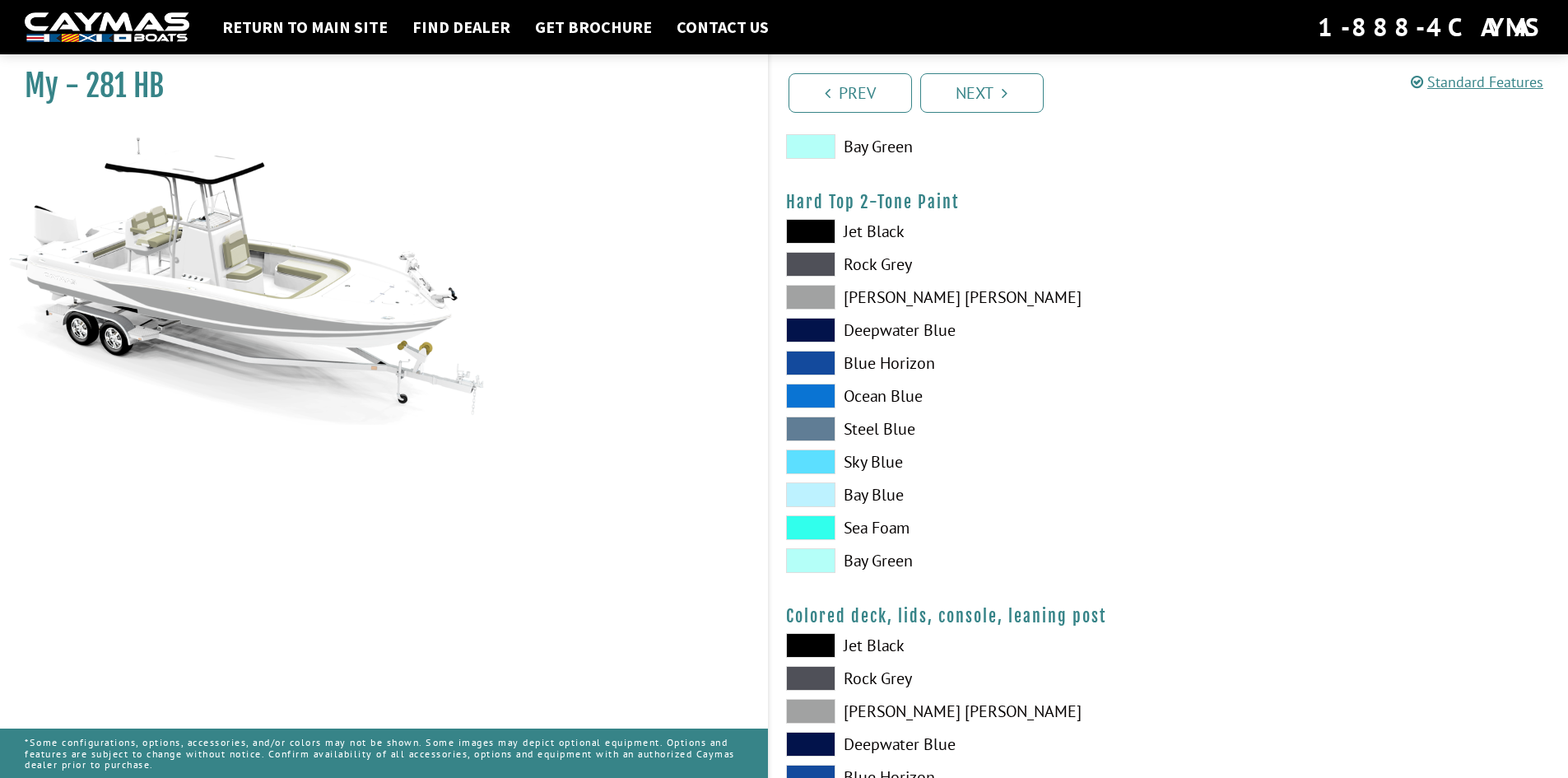
click at [805, 265] on span at bounding box center [811, 264] width 49 height 24
click at [815, 232] on span at bounding box center [811, 230] width 49 height 24
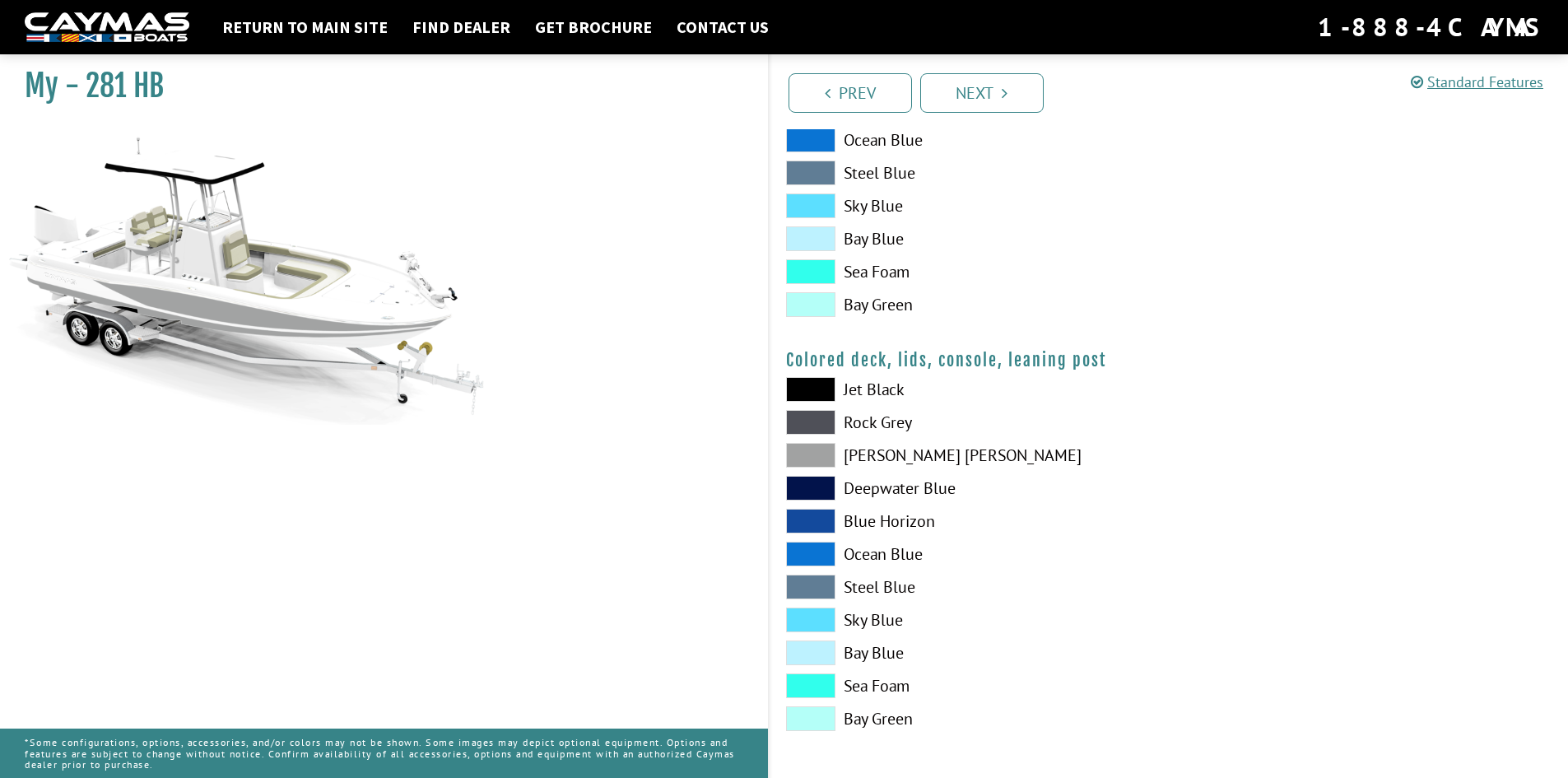
scroll to position [1739, 0]
click at [827, 391] on span at bounding box center [811, 387] width 49 height 24
click at [834, 436] on div "Jet Black Rock Grey Dove Gray Deepwater Blue Blue Horizon Ocean Blue" at bounding box center [969, 556] width 399 height 362
click at [813, 387] on span at bounding box center [811, 387] width 49 height 24
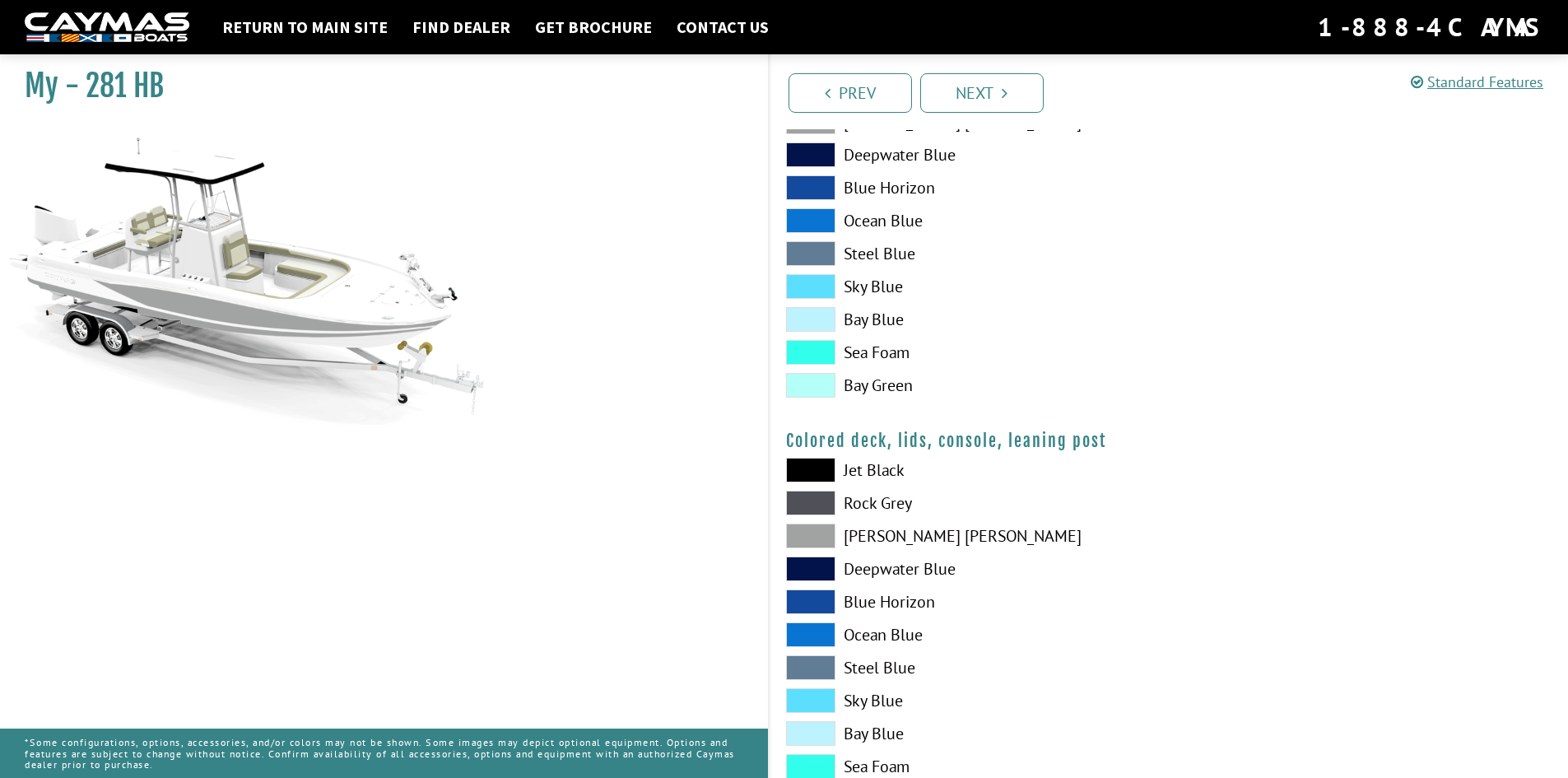
click at [965, 100] on link "Next" at bounding box center [981, 93] width 123 height 40
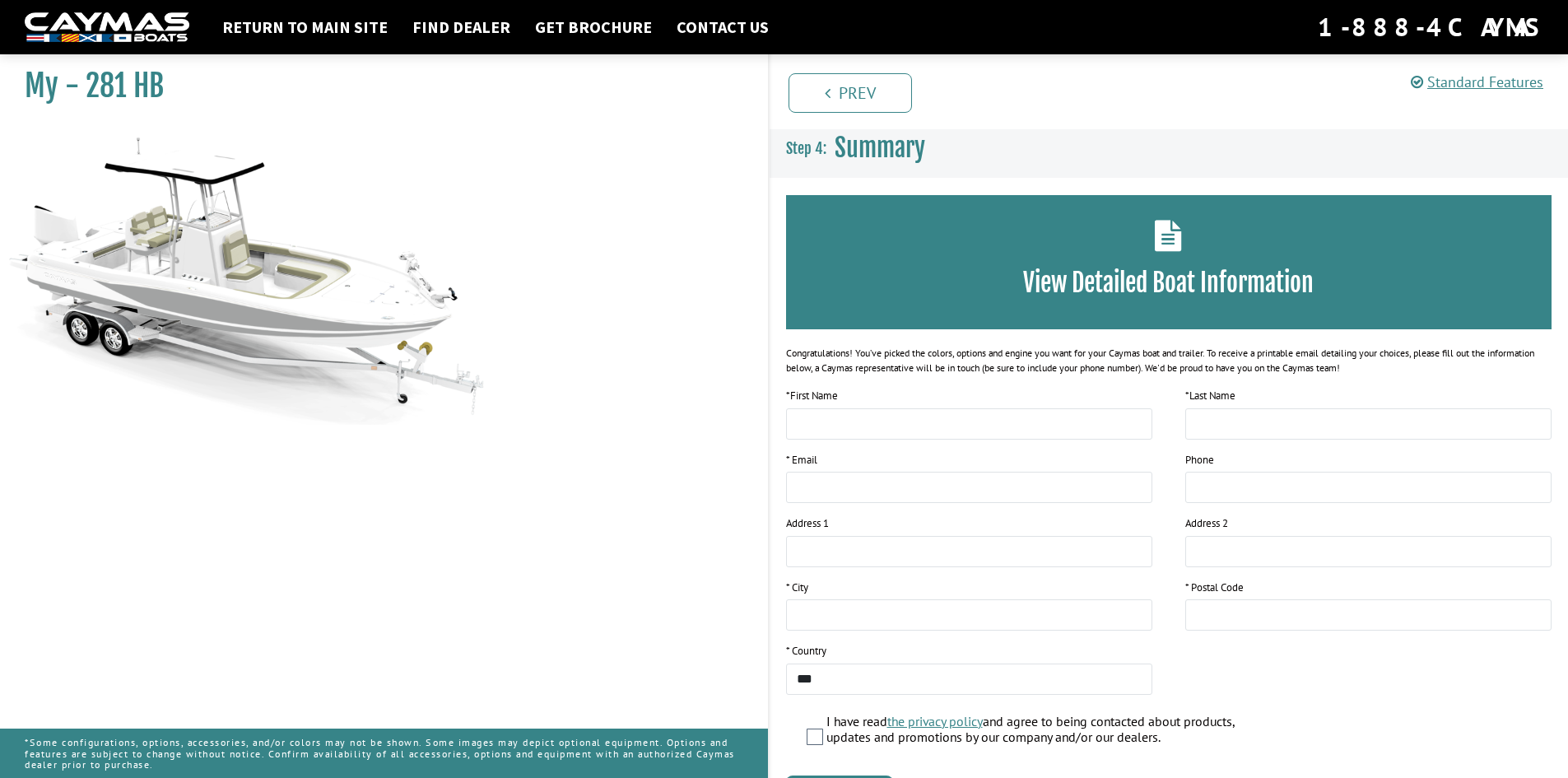
scroll to position [106, 0]
